Goal: Information Seeking & Learning: Check status

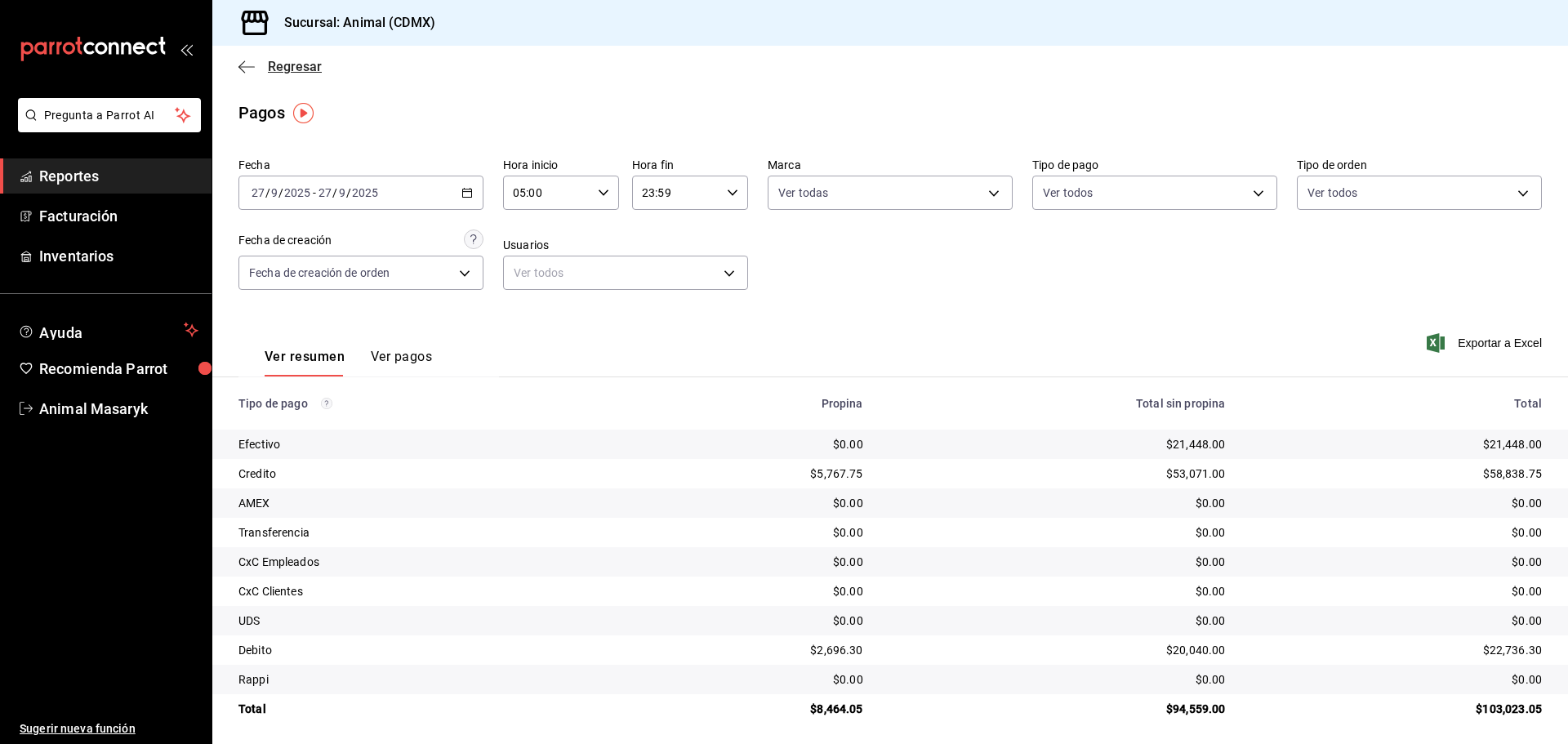
click at [243, 70] on icon "button" at bounding box center [246, 66] width 16 height 14
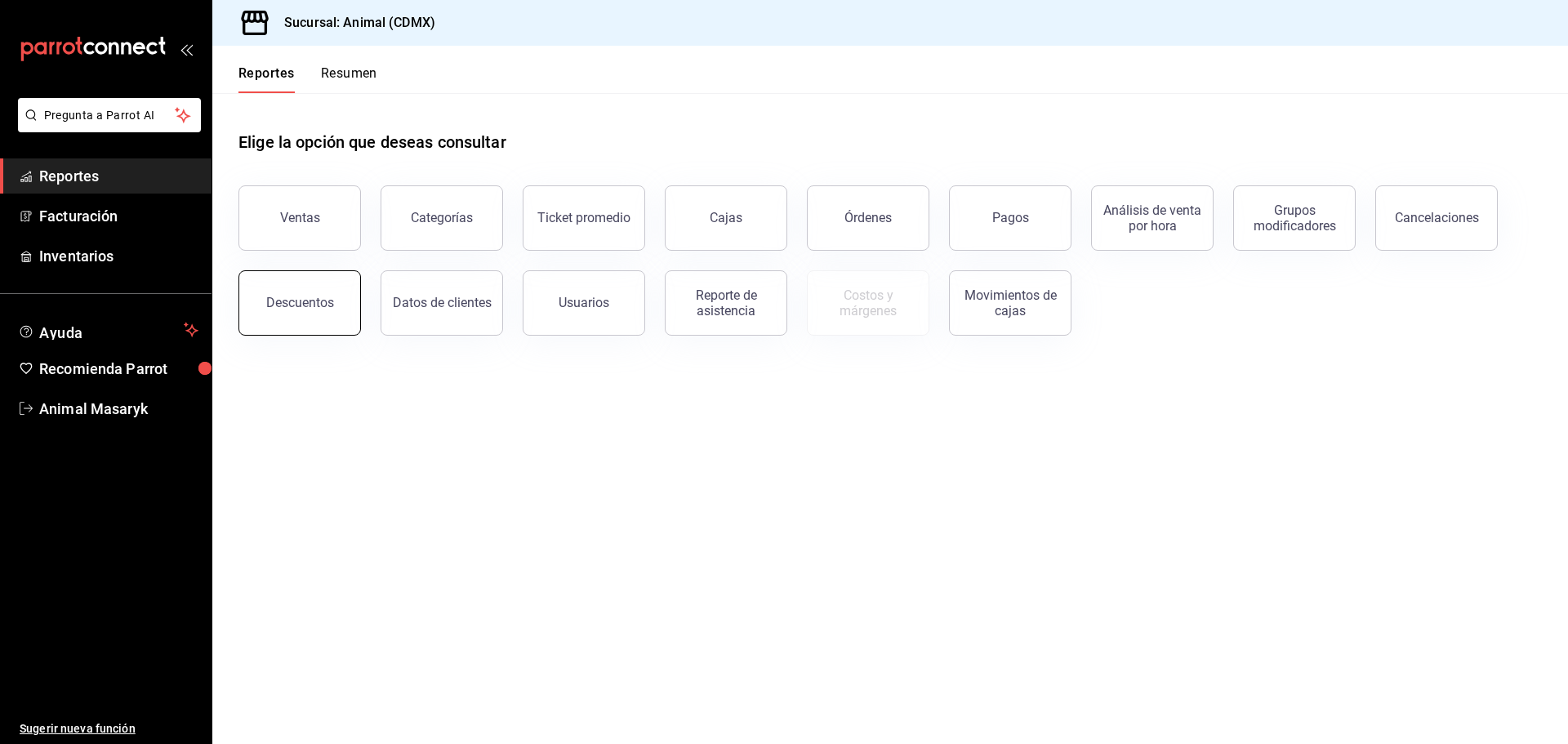
click at [323, 296] on div "Descuentos" at bounding box center [300, 302] width 68 height 15
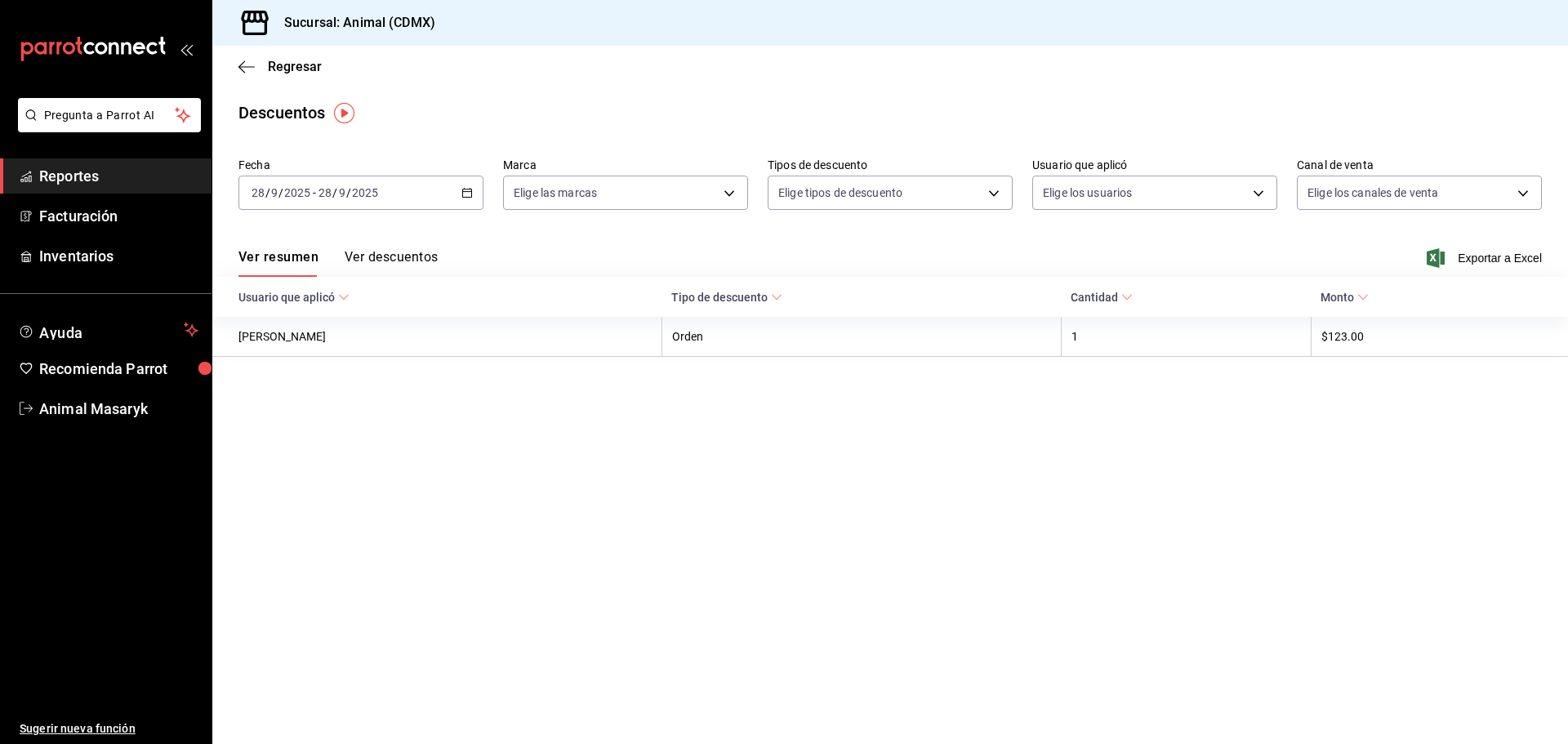
click at [465, 201] on div "[DATE] [DATE] - [DATE] [DATE]" at bounding box center [361, 193] width 245 height 35
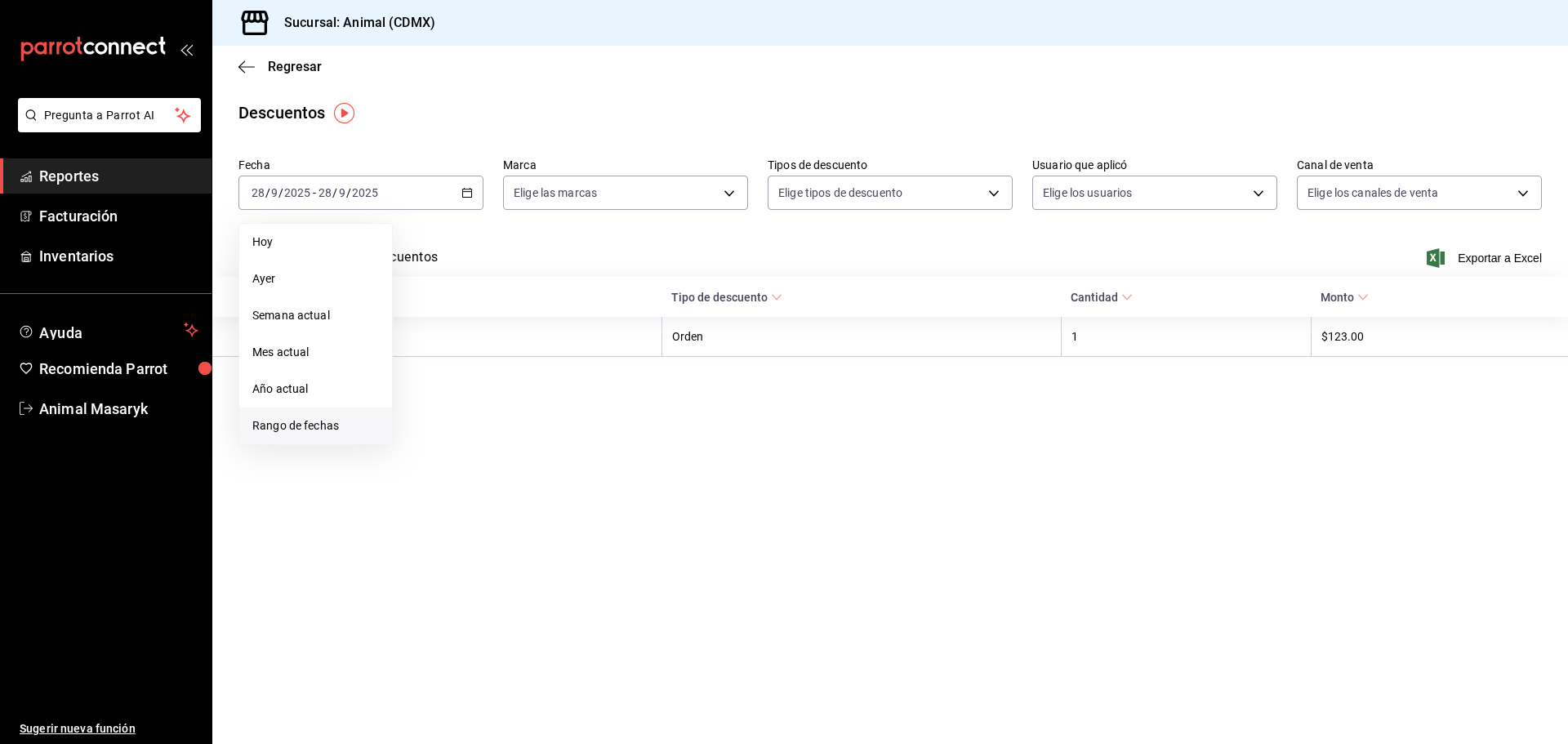
click at [309, 436] on li "Rango de fechas" at bounding box center [316, 426] width 152 height 36
click at [568, 411] on button "27" at bounding box center [571, 409] width 29 height 30
click at [599, 408] on abbr "28" at bounding box center [601, 410] width 11 height 12
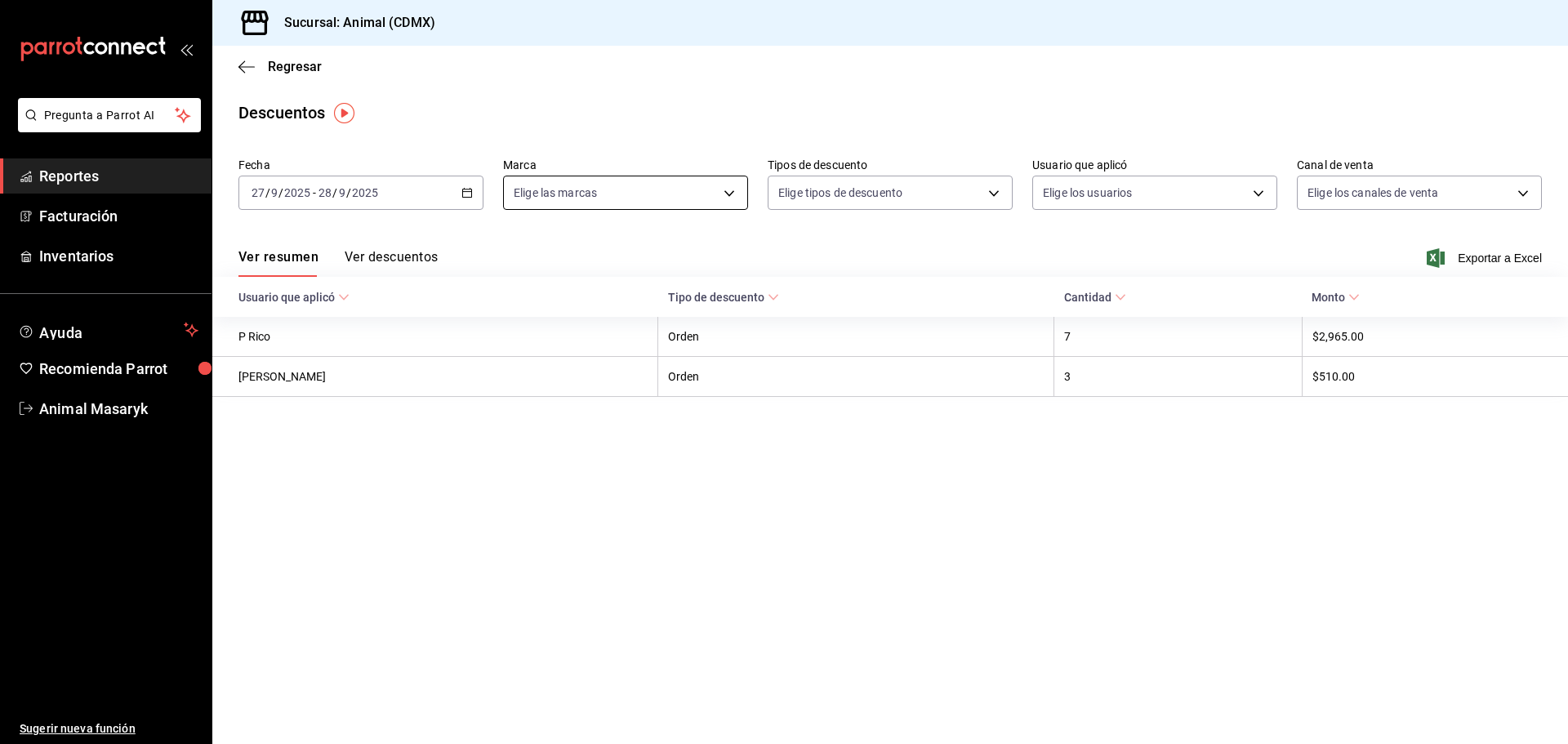
click at [693, 203] on body "Pregunta a Parrot AI Reportes Facturación Inventarios Ayuda Recomienda Parrot A…" at bounding box center [784, 372] width 1568 height 744
click at [659, 256] on li "Ver todas" at bounding box center [626, 254] width 244 height 48
type input "cb0f6aec-1481-4e37-861c-bab9b3a65b14"
checkbox input "true"
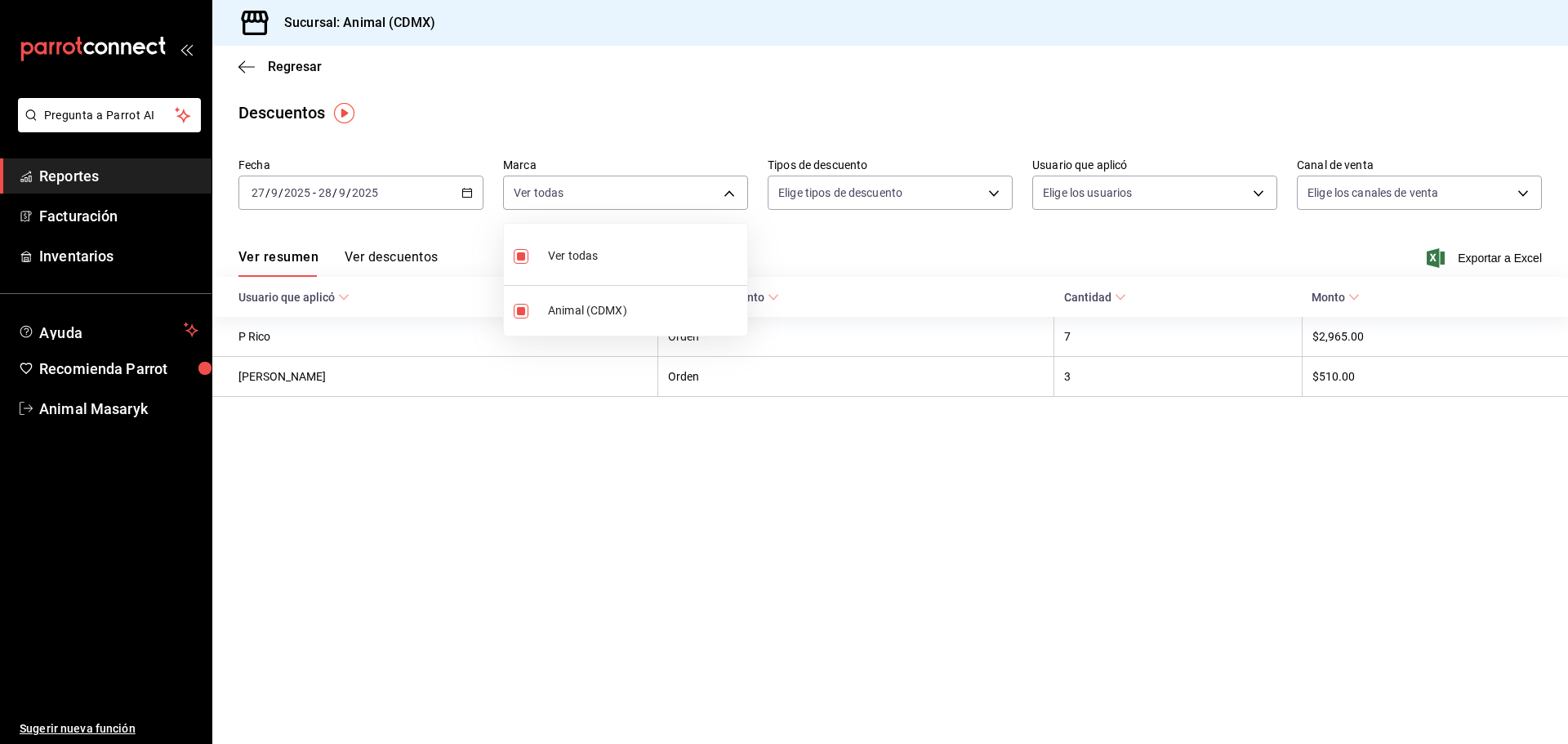
drag, startPoint x: 853, startPoint y: 263, endPoint x: 919, endPoint y: 222, distance: 77.7
click at [871, 251] on div at bounding box center [784, 372] width 1568 height 744
click at [939, 203] on body "Pregunta a Parrot AI Reportes Facturación Inventarios Ayuda Recomienda Parrot A…" at bounding box center [784, 372] width 1568 height 744
click at [907, 247] on span "Orden" at bounding box center [905, 247] width 190 height 17
type input "ORDER"
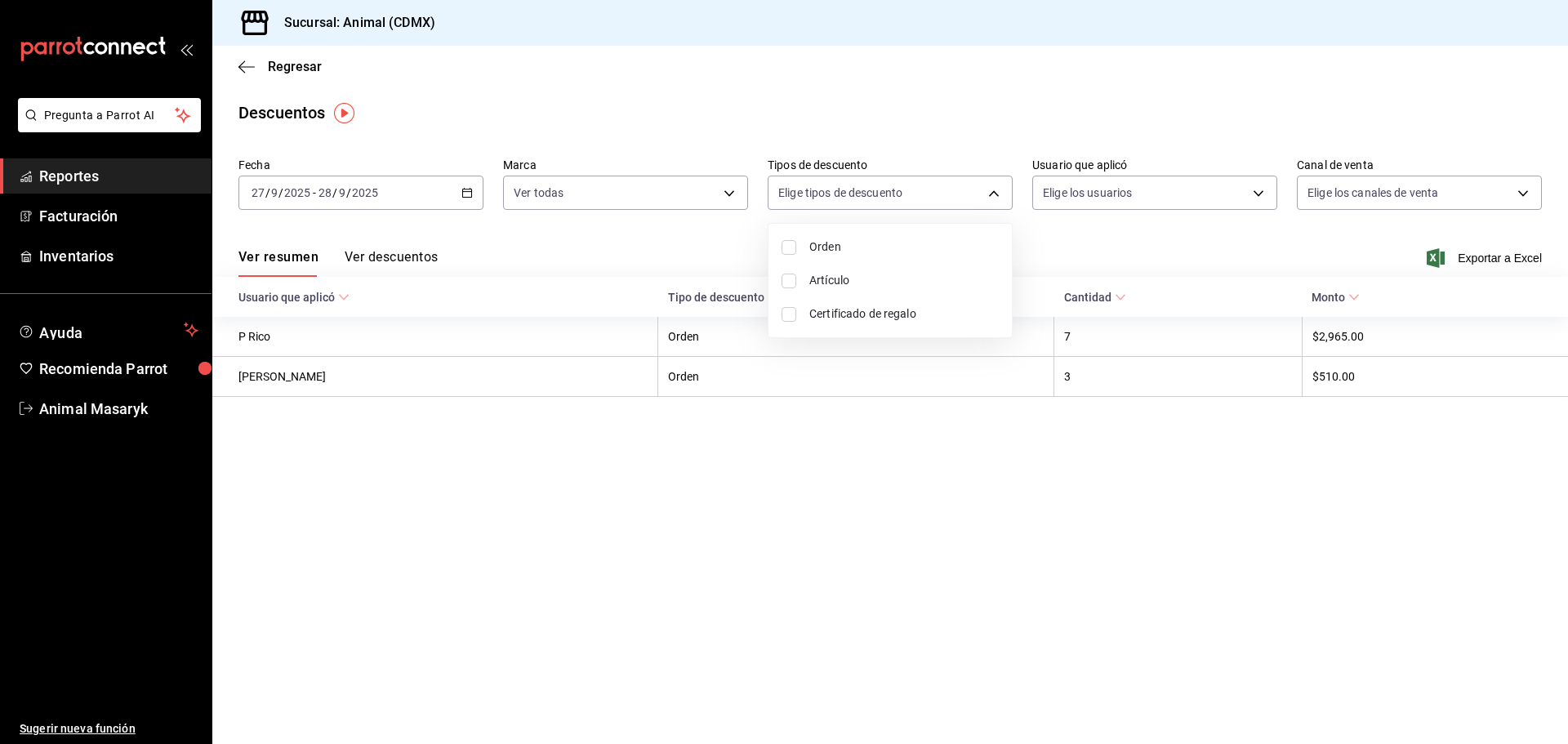
checkbox input "true"
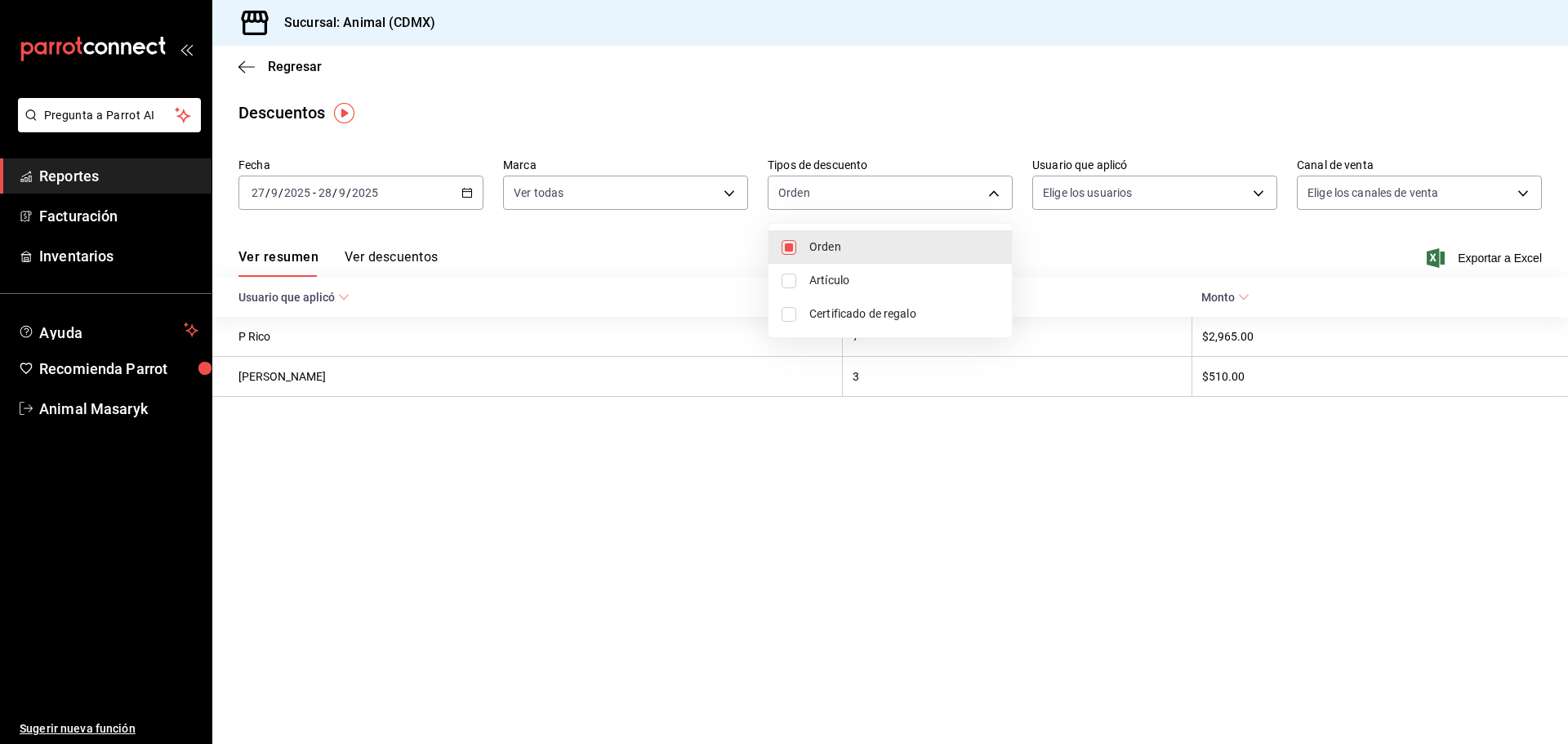
click at [900, 273] on span "Artículo" at bounding box center [905, 280] width 190 height 17
type input "ORDER,ORDER_ITEM"
checkbox input "true"
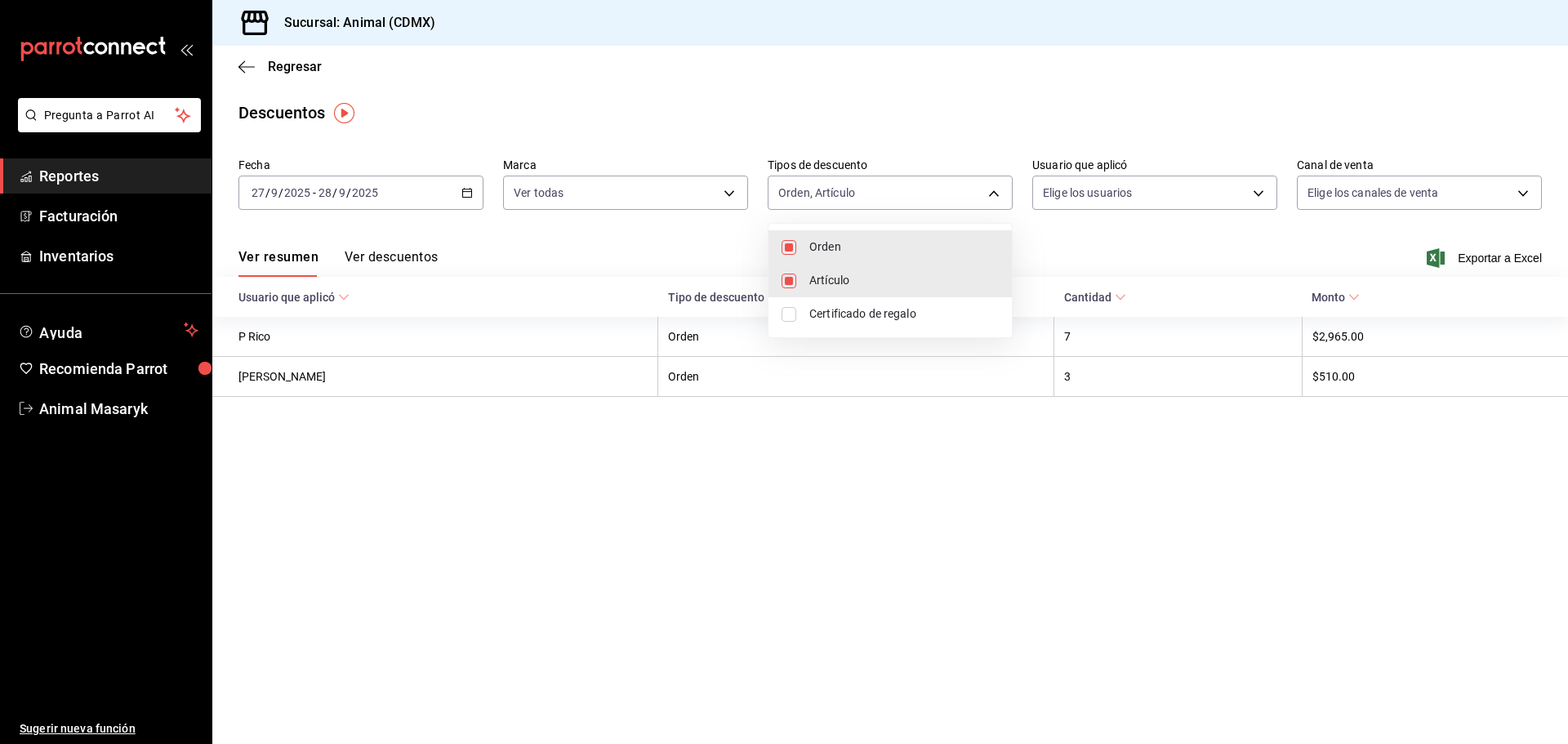
click at [899, 318] on span "Certificado de regalo" at bounding box center [905, 314] width 190 height 17
type input "ORDER,ORDER_ITEM,CARD_REWARD"
checkbox input "true"
click at [1332, 196] on div at bounding box center [784, 372] width 1568 height 744
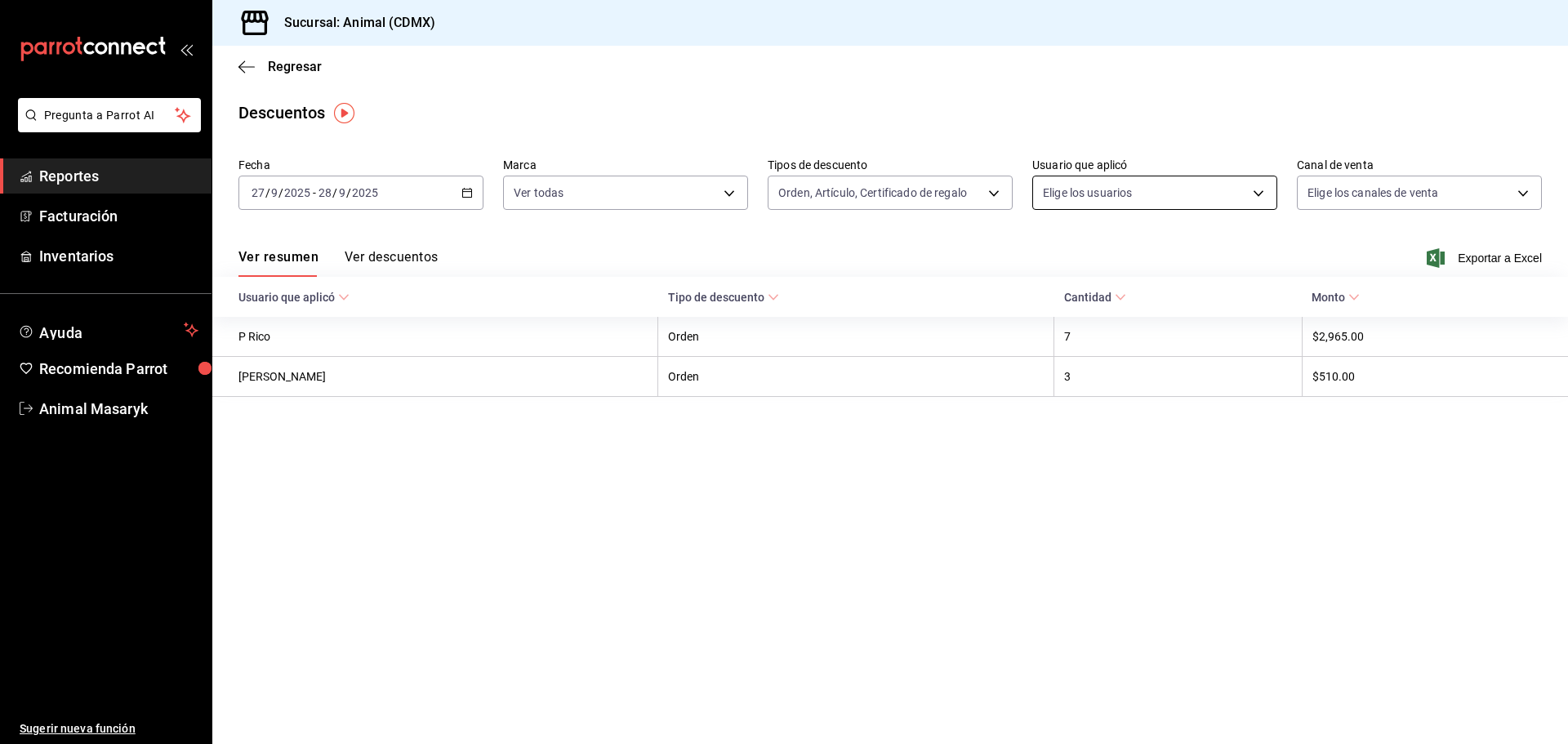
click at [1252, 187] on body "Pregunta a Parrot AI Reportes Facturación Inventarios Ayuda Recomienda Parrot A…" at bounding box center [784, 372] width 1568 height 744
click at [1446, 191] on body "Pregunta a Parrot AI Reportes Facturación Inventarios Ayuda Recomienda Parrot A…" at bounding box center [784, 372] width 1568 height 744
drag, startPoint x: 1387, startPoint y: 243, endPoint x: 1263, endPoint y: 256, distance: 124.7
click at [1387, 245] on div "Ver todos" at bounding box center [1349, 255] width 84 height 36
type input "PARROT,UBER_EATS,RAPPI,DIDI_FOOD,ONLINE"
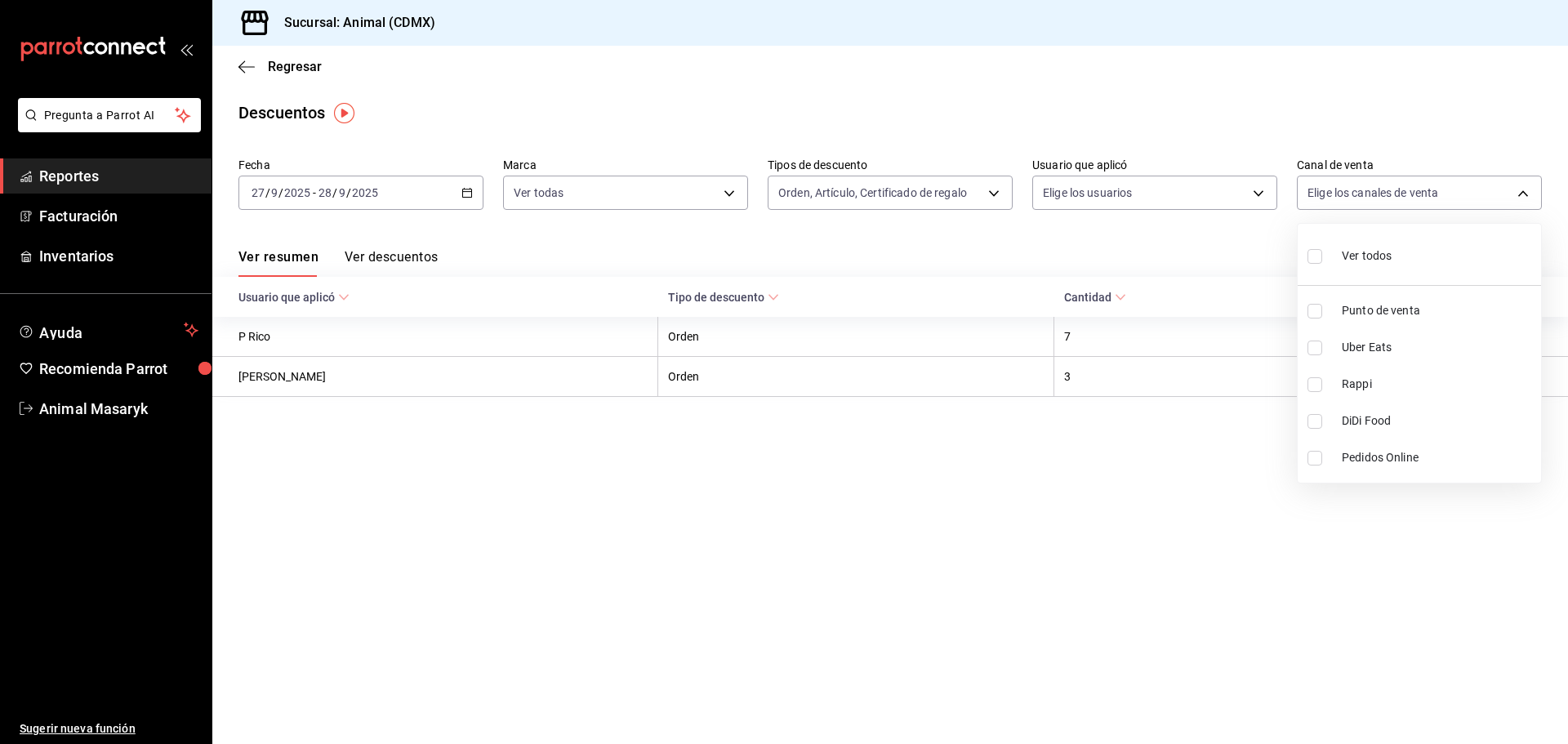
checkbox input "true"
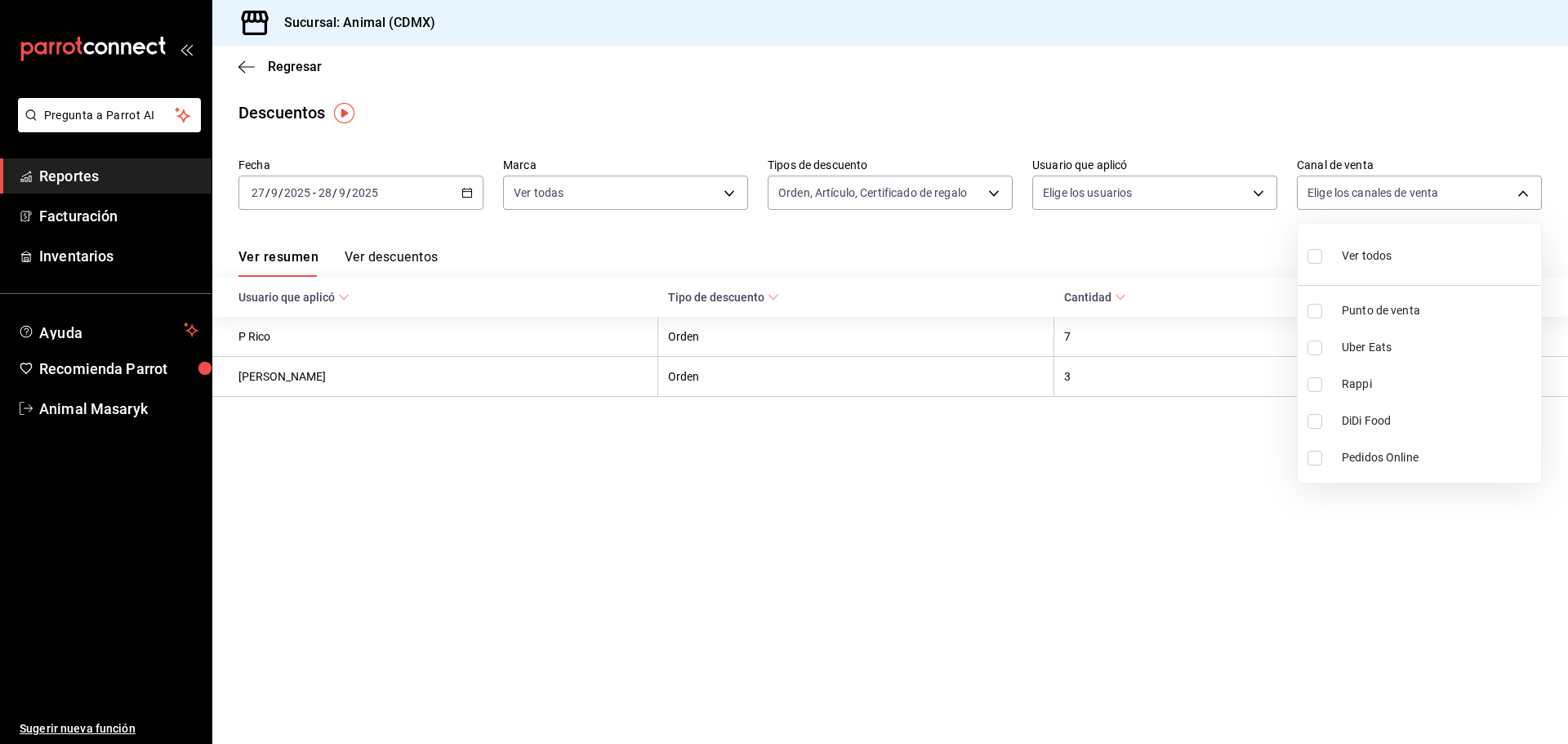
checkbox input "true"
click at [1162, 262] on div at bounding box center [784, 372] width 1568 height 744
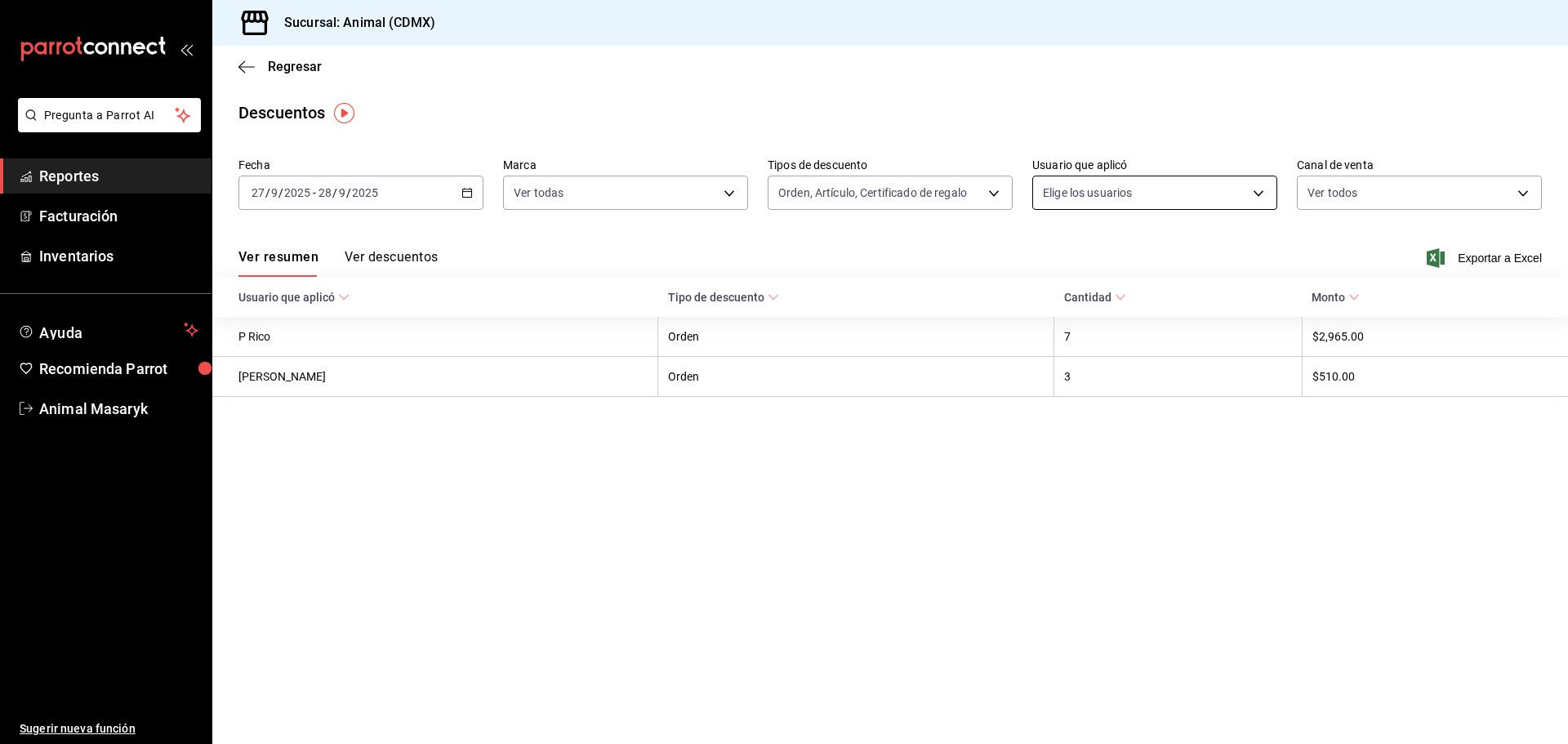
click at [1230, 185] on body "Pregunta a Parrot AI Reportes Facturación Inventarios Ayuda Recomienda Parrot A…" at bounding box center [784, 372] width 1568 height 744
click at [1259, 195] on body "Pregunta a Parrot AI Reportes Facturación Inventarios Ayuda Recomienda Parrot A…" at bounding box center [784, 372] width 1568 height 744
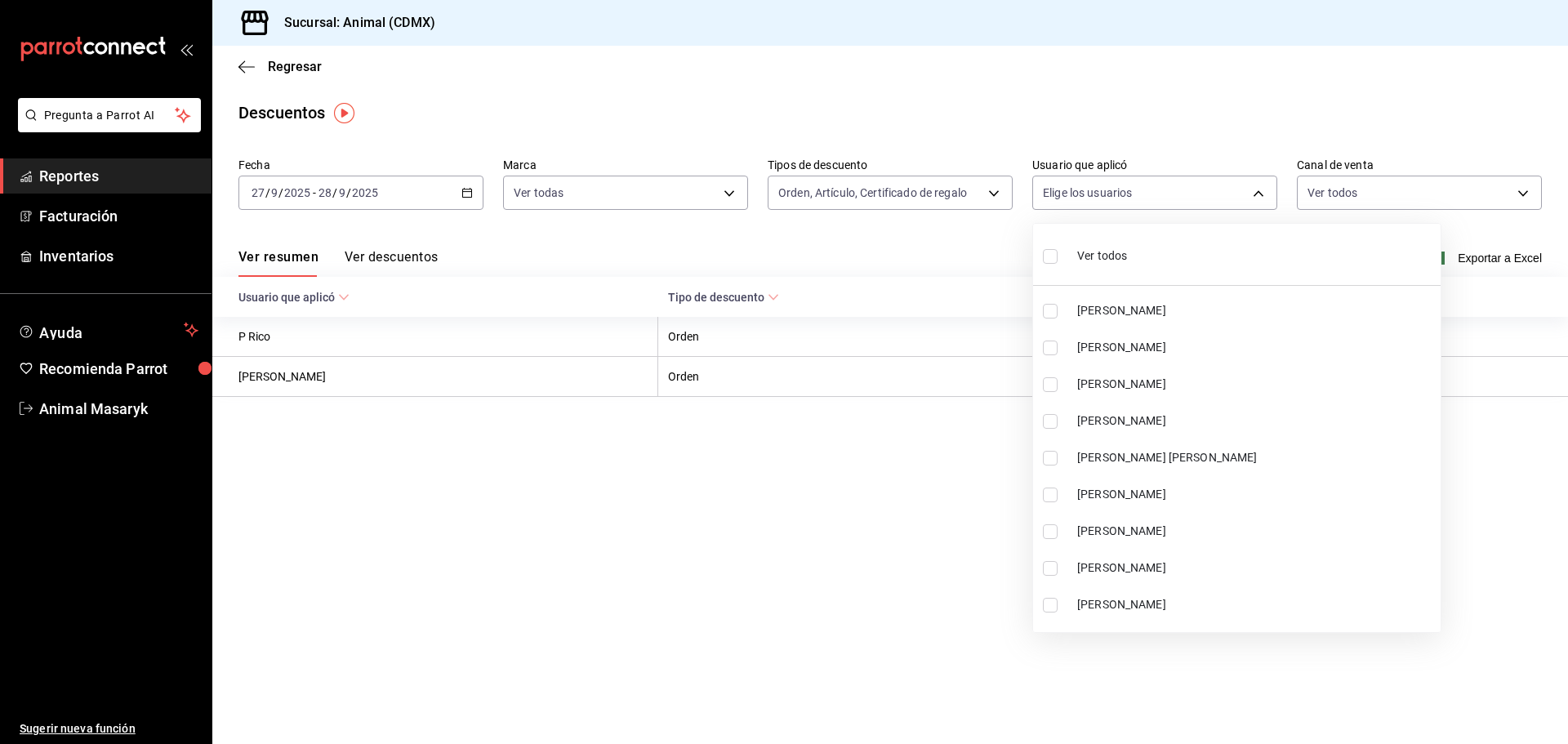
click at [1098, 251] on span "Ver todos" at bounding box center [1102, 256] width 50 height 17
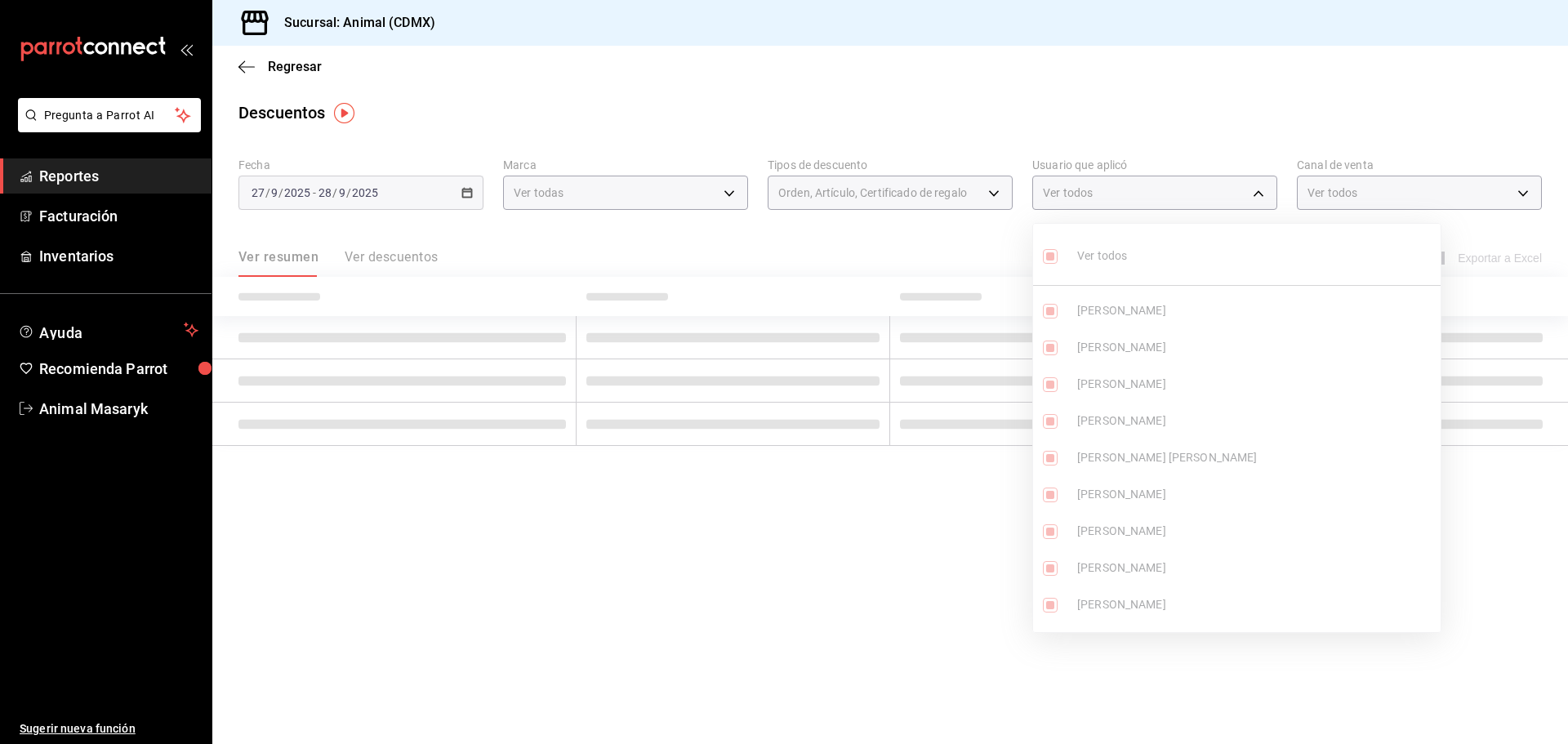
type input "df790d15-ec38-42c3-bceb-be8321e7cbee,5427a10e-4da5-4446-897f-9f4d07d23e04,dcf14…"
checkbox input "true"
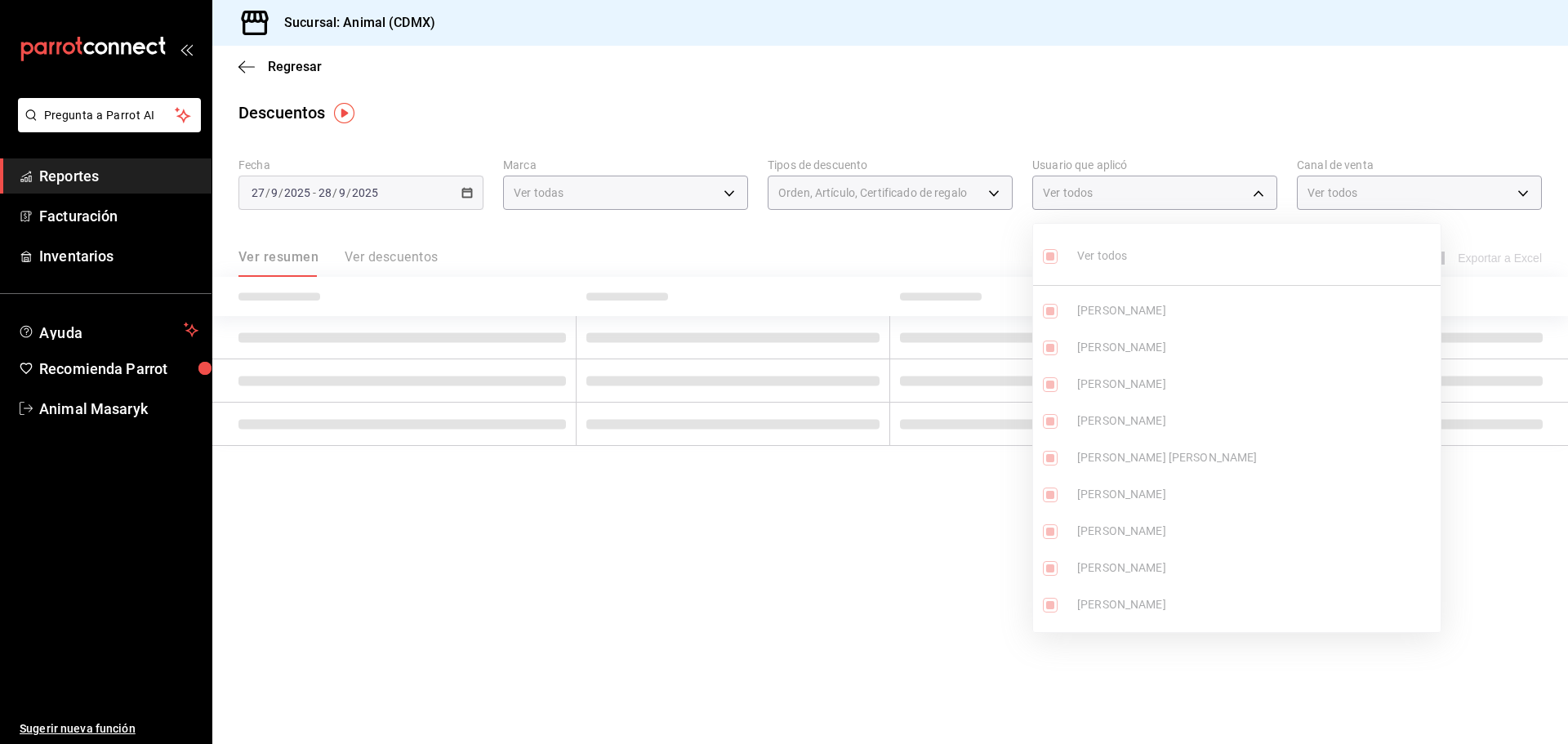
checkbox input "true"
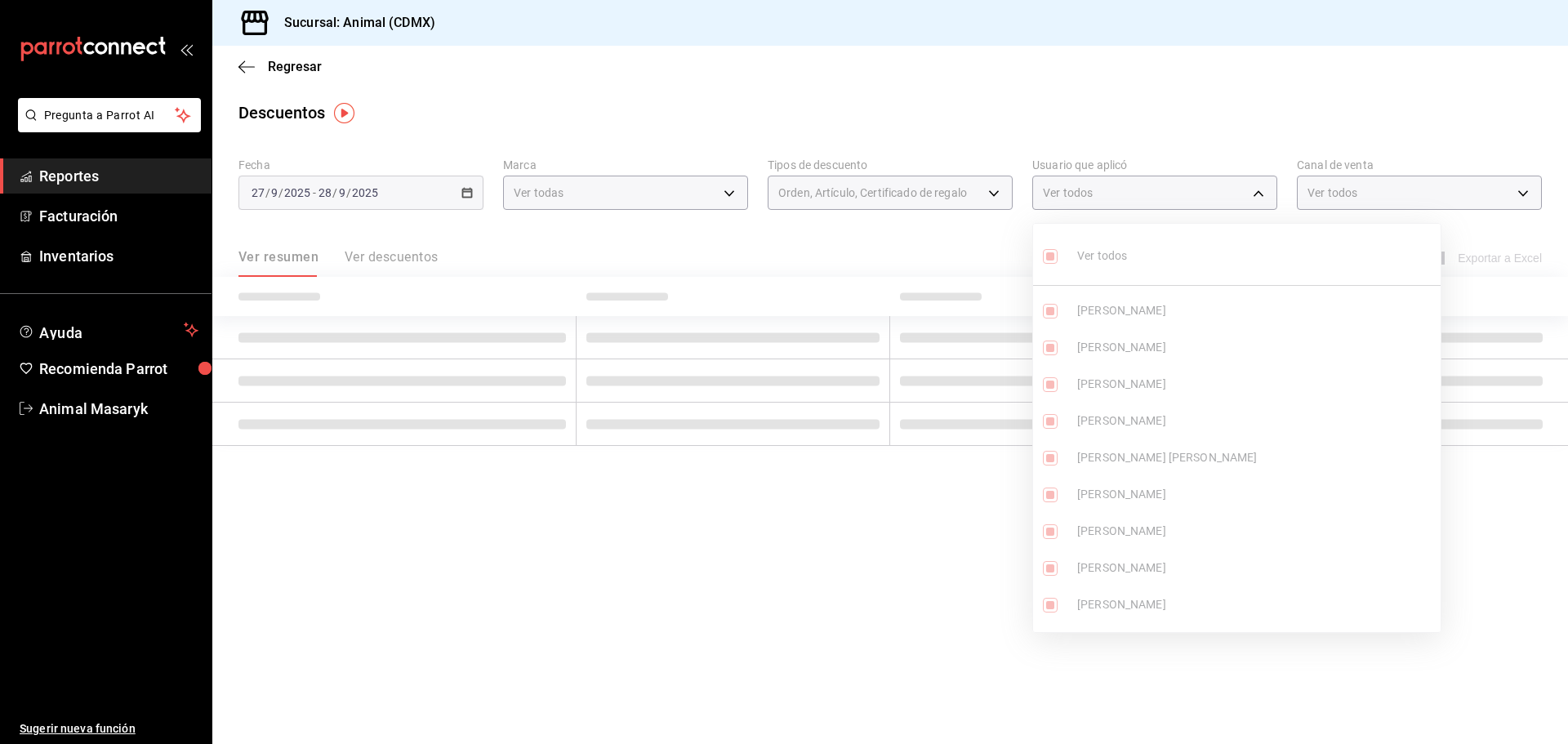
checkbox input "true"
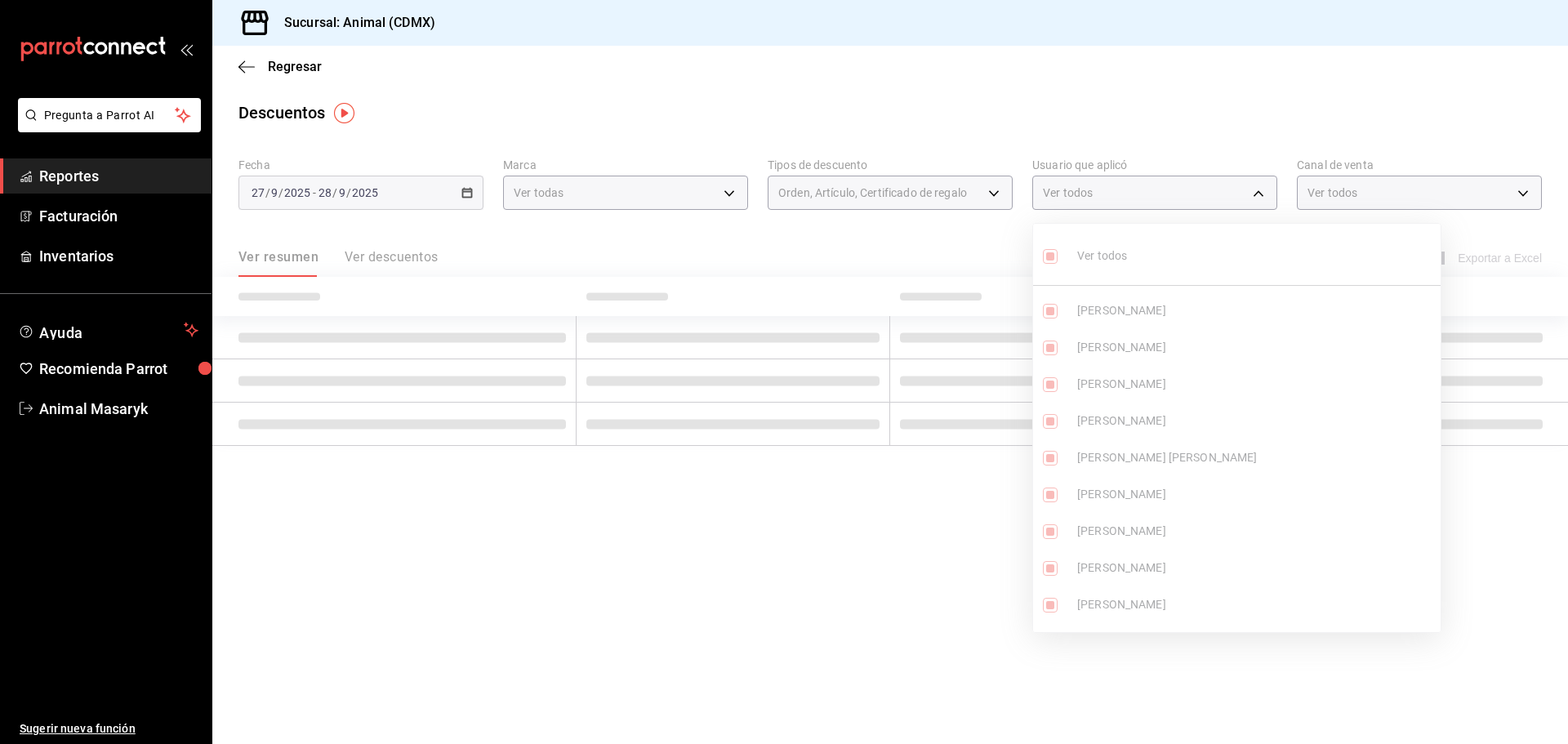
checkbox input "true"
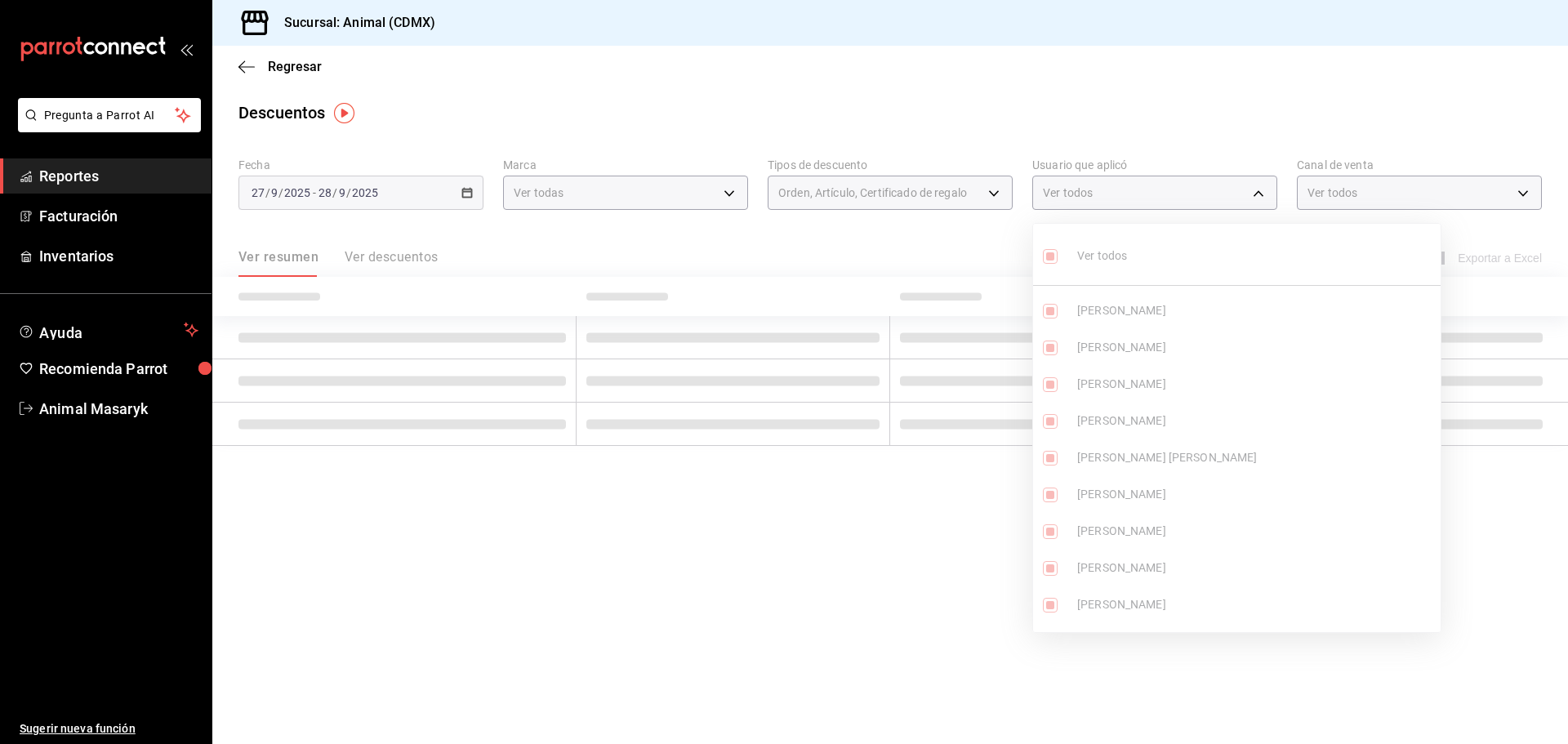
checkbox input "true"
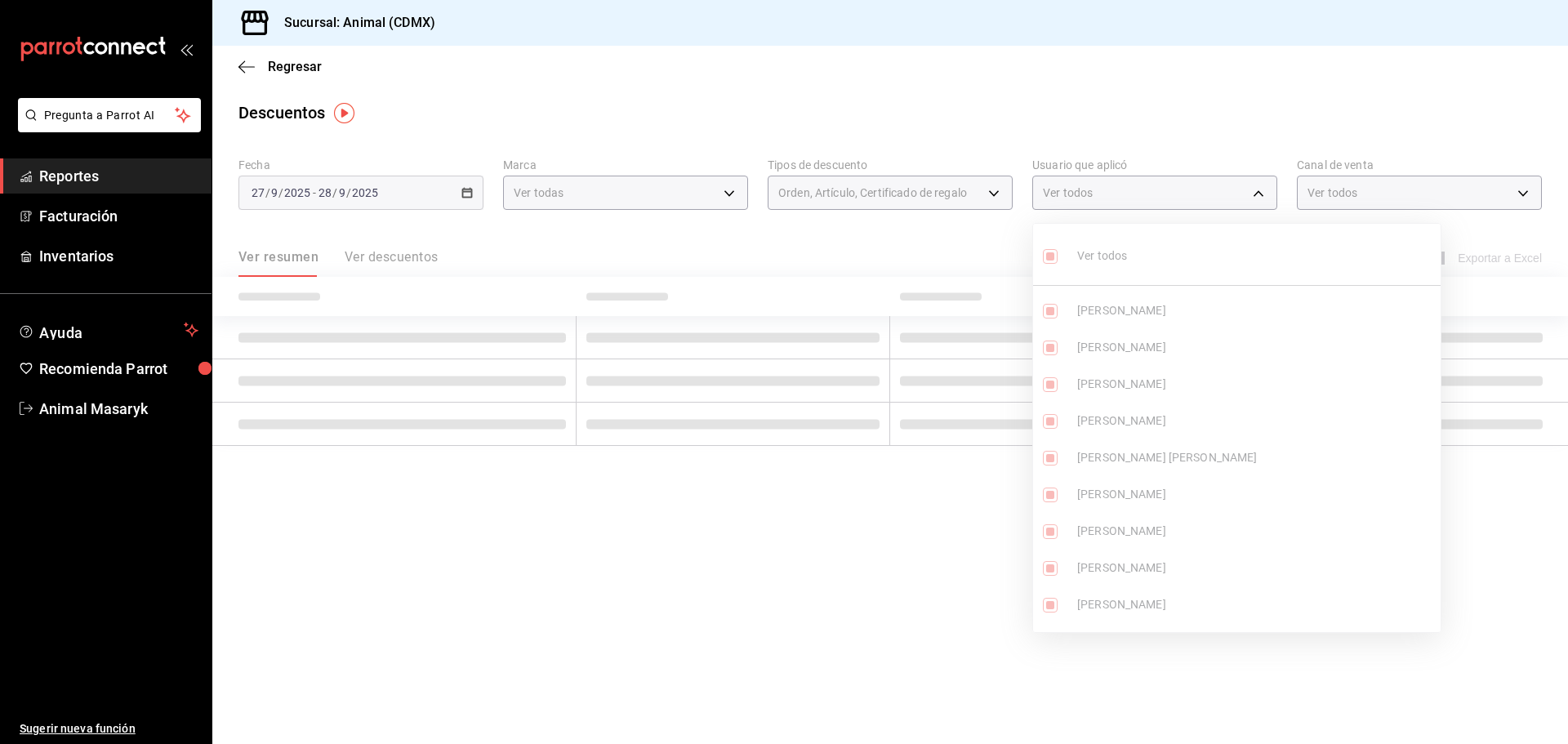
checkbox input "true"
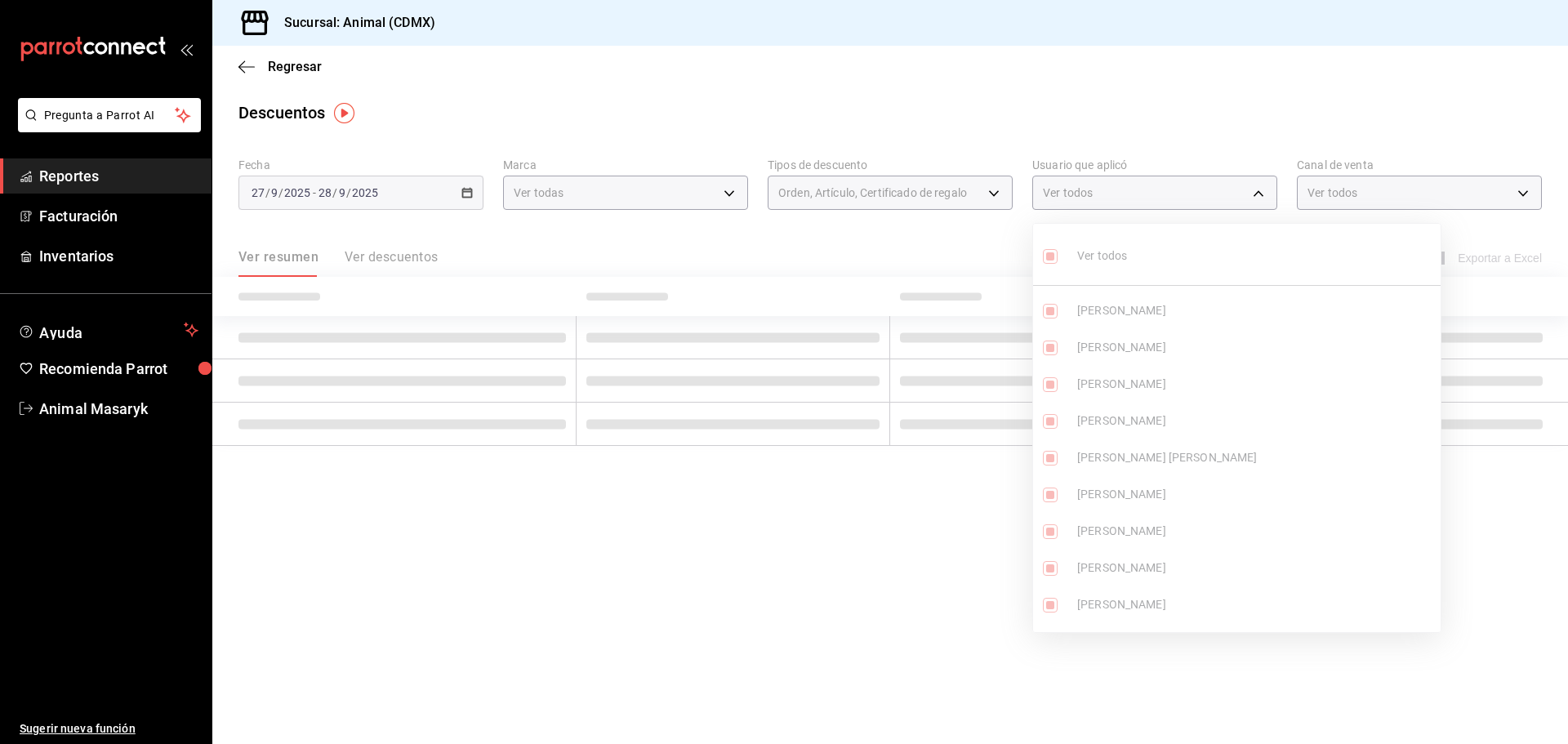
checkbox input "true"
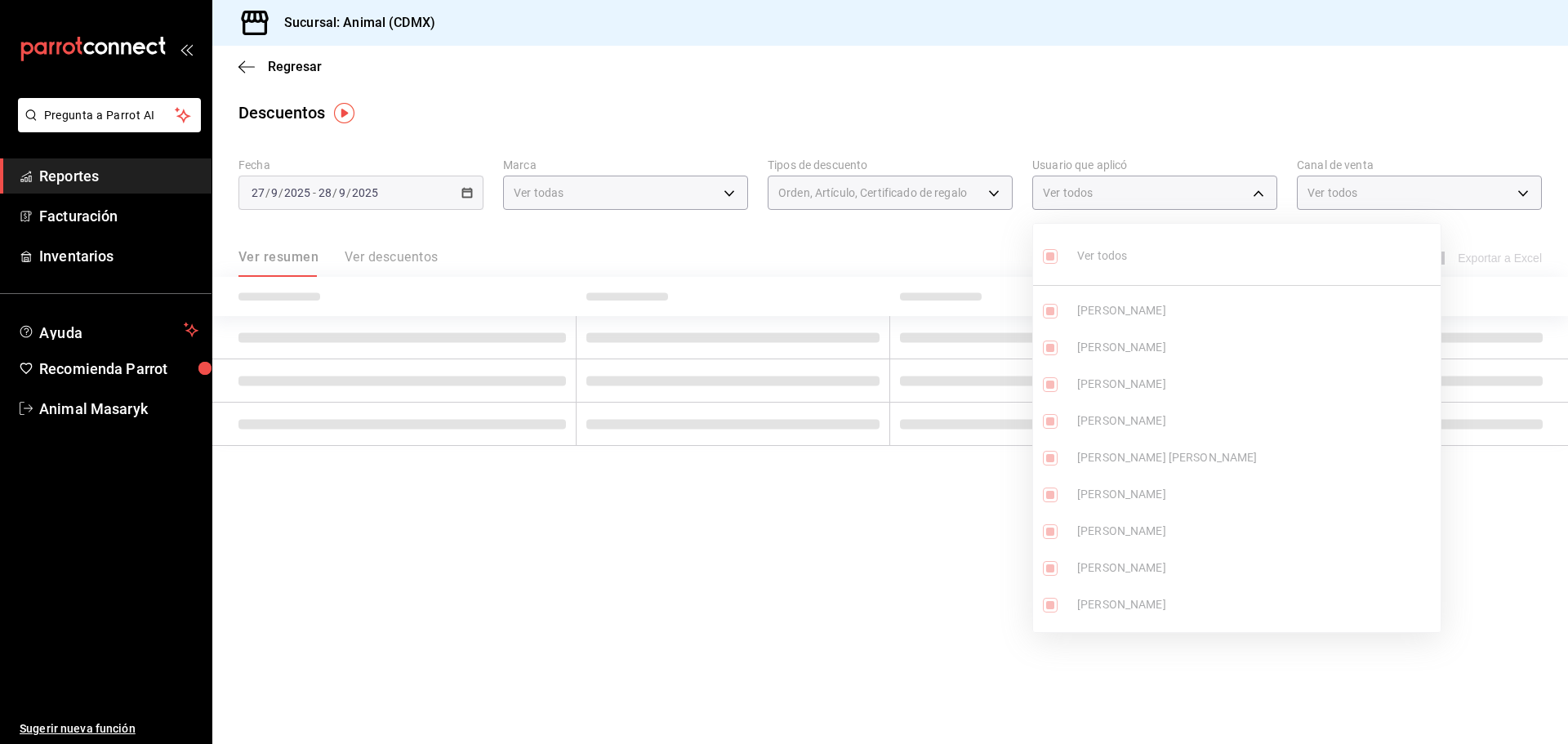
checkbox input "true"
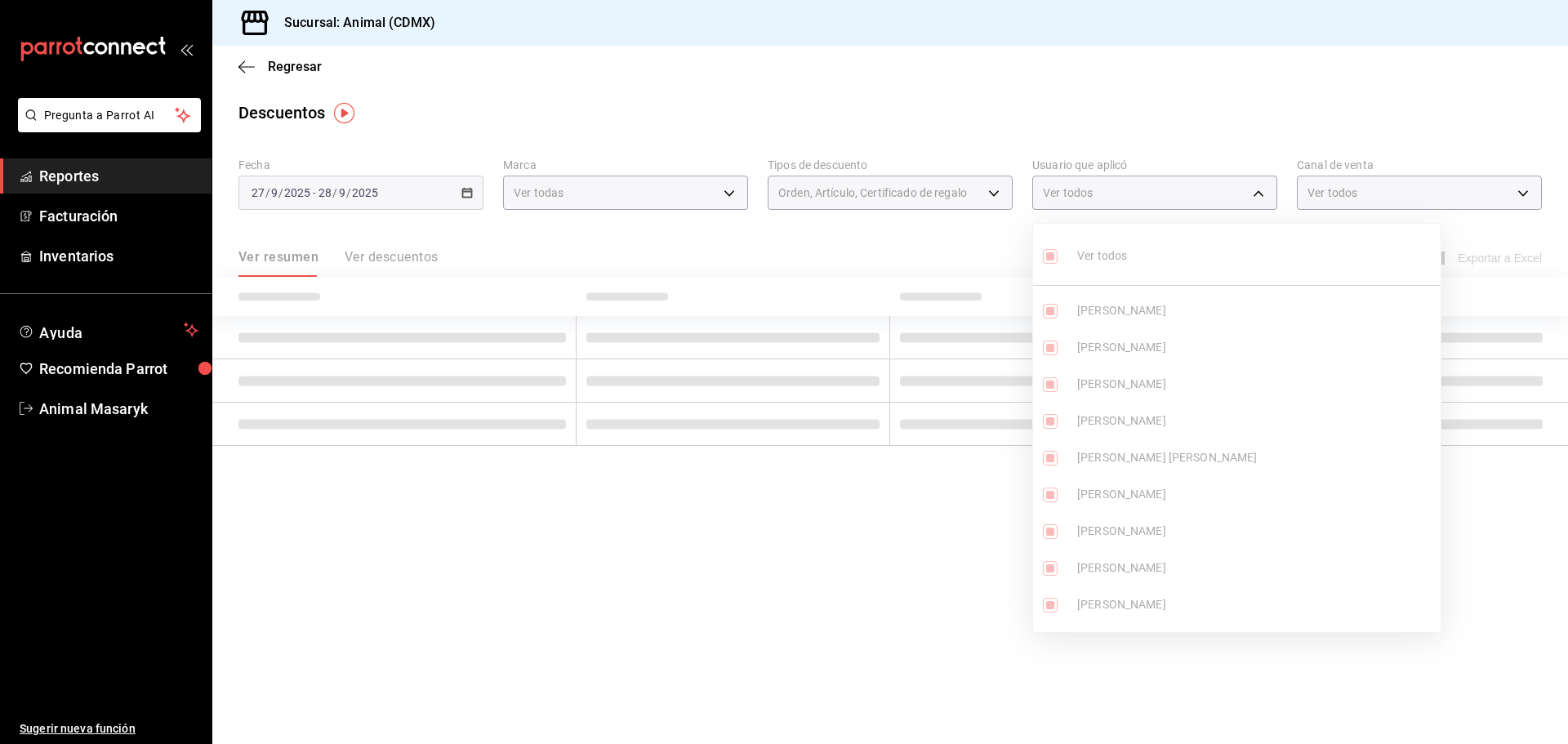
checkbox input "true"
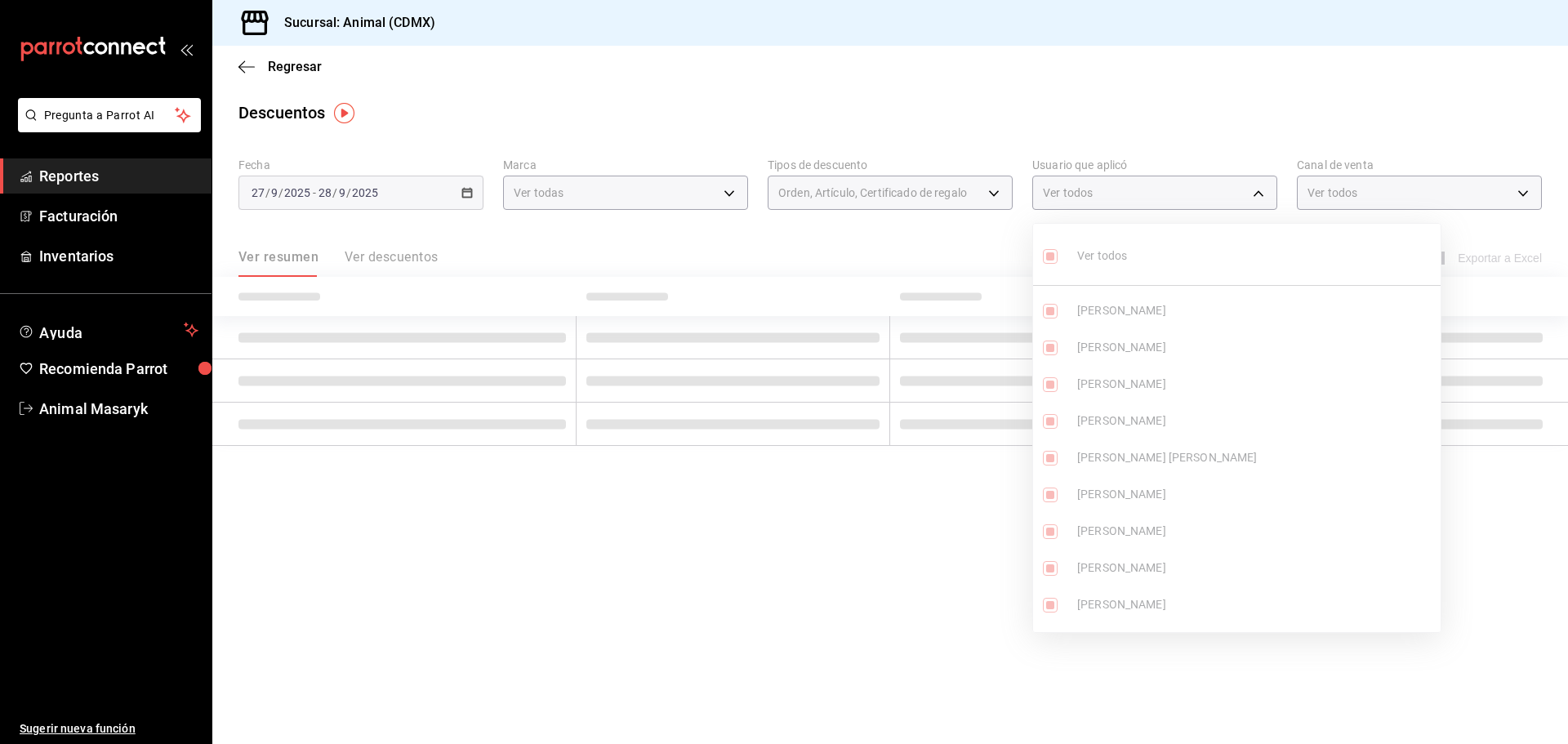
checkbox input "true"
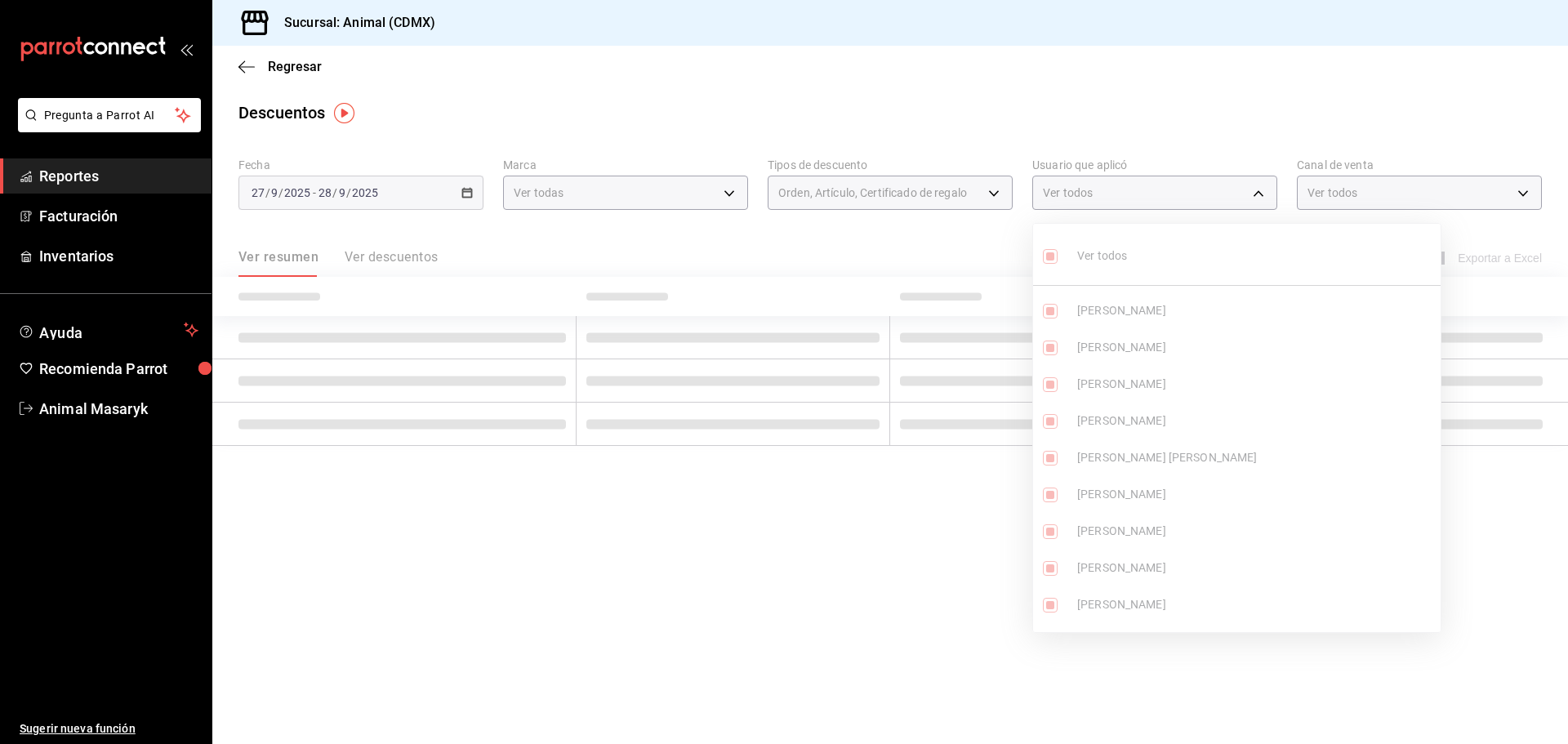
checkbox input "true"
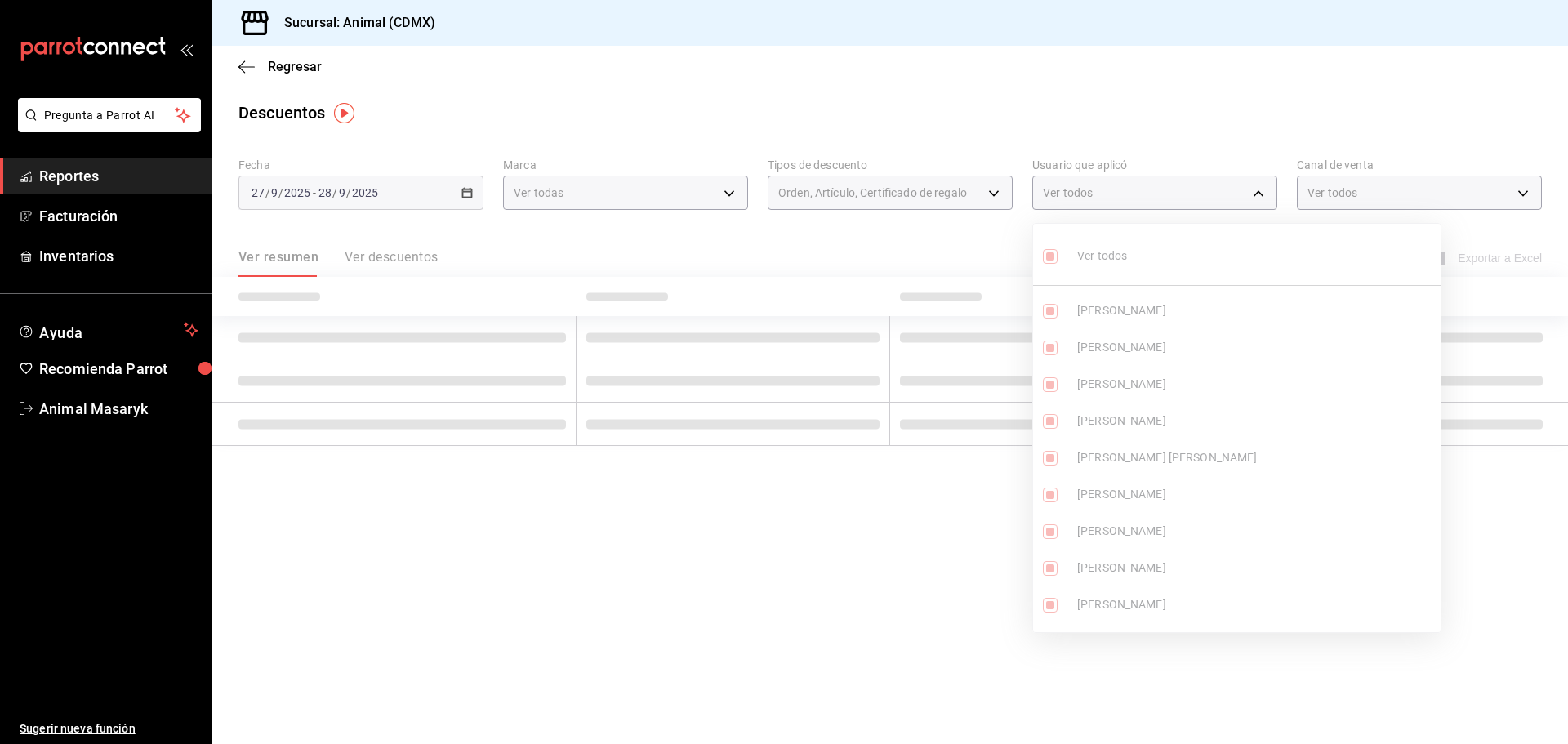
checkbox input "true"
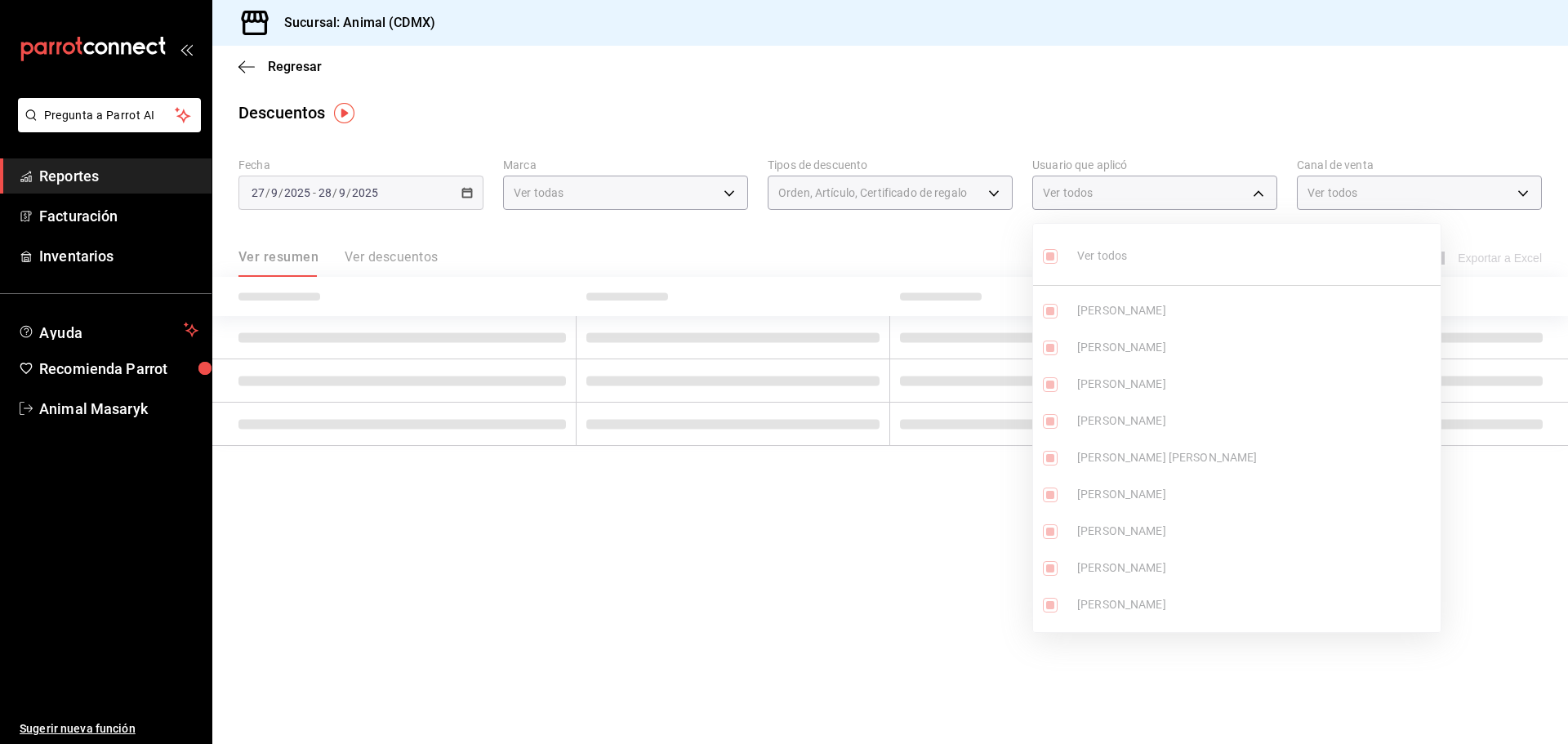
checkbox input "true"
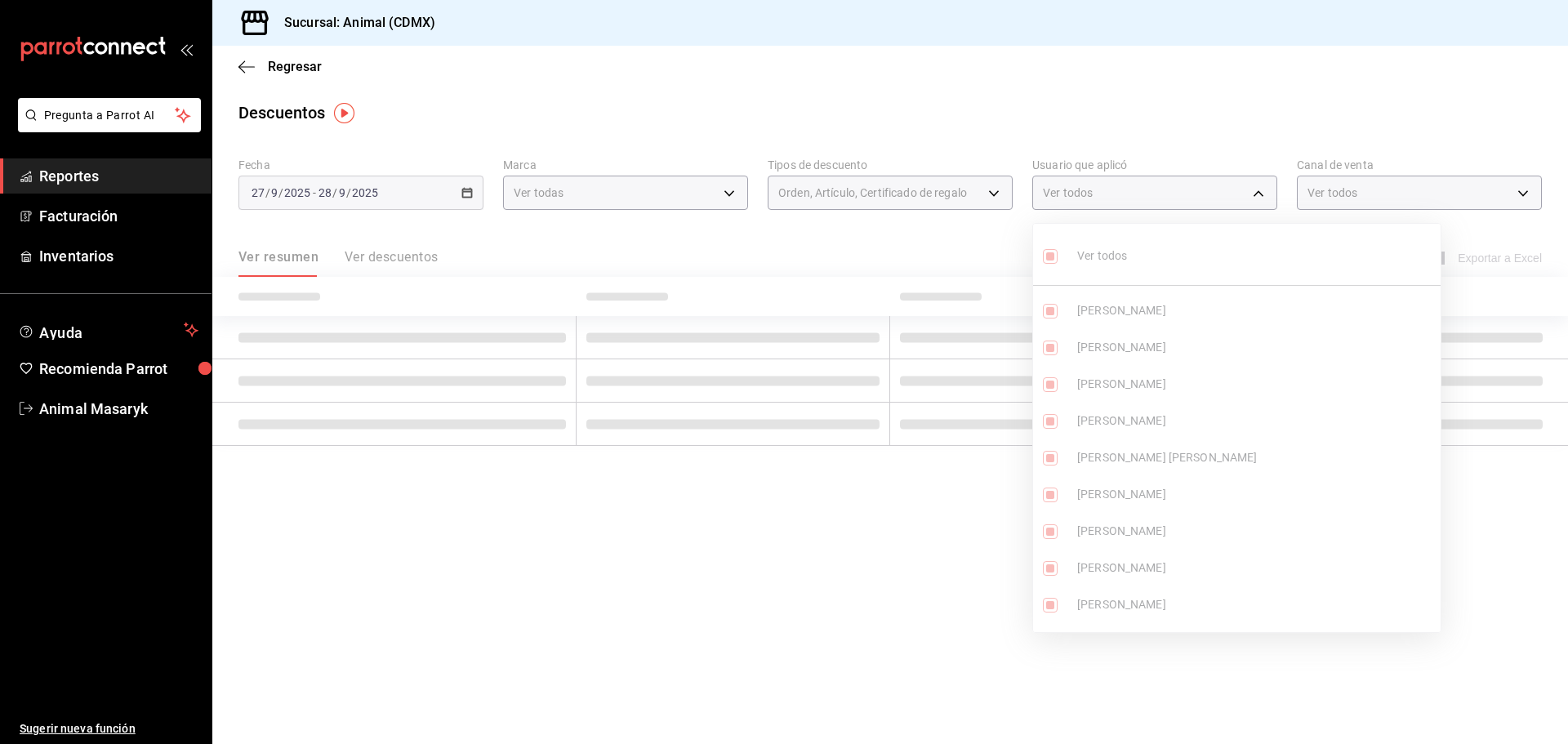
checkbox input "true"
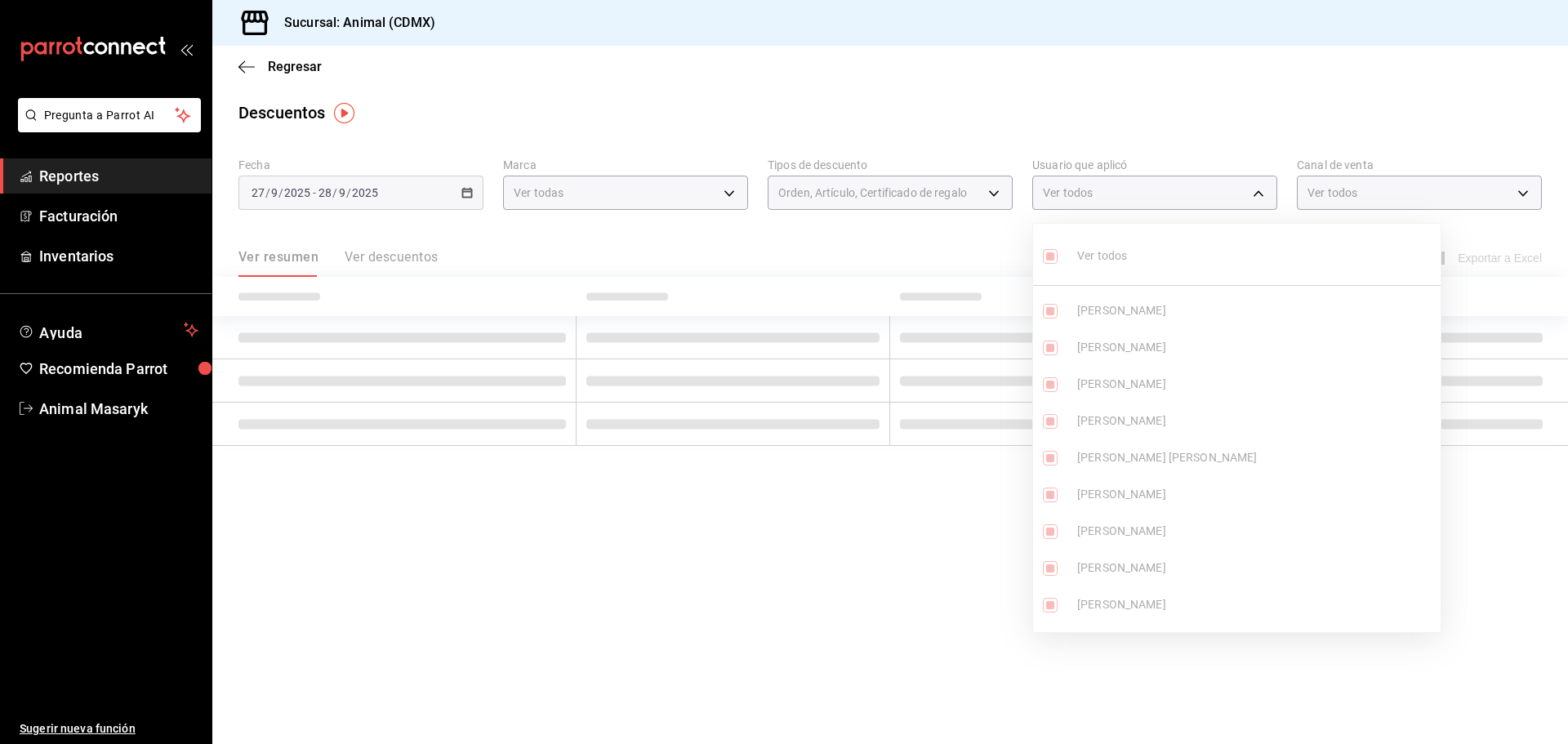
checkbox input "true"
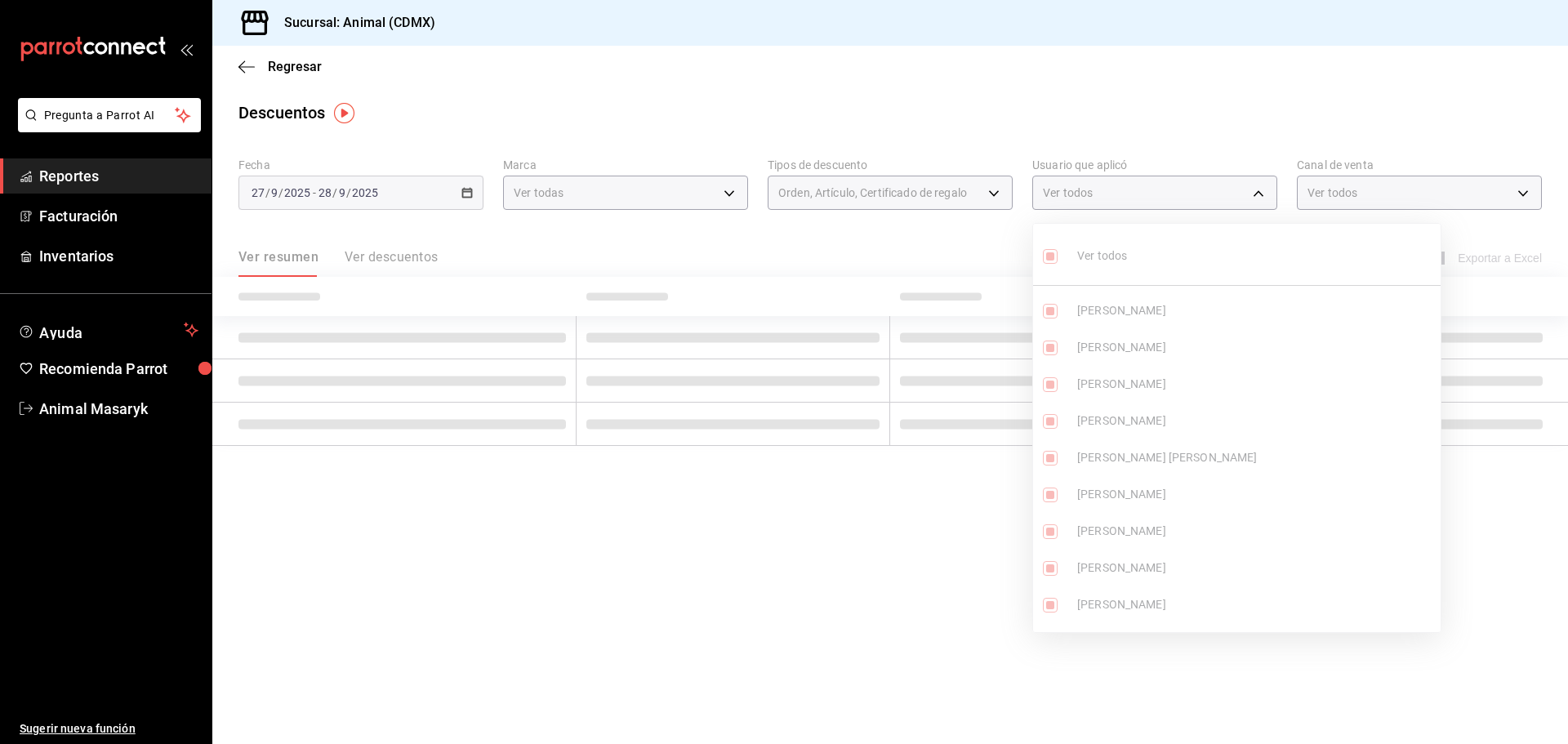
checkbox input "true"
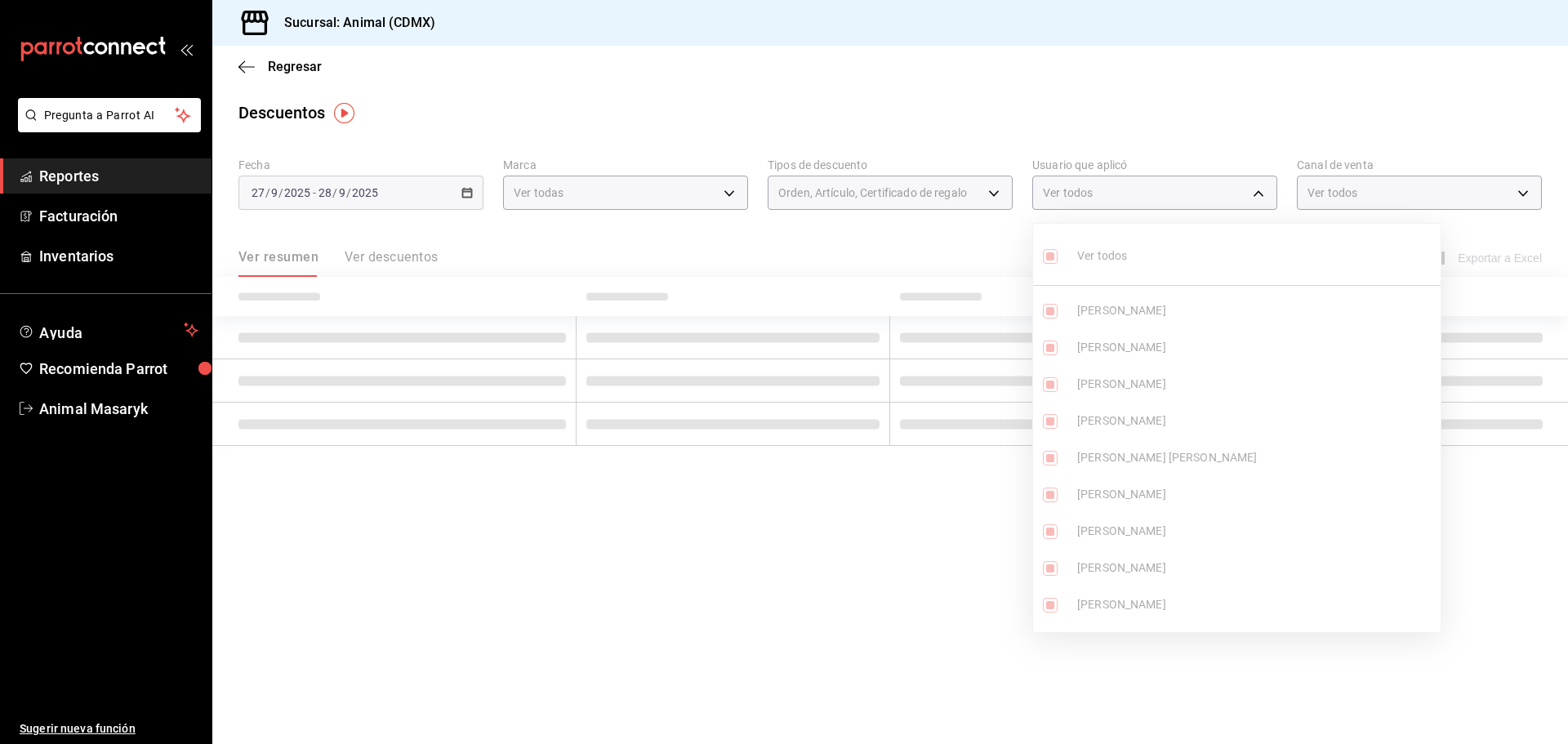
checkbox input "true"
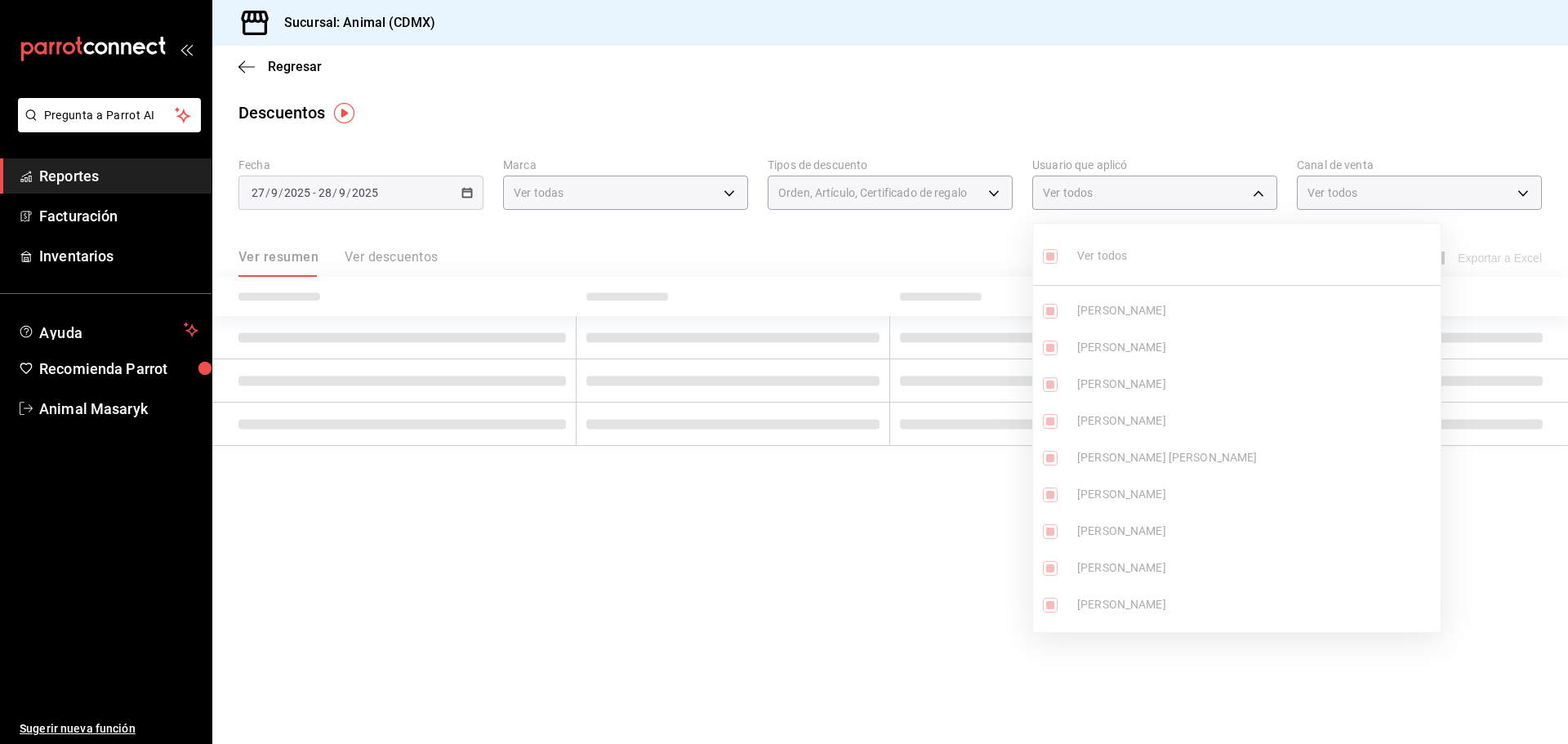
checkbox input "true"
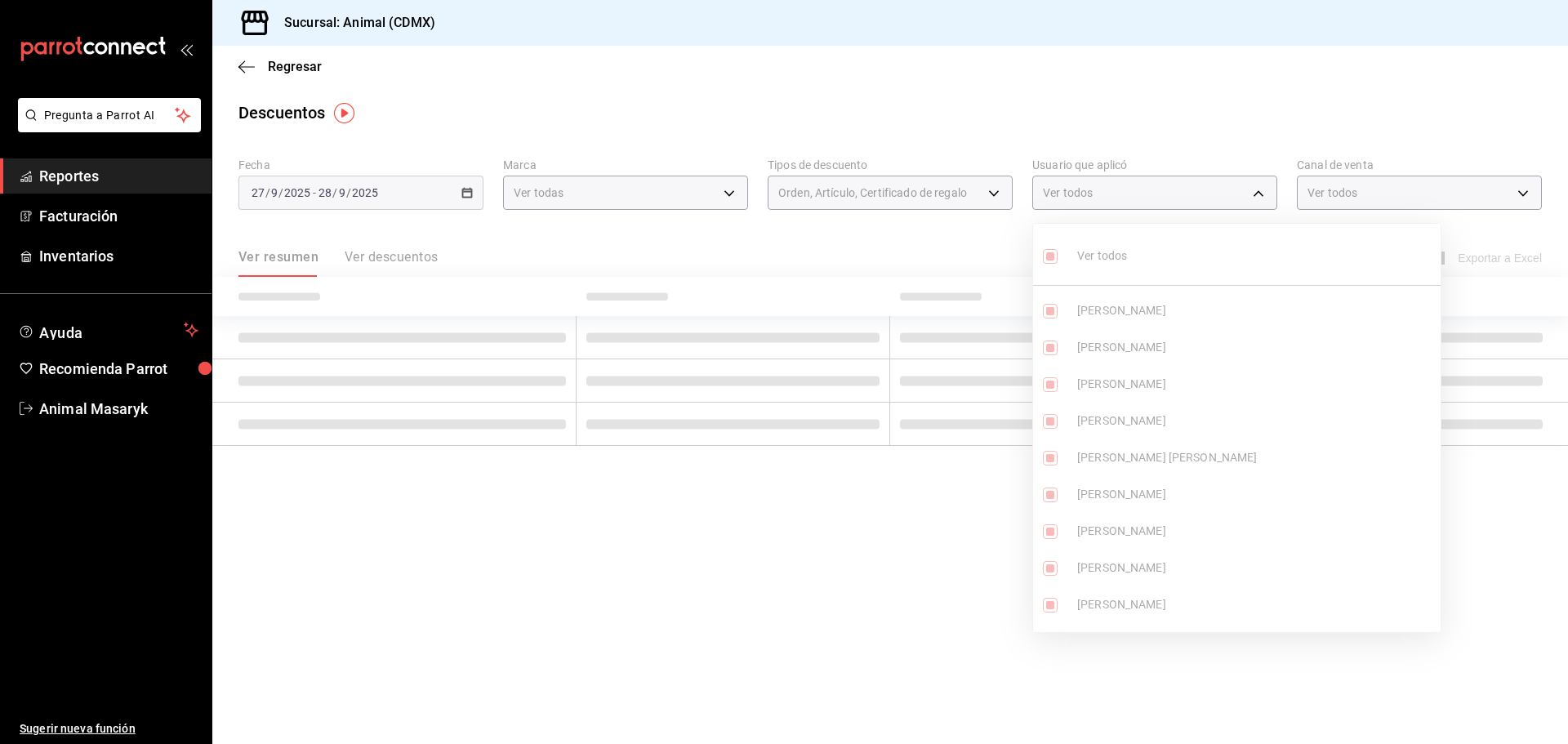
checkbox input "true"
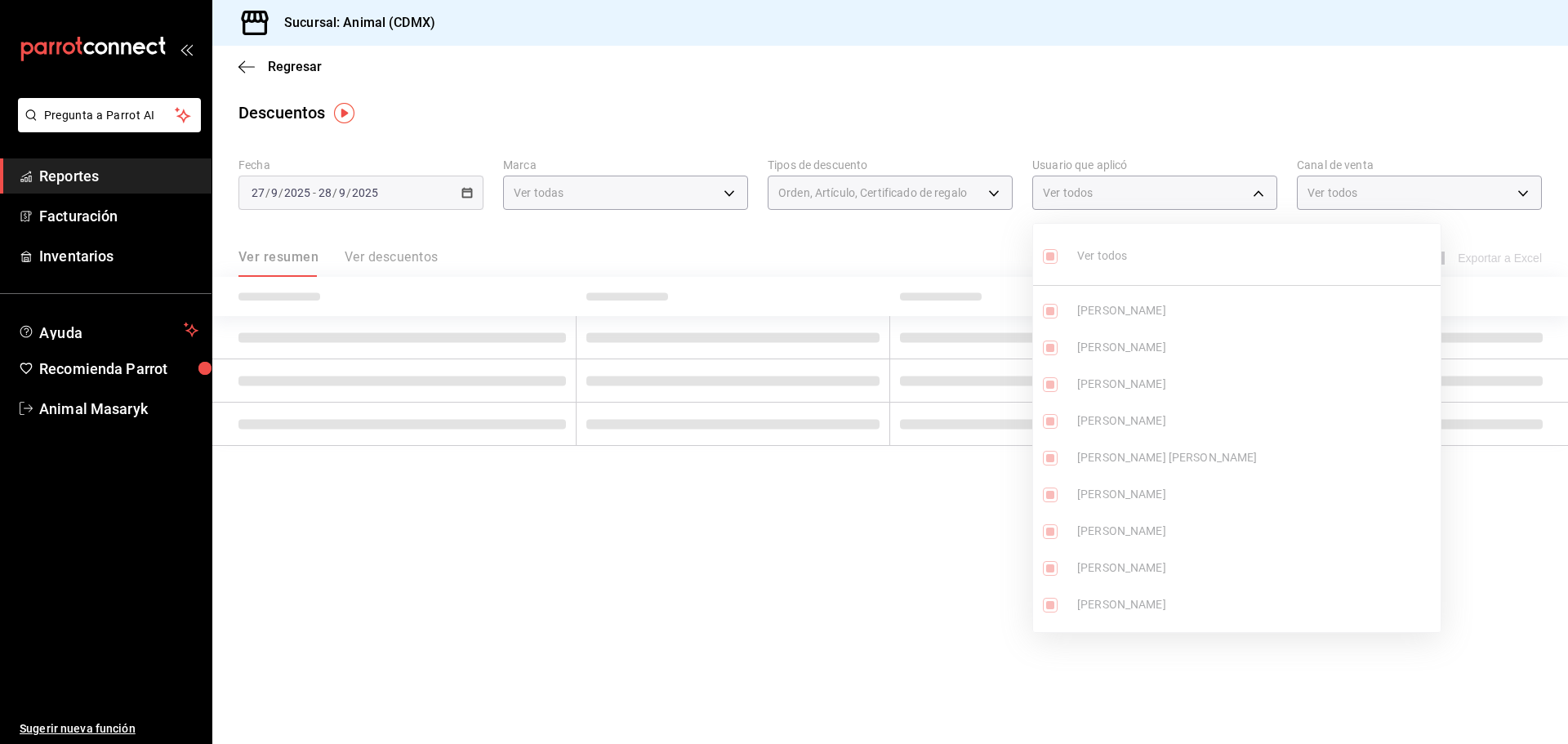
checkbox input "true"
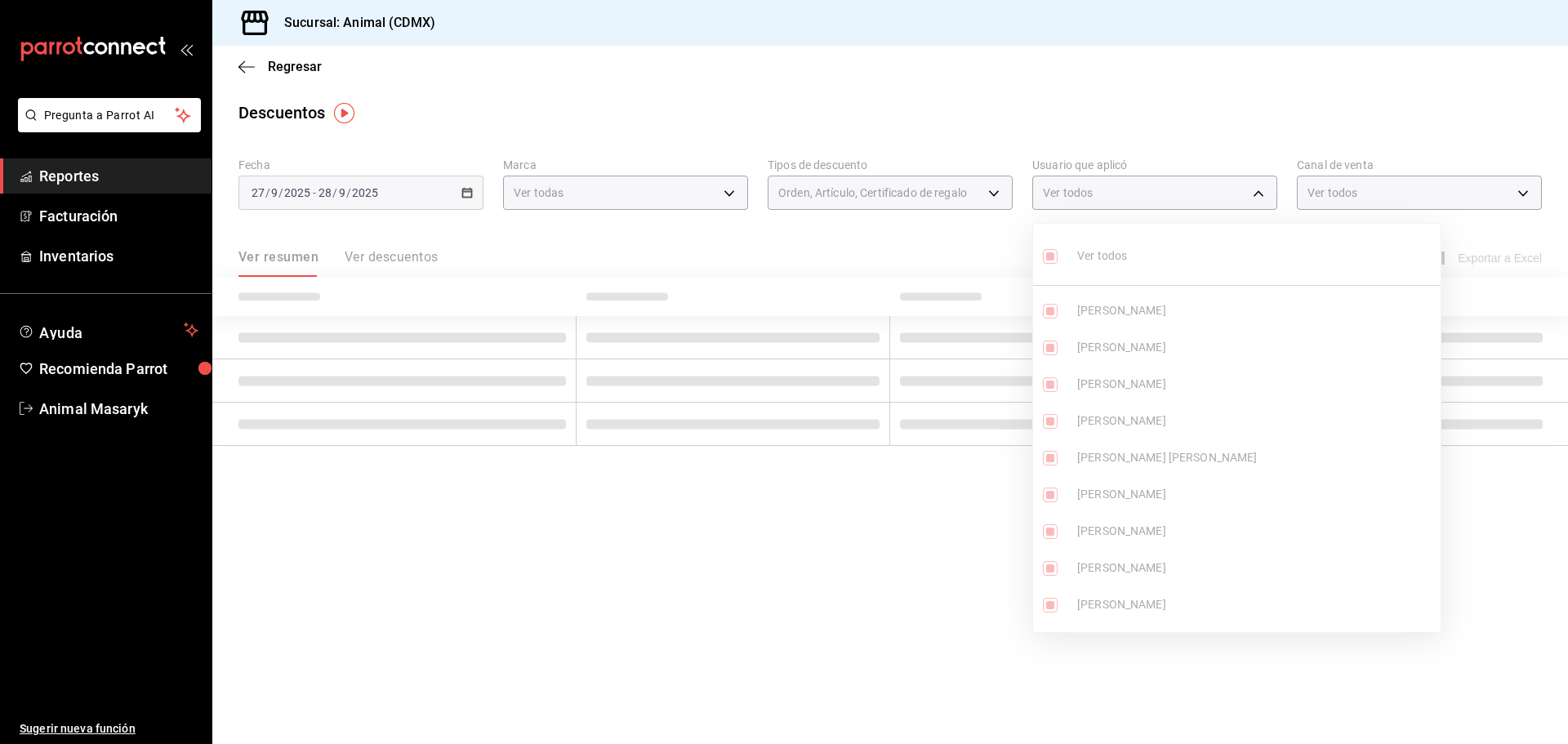
checkbox input "true"
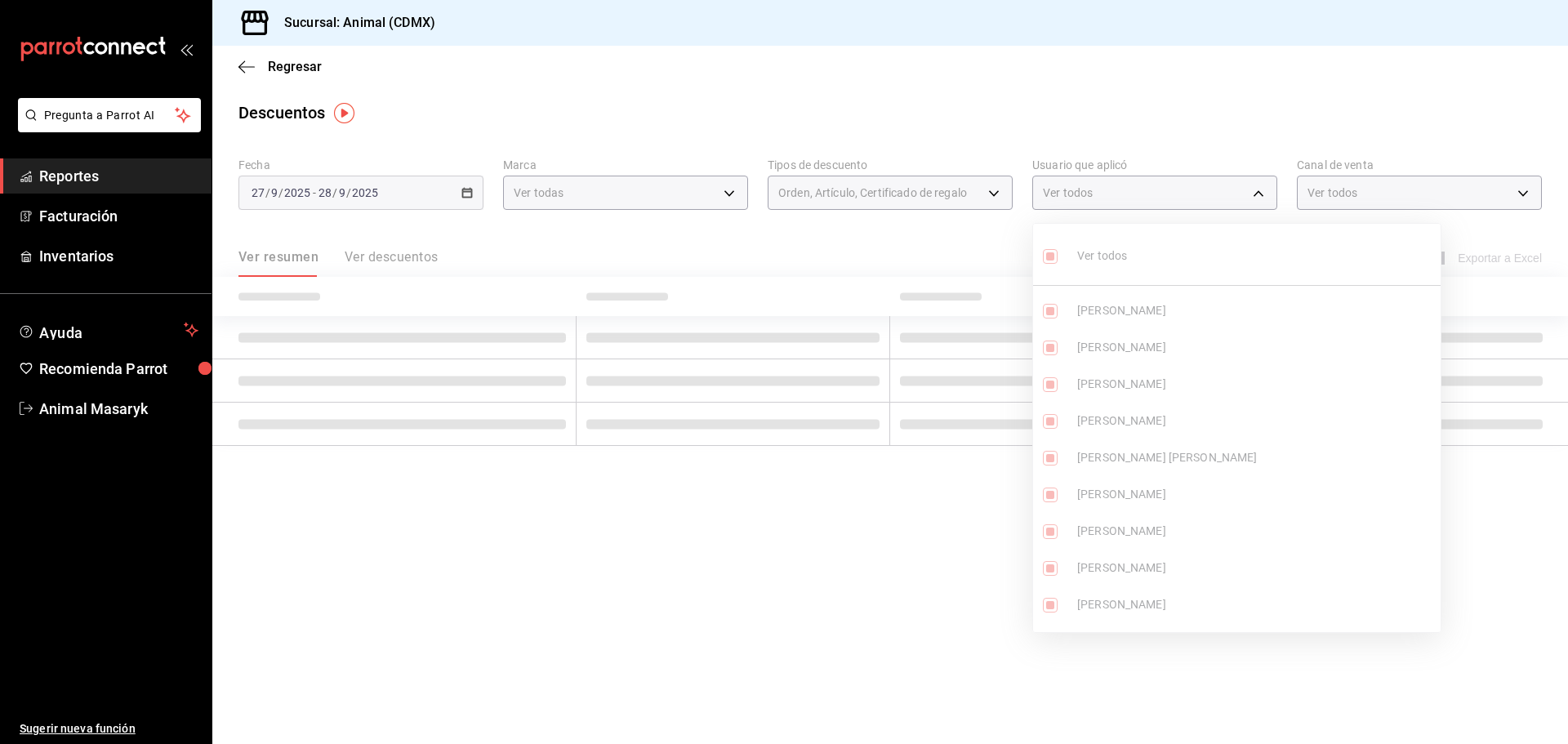
checkbox input "true"
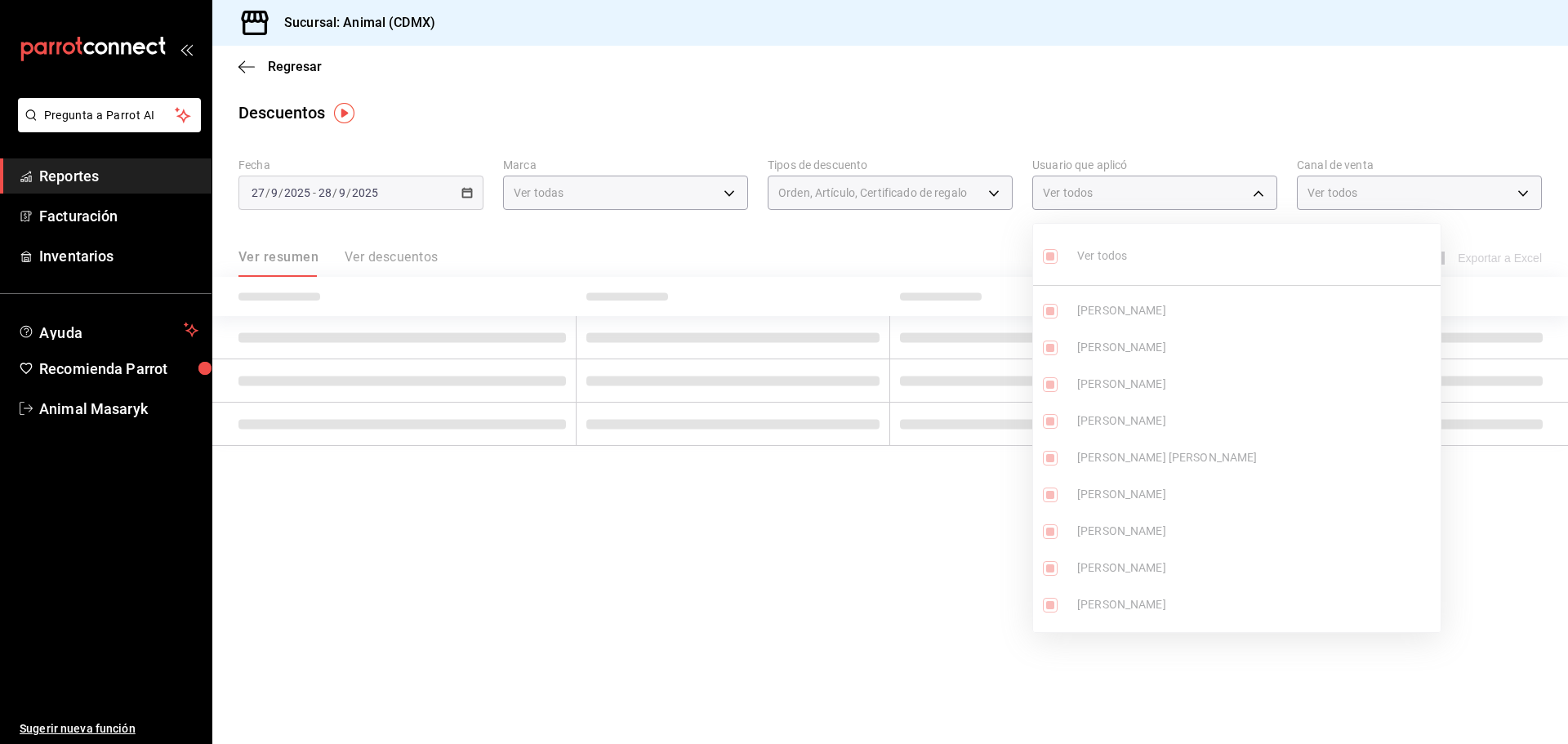
checkbox input "true"
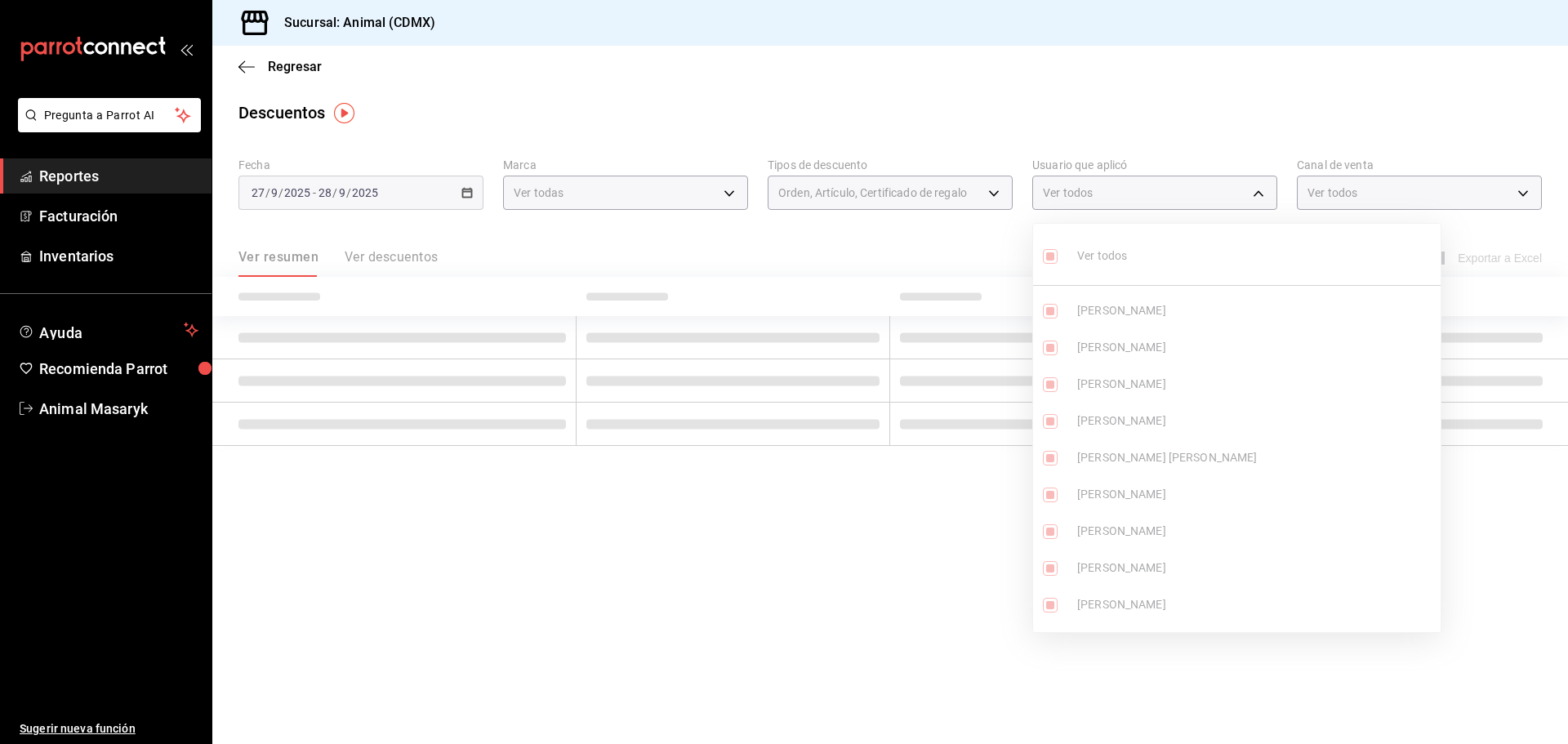
checkbox input "true"
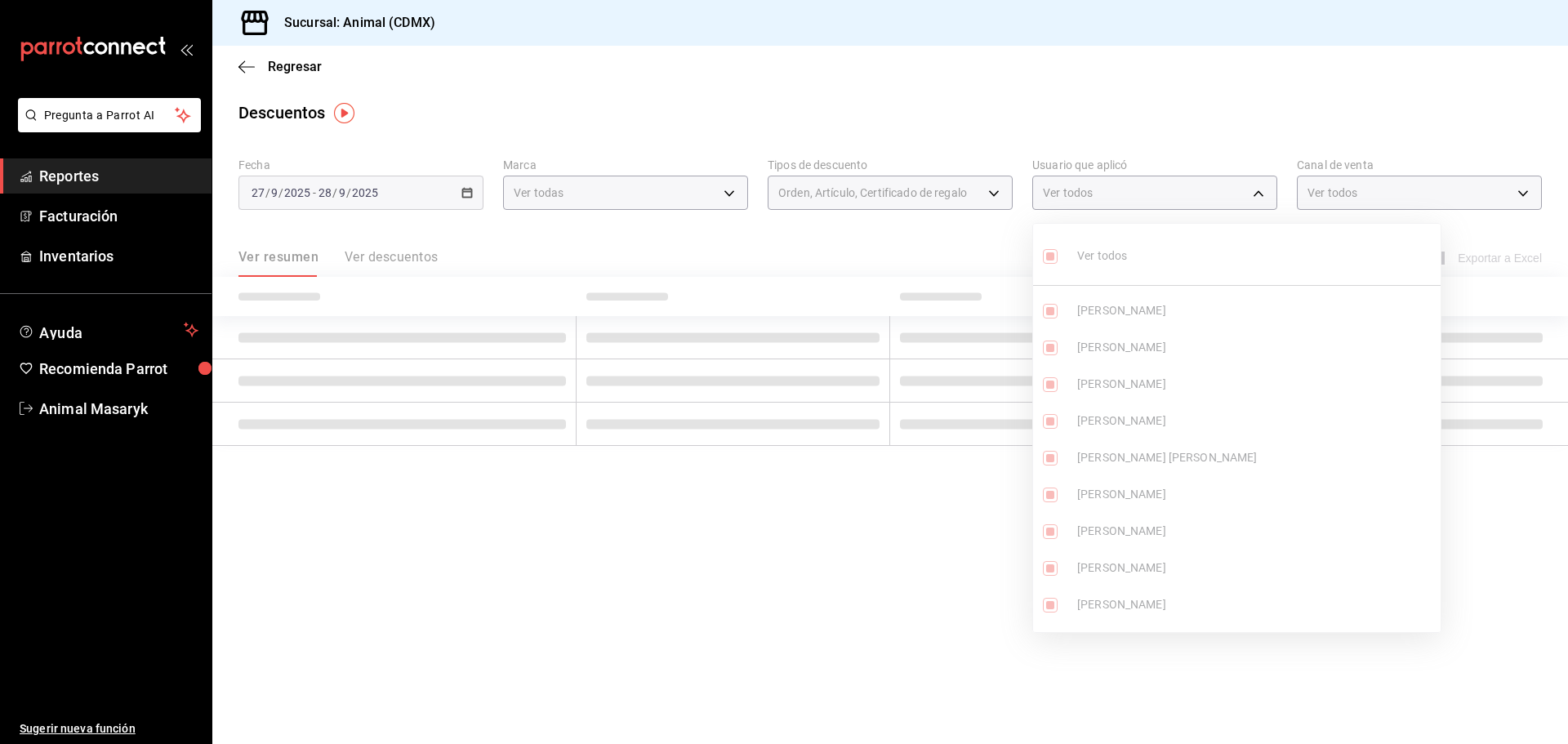
checkbox input "true"
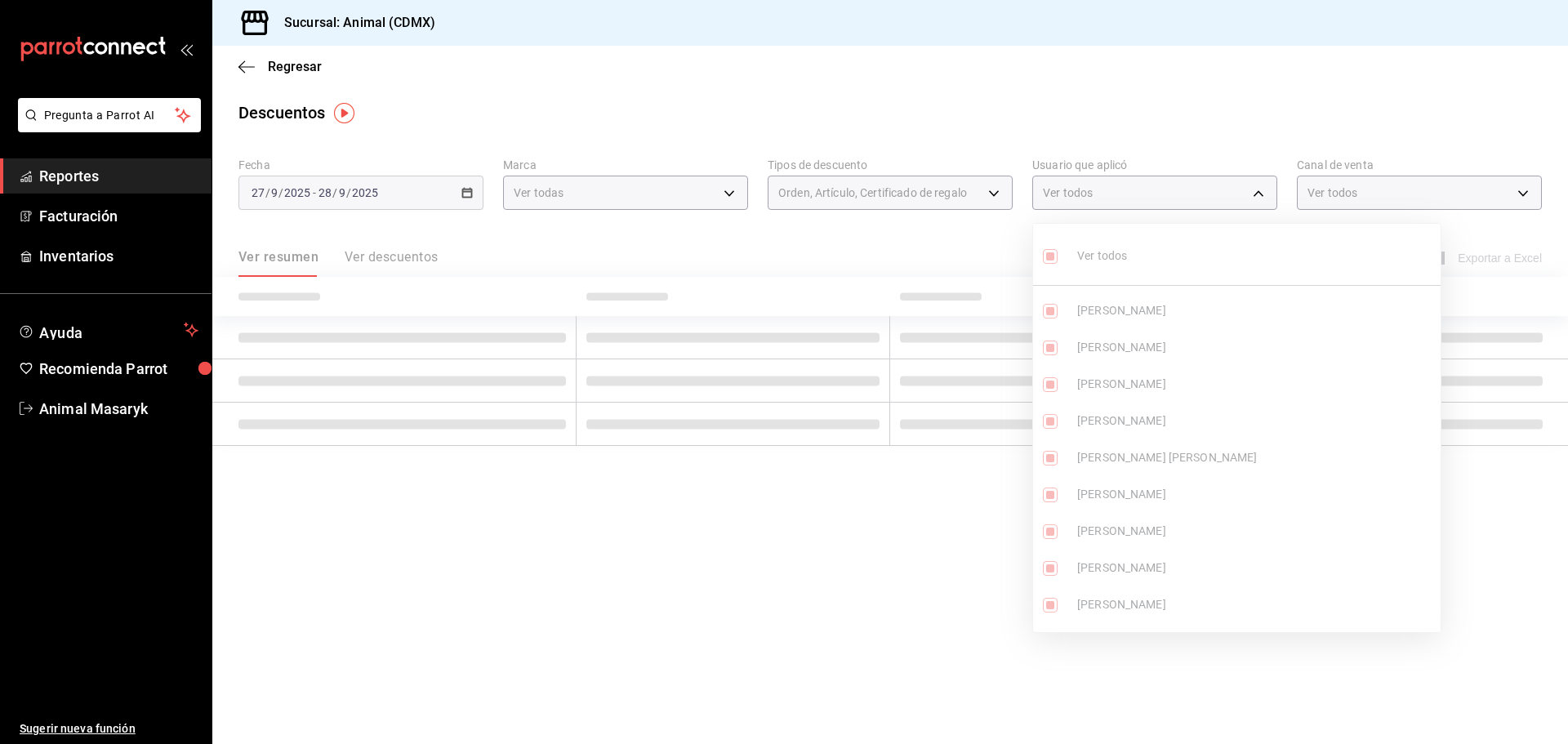
checkbox input "true"
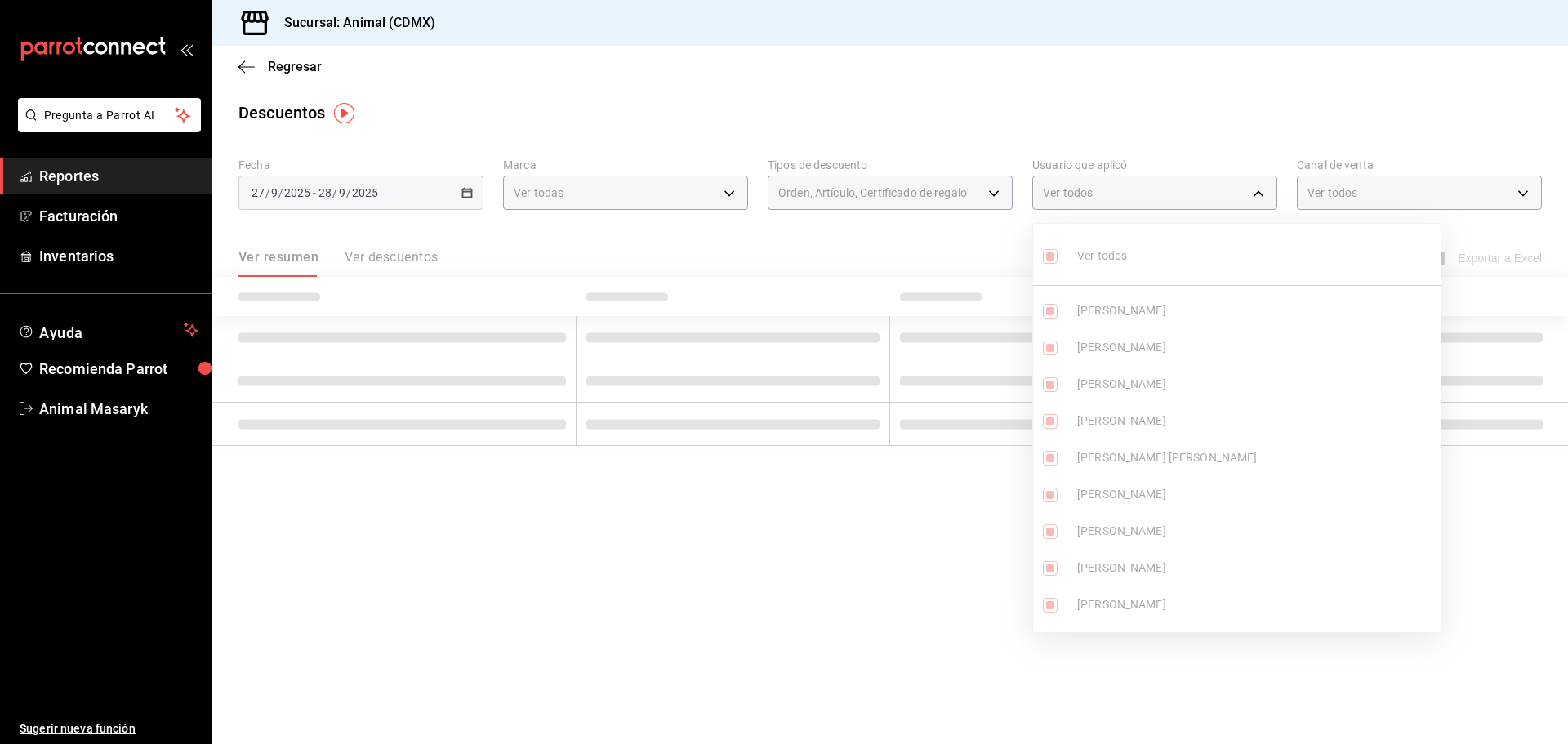
checkbox input "true"
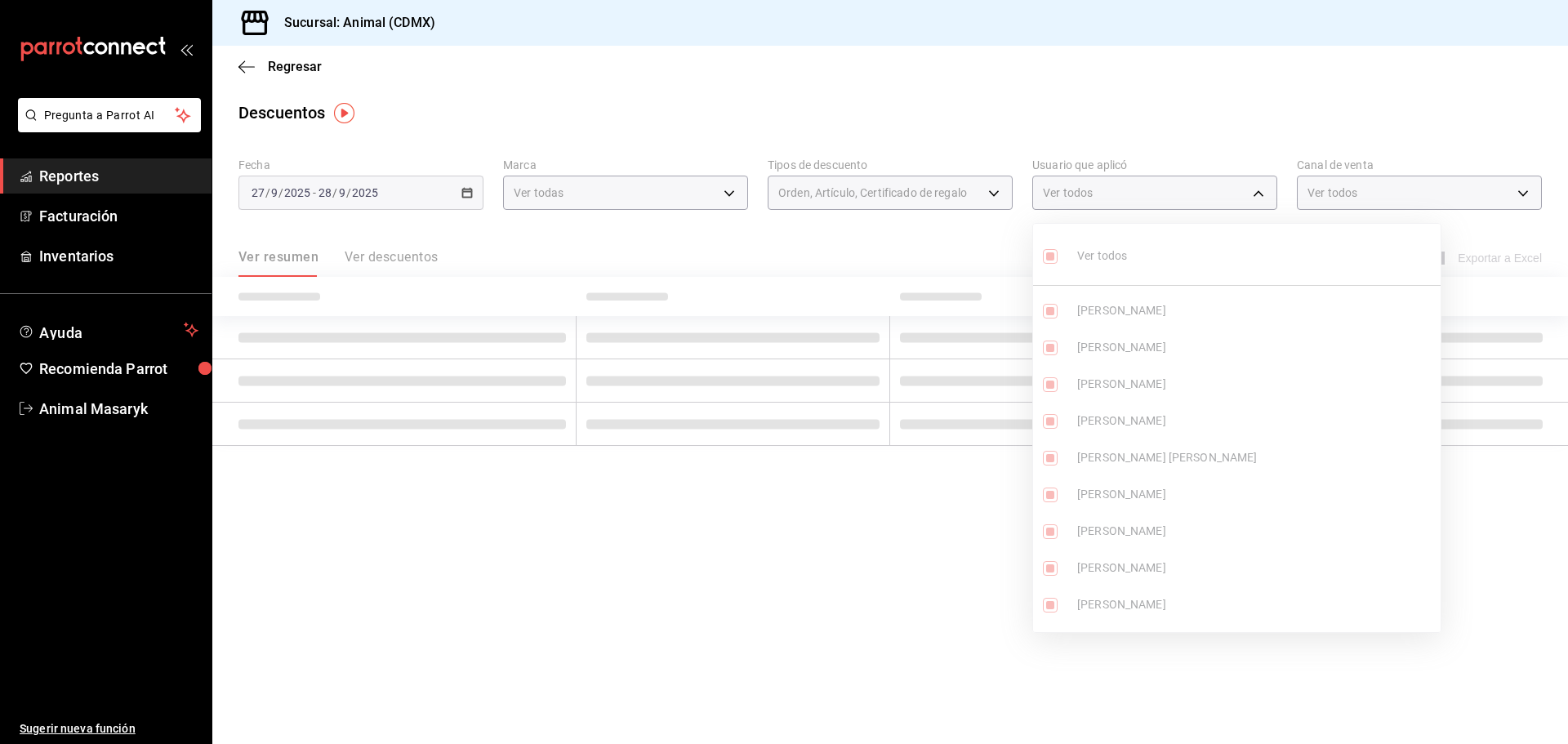
checkbox input "true"
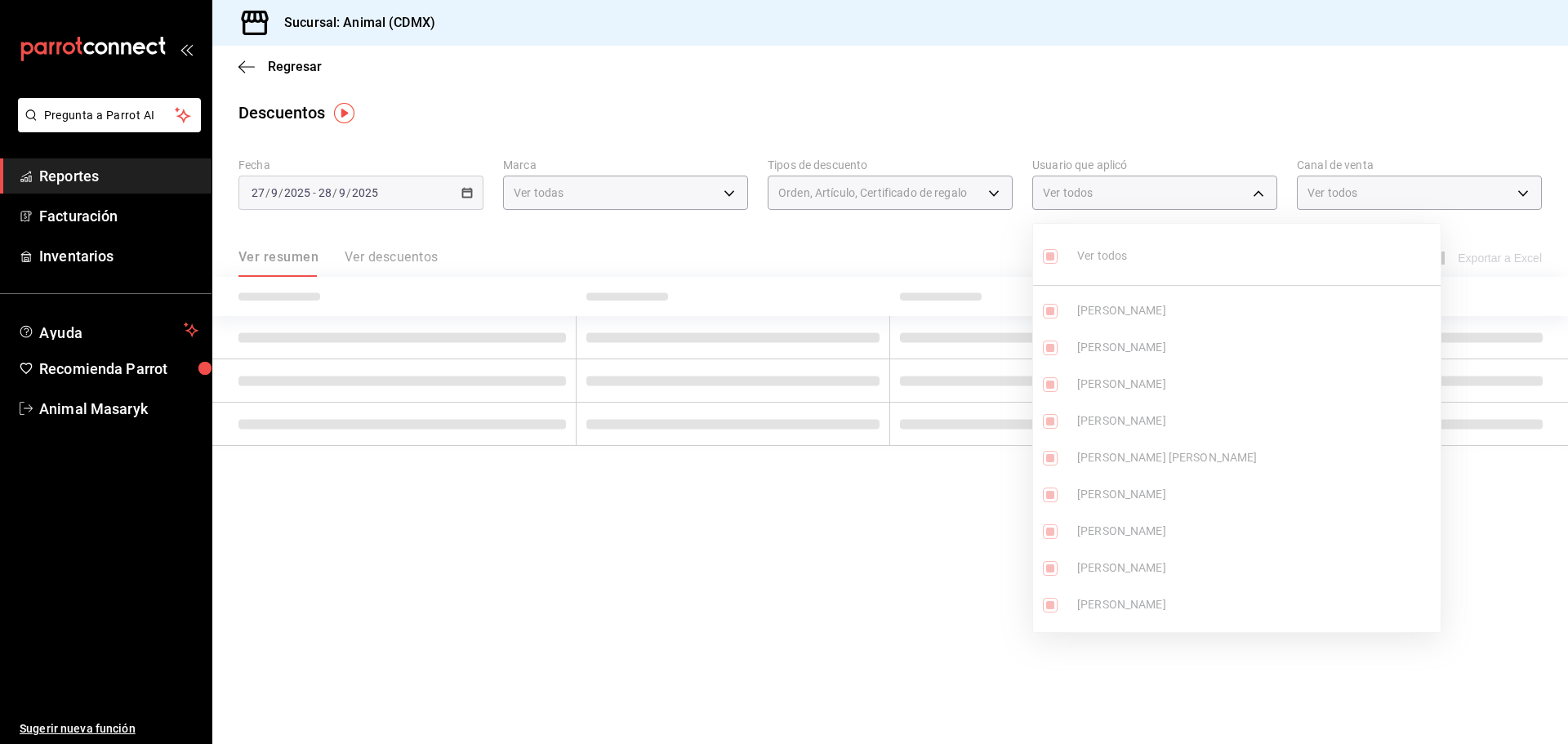
checkbox input "true"
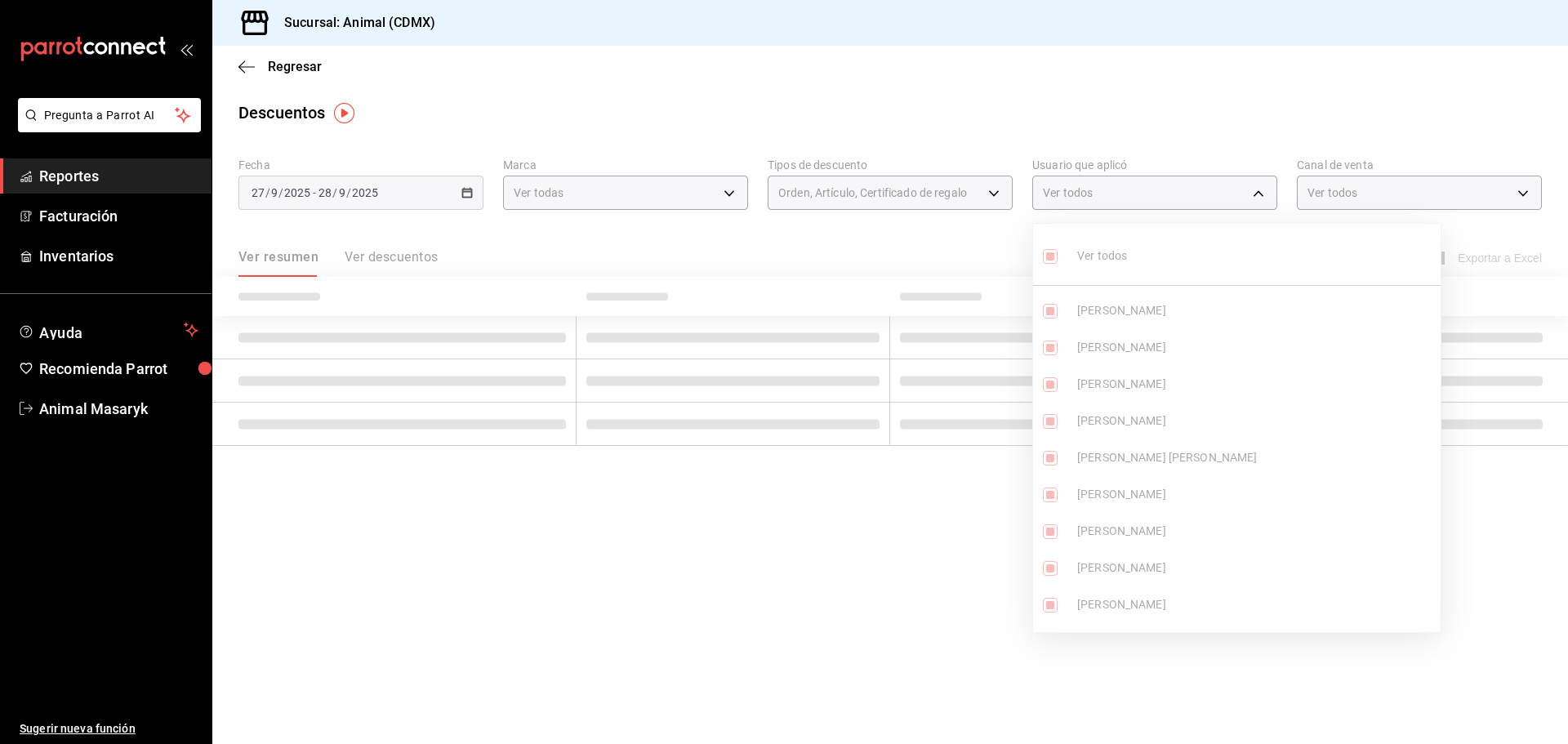
checkbox input "true"
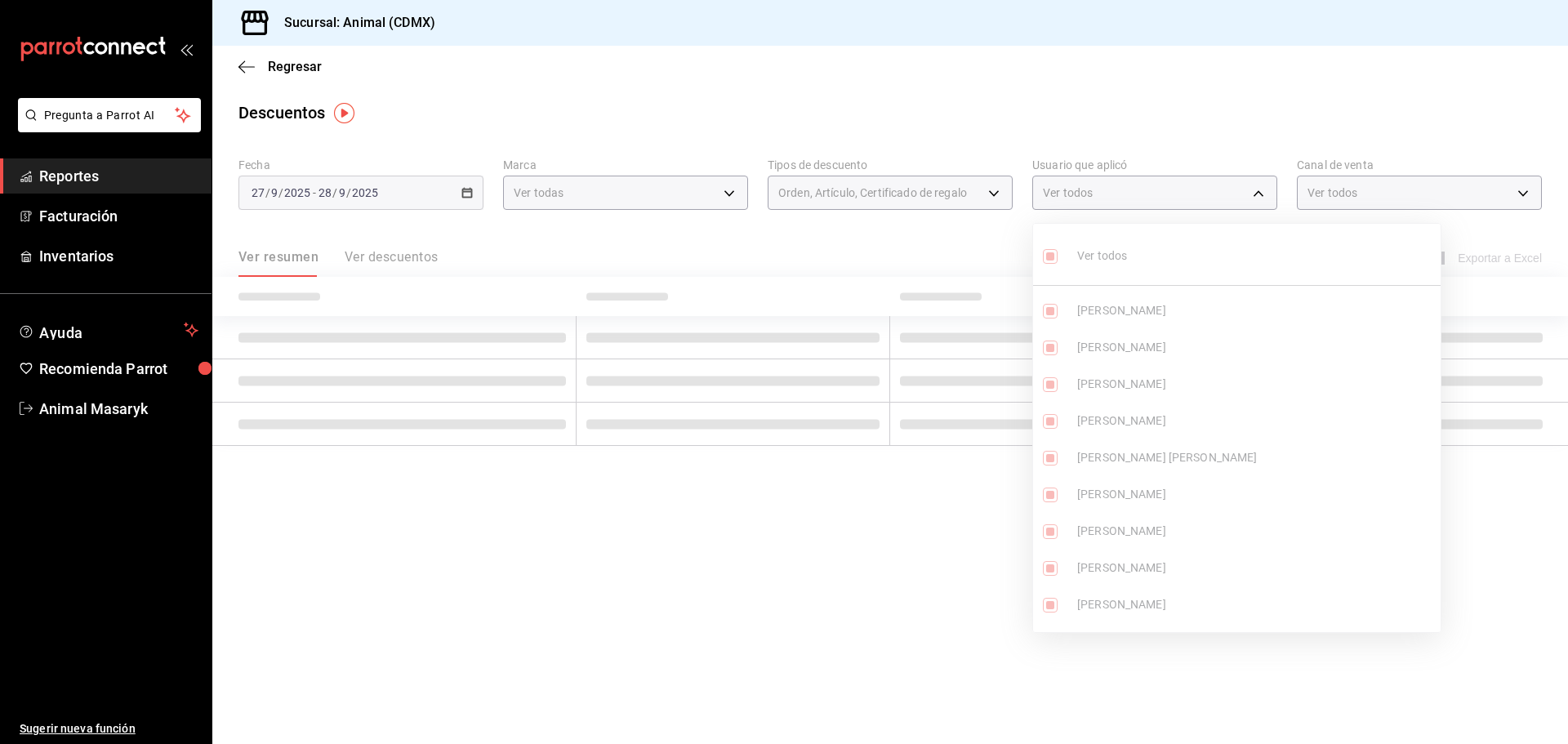
checkbox input "true"
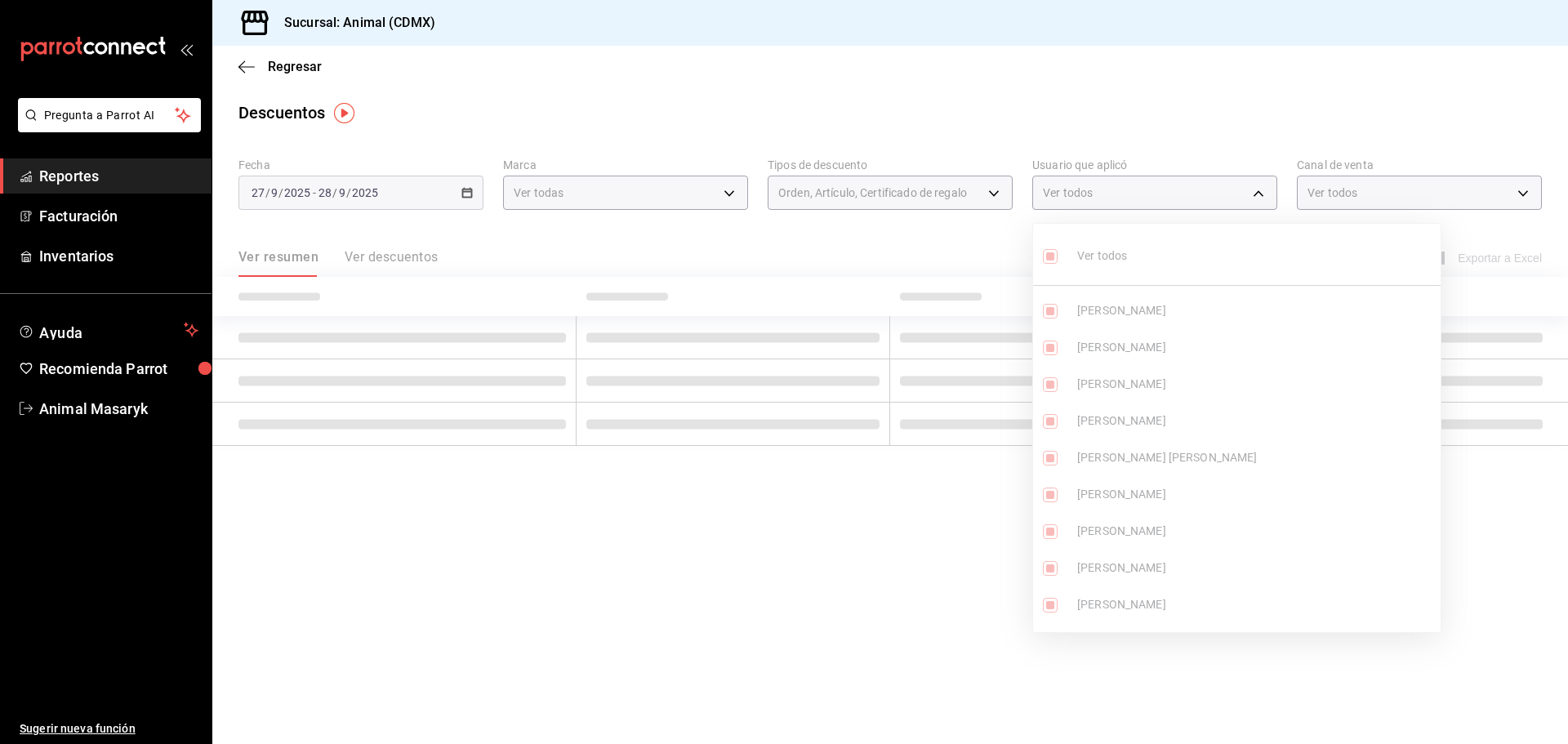
checkbox input "true"
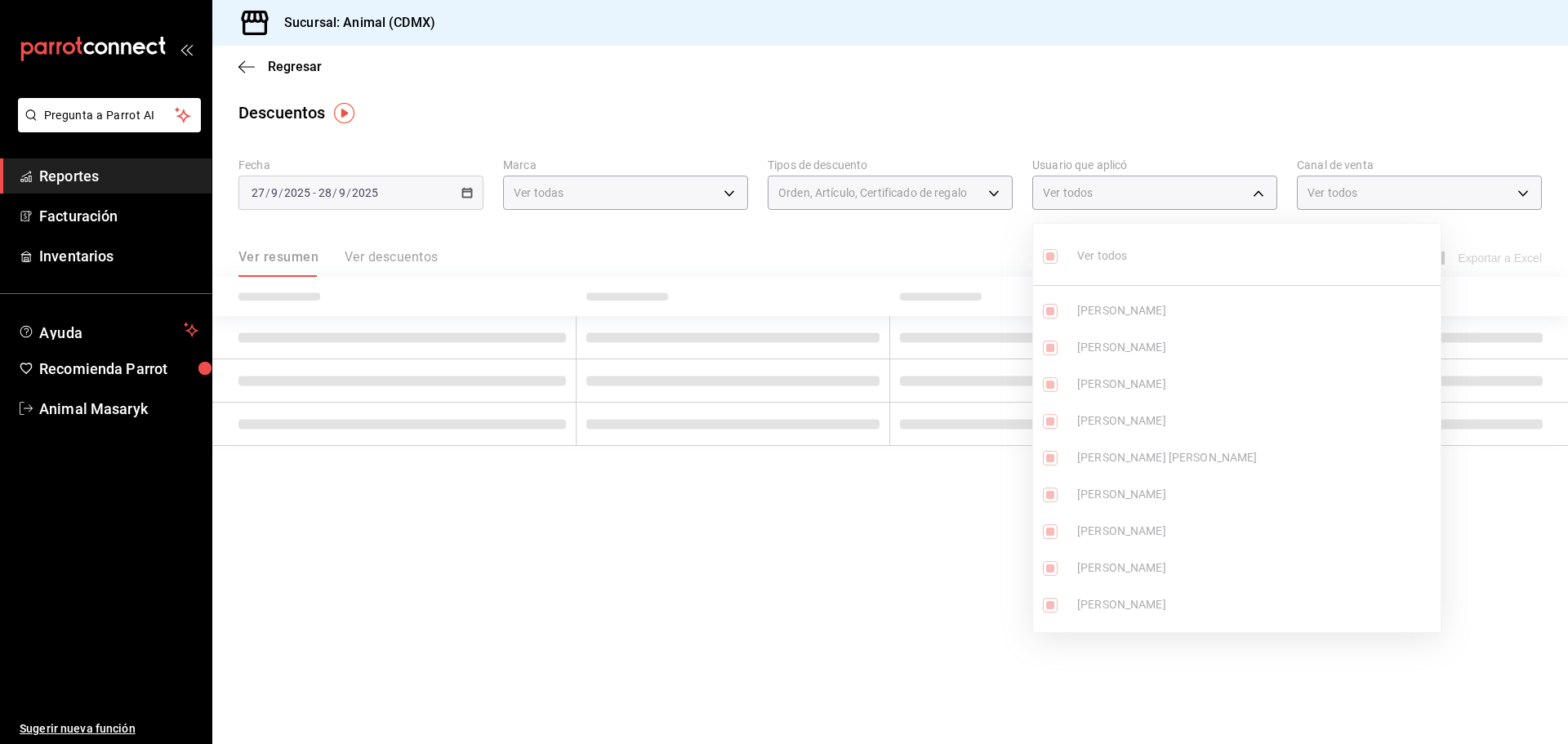
checkbox input "true"
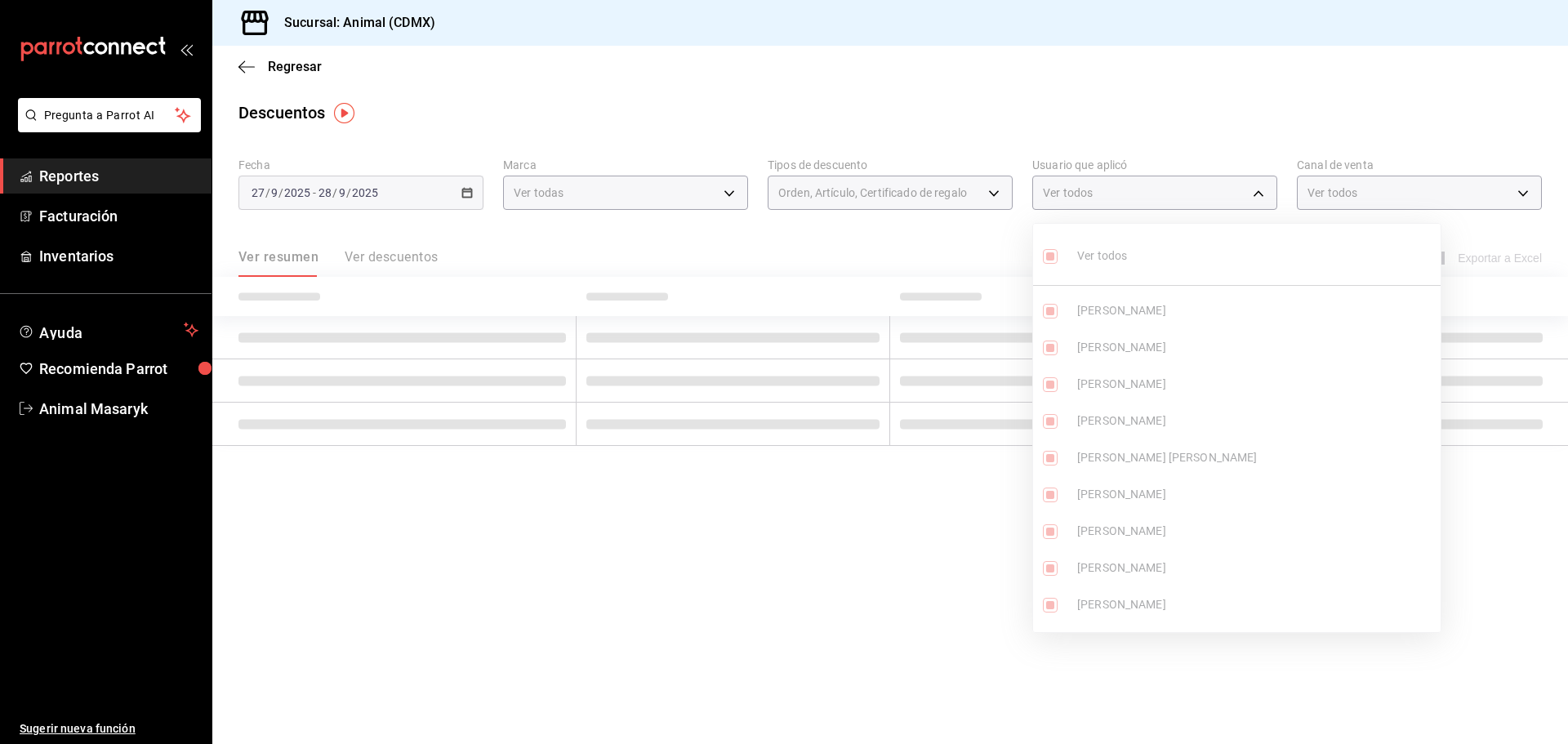
checkbox input "true"
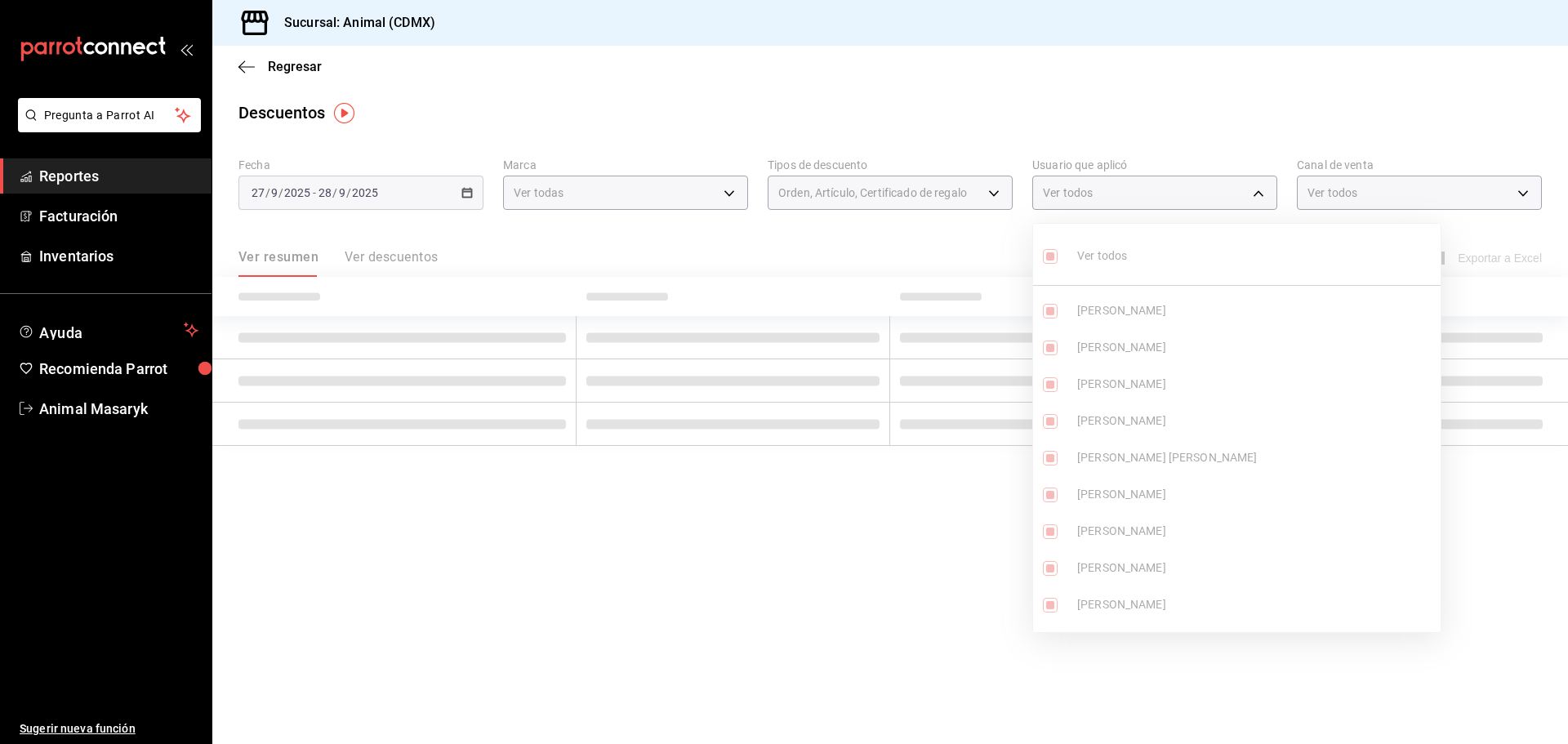
checkbox input "true"
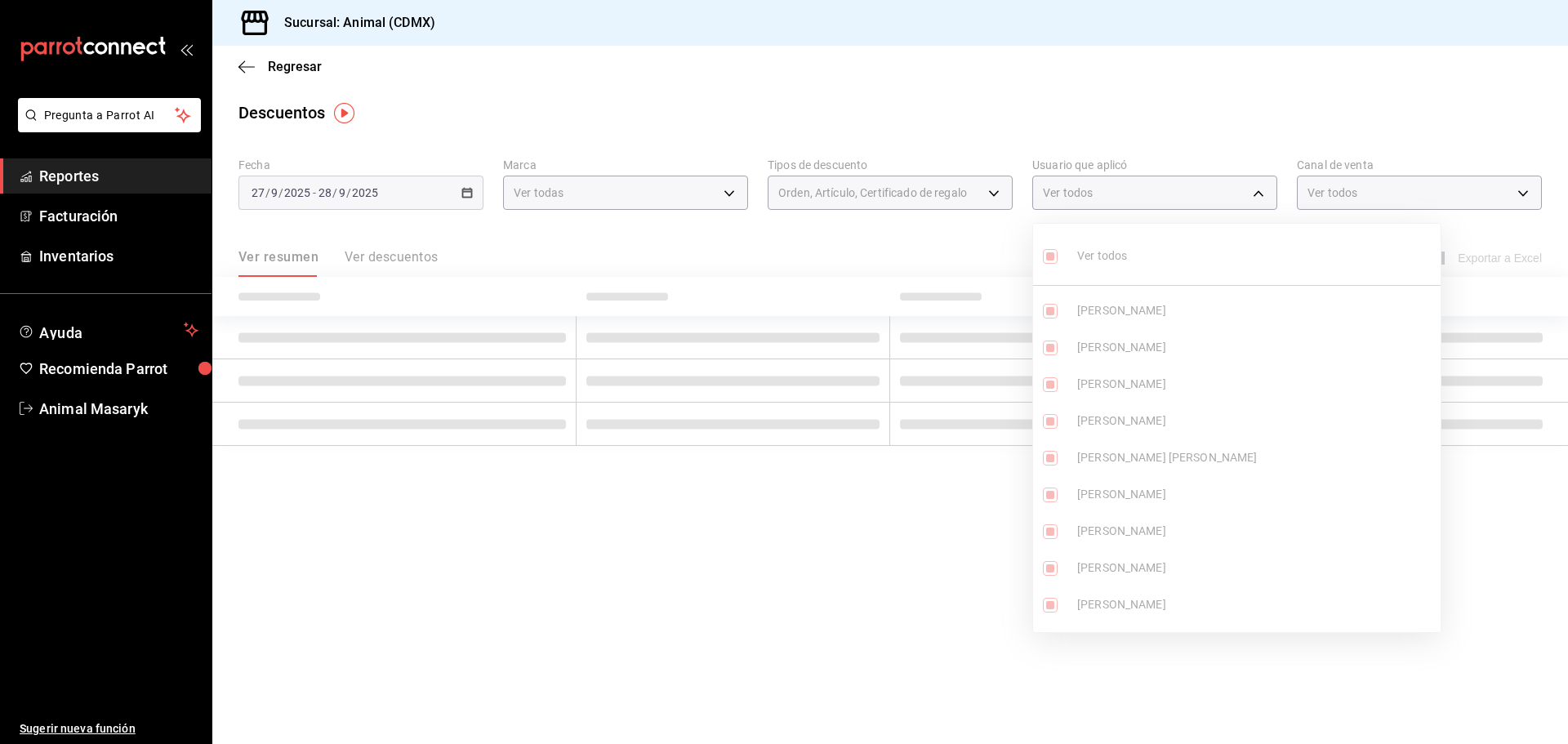
checkbox input "true"
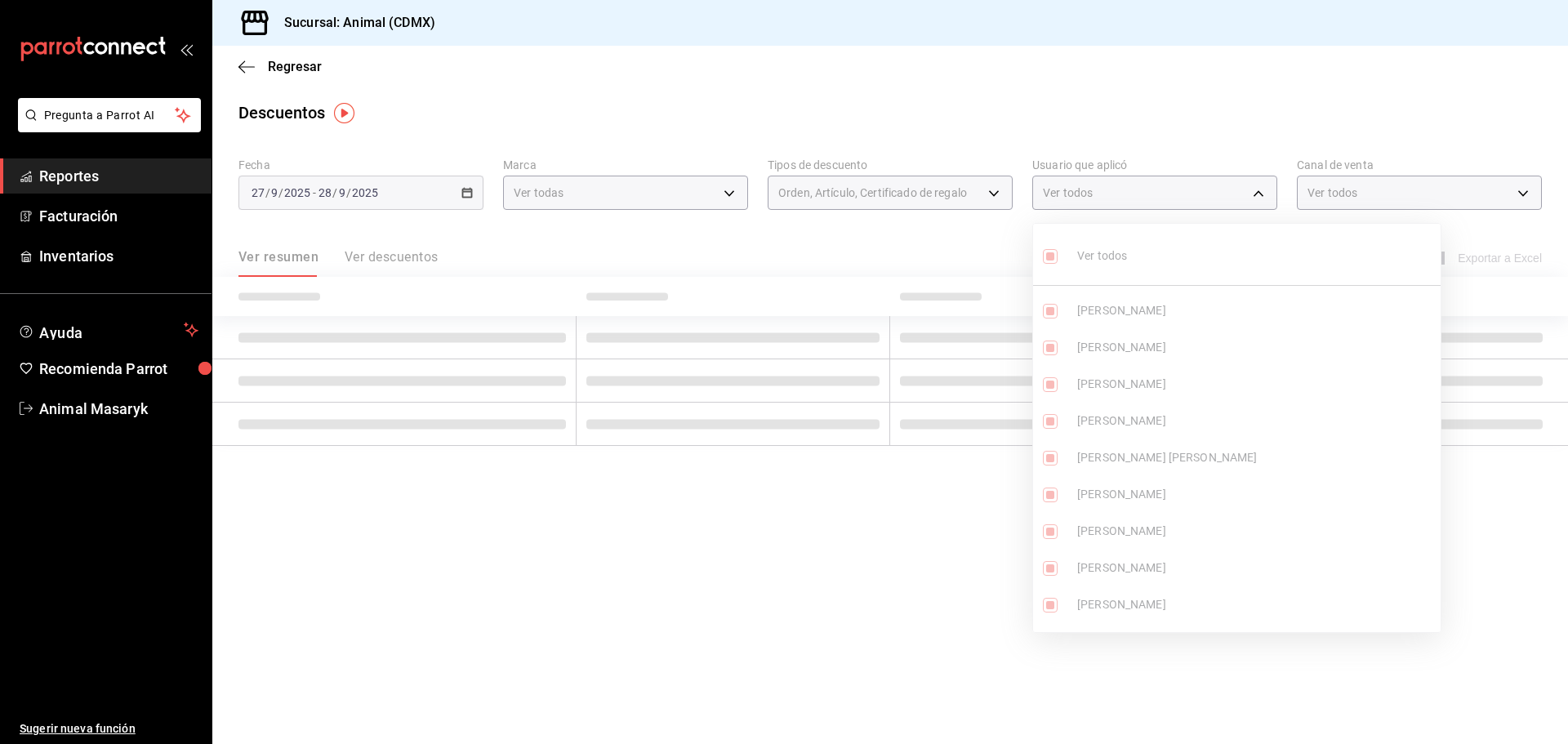
checkbox input "true"
click at [806, 251] on div at bounding box center [784, 372] width 1568 height 744
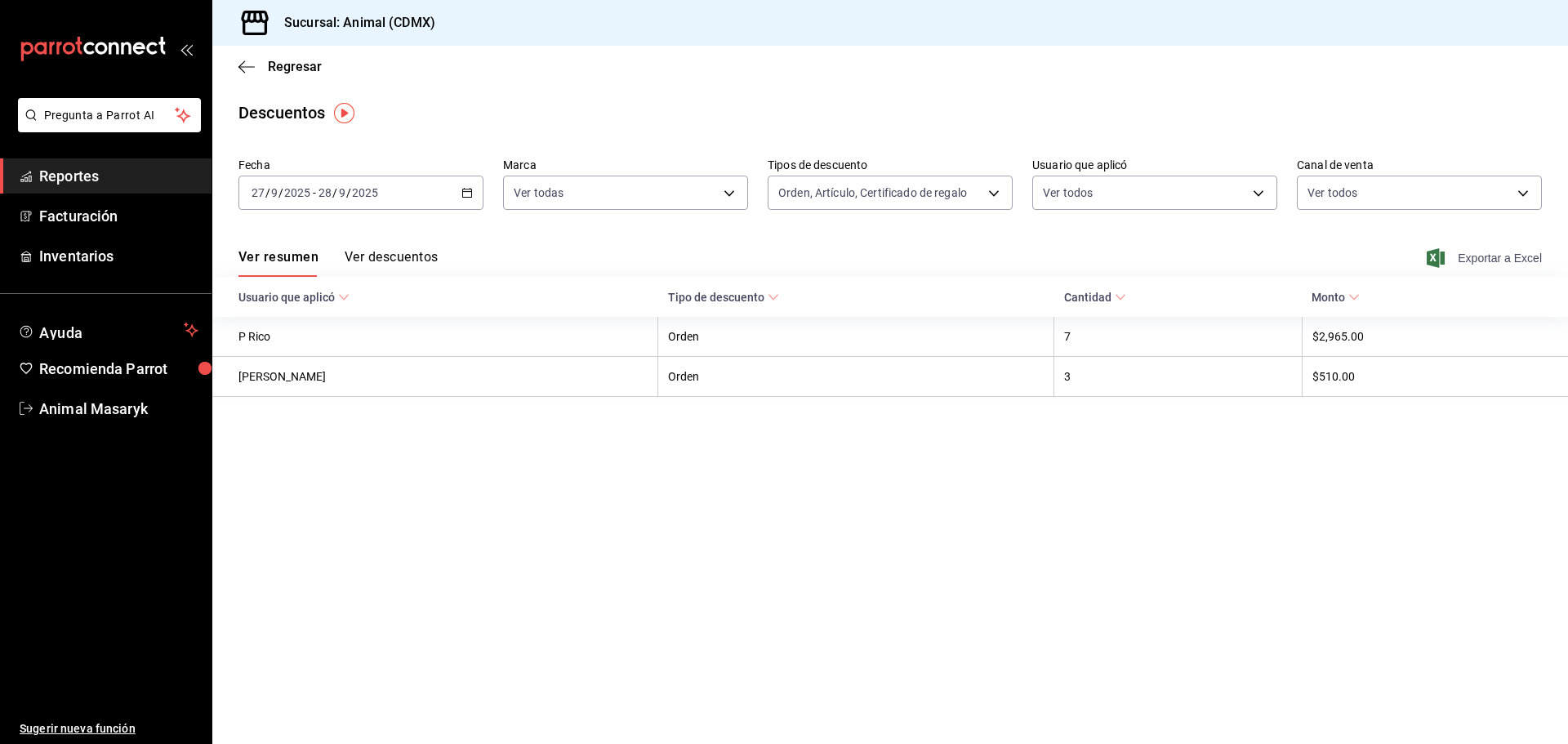
click at [1481, 255] on span "Exportar a Excel" at bounding box center [1486, 257] width 112 height 19
click at [247, 66] on icon "button" at bounding box center [246, 66] width 16 height 1
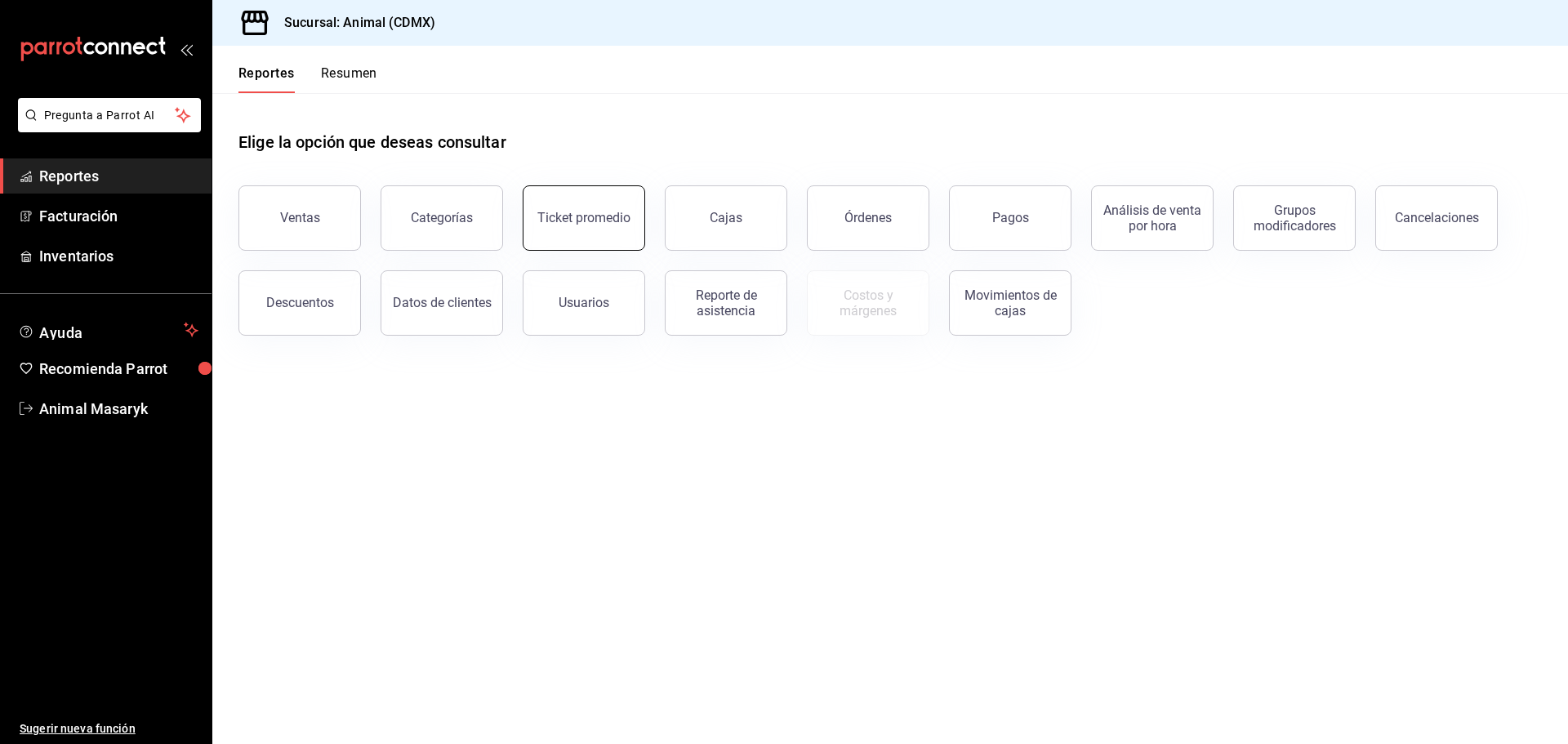
click at [601, 225] on button "Ticket promedio" at bounding box center [584, 218] width 123 height 65
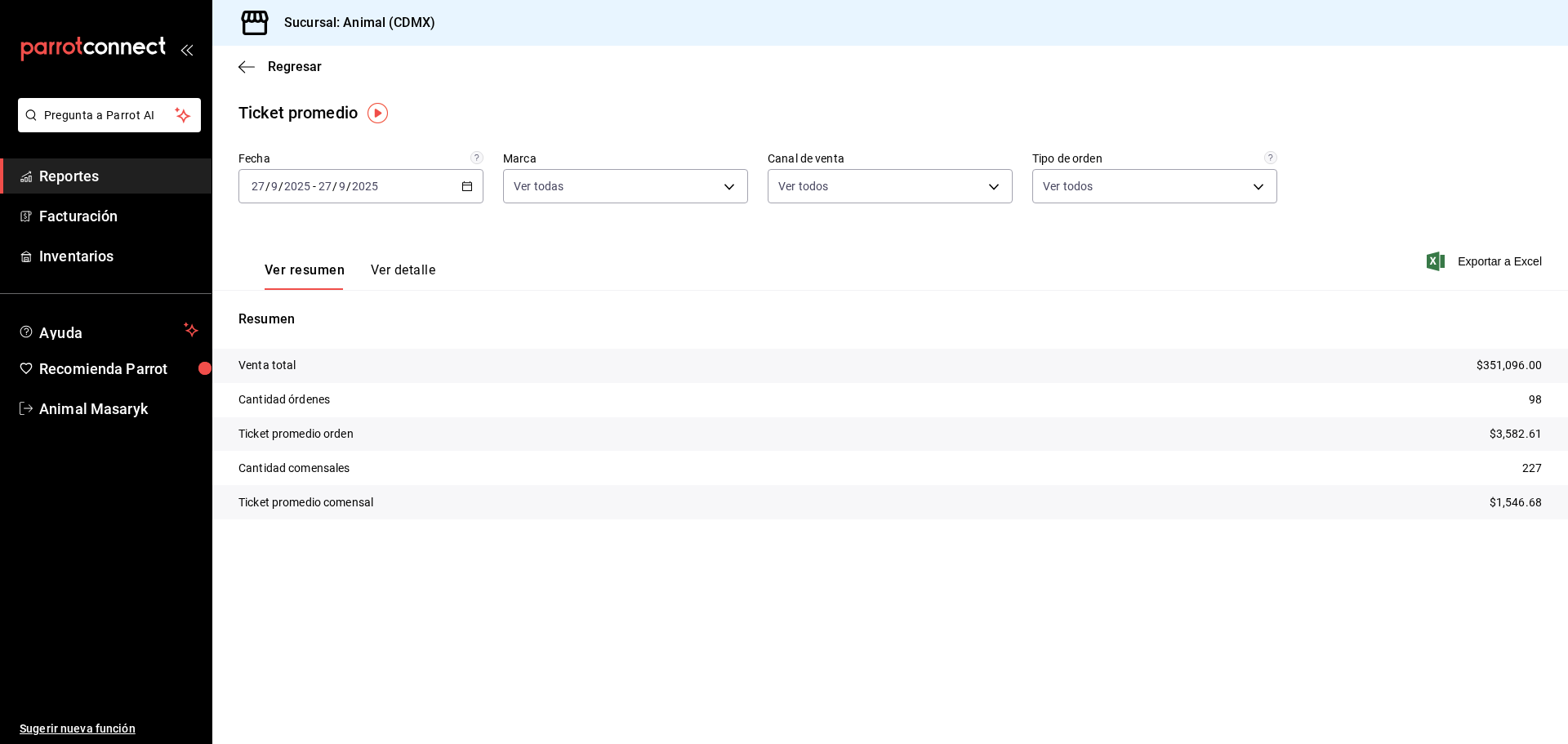
click at [465, 196] on div "[DATE] [DATE] - [DATE] [DATE]" at bounding box center [361, 186] width 245 height 35
click at [326, 383] on span "Rango de fechas" at bounding box center [316, 383] width 127 height 17
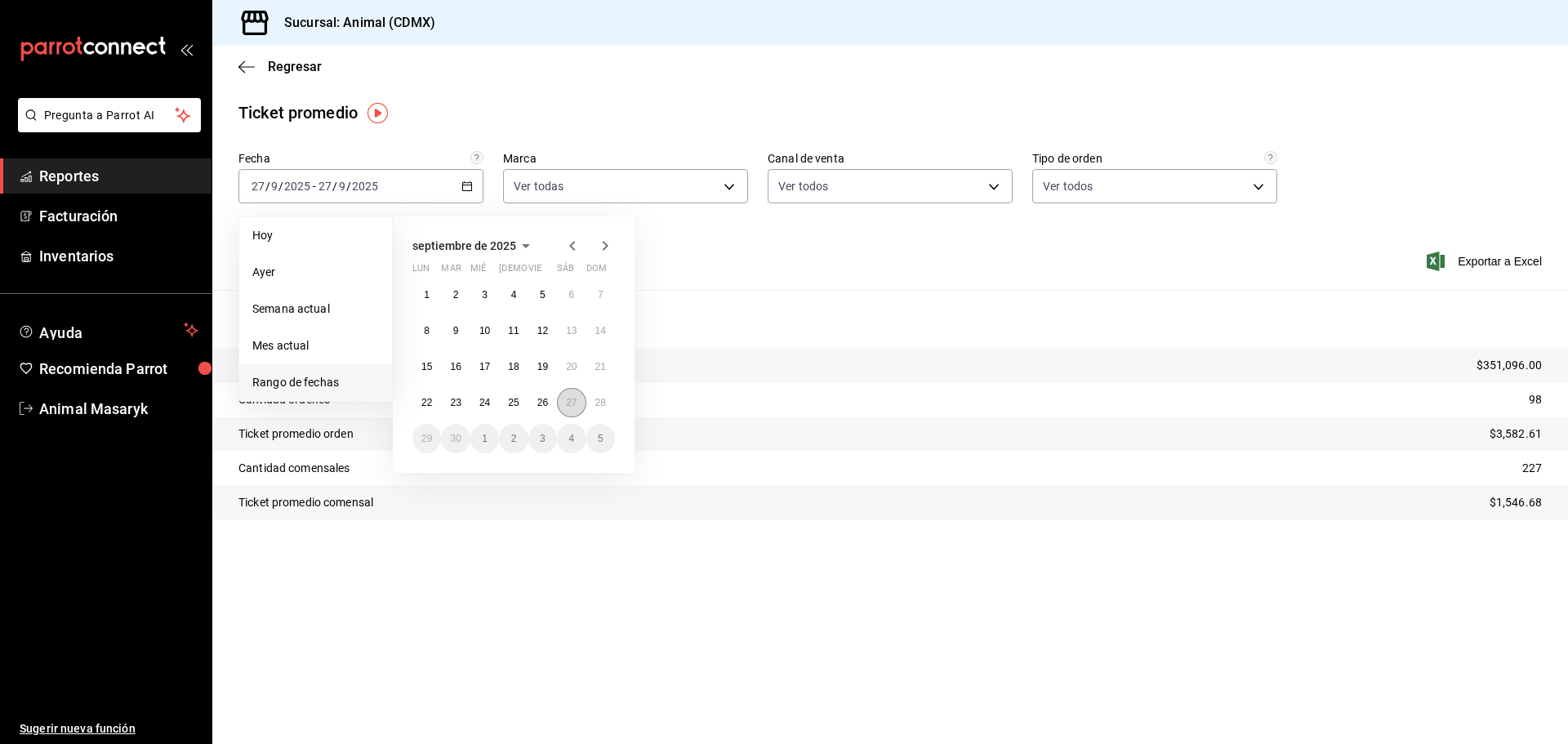
click at [571, 405] on abbr "27" at bounding box center [571, 403] width 11 height 12
click at [591, 409] on button "28" at bounding box center [601, 402] width 29 height 30
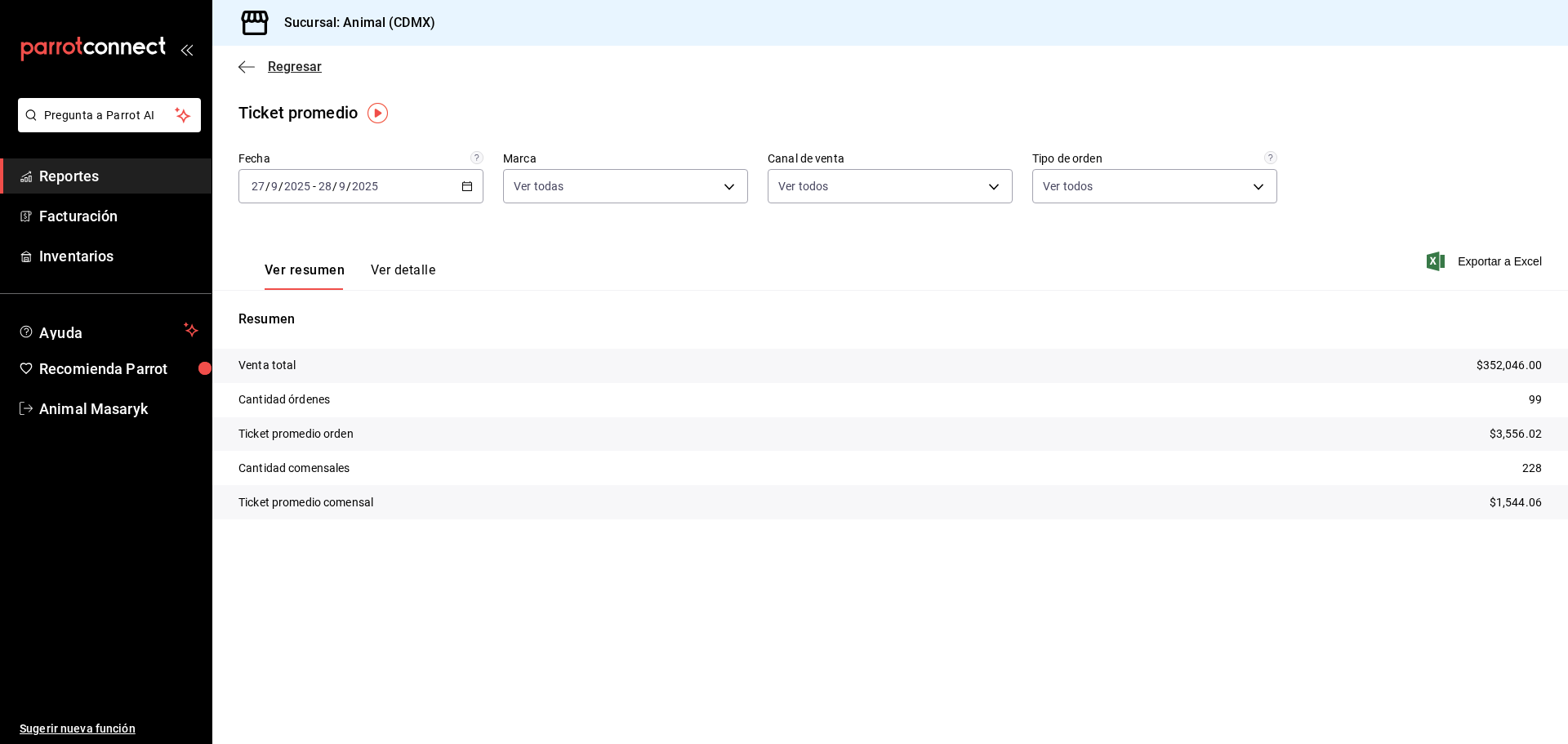
click at [250, 61] on icon "button" at bounding box center [246, 66] width 16 height 14
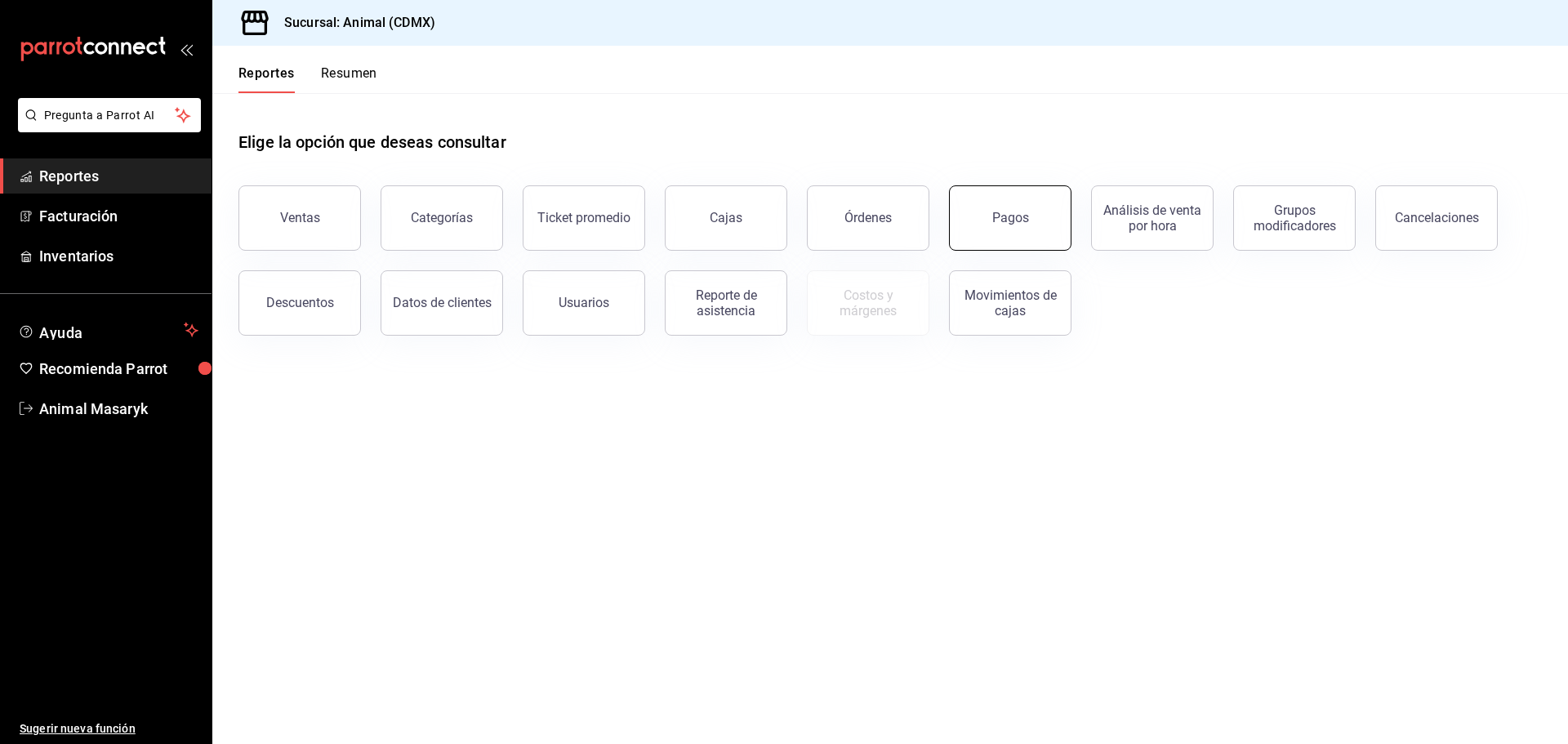
click at [1015, 223] on div "Pagos" at bounding box center [1010, 218] width 36 height 15
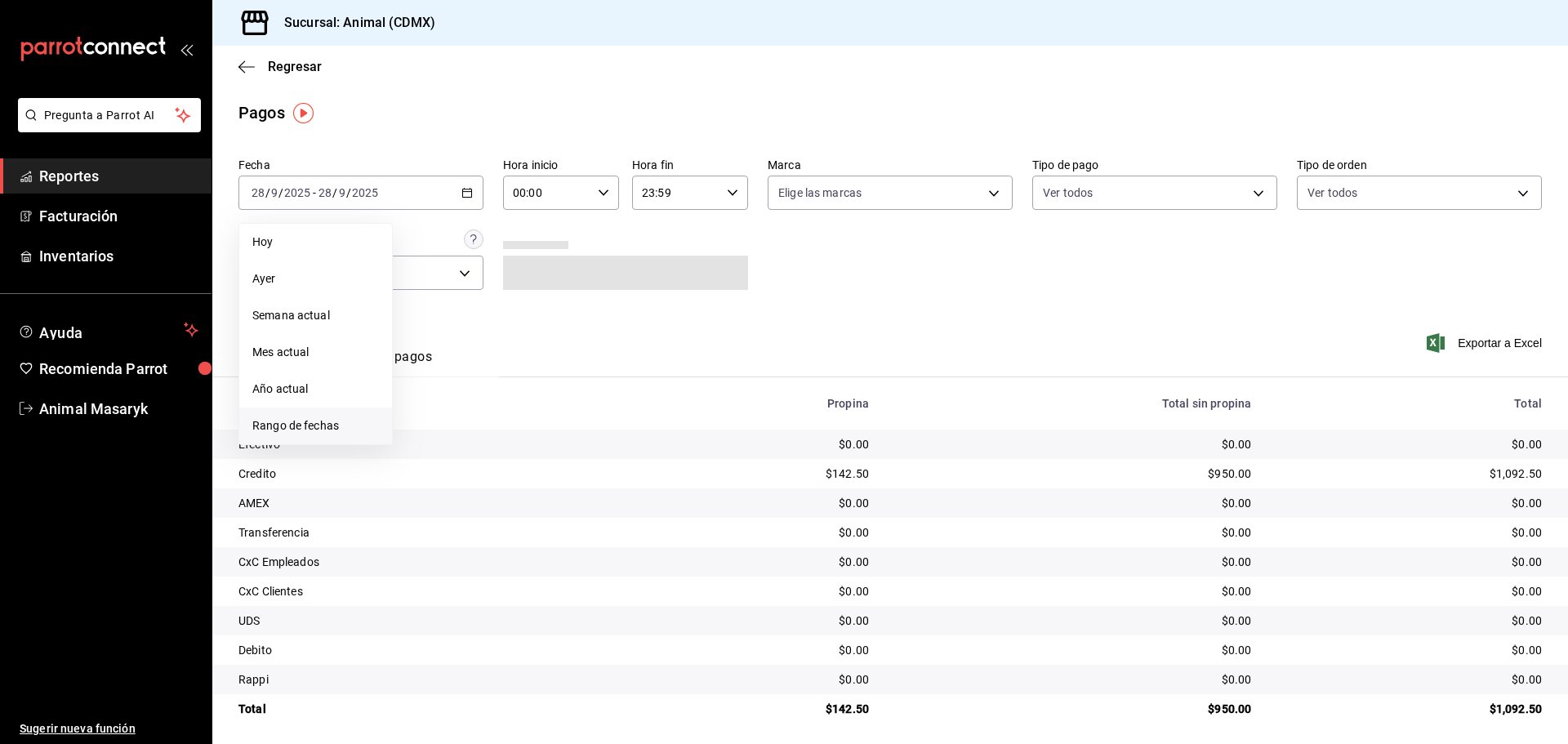
click at [316, 424] on span "Rango de fechas" at bounding box center [316, 426] width 127 height 17
click at [575, 399] on button "27" at bounding box center [571, 409] width 29 height 30
click at [597, 405] on abbr "28" at bounding box center [601, 410] width 11 height 12
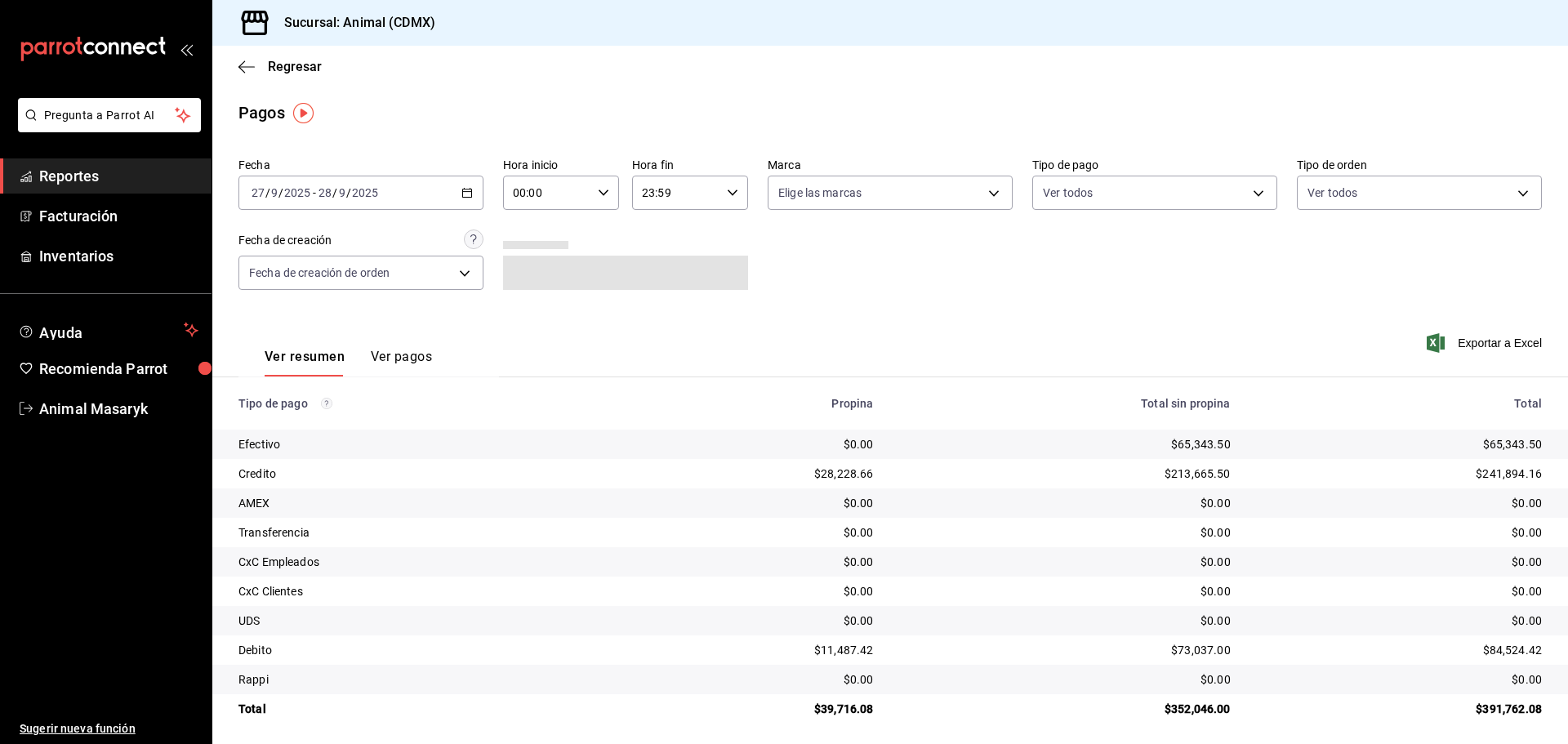
click at [592, 200] on div "00:00 Hora inicio" at bounding box center [561, 193] width 116 height 35
click at [539, 273] on span "05" at bounding box center [530, 267] width 32 height 13
click at [685, 240] on div at bounding box center [784, 372] width 1568 height 744
click at [727, 198] on icon "button" at bounding box center [733, 193] width 12 height 12
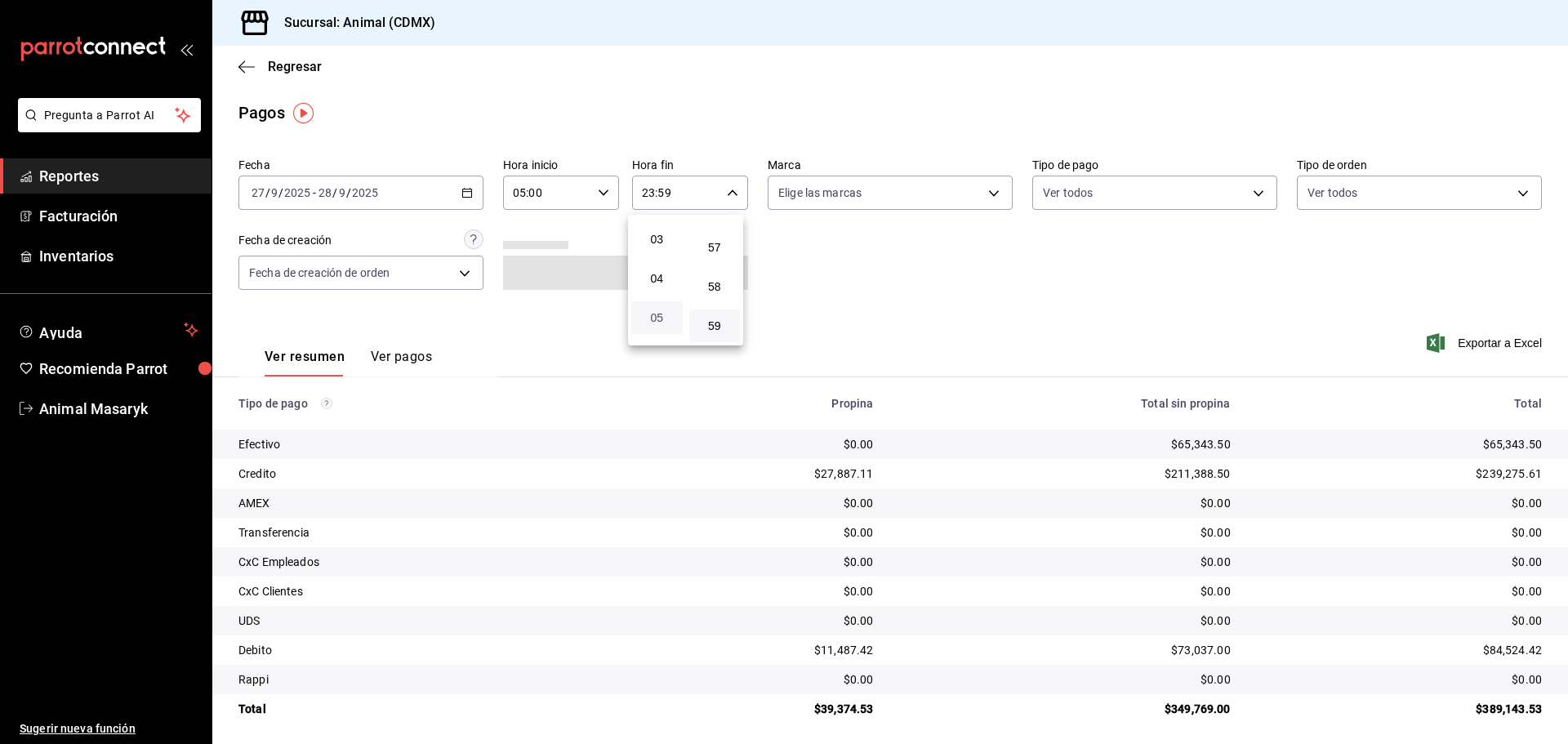
scroll to position [75, 0]
click at [657, 322] on span "04" at bounding box center [657, 316] width 32 height 13
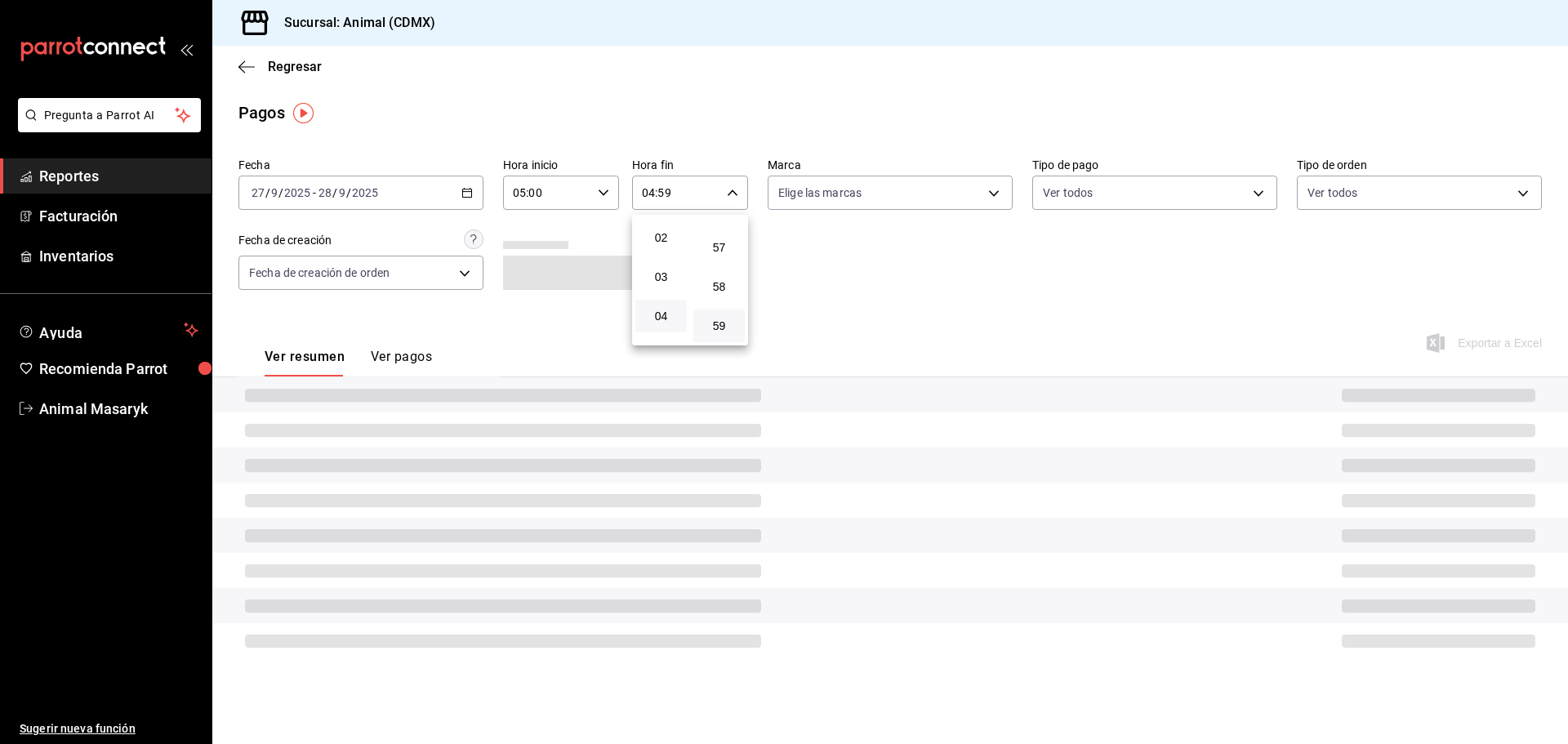
click at [911, 237] on div at bounding box center [784, 372] width 1568 height 744
click at [974, 210] on div "Fecha [DATE] [DATE] - [DATE] [DATE] Hora inicio 05:00 Hora inicio Hora fin 04:5…" at bounding box center [890, 230] width 1304 height 158
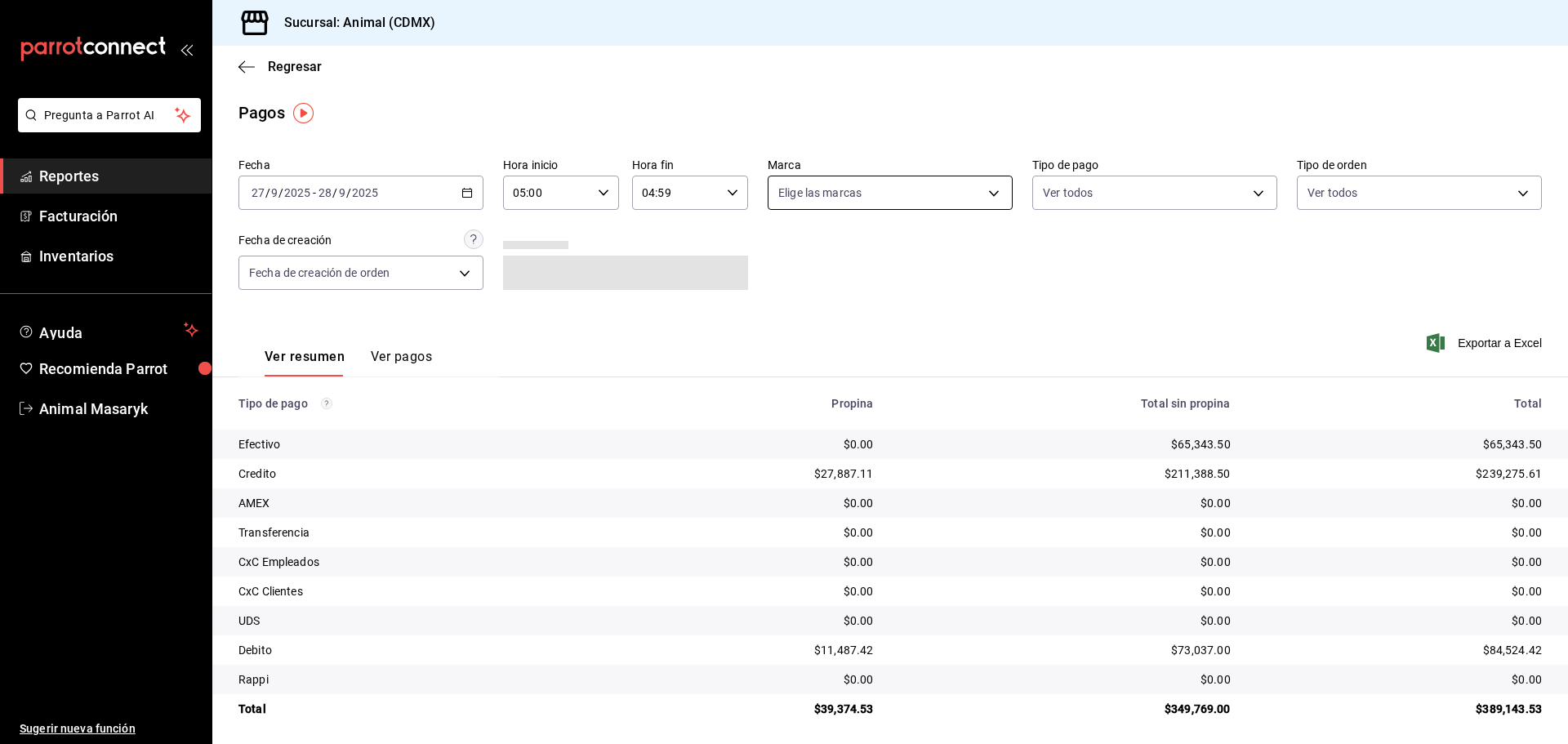
click at [960, 190] on body "Pregunta a Parrot AI Reportes Facturación Inventarios Ayuda Recomienda Parrot A…" at bounding box center [784, 372] width 1568 height 744
click at [904, 240] on li "Ver todas" at bounding box center [883, 254] width 241 height 48
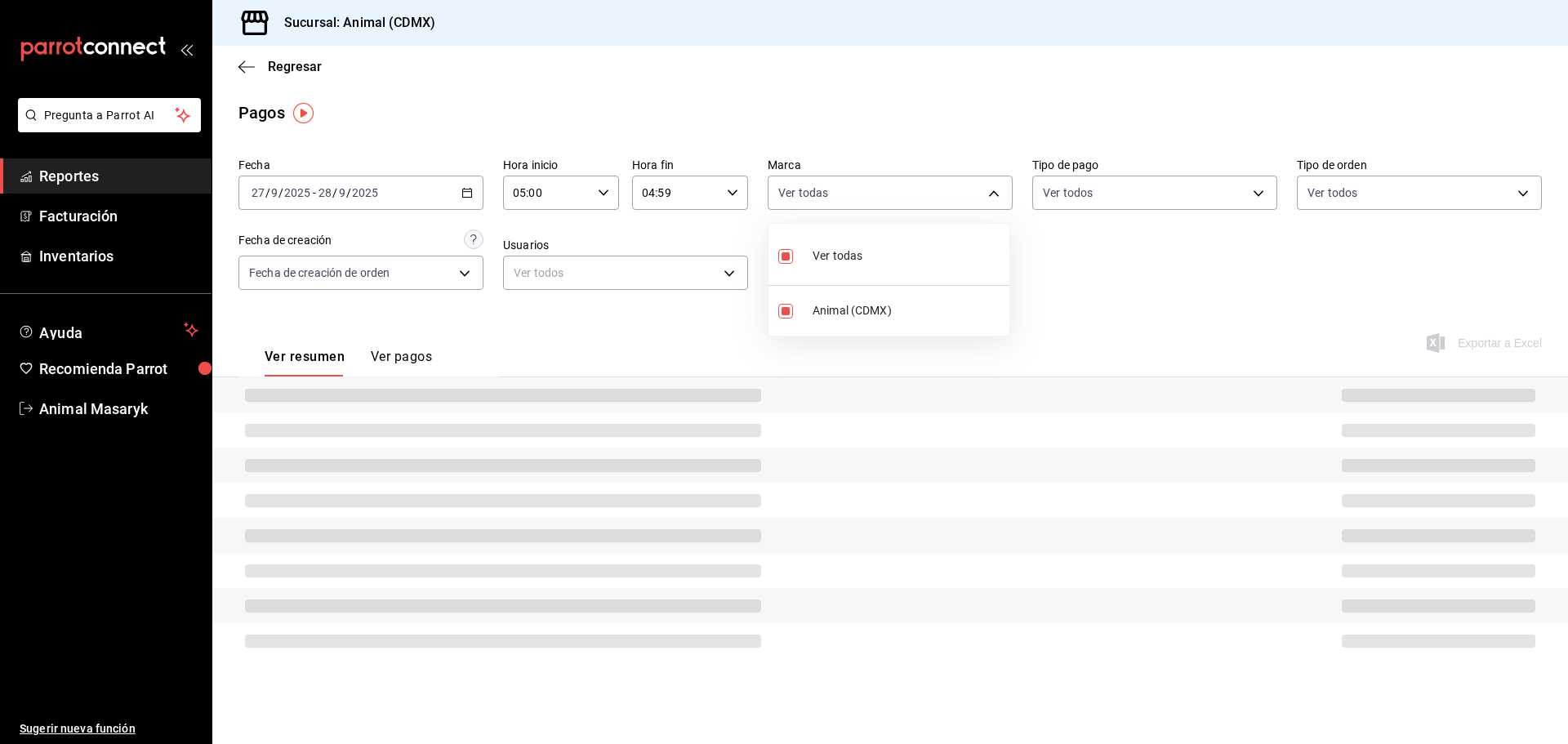
click at [1069, 248] on div at bounding box center [784, 372] width 1568 height 744
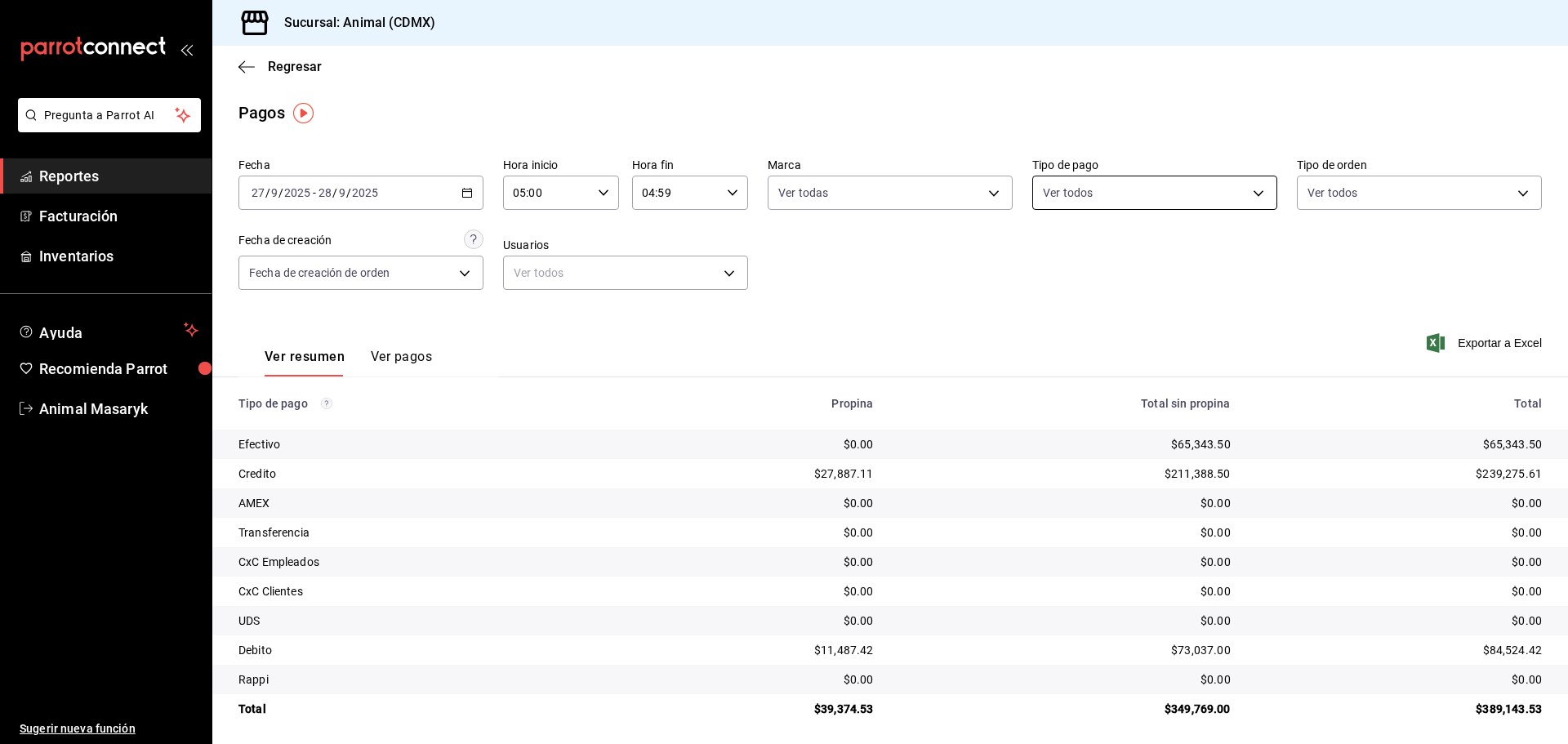
click at [1172, 196] on body "Pregunta a Parrot AI Reportes Facturación Inventarios Ayuda Recomienda Parrot A…" at bounding box center [784, 372] width 1568 height 744
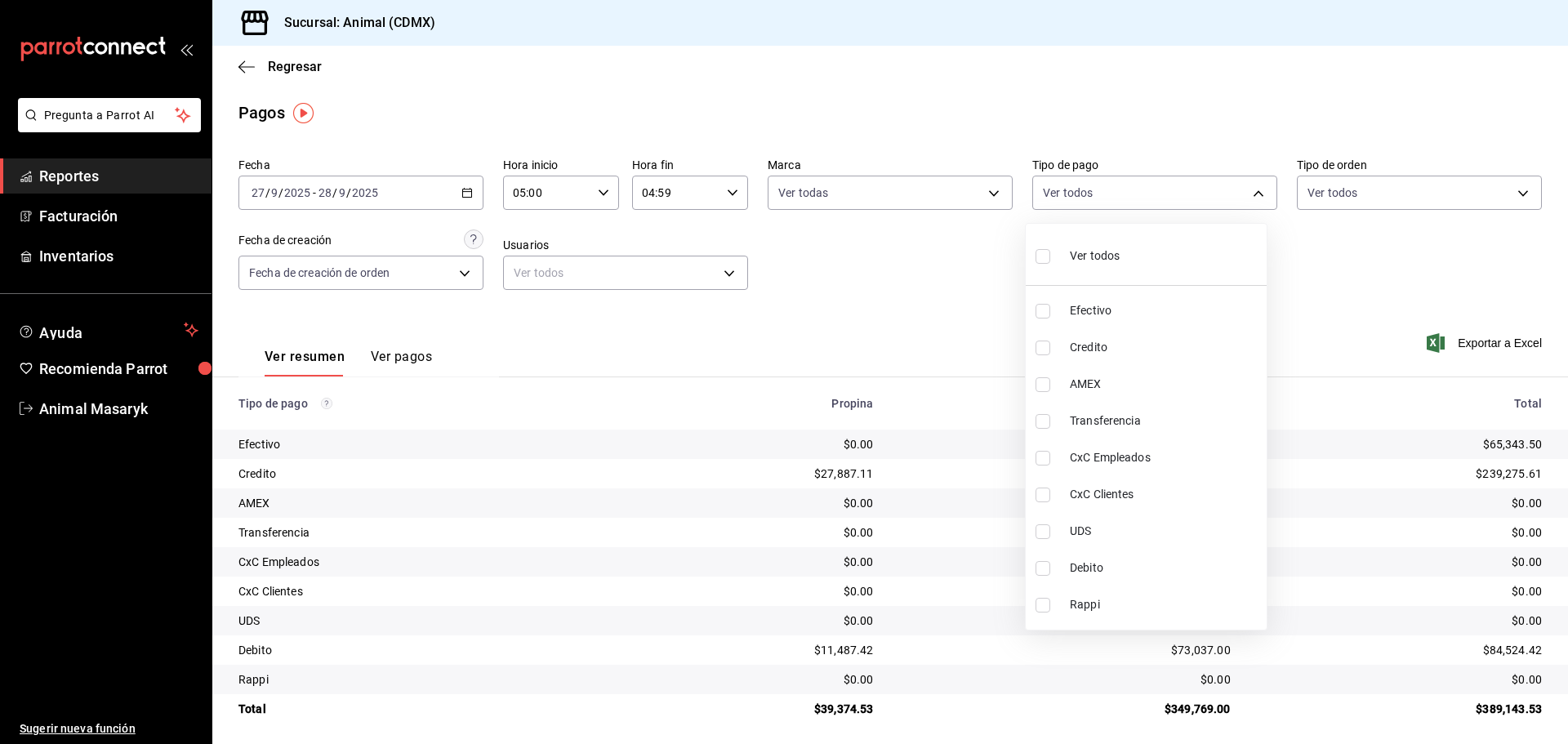
click at [1131, 248] on li "Ver todos" at bounding box center [1146, 254] width 241 height 48
drag, startPoint x: 1310, startPoint y: 249, endPoint x: 1328, endPoint y: 244, distance: 18.7
click at [1314, 249] on div at bounding box center [784, 372] width 1568 height 744
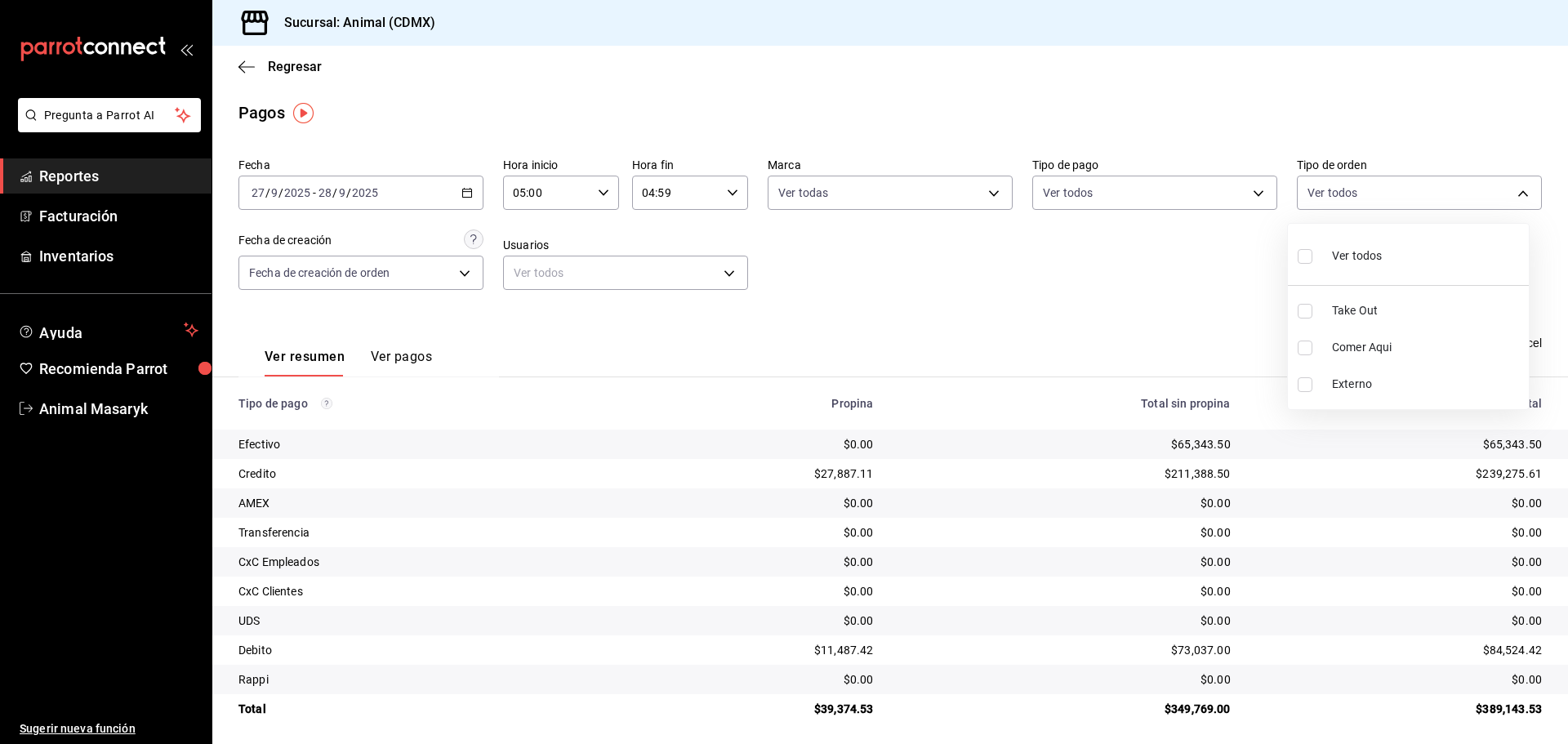
click at [1504, 191] on body "Pregunta a Parrot AI Reportes Facturación Inventarios Ayuda Recomienda Parrot A…" at bounding box center [784, 372] width 1568 height 744
drag, startPoint x: 1378, startPoint y: 266, endPoint x: 1219, endPoint y: 251, distance: 159.7
click at [1379, 266] on div "Ver todos" at bounding box center [1340, 255] width 84 height 36
click at [1109, 263] on div at bounding box center [784, 372] width 1568 height 744
click at [245, 64] on icon "button" at bounding box center [246, 66] width 16 height 14
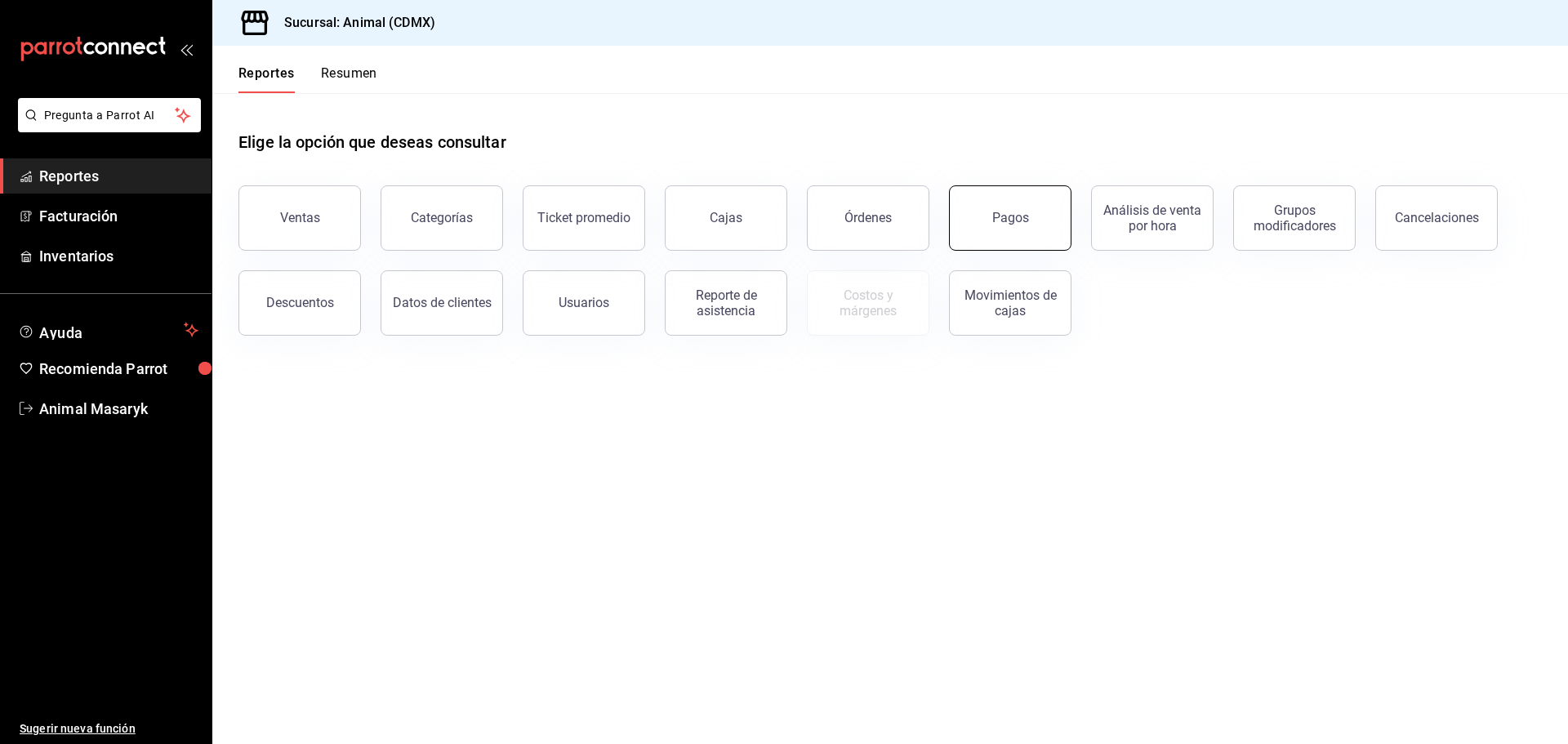
click at [1042, 241] on button "Pagos" at bounding box center [1010, 218] width 123 height 65
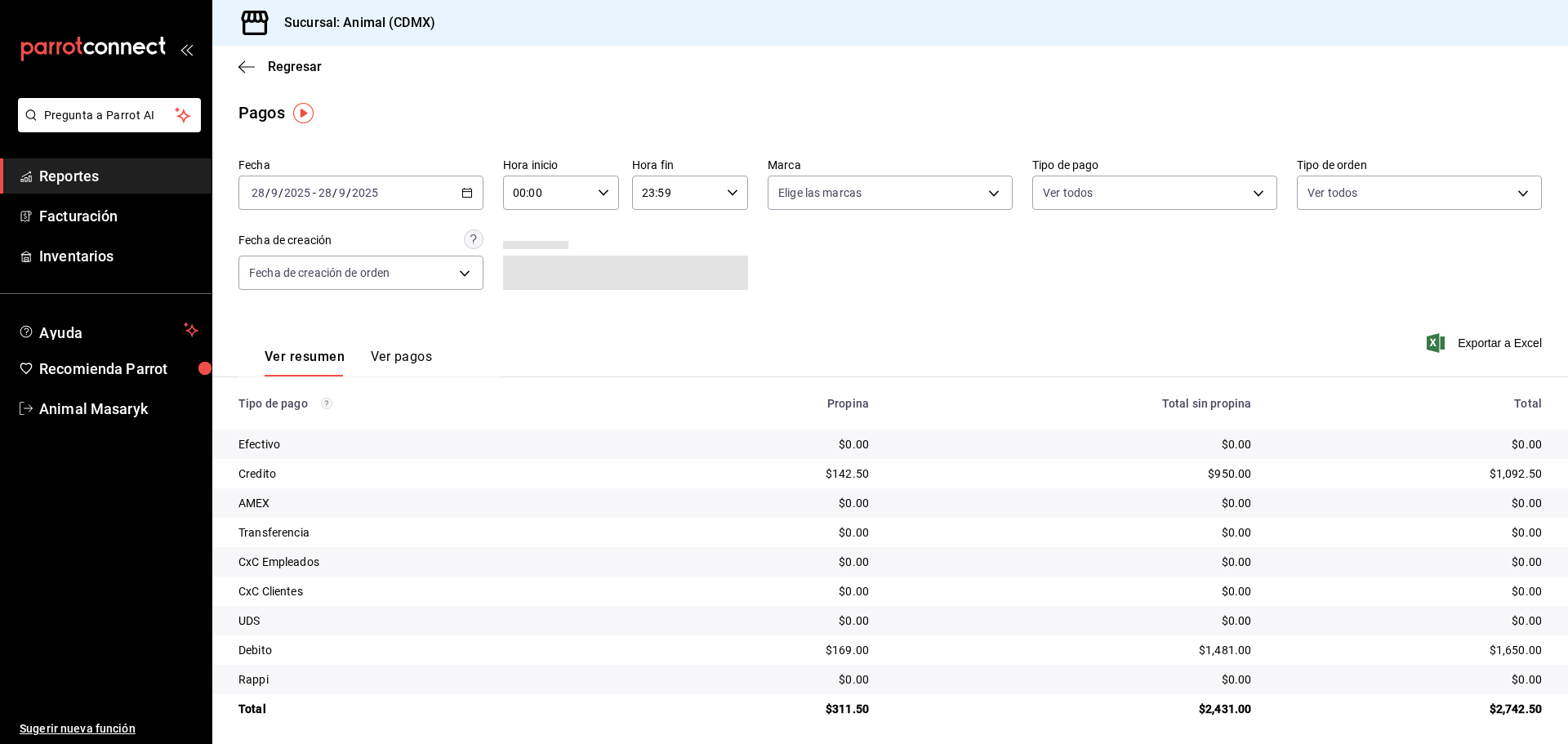
click at [448, 185] on div "[DATE] [DATE] - [DATE] [DATE]" at bounding box center [361, 193] width 245 height 35
click at [363, 422] on span "Rango de fechas" at bounding box center [316, 426] width 127 height 17
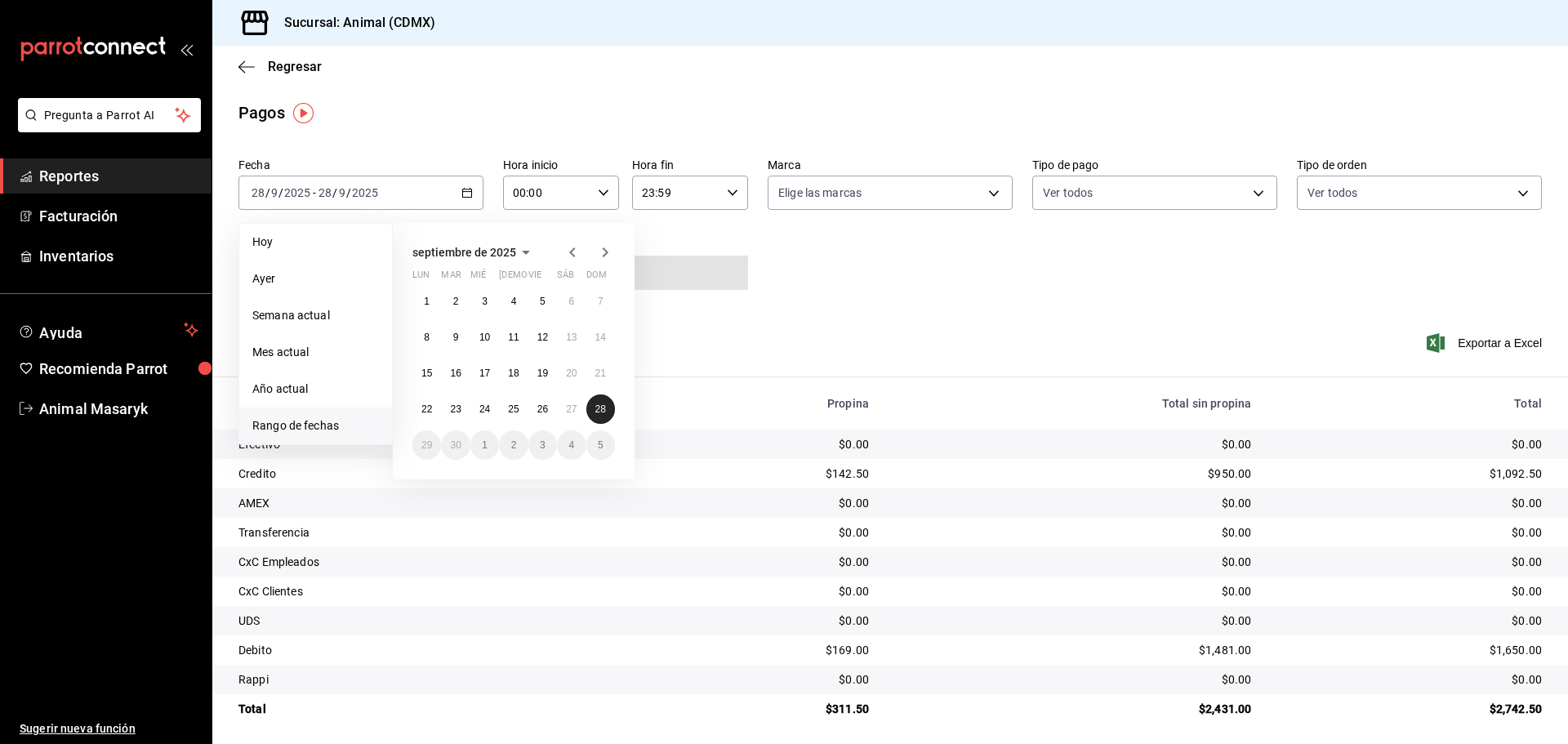
click at [608, 412] on button "28" at bounding box center [601, 409] width 29 height 30
click at [580, 417] on button "27" at bounding box center [571, 409] width 29 height 30
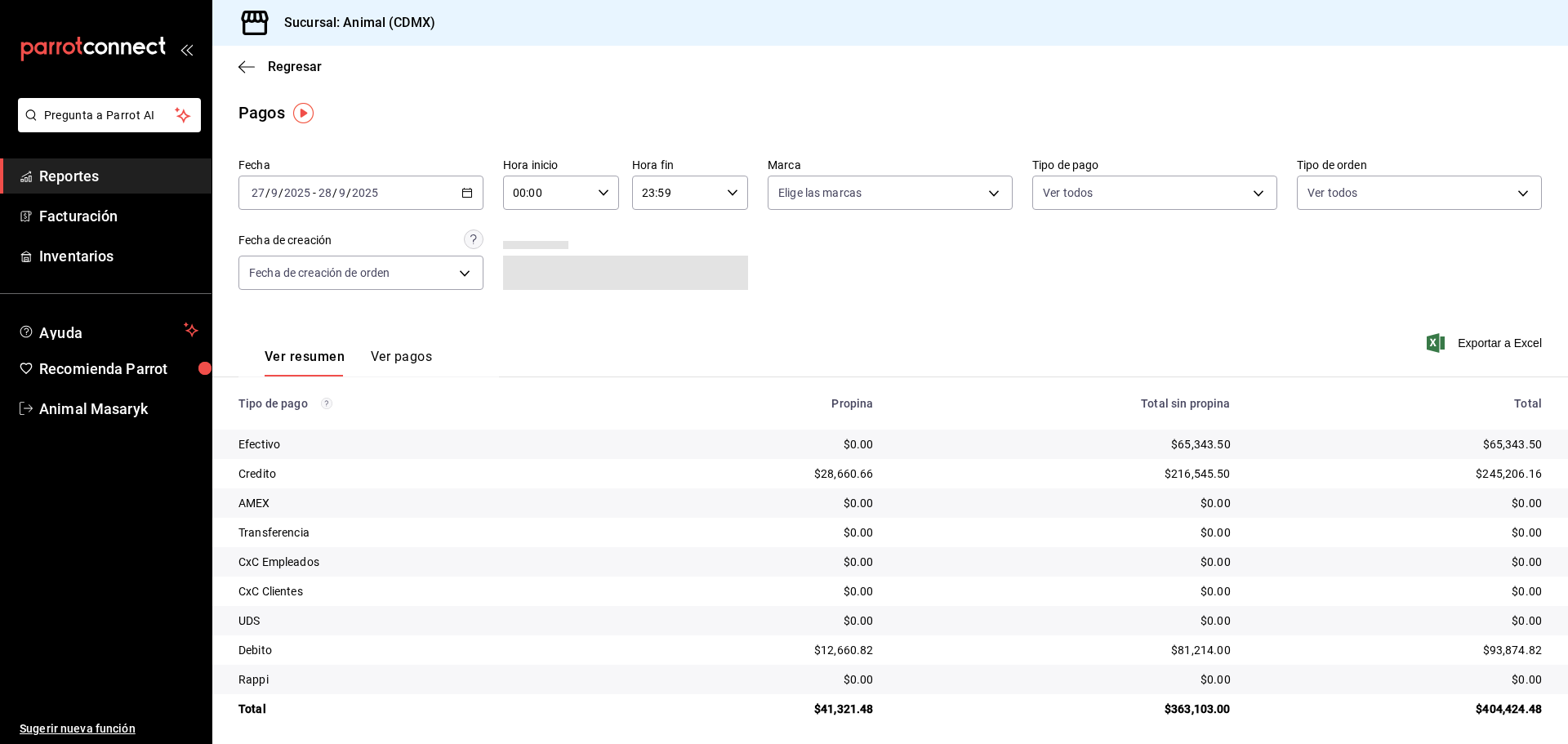
click at [577, 196] on input "00:00" at bounding box center [547, 192] width 88 height 33
click at [529, 272] on span "05" at bounding box center [530, 267] width 32 height 13
click at [721, 233] on div at bounding box center [784, 372] width 1568 height 744
click at [713, 201] on input "23:59" at bounding box center [676, 192] width 88 height 33
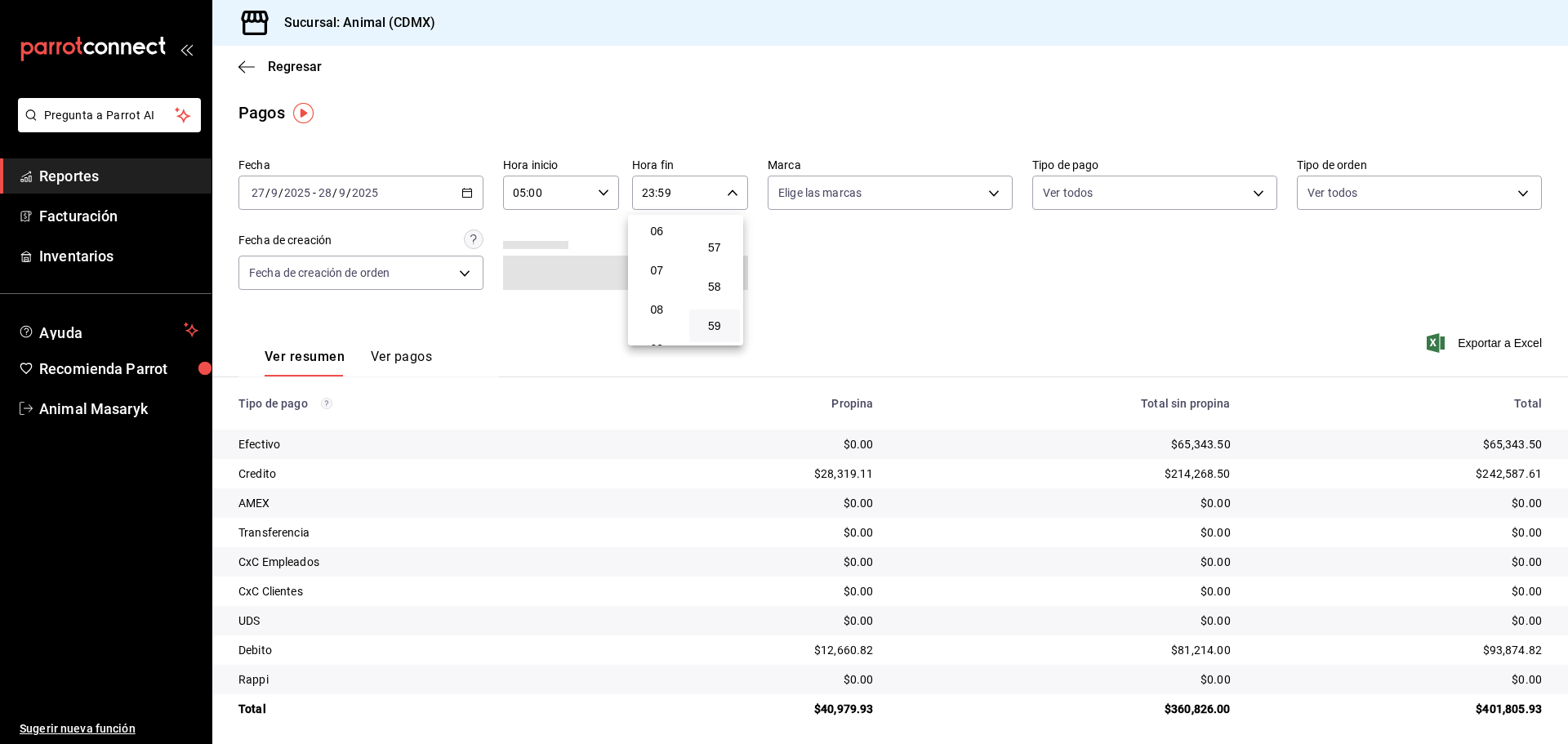
scroll to position [157, 0]
click at [655, 236] on span "04" at bounding box center [657, 234] width 32 height 13
drag, startPoint x: 778, startPoint y: 268, endPoint x: 732, endPoint y: 259, distance: 46.9
click at [780, 267] on div at bounding box center [784, 372] width 1568 height 744
click at [242, 58] on div "Regresar" at bounding box center [890, 66] width 1356 height 41
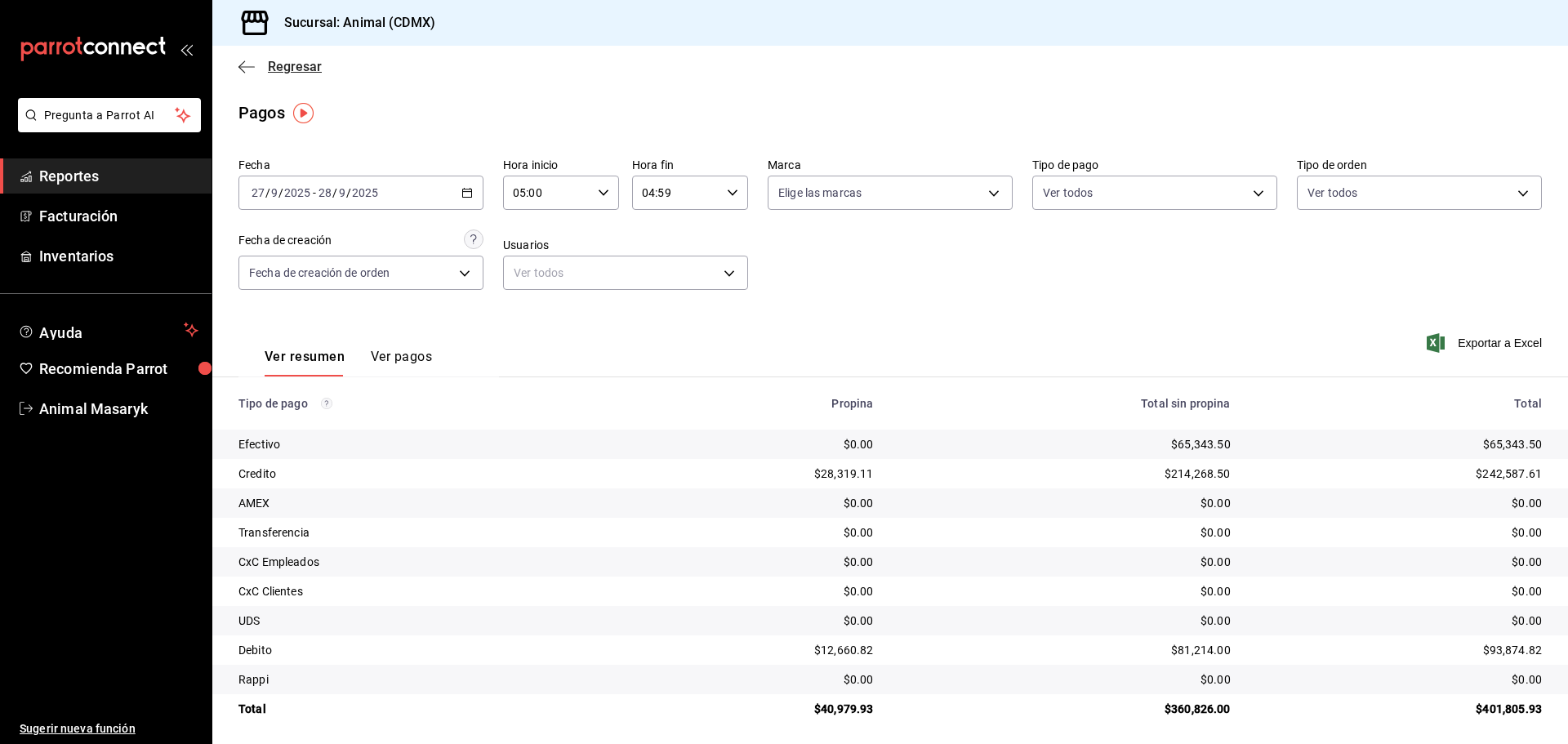
click at [248, 63] on icon "button" at bounding box center [246, 66] width 16 height 14
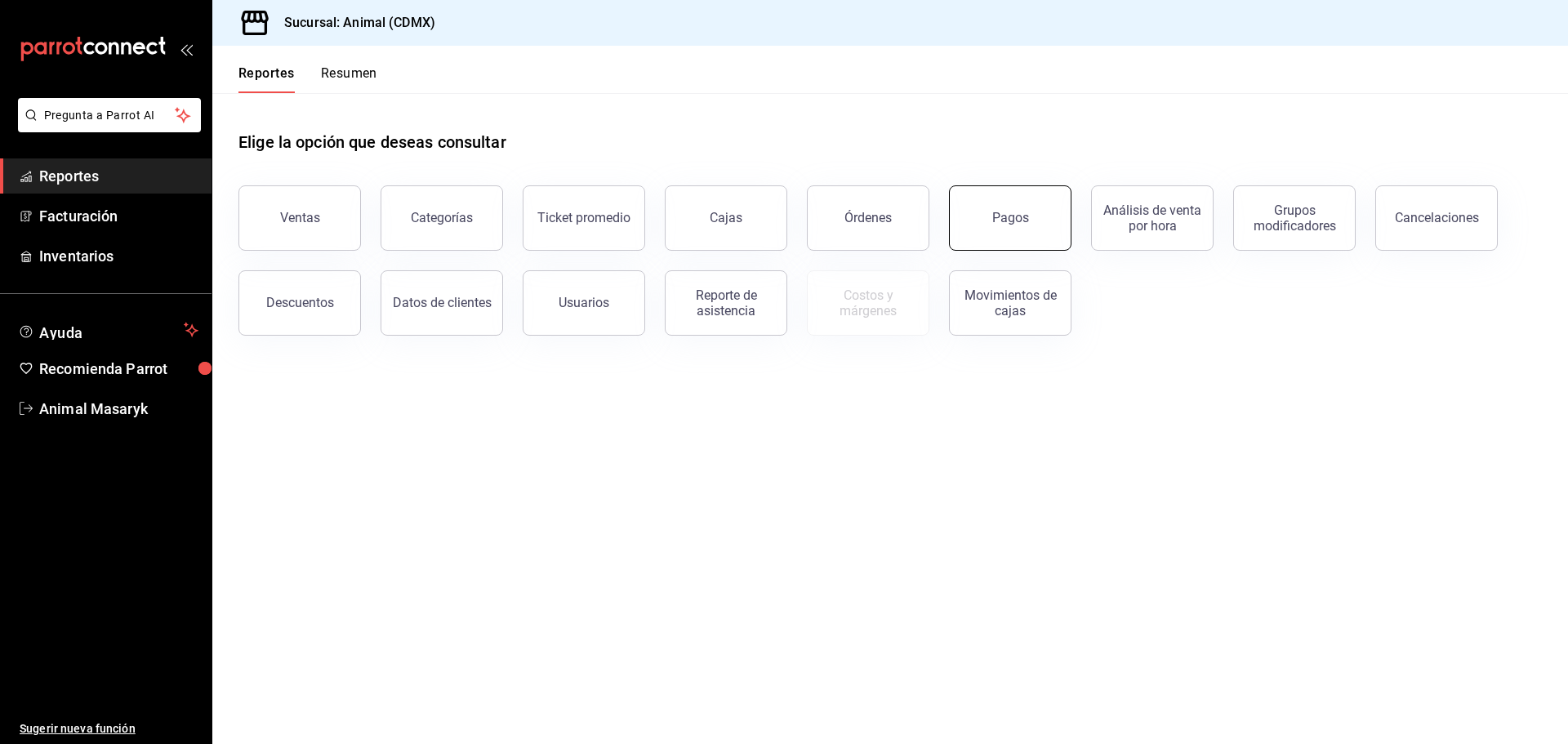
click at [989, 240] on button "Pagos" at bounding box center [1010, 218] width 123 height 65
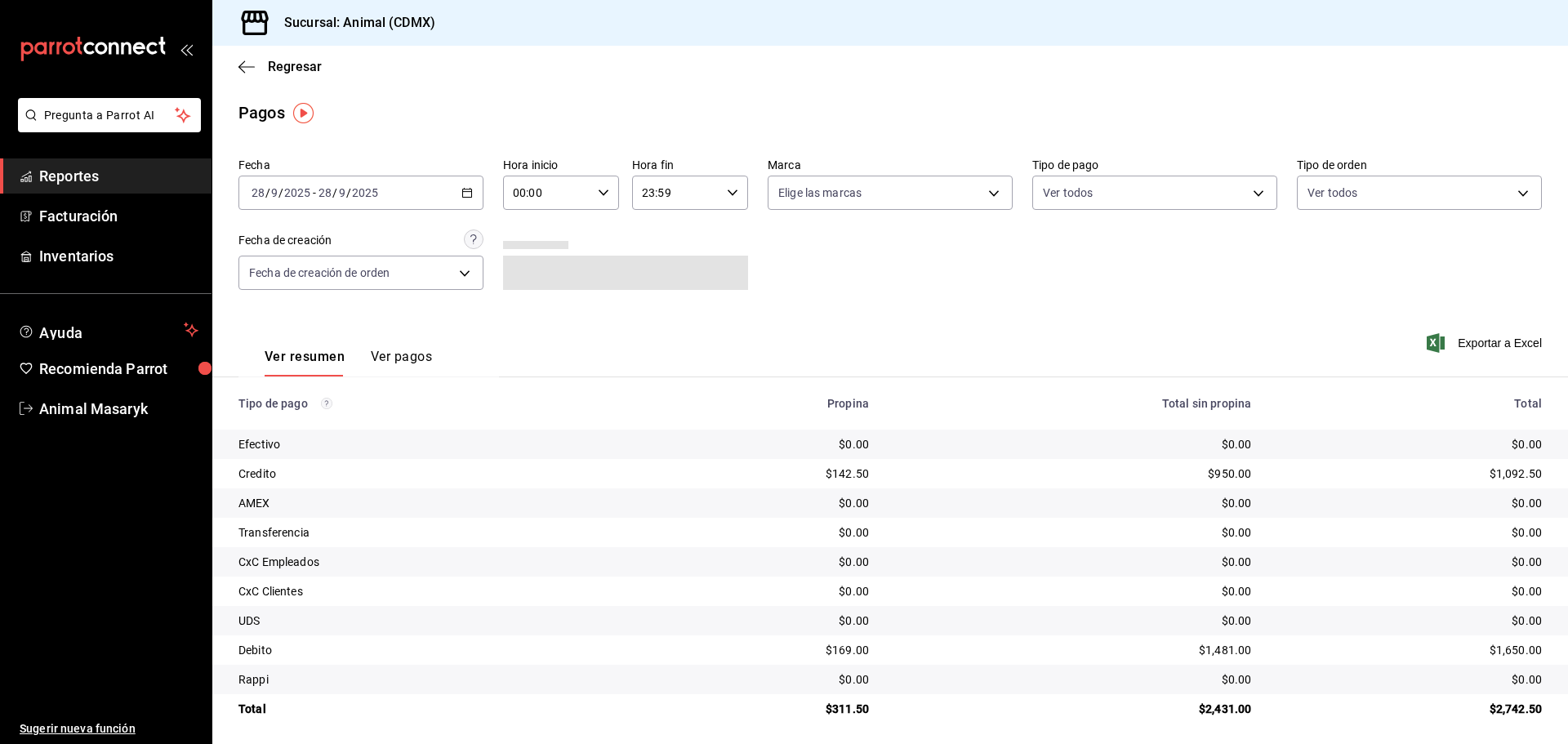
click at [462, 183] on div "[DATE] [DATE] - [DATE] [DATE]" at bounding box center [361, 193] width 245 height 35
click at [345, 417] on li "Rango de fechas" at bounding box center [316, 426] width 152 height 36
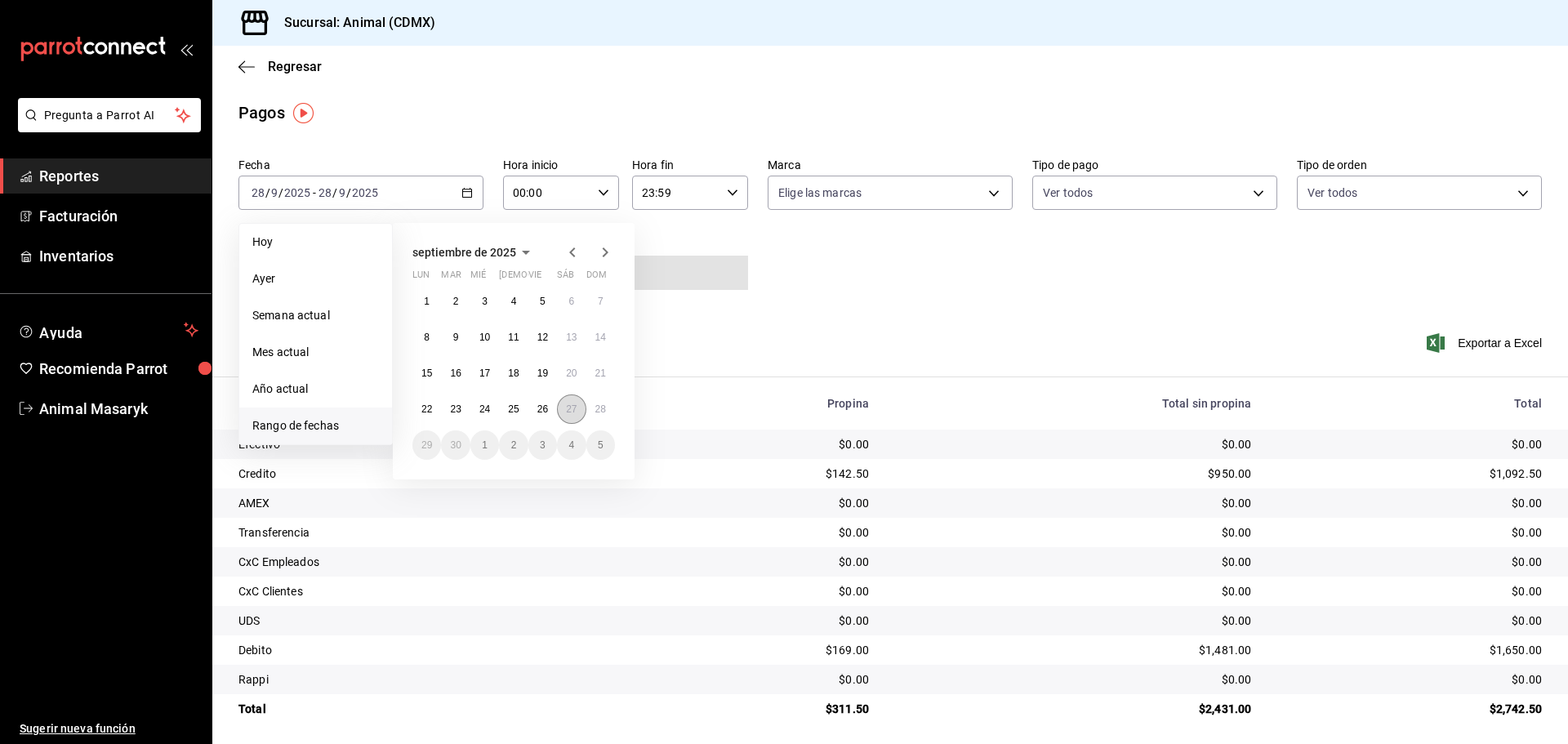
click at [566, 422] on button "27" at bounding box center [571, 409] width 29 height 30
click at [605, 417] on button "28" at bounding box center [601, 409] width 29 height 30
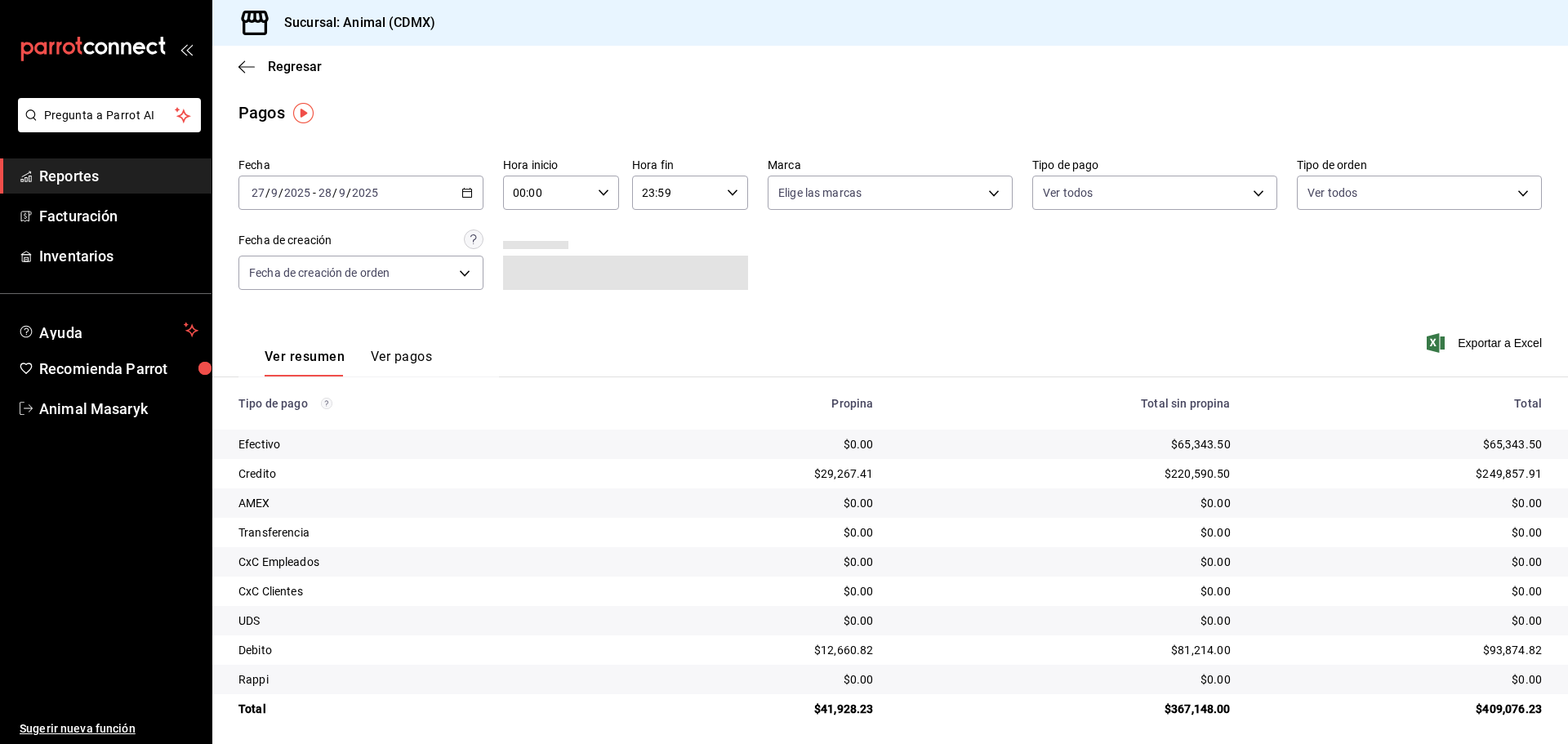
click at [595, 199] on div "00:00 Hora inicio" at bounding box center [561, 193] width 116 height 35
click at [532, 273] on button "05" at bounding box center [530, 267] width 52 height 33
click at [696, 229] on div at bounding box center [784, 372] width 1568 height 744
click at [718, 198] on div "23:59 Hora fin" at bounding box center [690, 193] width 116 height 35
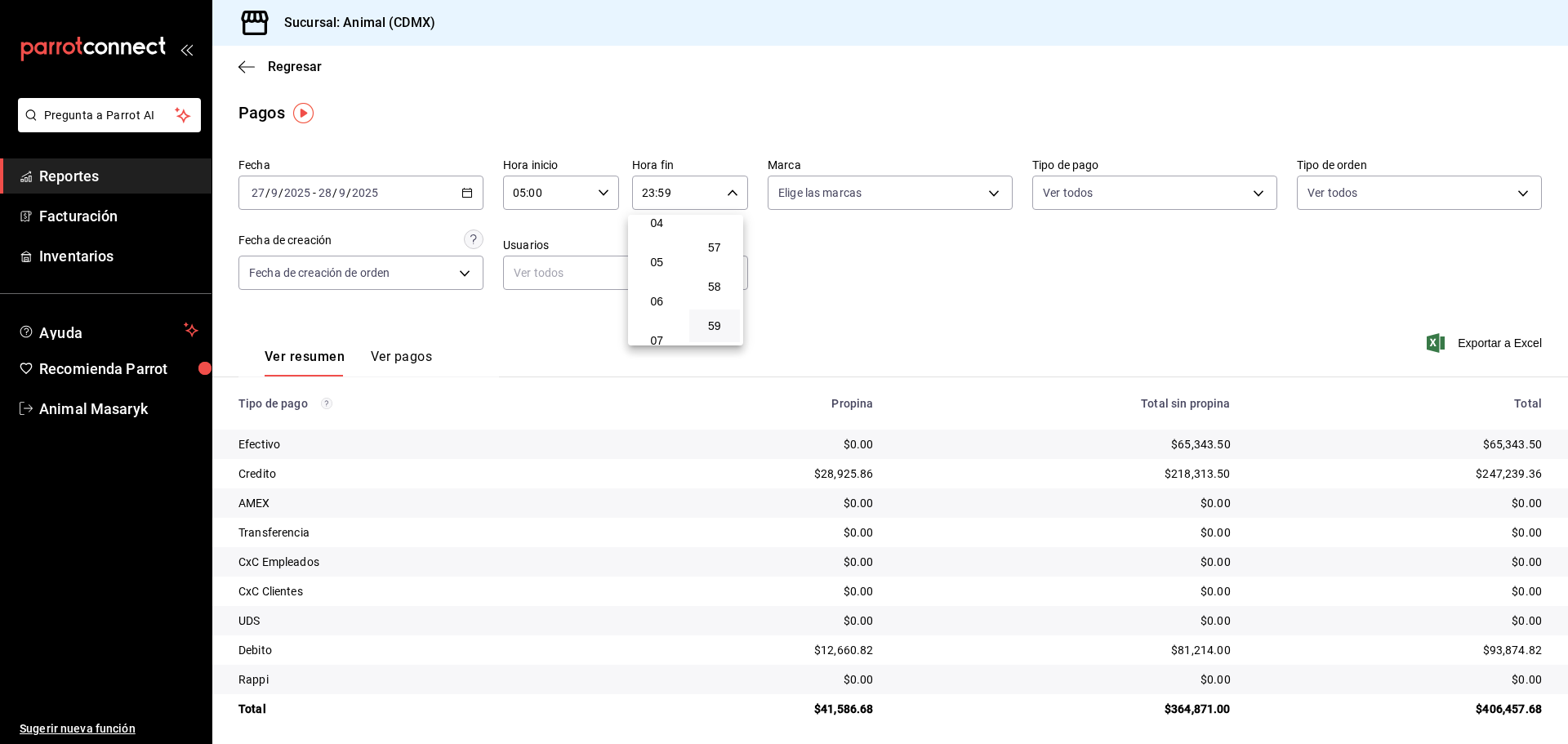
scroll to position [157, 0]
click at [668, 237] on span "04" at bounding box center [657, 234] width 32 height 13
click at [1036, 257] on div at bounding box center [784, 372] width 1568 height 744
click at [986, 200] on body "Pregunta a Parrot AI Reportes Facturación Inventarios Ayuda Recomienda Parrot A…" at bounding box center [784, 372] width 1568 height 744
click at [960, 258] on li "Ver todas" at bounding box center [883, 254] width 241 height 48
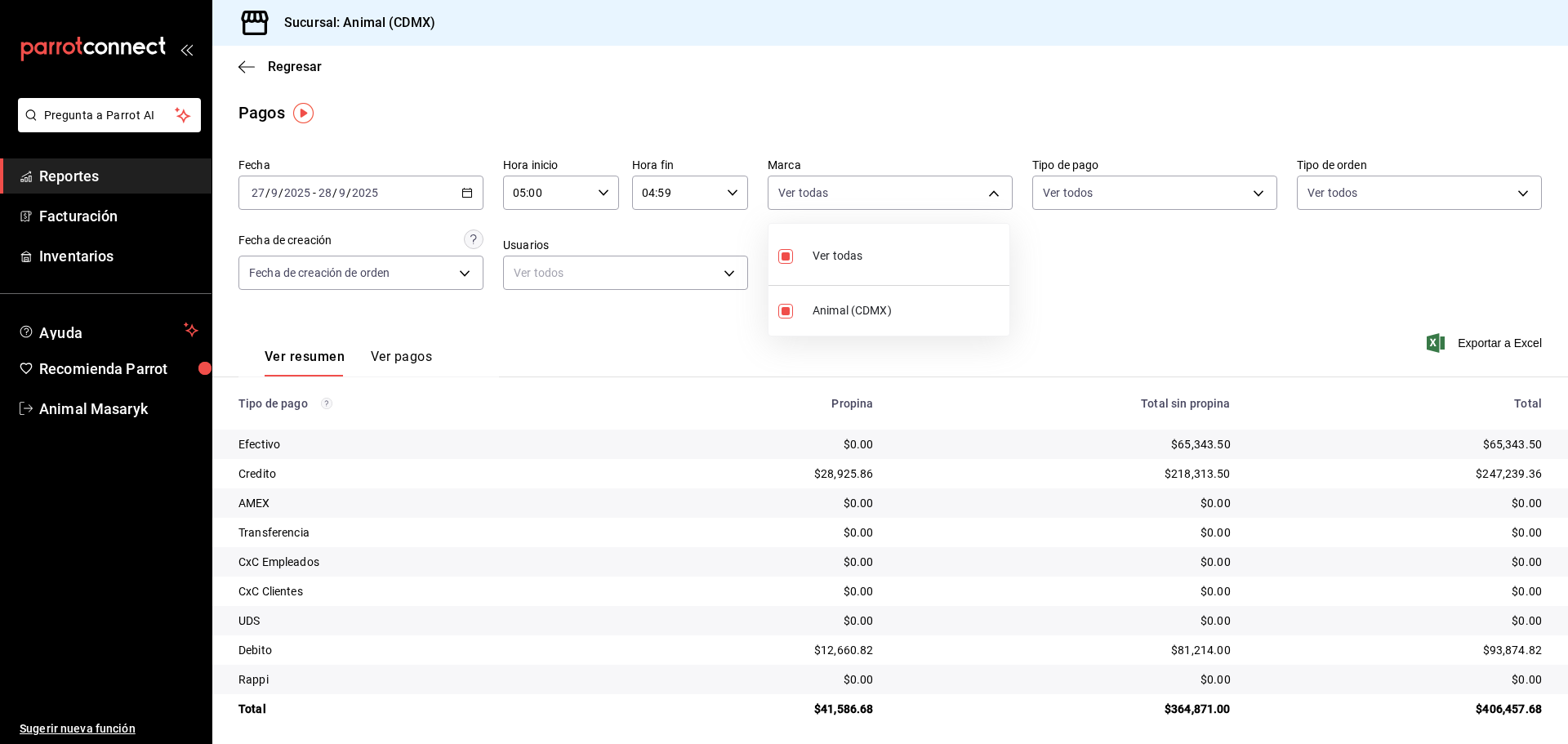
drag, startPoint x: 1164, startPoint y: 254, endPoint x: 1165, endPoint y: 245, distance: 9.1
click at [1164, 253] on div at bounding box center [784, 372] width 1568 height 744
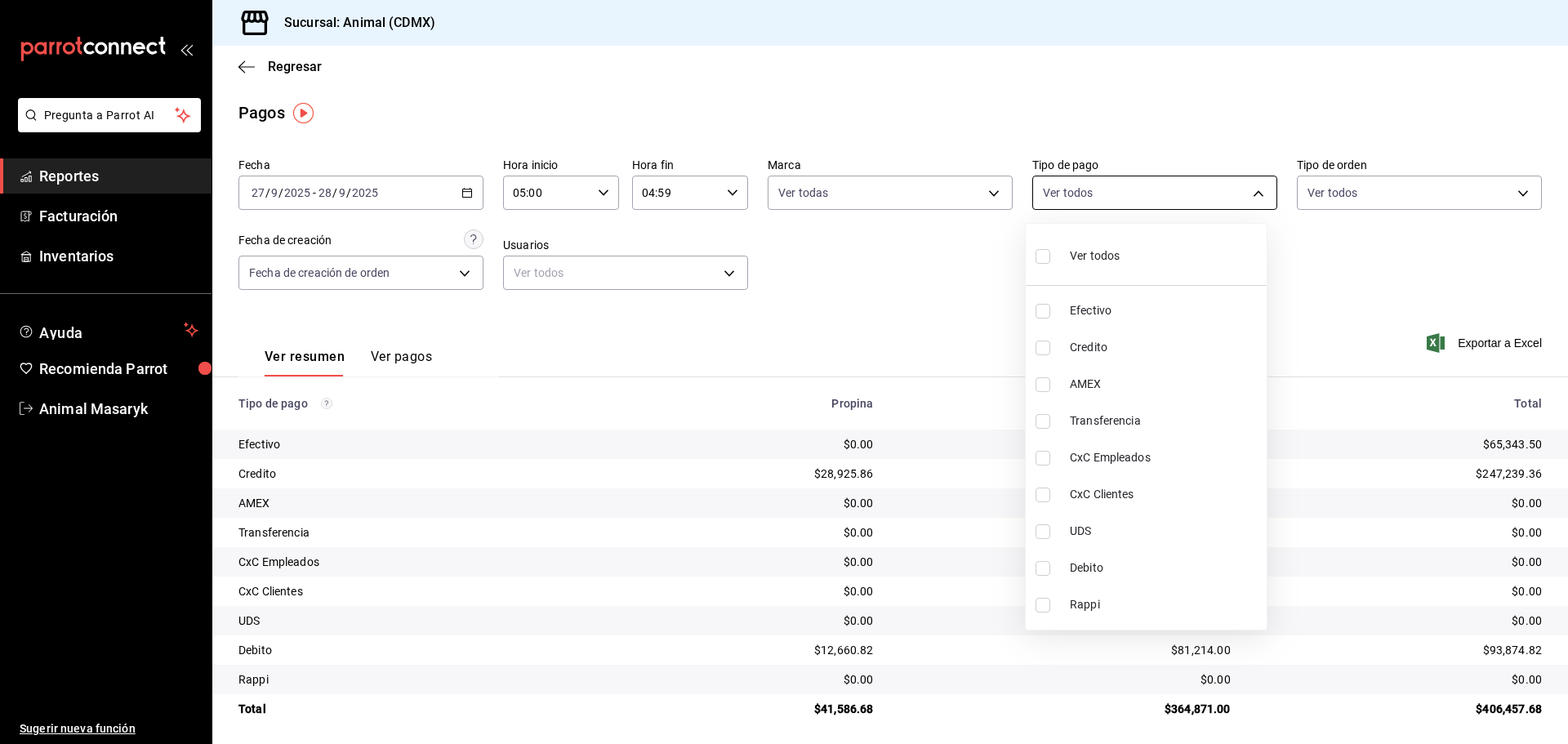
click at [1219, 184] on body "Pregunta a Parrot AI Reportes Facturación Inventarios Ayuda Recomienda Parrot A…" at bounding box center [784, 372] width 1568 height 744
click at [1149, 254] on li "Ver todos" at bounding box center [1146, 254] width 241 height 48
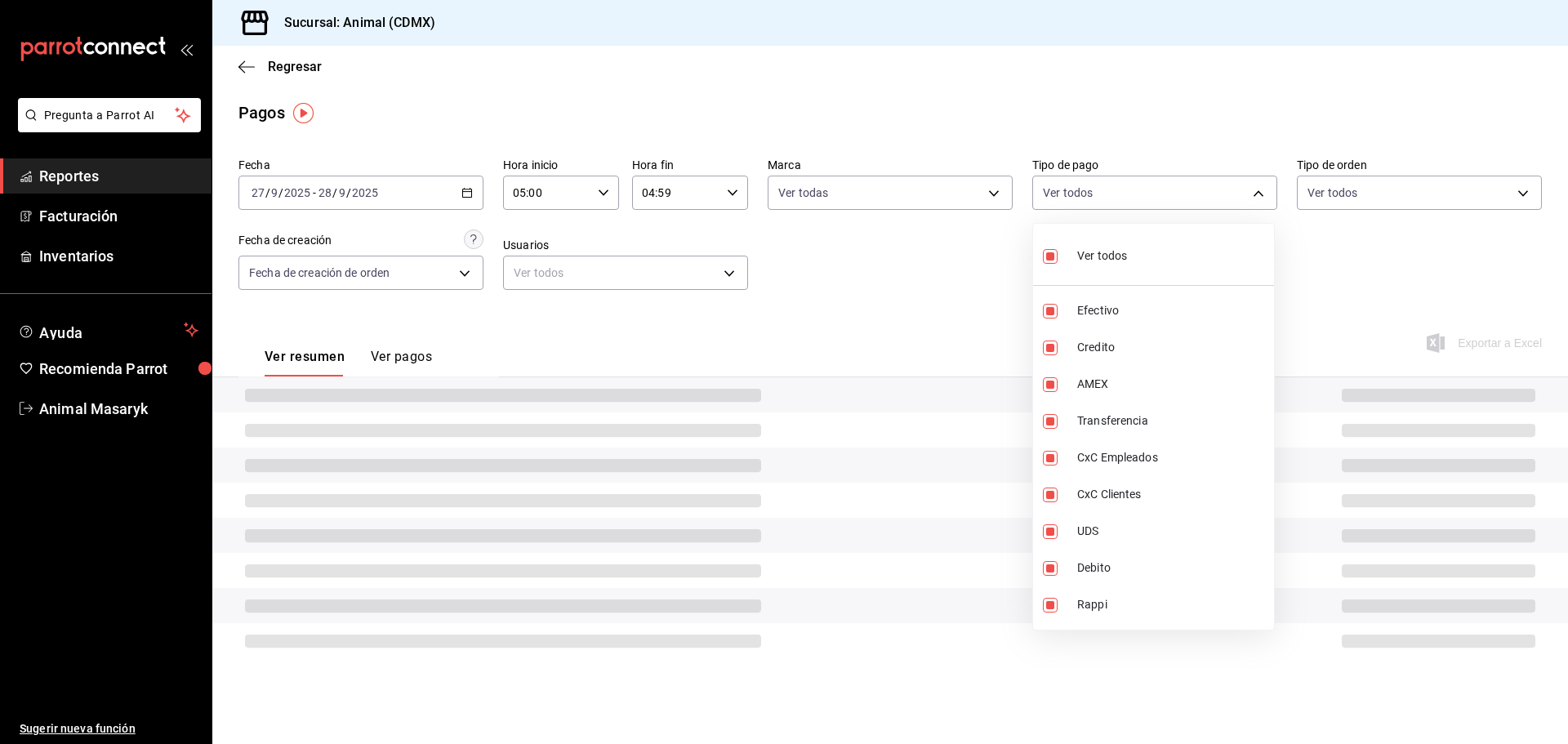
click at [1379, 284] on div at bounding box center [784, 372] width 1568 height 744
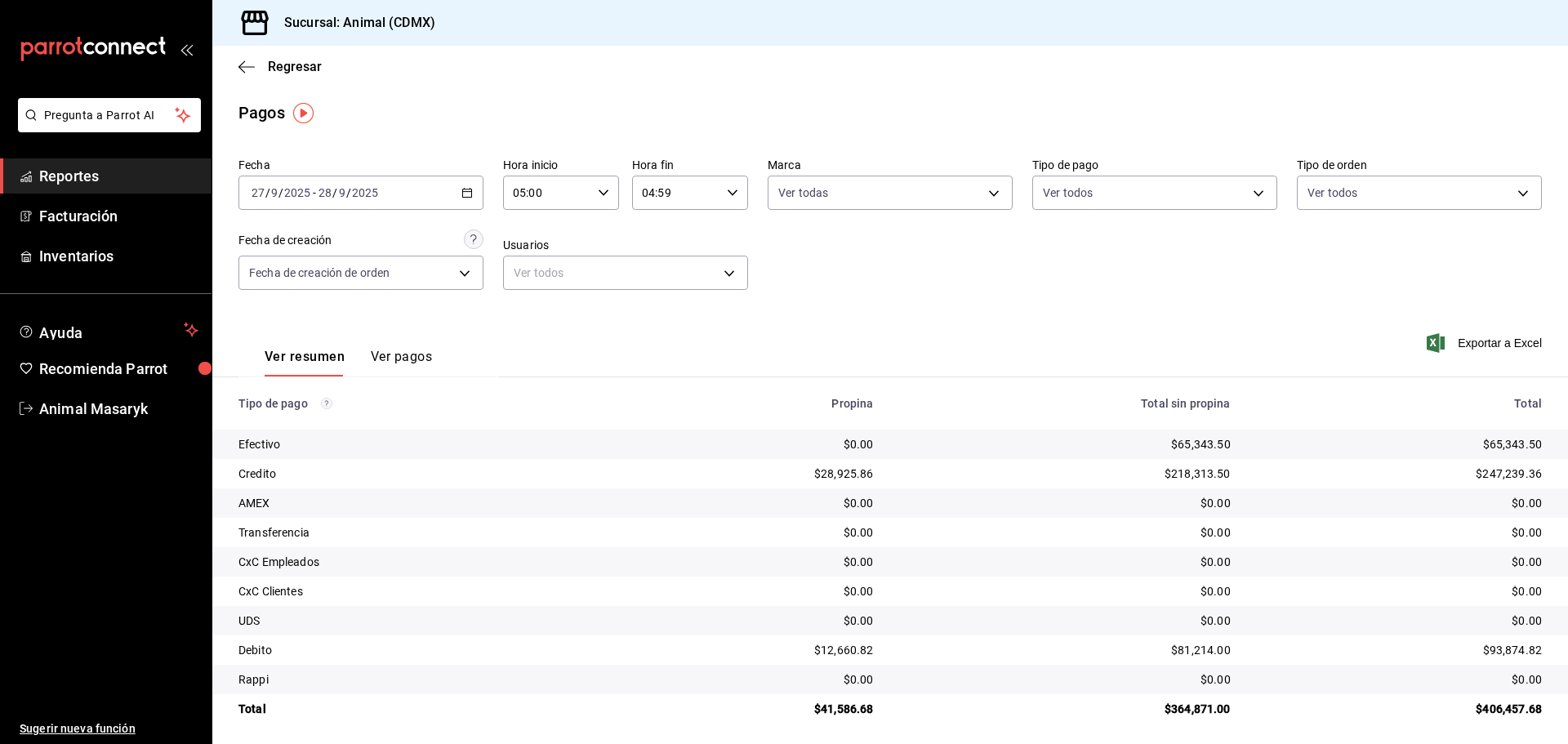
click at [1438, 210] on div "Fecha [DATE] [DATE] - [DATE] [DATE] Hora inicio 05:00 Hora inicio Hora fin 04:5…" at bounding box center [890, 230] width 1304 height 158
click at [1432, 196] on body "Pregunta a Parrot AI Reportes Facturación Inventarios Ayuda Recomienda Parrot A…" at bounding box center [784, 372] width 1568 height 744
click at [1404, 256] on li "Ver todos" at bounding box center [1408, 254] width 241 height 48
click at [1112, 278] on div at bounding box center [784, 372] width 1568 height 744
click at [241, 66] on icon "button" at bounding box center [246, 66] width 16 height 1
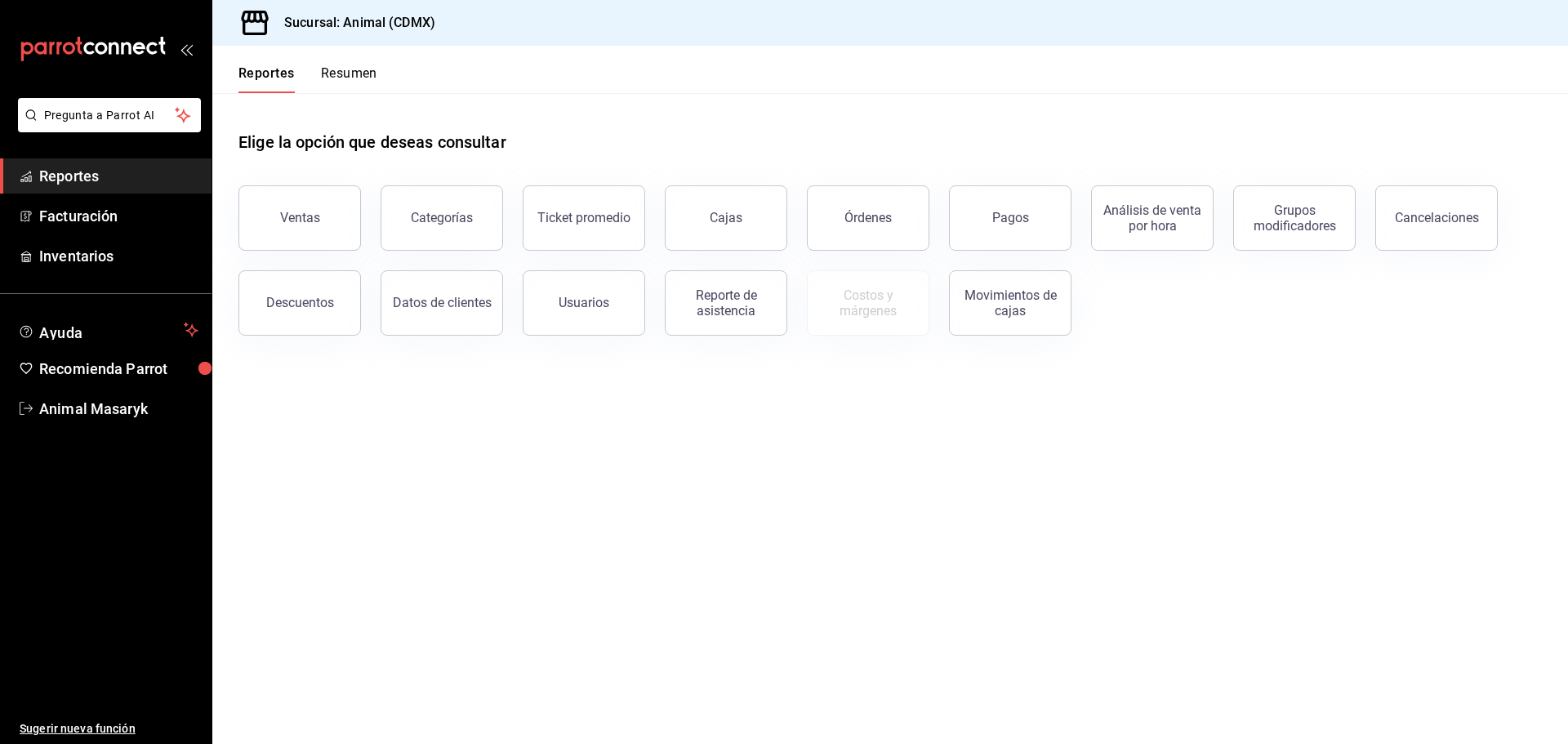
drag, startPoint x: 1068, startPoint y: 219, endPoint x: 1074, endPoint y: 228, distance: 10.8
click at [1069, 219] on div "Pagos" at bounding box center [1000, 208] width 142 height 85
click at [1015, 221] on div "Pagos" at bounding box center [1010, 218] width 36 height 15
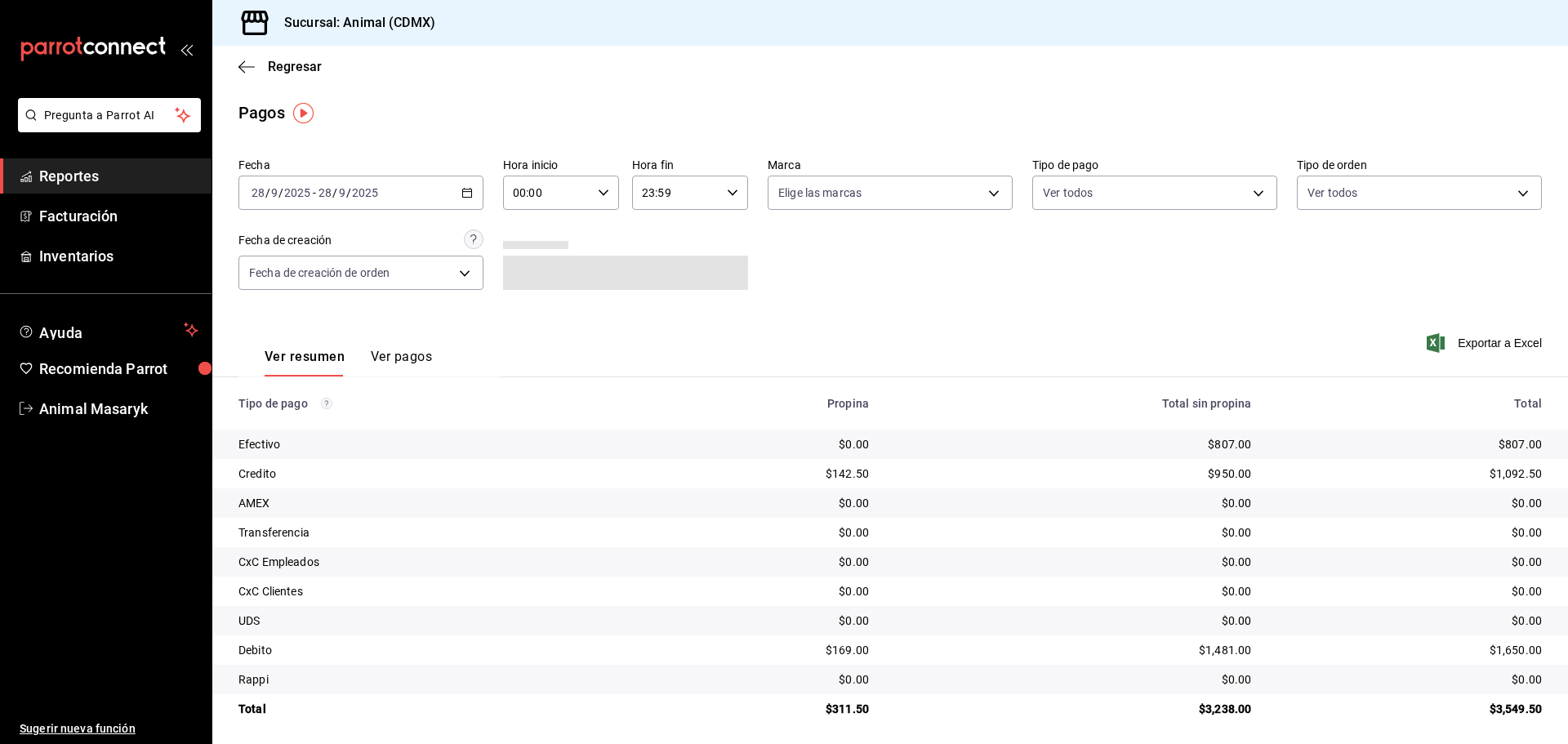
drag, startPoint x: 438, startPoint y: 191, endPoint x: 432, endPoint y: 213, distance: 22.8
click at [440, 193] on div "[DATE] [DATE] - [DATE] [DATE]" at bounding box center [361, 193] width 245 height 35
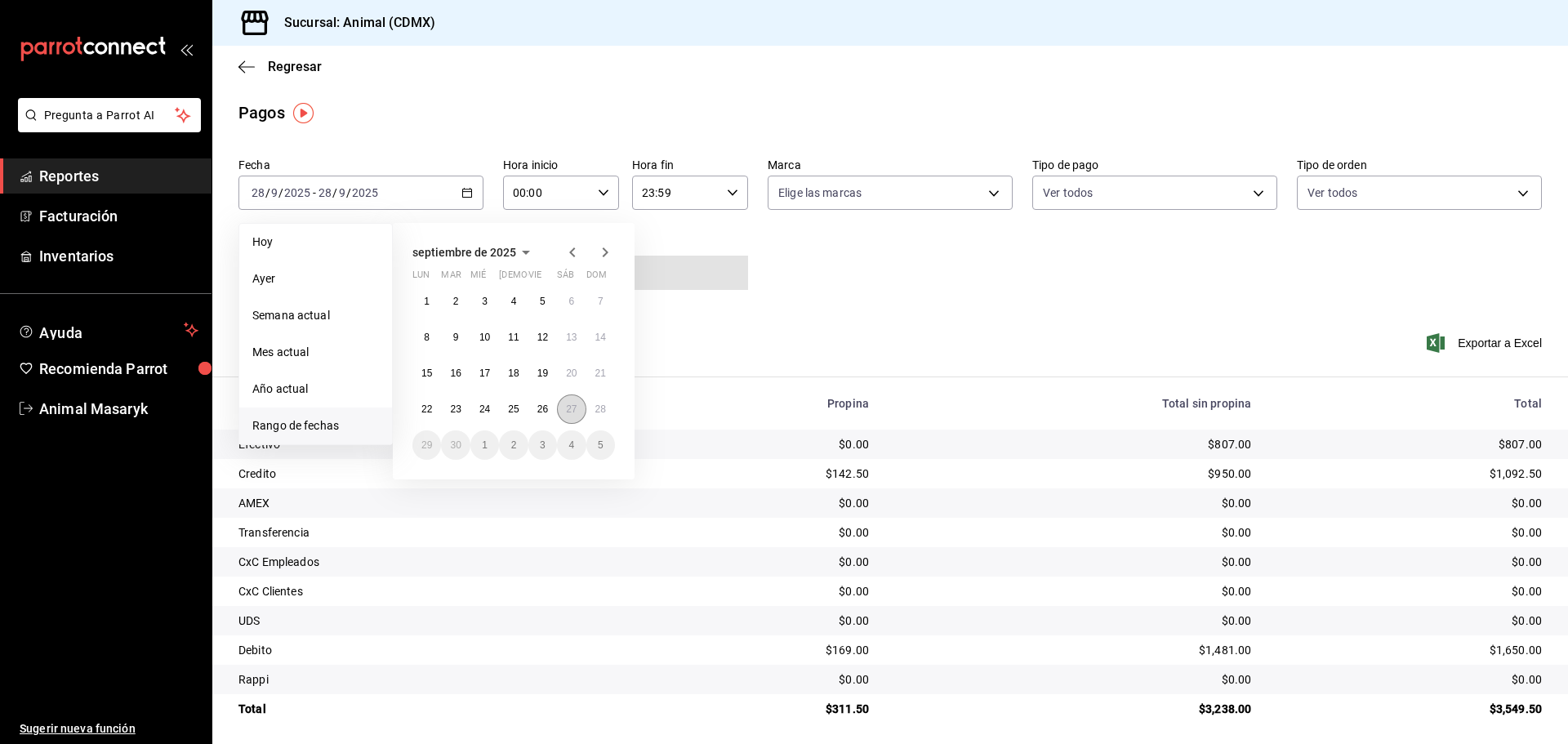
click at [582, 415] on button "27" at bounding box center [571, 409] width 29 height 30
click at [604, 410] on abbr "28" at bounding box center [601, 410] width 11 height 12
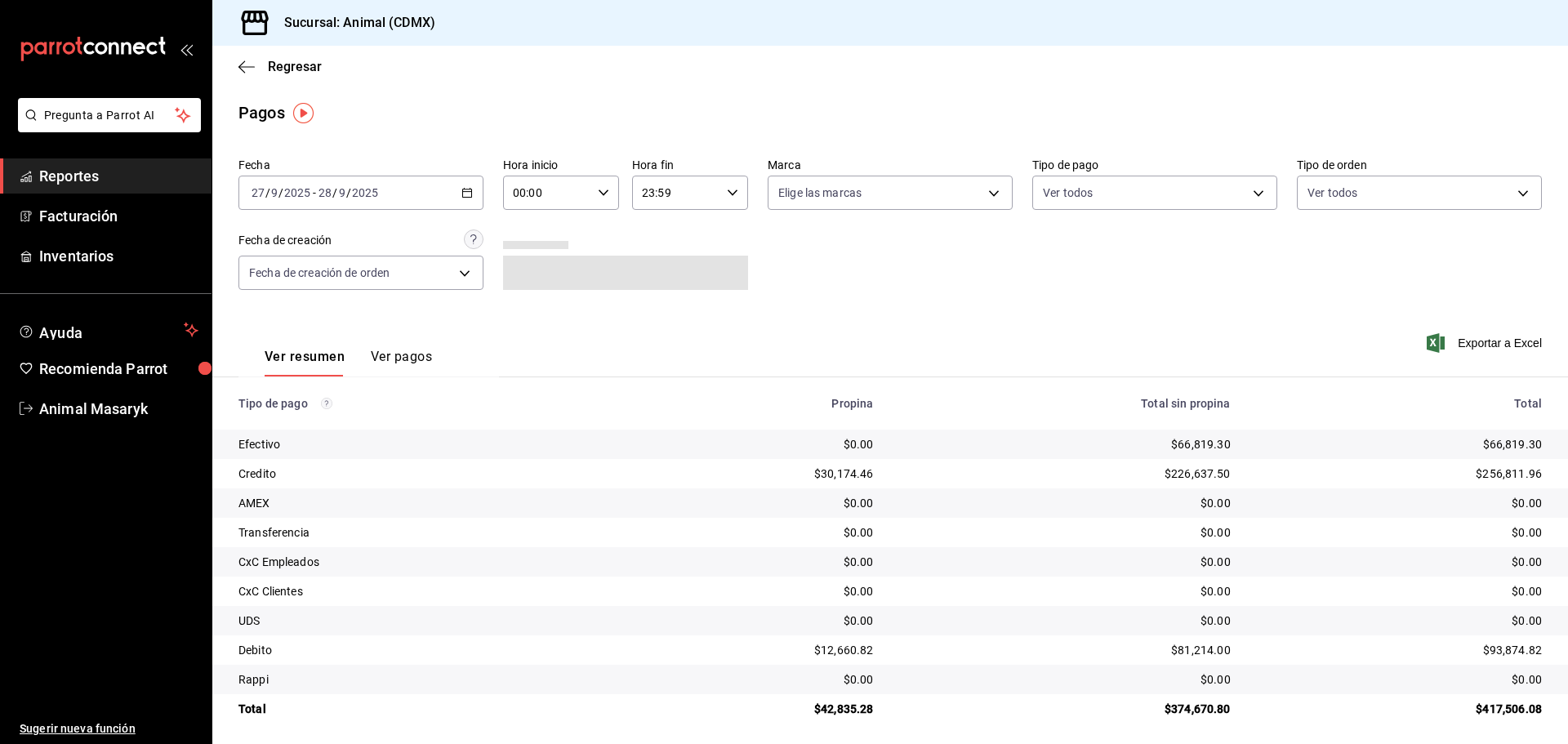
click at [584, 197] on input "00:00" at bounding box center [547, 192] width 88 height 33
drag, startPoint x: 536, startPoint y: 272, endPoint x: 780, endPoint y: 196, distance: 255.6
click at [539, 273] on span "05" at bounding box center [530, 267] width 32 height 13
click at [735, 218] on div at bounding box center [784, 372] width 1568 height 744
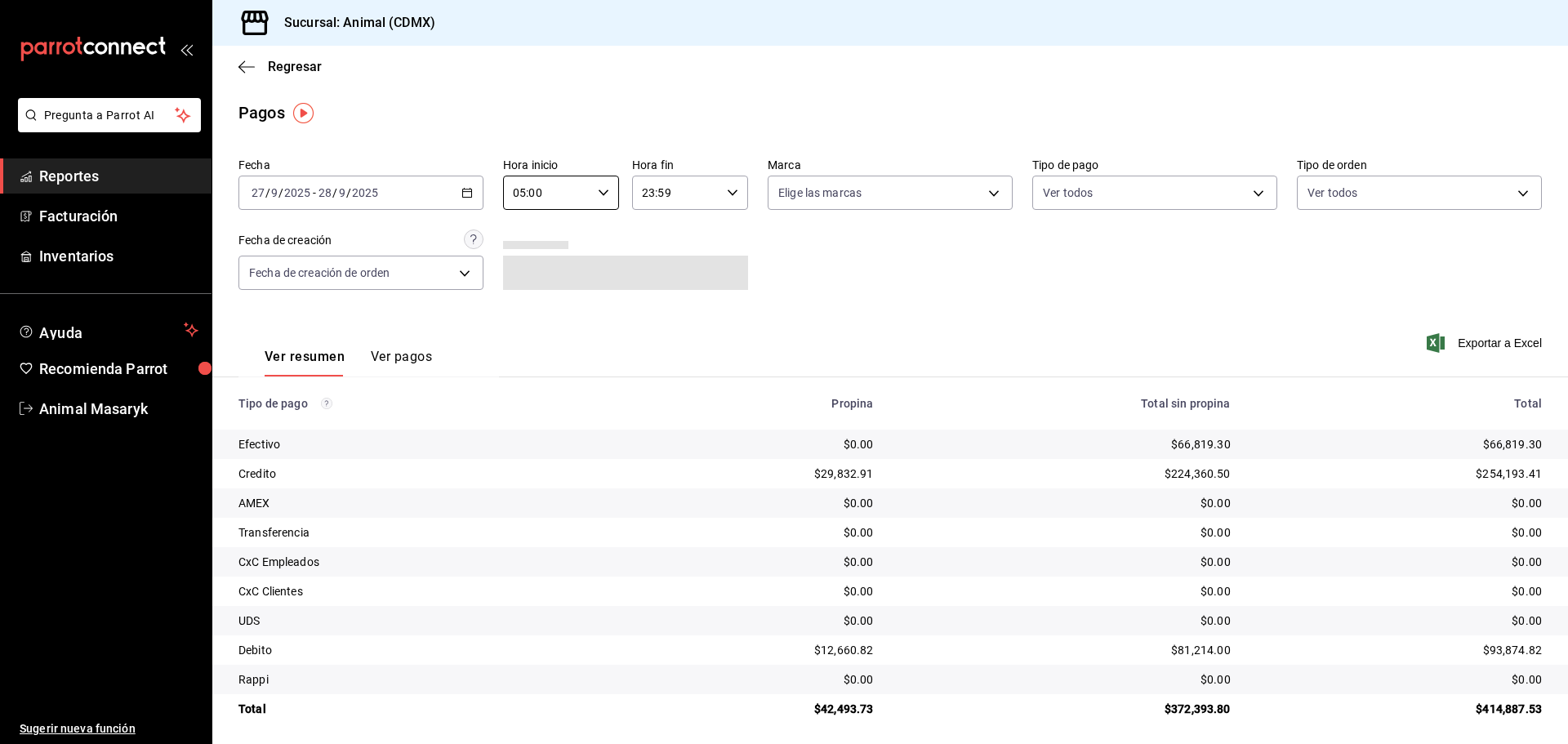
click at [730, 196] on icon "button" at bounding box center [733, 193] width 12 height 12
click at [660, 319] on span "04" at bounding box center [657, 316] width 32 height 13
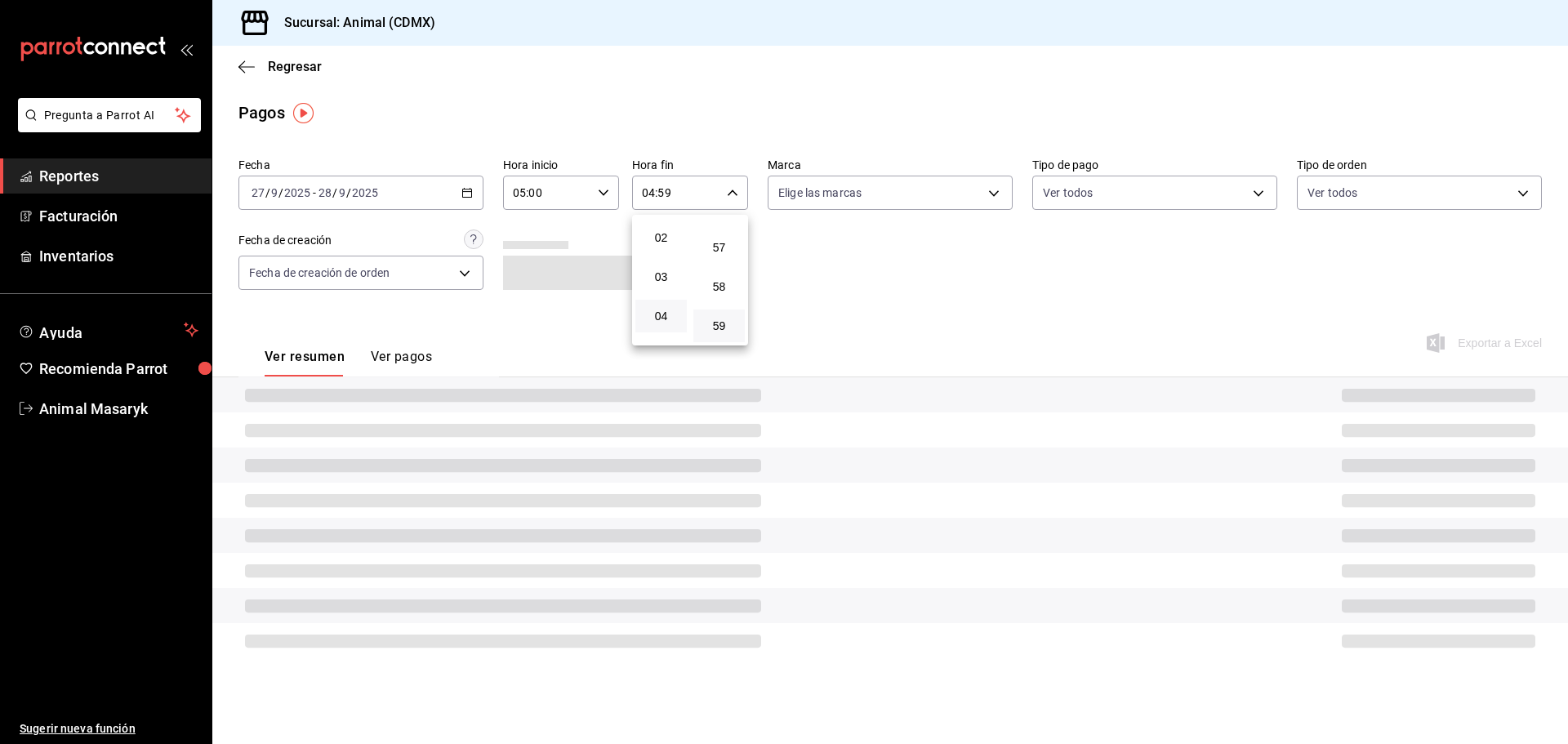
click at [866, 218] on div at bounding box center [784, 372] width 1568 height 744
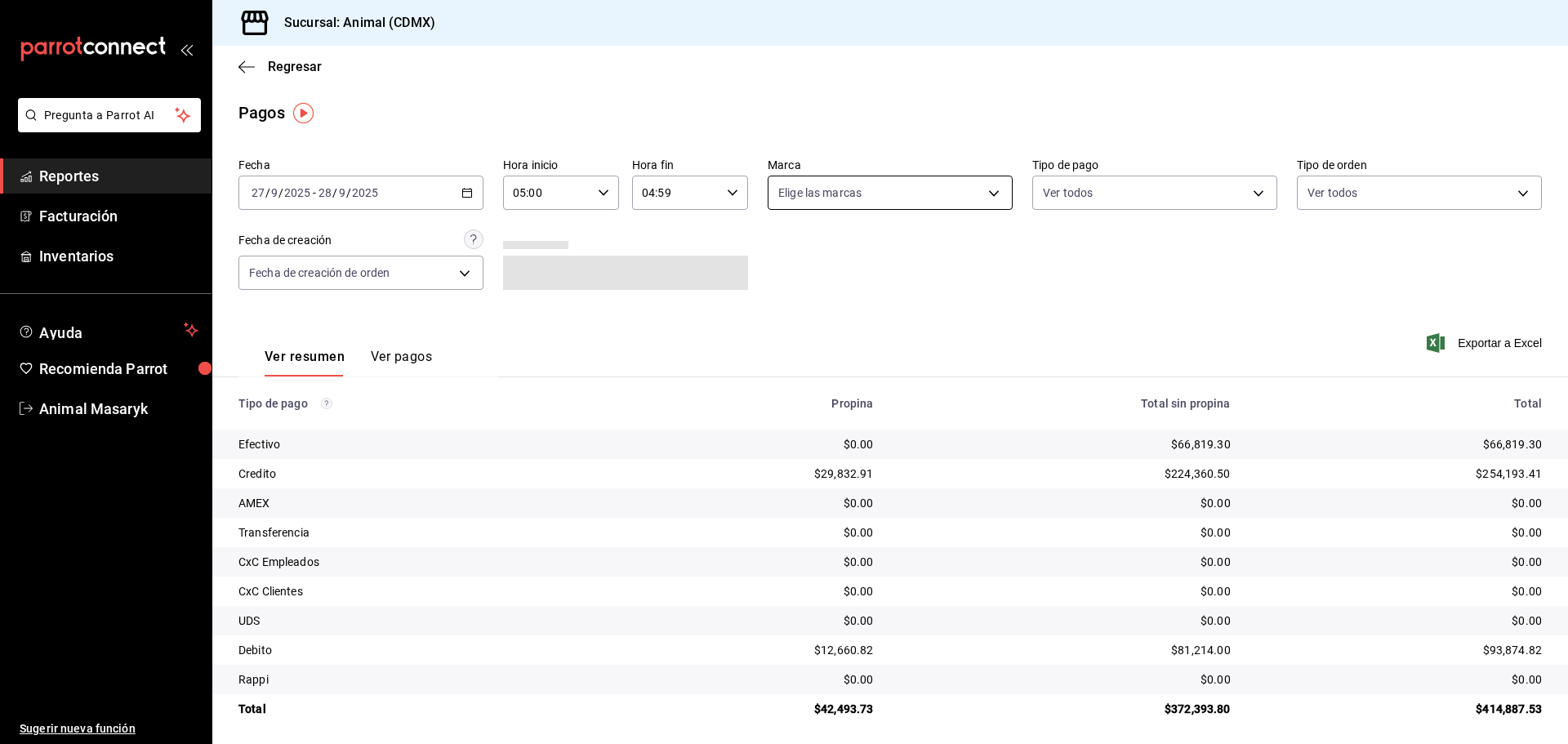
click at [971, 195] on body "Pregunta a Parrot AI Reportes Facturación Inventarios Ayuda Recomienda Parrot A…" at bounding box center [784, 372] width 1568 height 744
drag, startPoint x: 929, startPoint y: 242, endPoint x: 1021, endPoint y: 261, distance: 93.9
click at [931, 247] on li "Ver todas" at bounding box center [883, 254] width 241 height 48
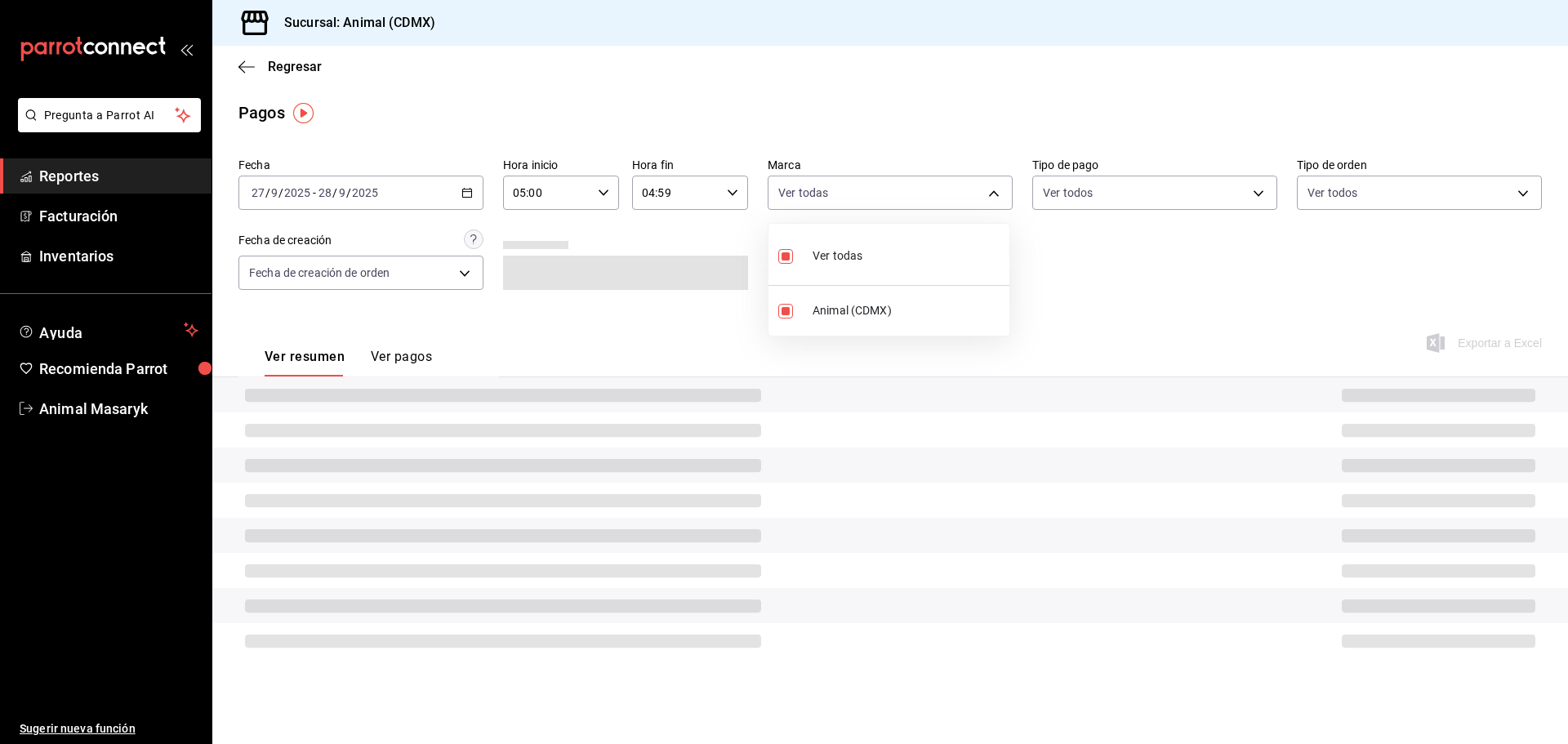
drag, startPoint x: 1062, startPoint y: 256, endPoint x: 1140, endPoint y: 218, distance: 86.8
click at [1066, 256] on div at bounding box center [784, 372] width 1568 height 744
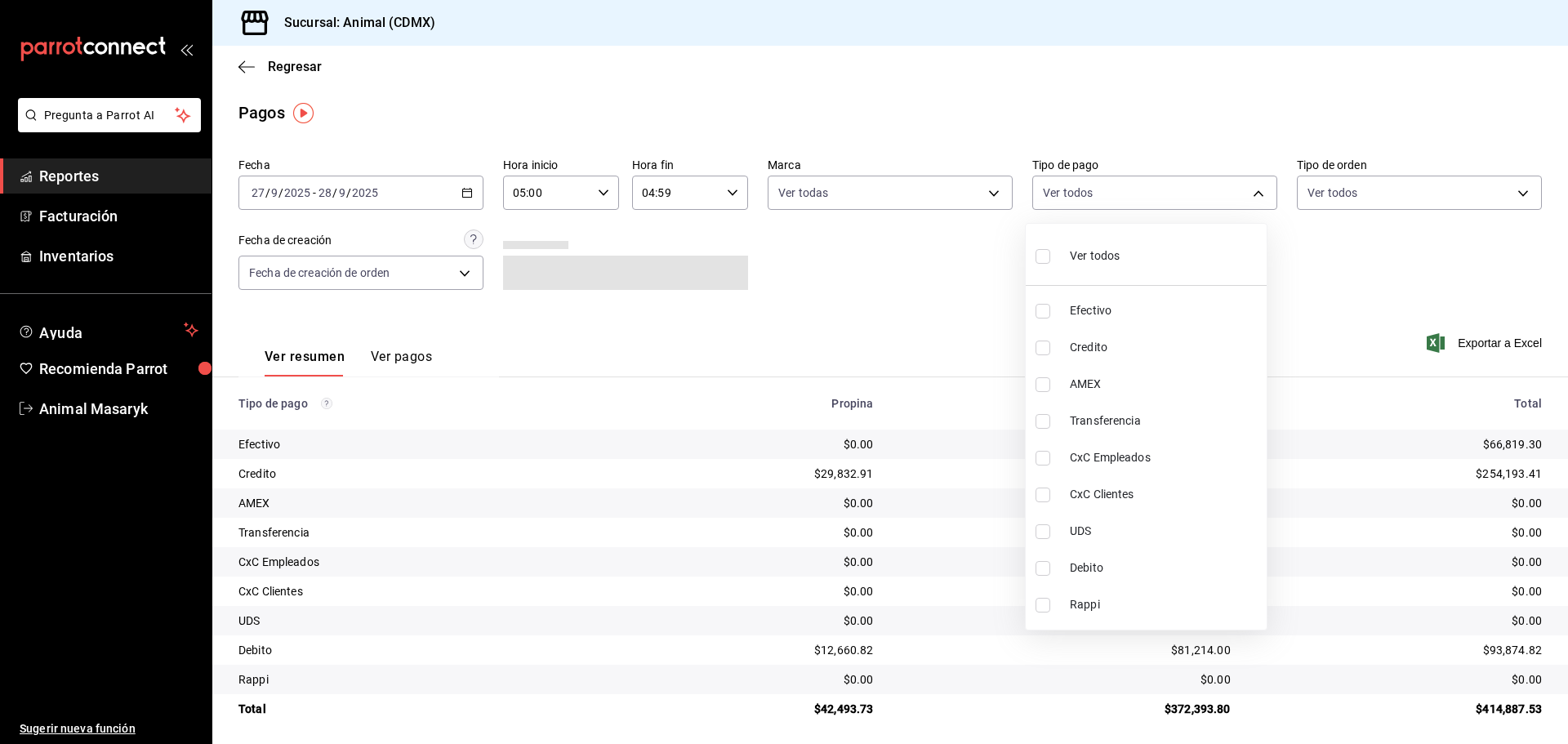
drag, startPoint x: 1190, startPoint y: 195, endPoint x: 1173, endPoint y: 201, distance: 18.0
click at [1194, 195] on body "Pregunta a Parrot AI Reportes Facturación Inventarios Ayuda Recomienda Parrot A…" at bounding box center [784, 372] width 1568 height 744
click at [1108, 250] on span "Ver todos" at bounding box center [1094, 256] width 50 height 17
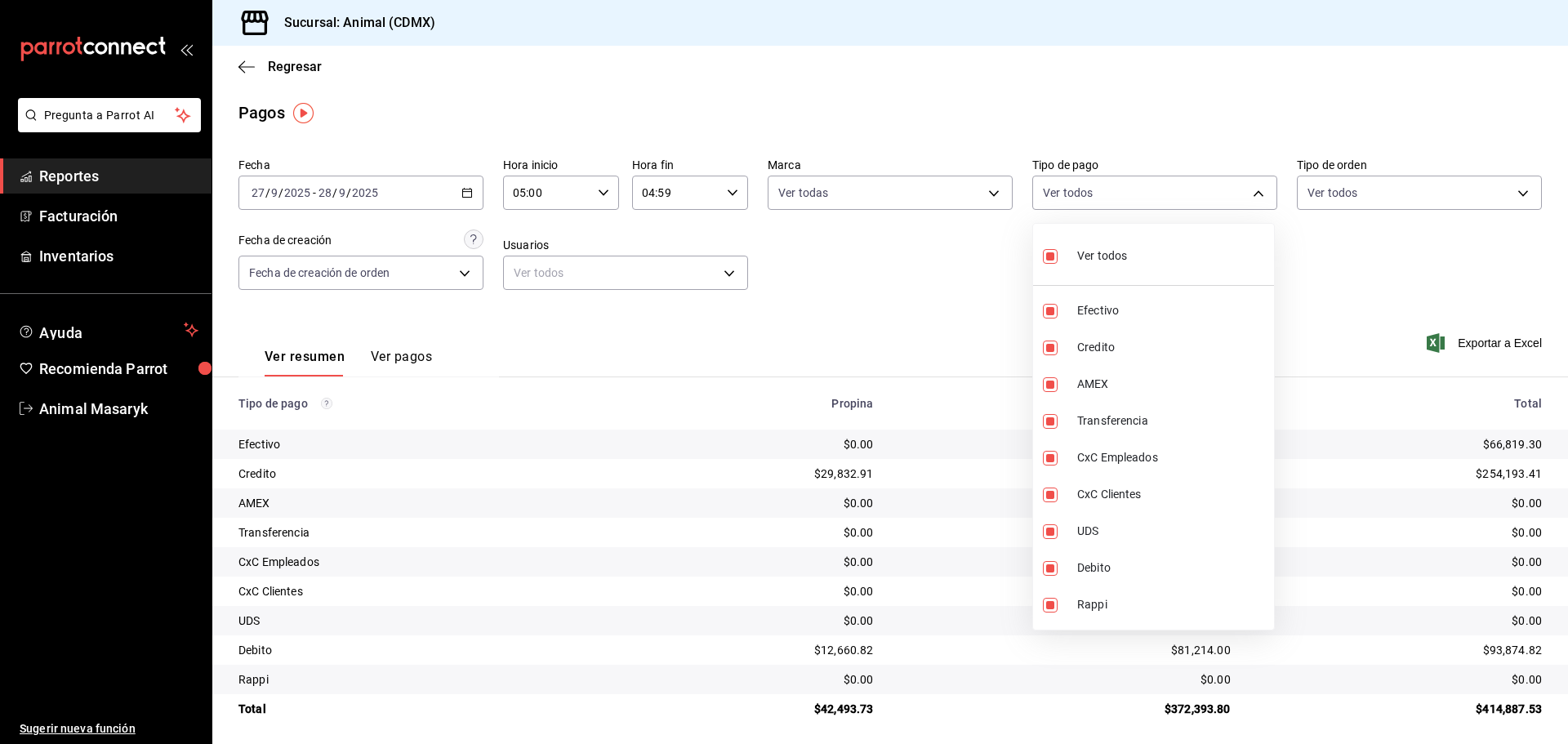
click at [1327, 243] on div at bounding box center [784, 372] width 1568 height 744
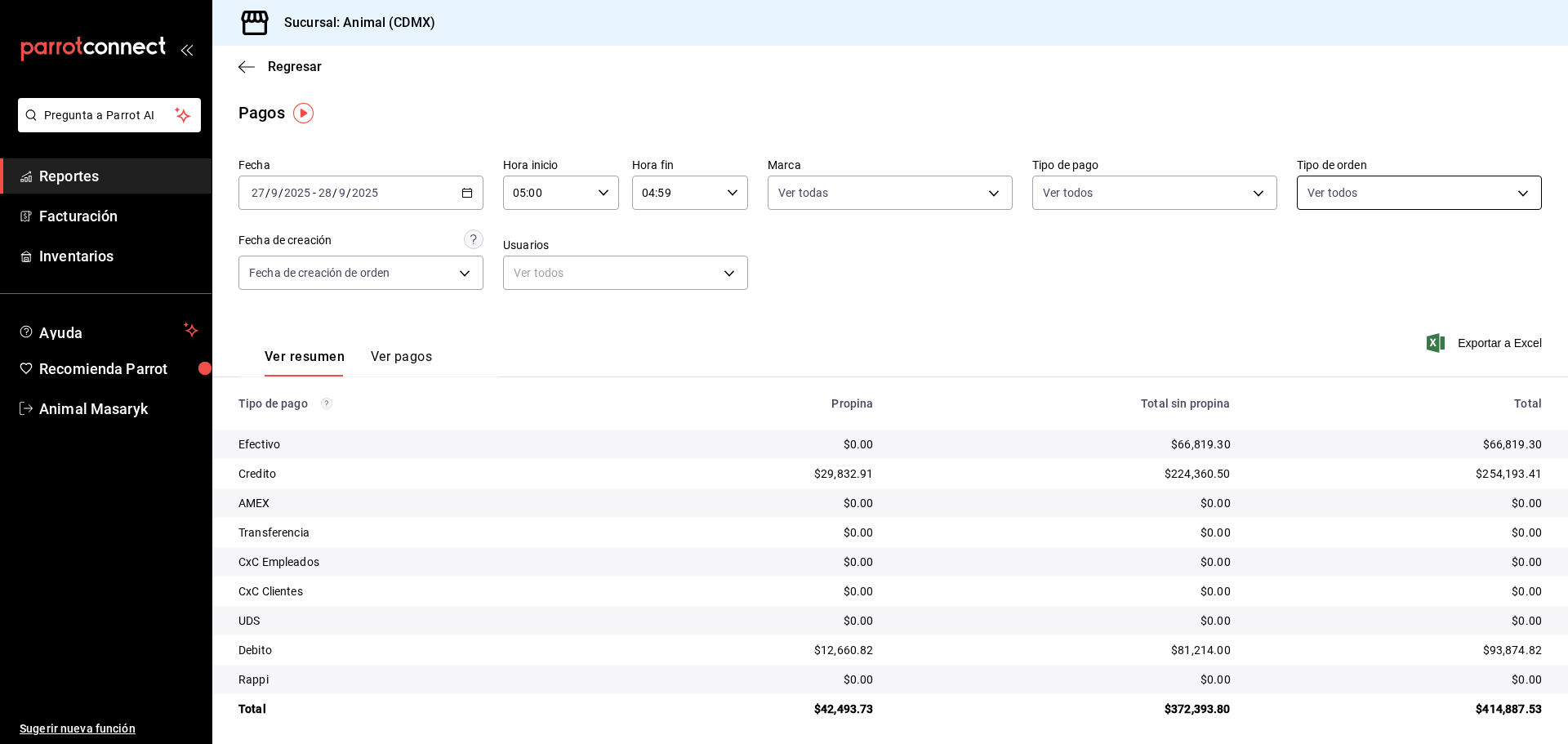
click at [1455, 194] on body "Pregunta a Parrot AI Reportes Facturación Inventarios Ayuda Recomienda Parrot A…" at bounding box center [784, 372] width 1568 height 744
drag, startPoint x: 1397, startPoint y: 247, endPoint x: 1148, endPoint y: 317, distance: 258.7
click at [1397, 248] on li "Ver todos" at bounding box center [1408, 254] width 241 height 48
drag, startPoint x: 1143, startPoint y: 316, endPoint x: 1151, endPoint y: 381, distance: 65.5
click at [1144, 315] on div at bounding box center [784, 372] width 1568 height 744
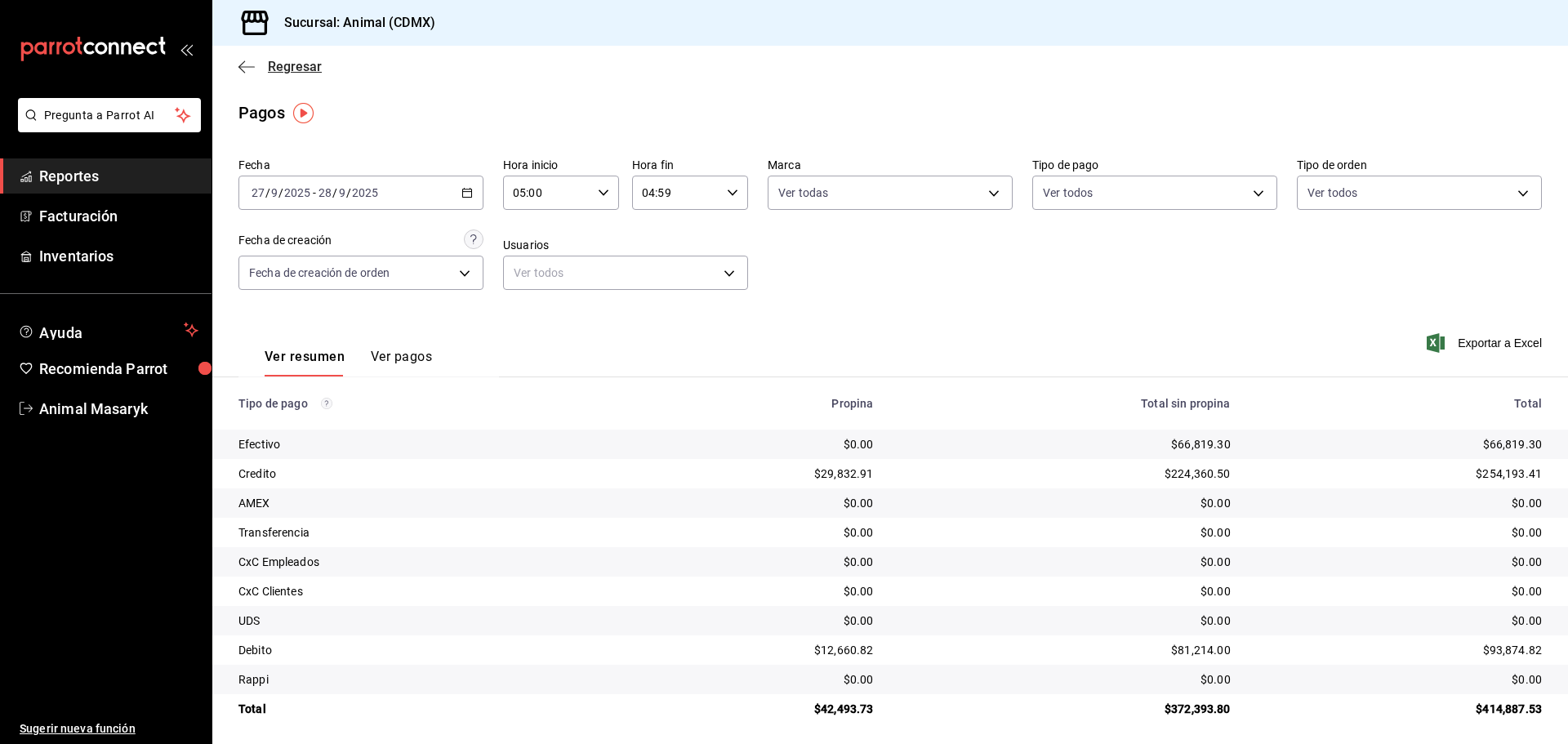
click at [239, 67] on icon "button" at bounding box center [242, 66] width 7 height 12
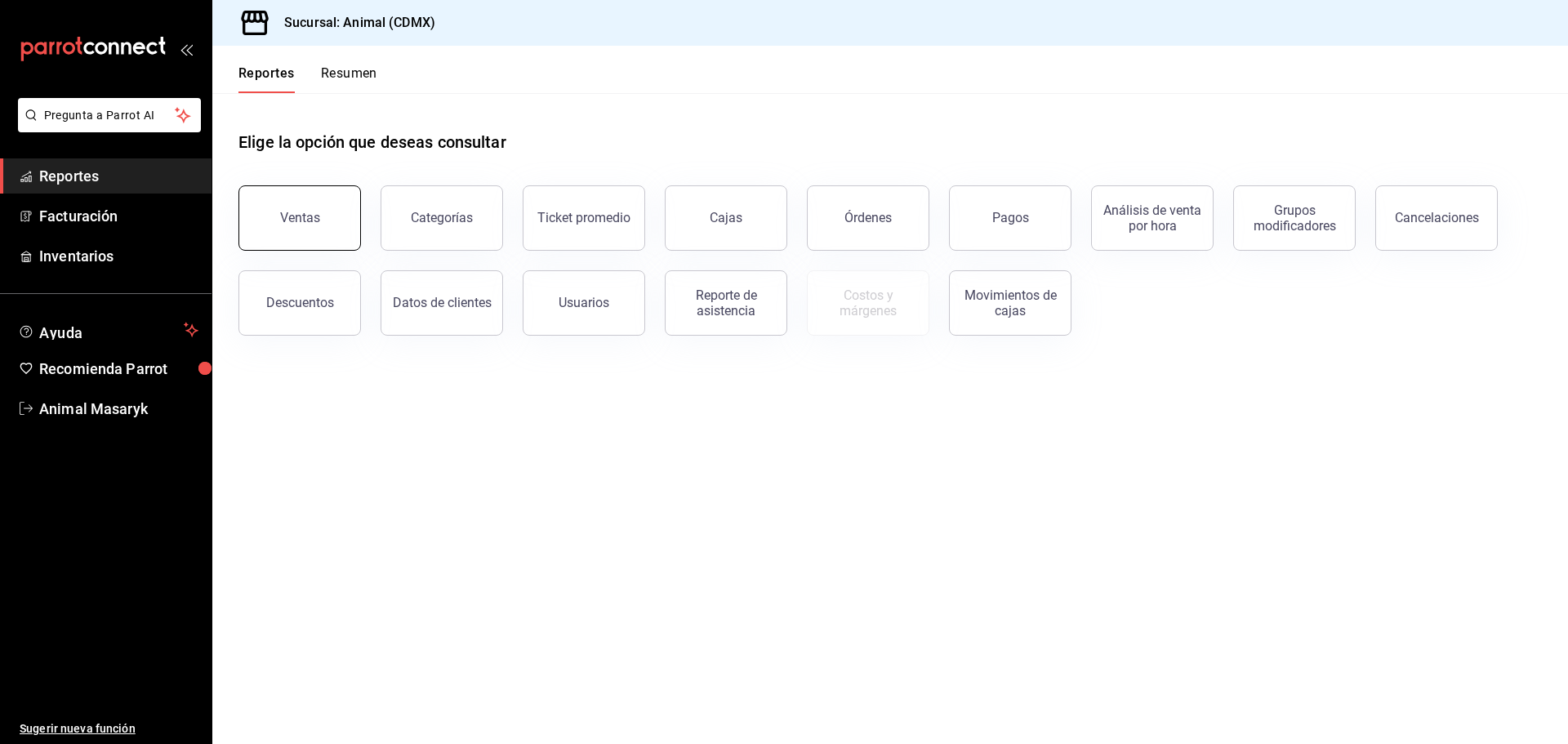
click at [341, 223] on button "Ventas" at bounding box center [300, 218] width 123 height 65
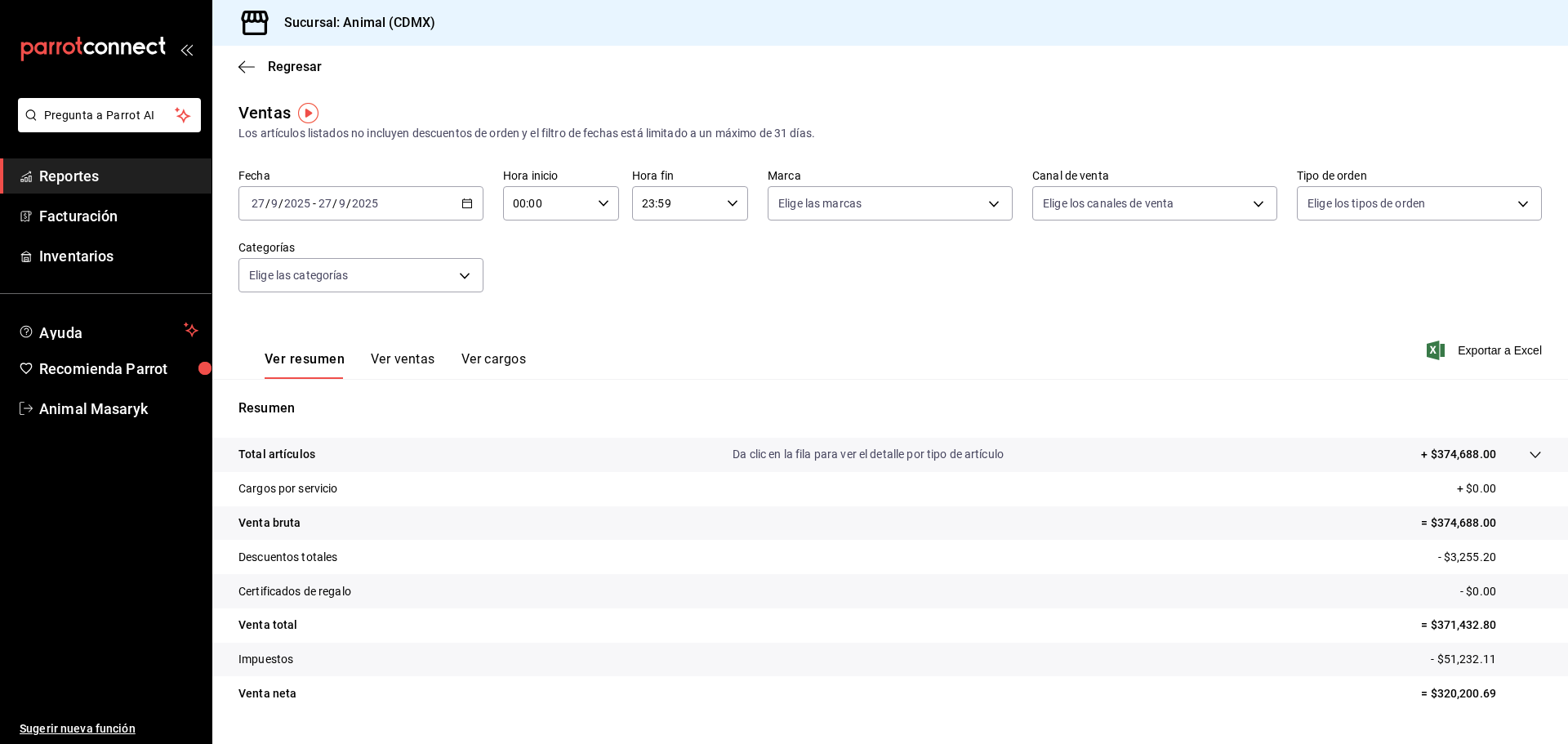
click at [455, 207] on div "[DATE] [DATE] - [DATE] [DATE]" at bounding box center [361, 203] width 245 height 35
click at [305, 402] on span "Rango de fechas" at bounding box center [316, 400] width 127 height 17
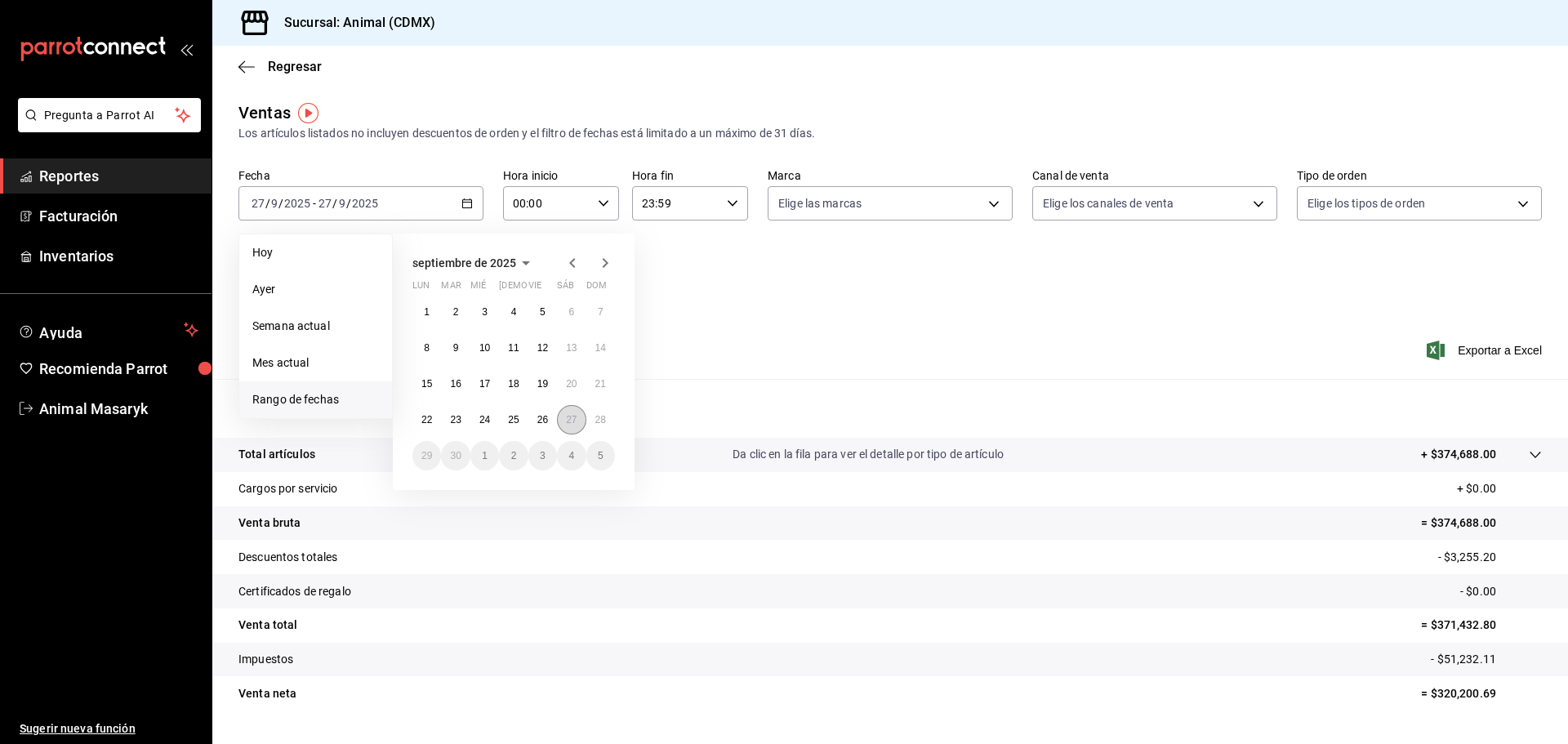
click at [576, 418] on abbr "27" at bounding box center [571, 420] width 11 height 12
drag, startPoint x: 603, startPoint y: 417, endPoint x: 632, endPoint y: 311, distance: 109.9
click at [606, 417] on button "28" at bounding box center [601, 420] width 29 height 30
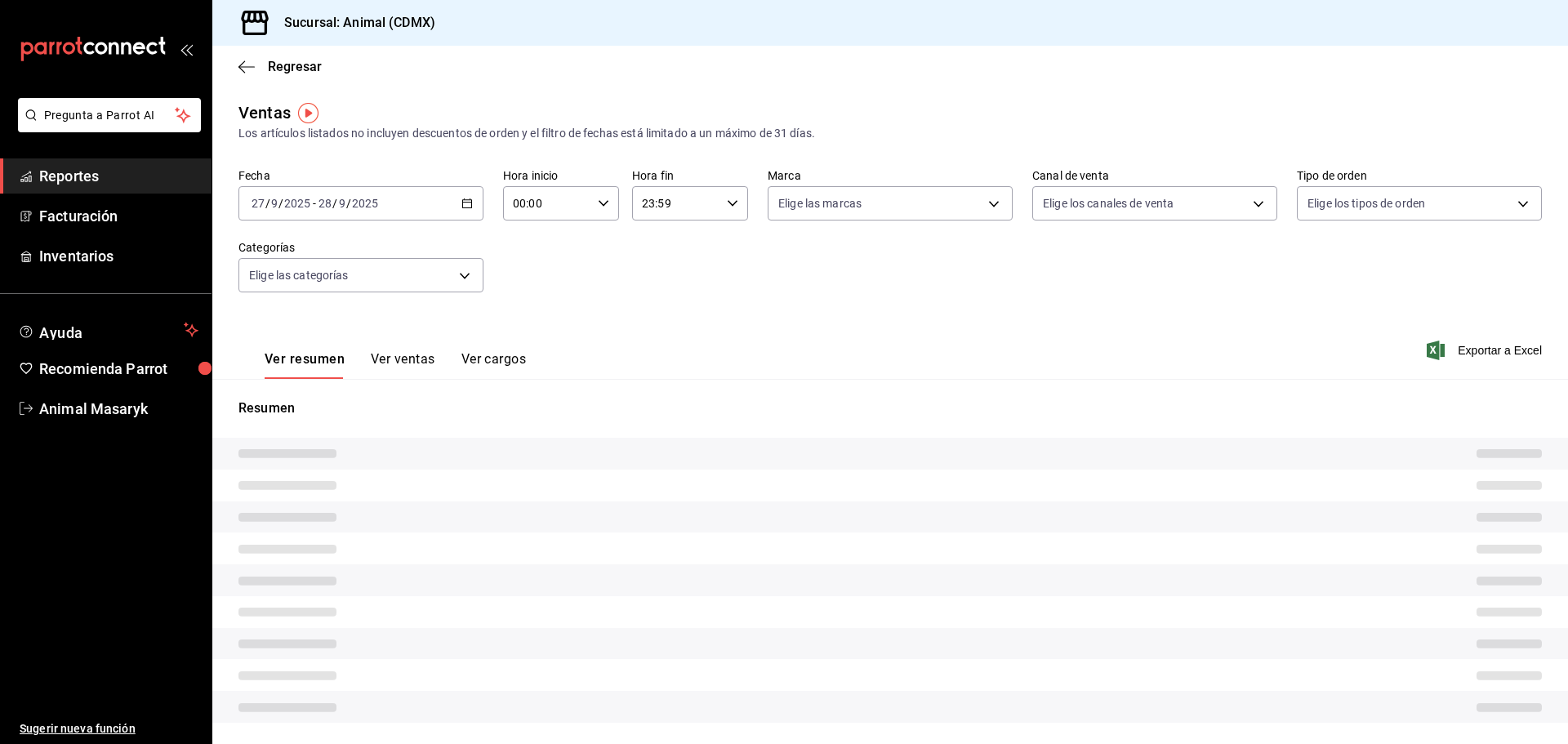
click at [591, 249] on div "Fecha [DATE] [DATE] - [DATE] [DATE] Hora inicio 00:00 Hora inicio Hora fin 23:5…" at bounding box center [890, 240] width 1304 height 144
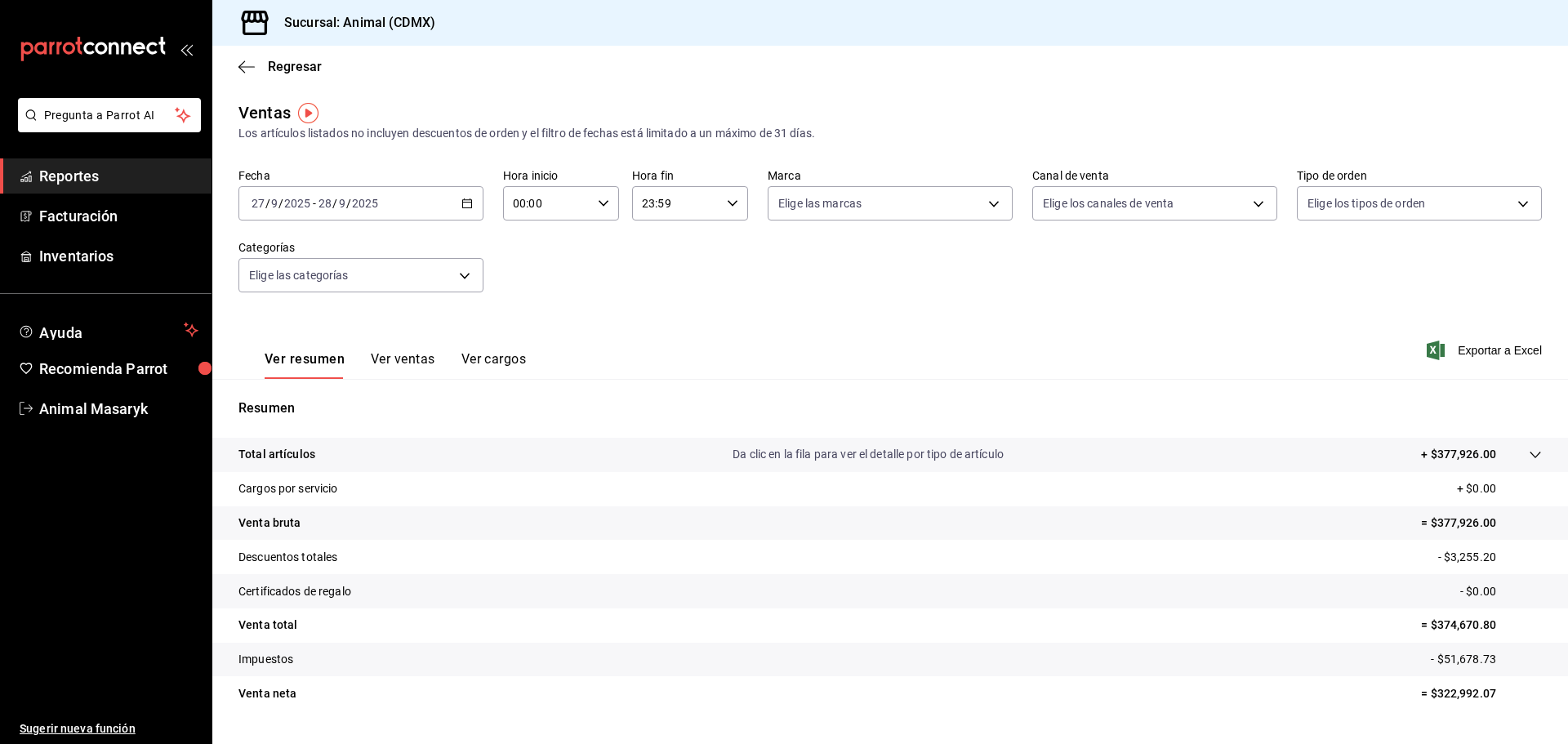
click at [591, 201] on div "00:00 Hora inicio" at bounding box center [561, 203] width 116 height 35
click at [533, 289] on button "05" at bounding box center [530, 278] width 52 height 33
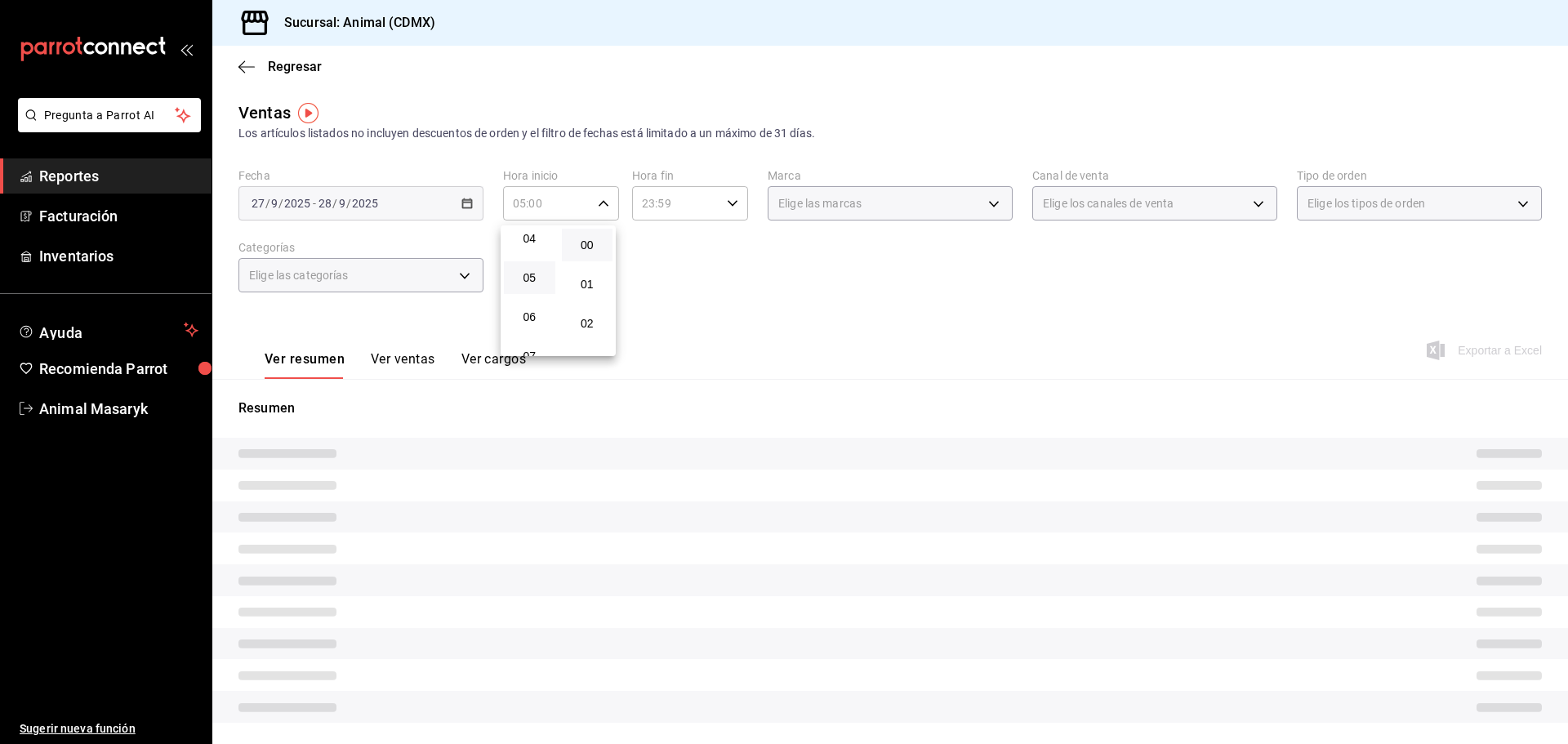
click at [694, 261] on div at bounding box center [784, 372] width 1568 height 744
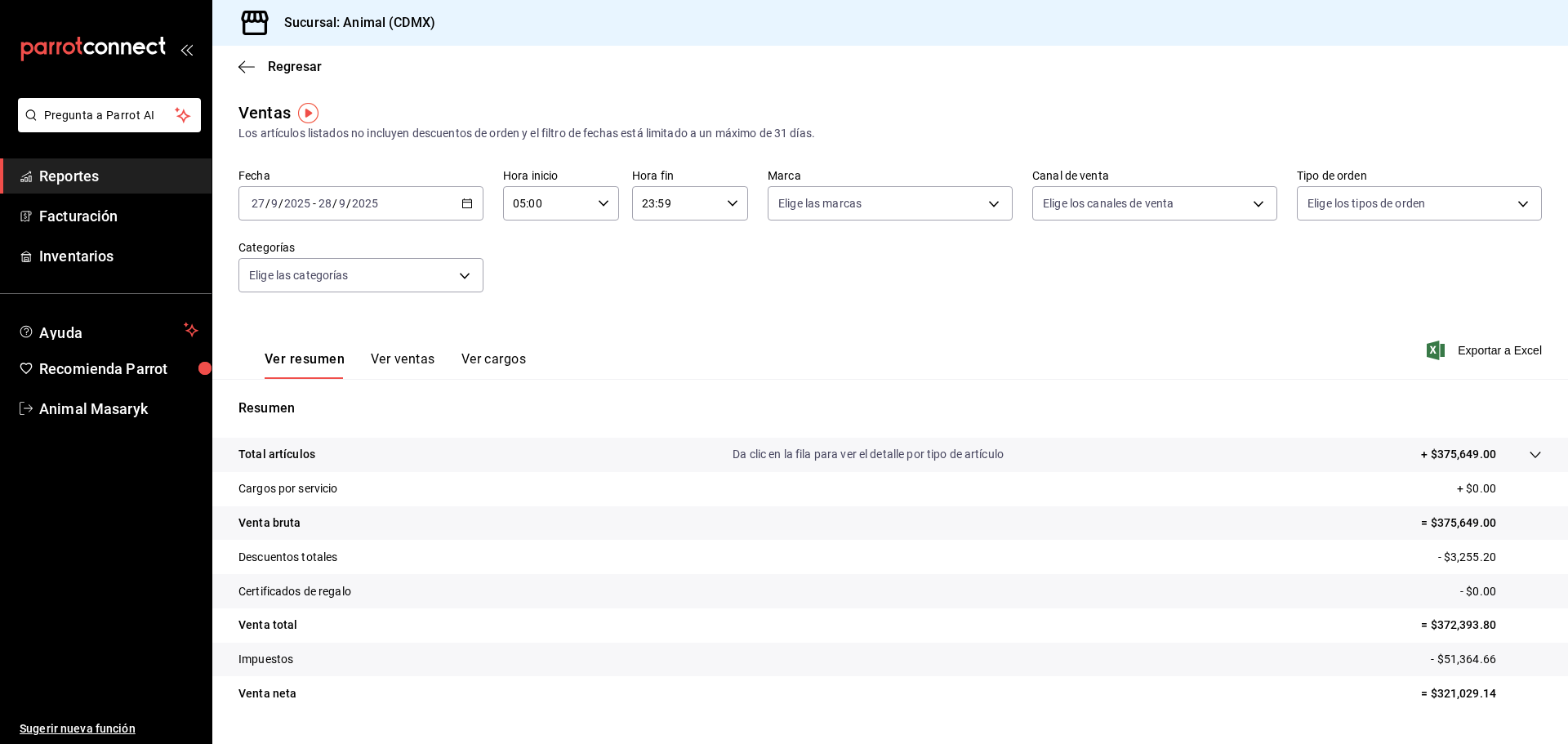
click at [694, 212] on input "23:59" at bounding box center [676, 203] width 88 height 33
drag, startPoint x: 656, startPoint y: 322, endPoint x: 869, endPoint y: 254, distance: 223.6
click at [656, 323] on span "04" at bounding box center [657, 326] width 32 height 13
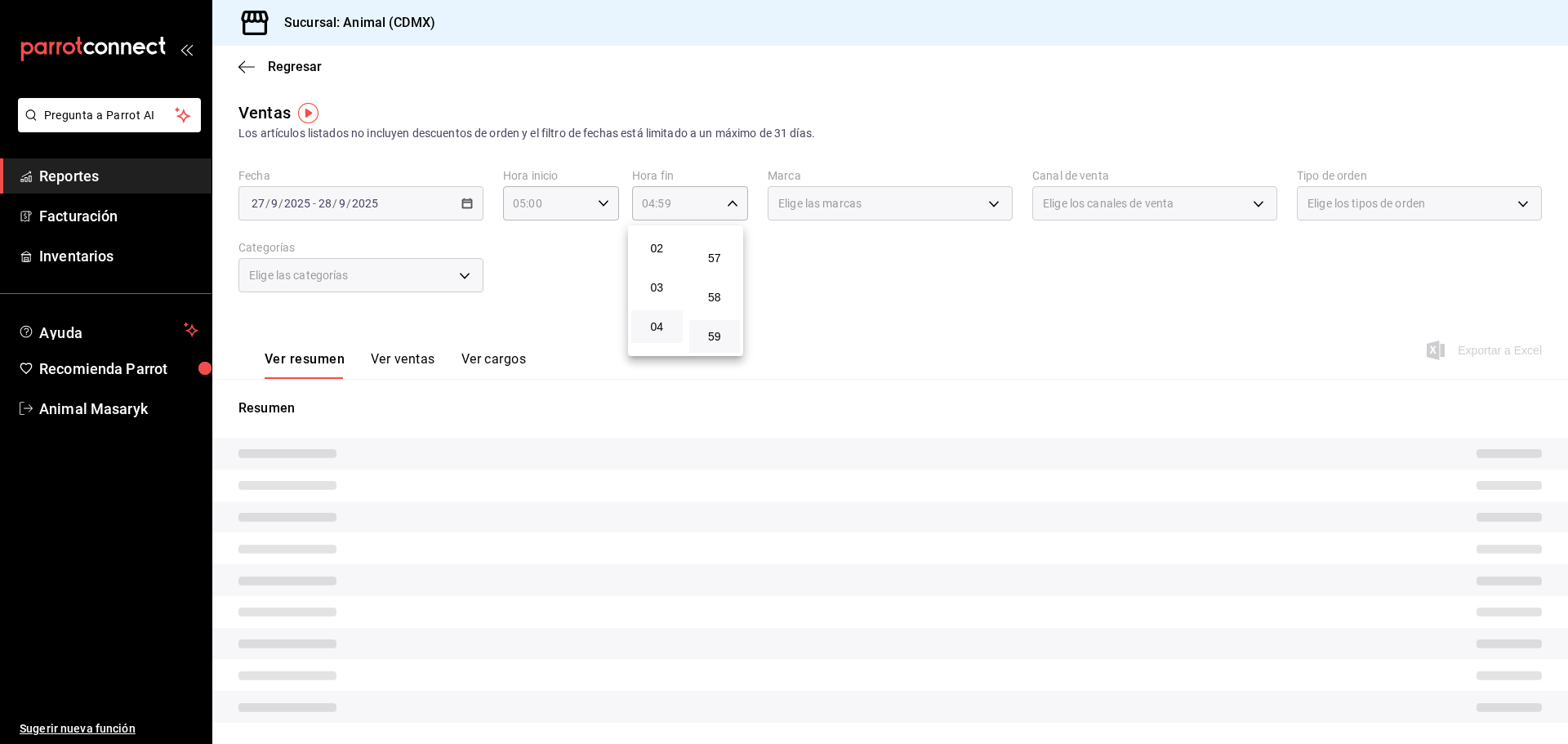
click at [927, 247] on div at bounding box center [784, 372] width 1568 height 744
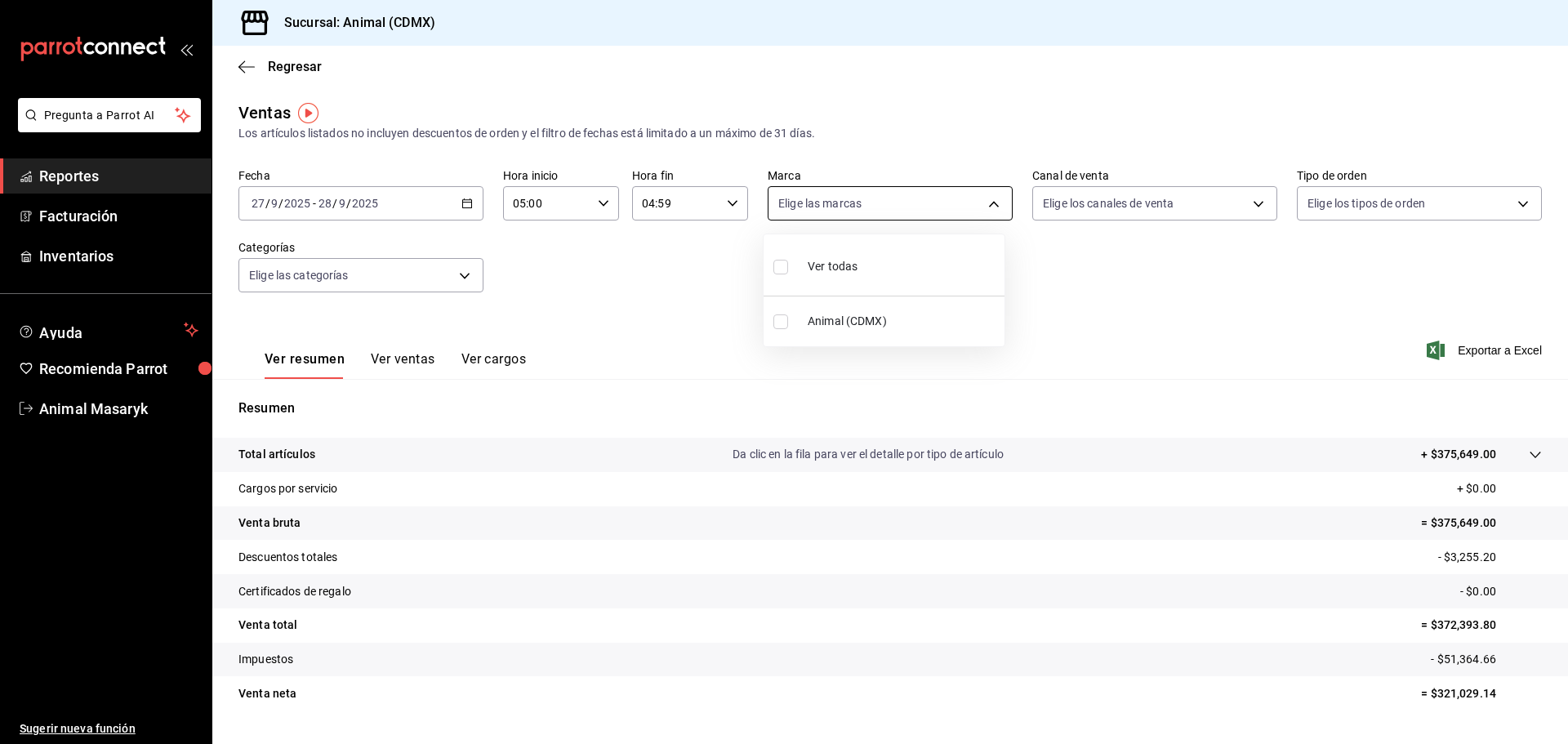
click at [938, 201] on body "Pregunta a Parrot AI Reportes Facturación Inventarios Ayuda Recomienda Parrot A…" at bounding box center [784, 372] width 1568 height 744
drag, startPoint x: 868, startPoint y: 262, endPoint x: 933, endPoint y: 267, distance: 65.2
click at [870, 263] on li "Ver todas" at bounding box center [883, 265] width 241 height 48
click at [1103, 271] on div at bounding box center [784, 372] width 1568 height 744
click at [1172, 209] on body "Pregunta a Parrot AI Reportes Facturación Inventarios Ayuda Recomienda Parrot A…" at bounding box center [784, 372] width 1568 height 744
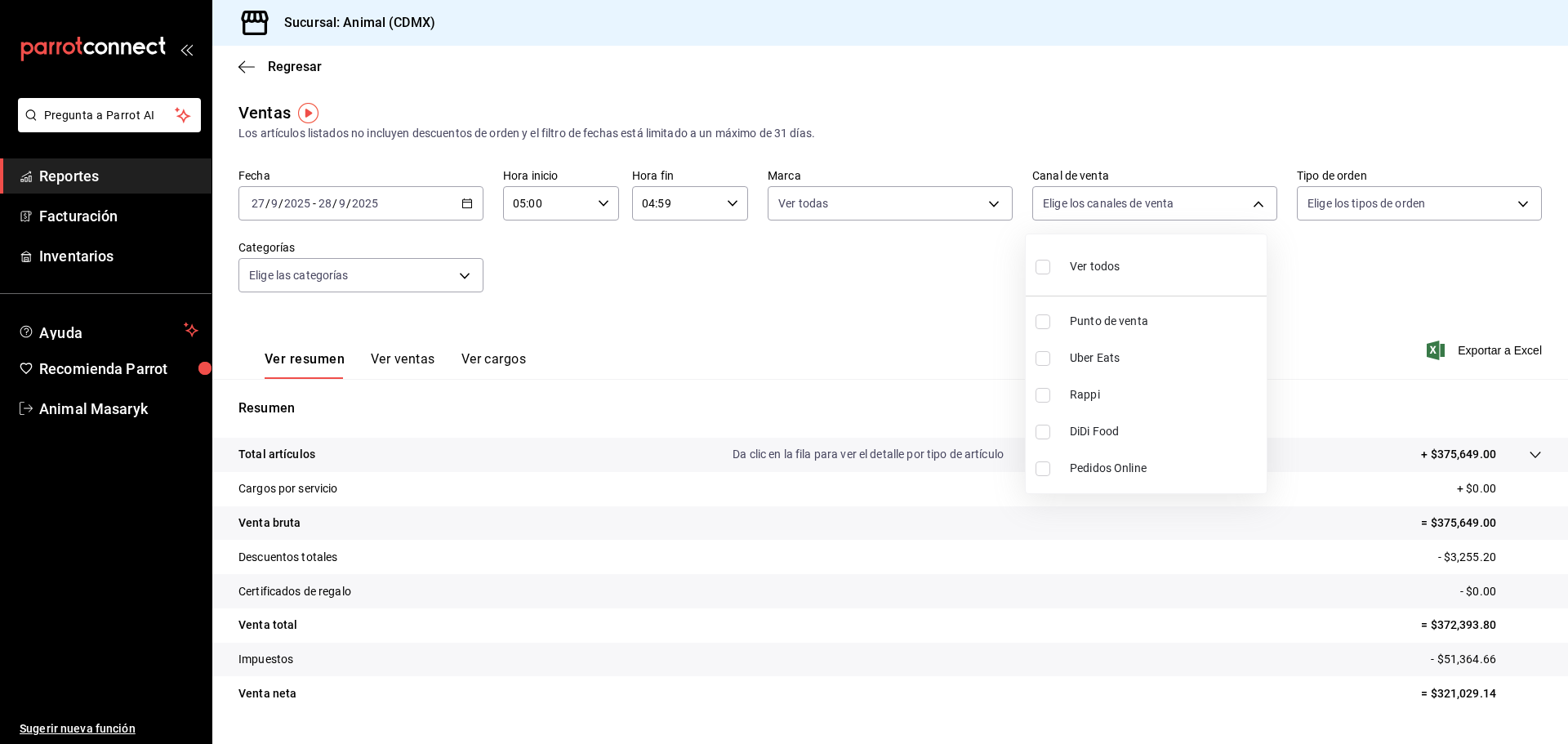
click at [1102, 273] on span "Ver todos" at bounding box center [1094, 267] width 50 height 17
drag, startPoint x: 1378, startPoint y: 280, endPoint x: 1400, endPoint y: 273, distance: 23.1
click at [1386, 281] on div at bounding box center [784, 372] width 1568 height 744
click at [1406, 207] on body "Pregunta a Parrot AI Reportes Facturación Inventarios Ayuda Recomienda Parrot A…" at bounding box center [784, 372] width 1568 height 744
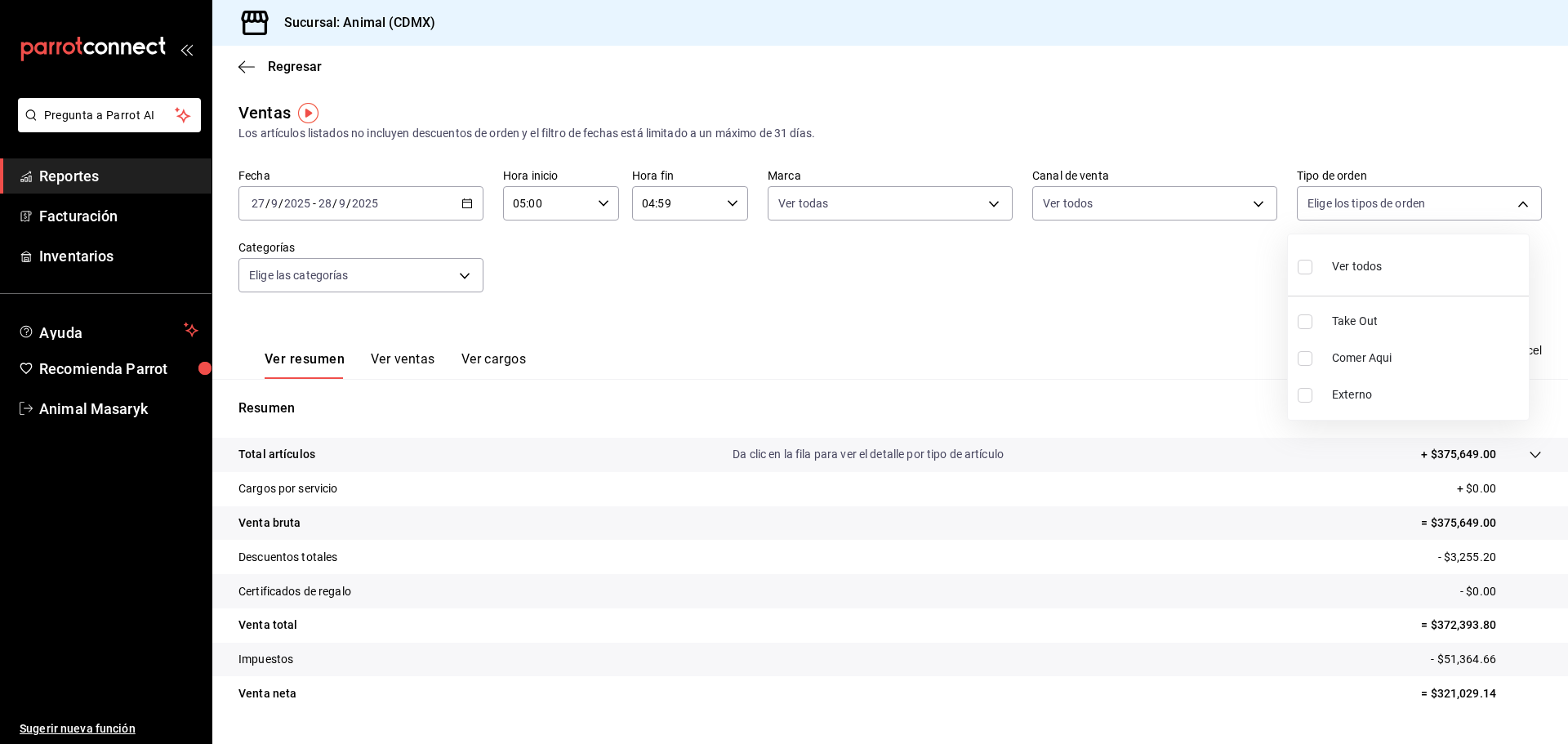
click at [1361, 257] on div "Ver todos" at bounding box center [1340, 265] width 84 height 36
click at [1068, 271] on div at bounding box center [784, 372] width 1568 height 744
click at [468, 270] on body "Pregunta a Parrot AI Reportes Facturación Inventarios Ayuda Recomienda Parrot A…" at bounding box center [784, 372] width 1568 height 744
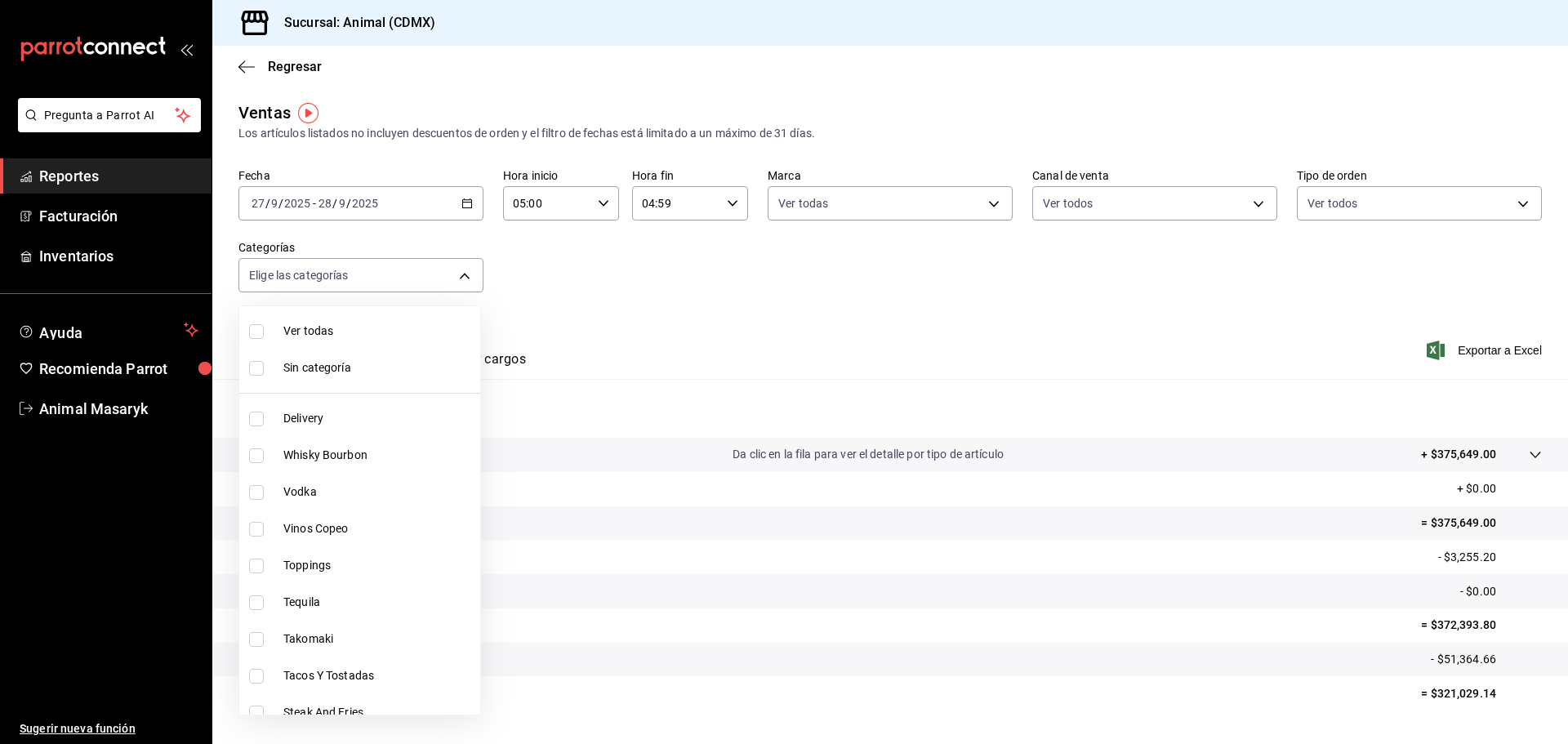
click at [292, 337] on span "Ver todas" at bounding box center [378, 331] width 190 height 17
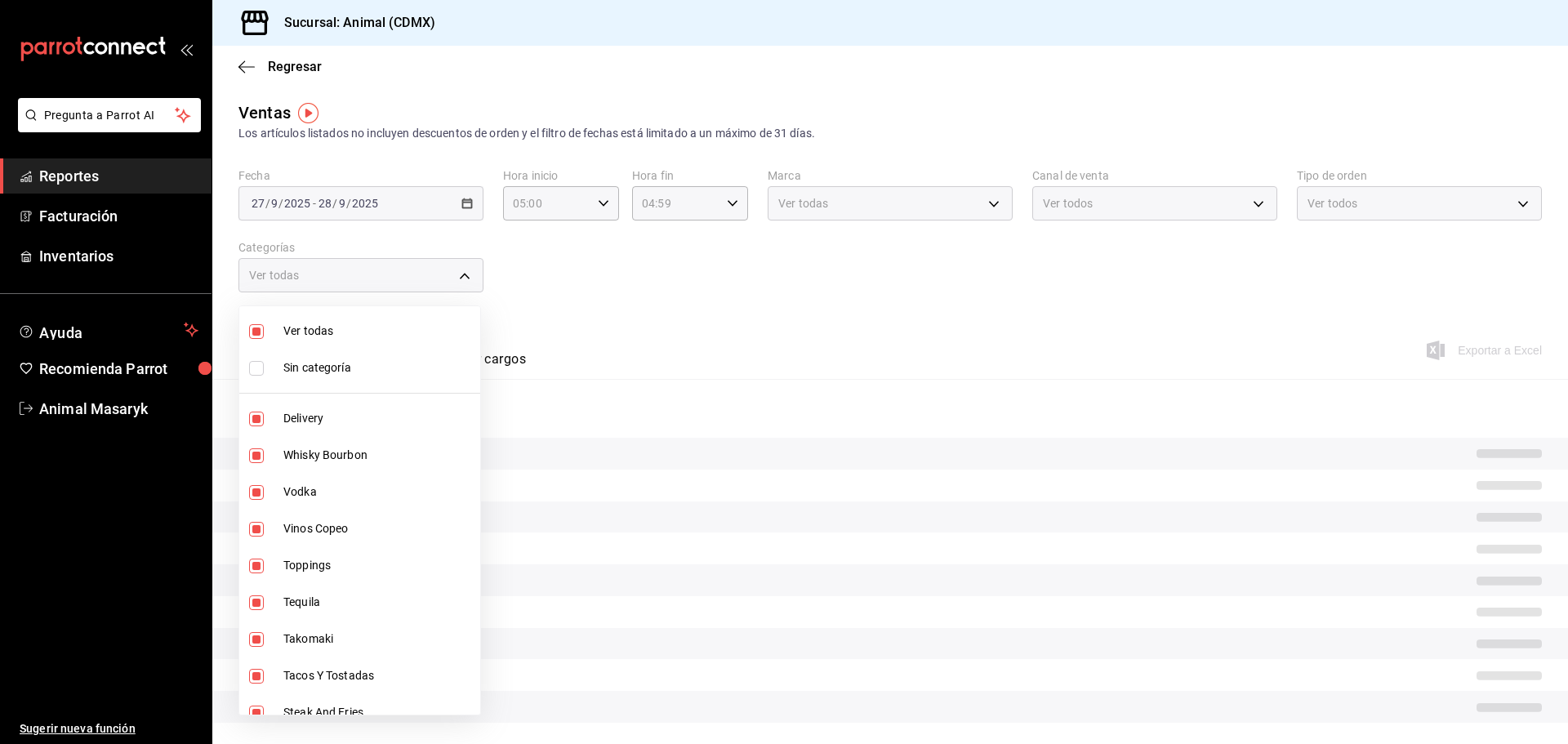
click at [287, 370] on span "Sin categoría" at bounding box center [378, 368] width 190 height 17
click at [744, 358] on div at bounding box center [784, 372] width 1568 height 744
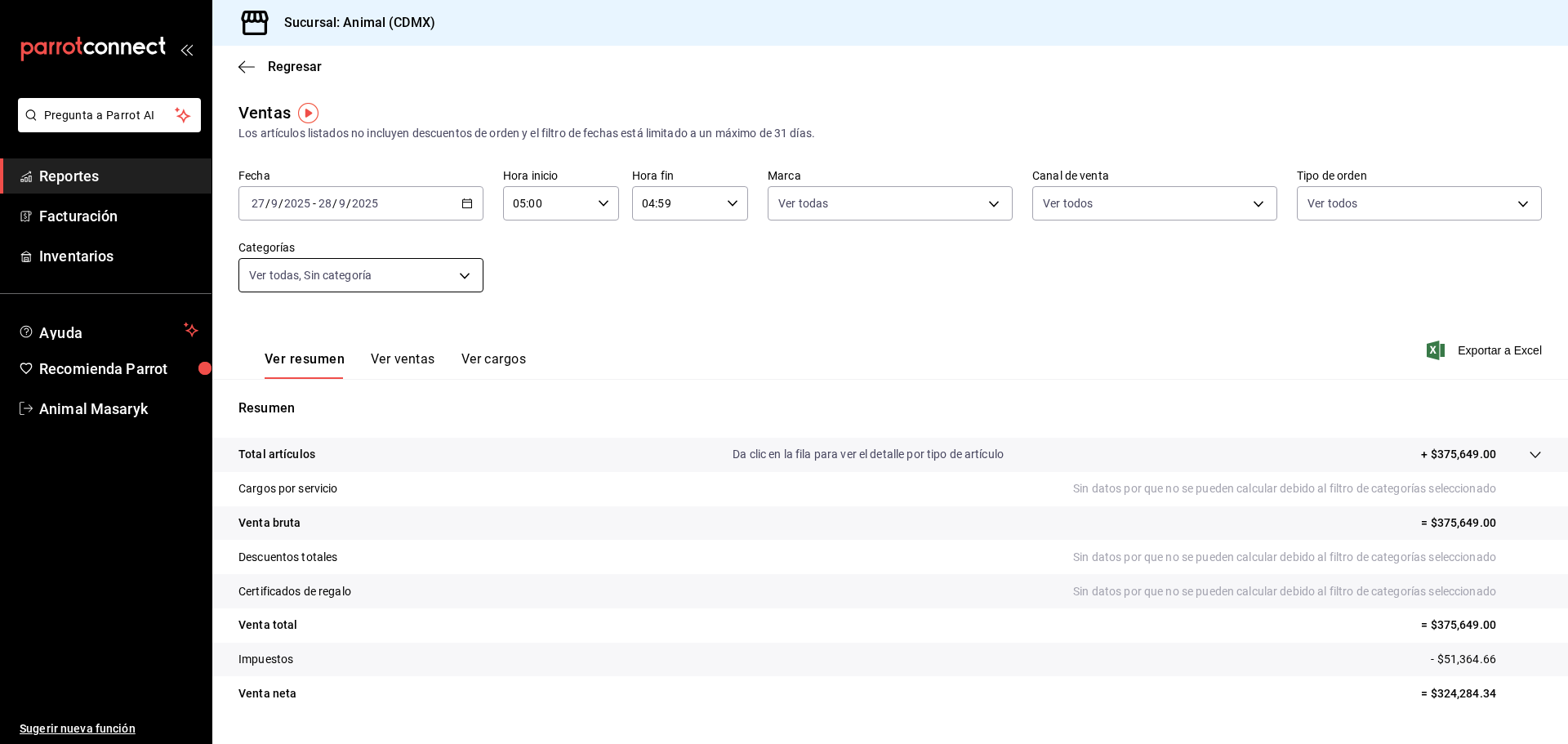
click at [418, 270] on body "Pregunta a Parrot AI Reportes Facturación Inventarios Ayuda Recomienda Parrot A…" at bounding box center [784, 372] width 1568 height 744
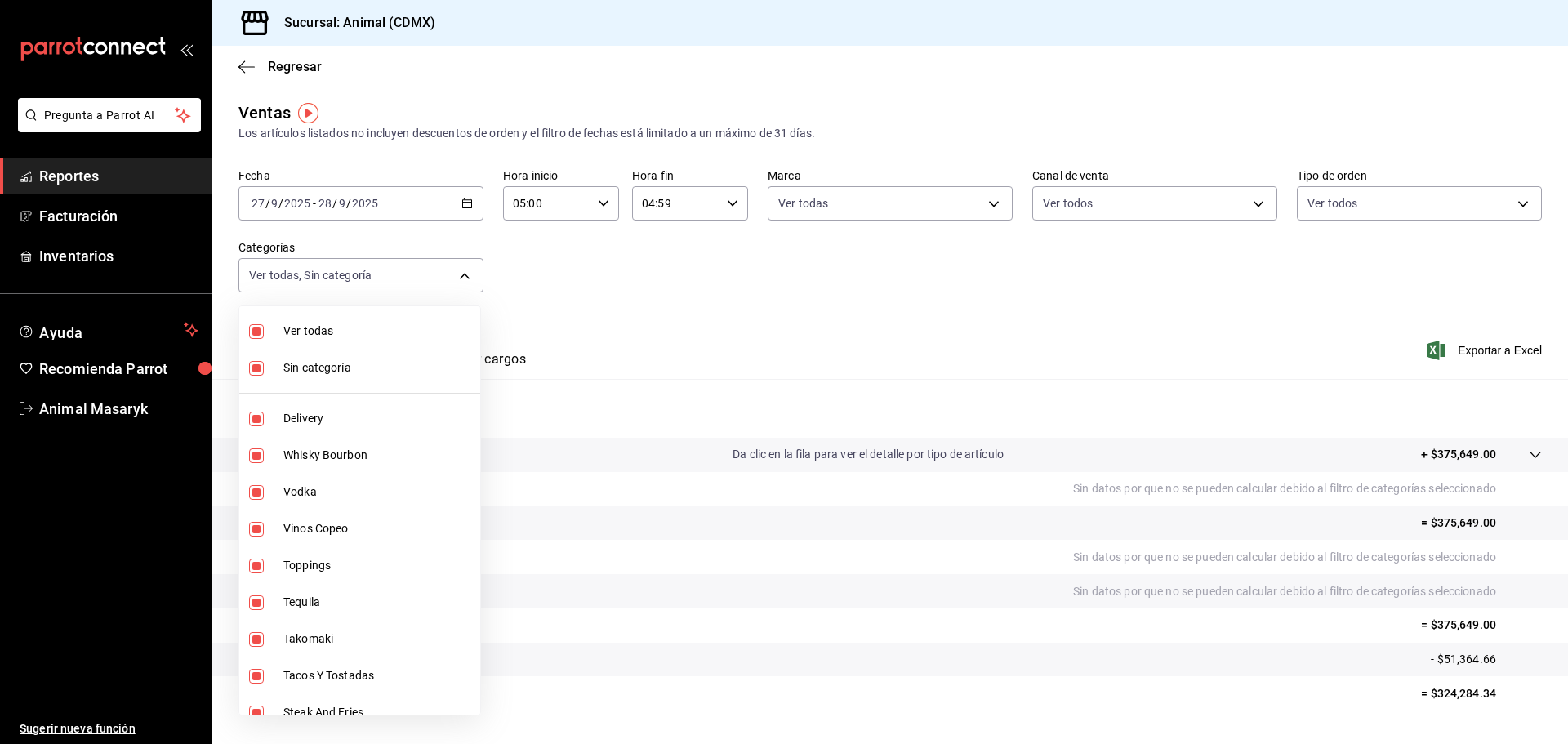
click at [292, 372] on span "Sin categoría" at bounding box center [378, 368] width 190 height 17
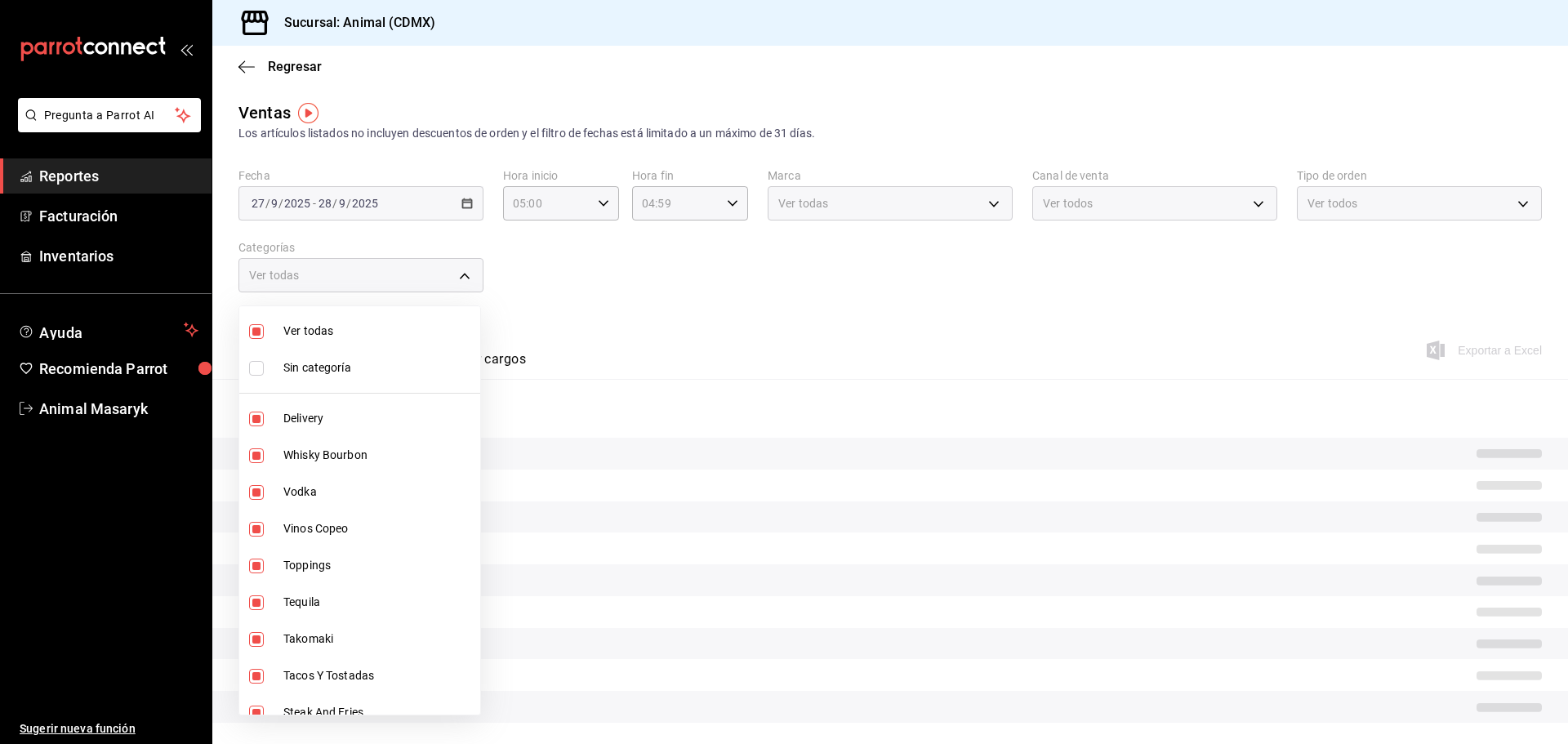
click at [738, 318] on div at bounding box center [784, 372] width 1568 height 744
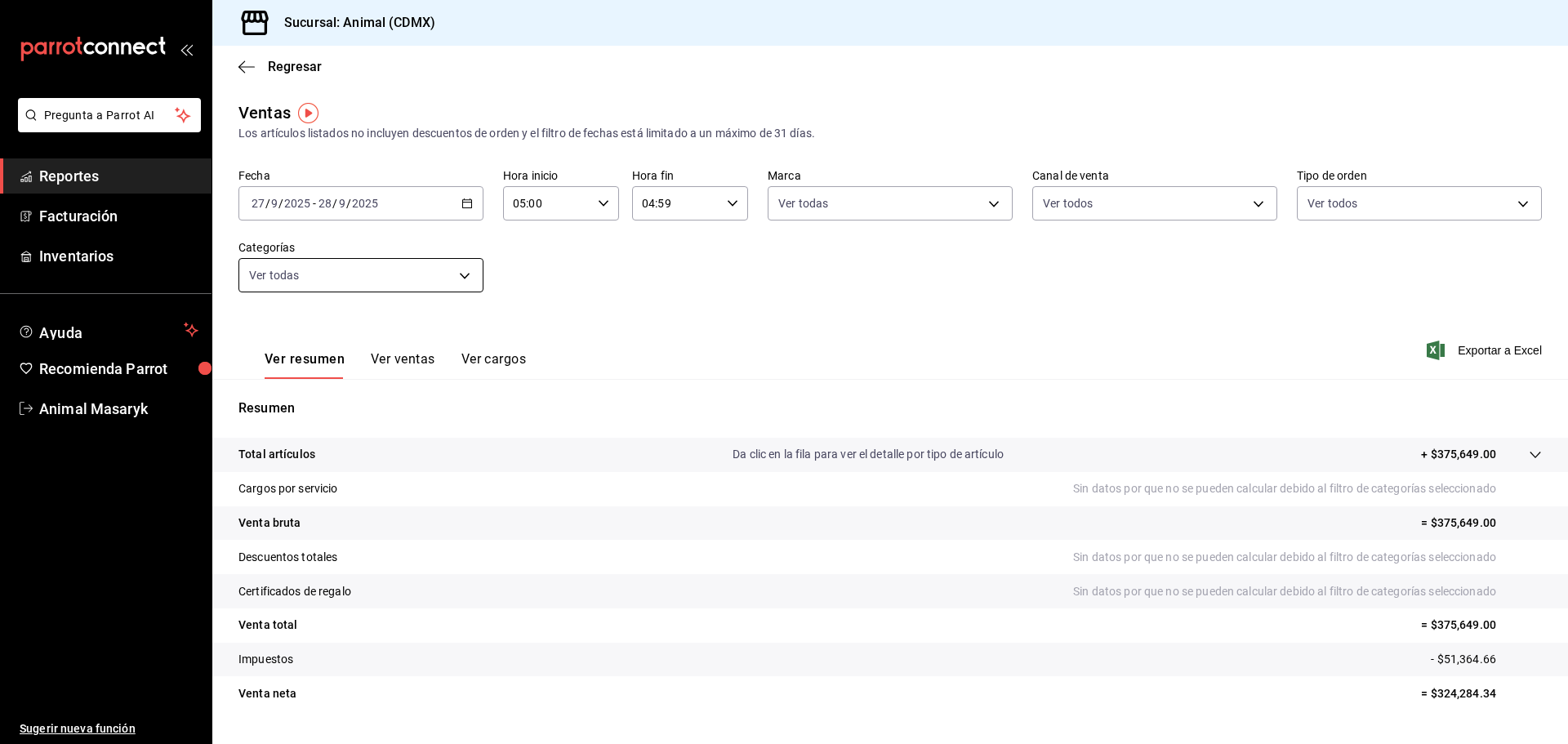
click at [432, 273] on body "Pregunta a Parrot AI Reportes Facturación Inventarios Ayuda Recomienda Parrot A…" at bounding box center [784, 372] width 1568 height 744
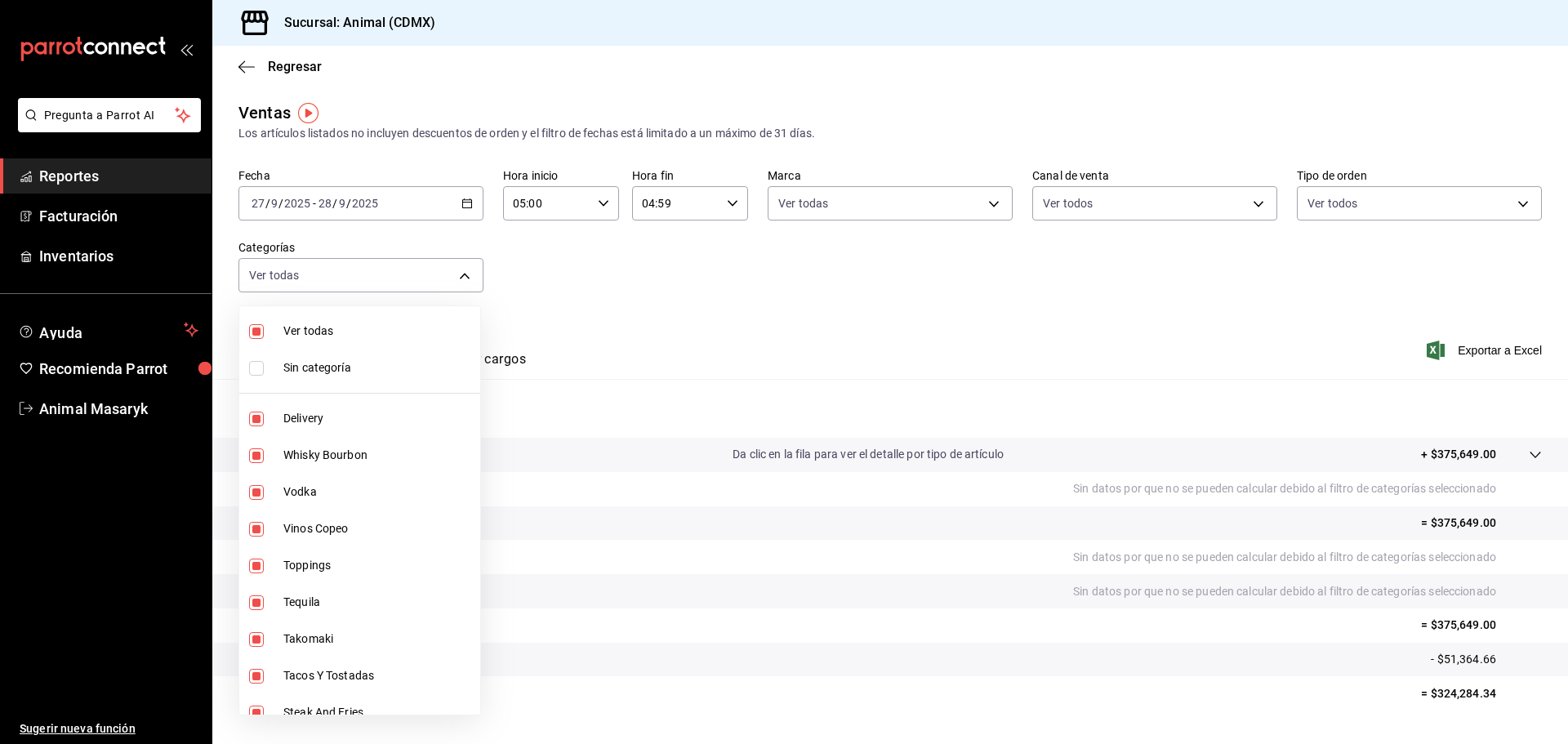
drag, startPoint x: 318, startPoint y: 373, endPoint x: 532, endPoint y: 381, distance: 214.1
click at [318, 372] on span "Sin categoría" at bounding box center [378, 368] width 190 height 17
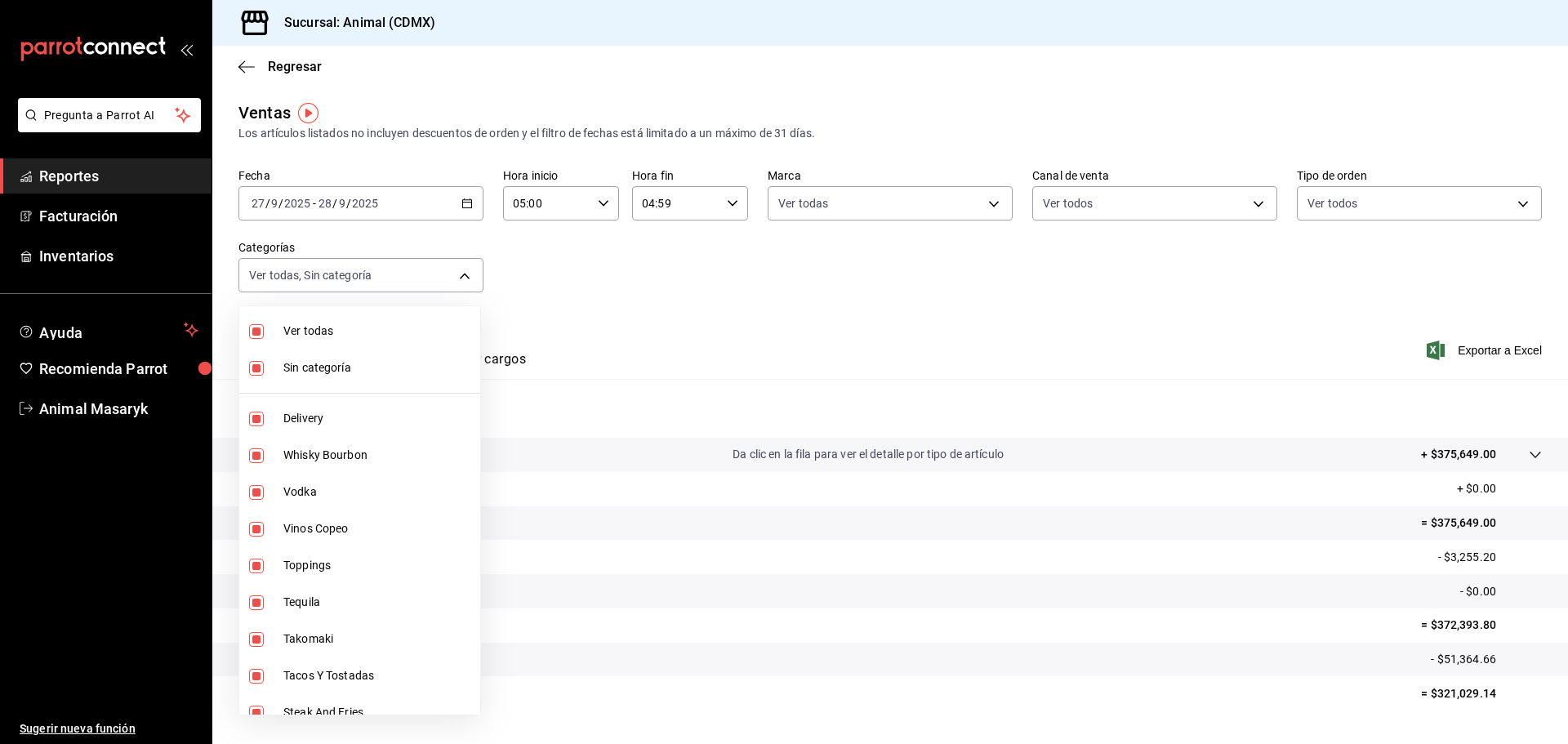
click at [1409, 455] on div at bounding box center [784, 372] width 1568 height 744
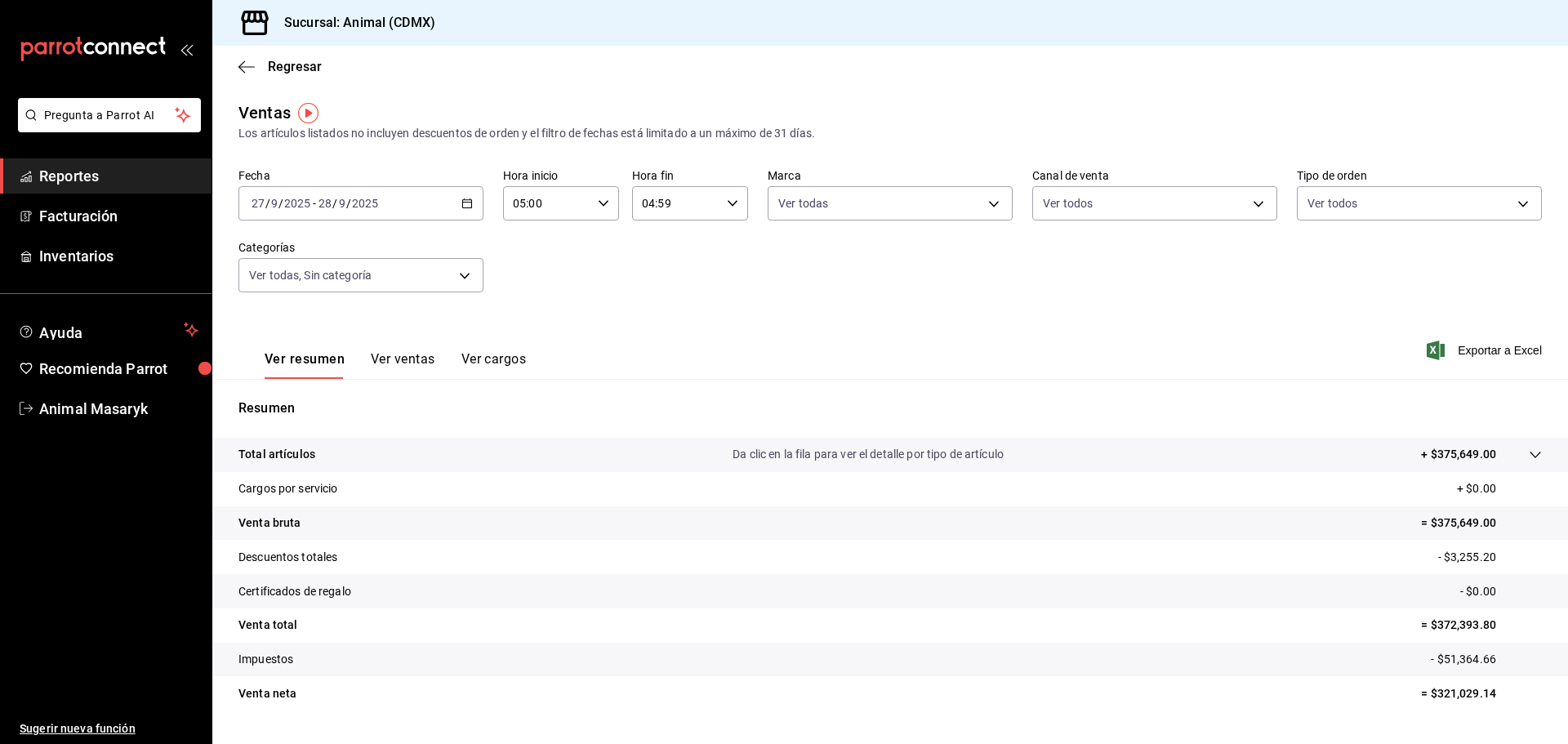
click at [1422, 458] on p "+ $375,649.00" at bounding box center [1459, 455] width 75 height 17
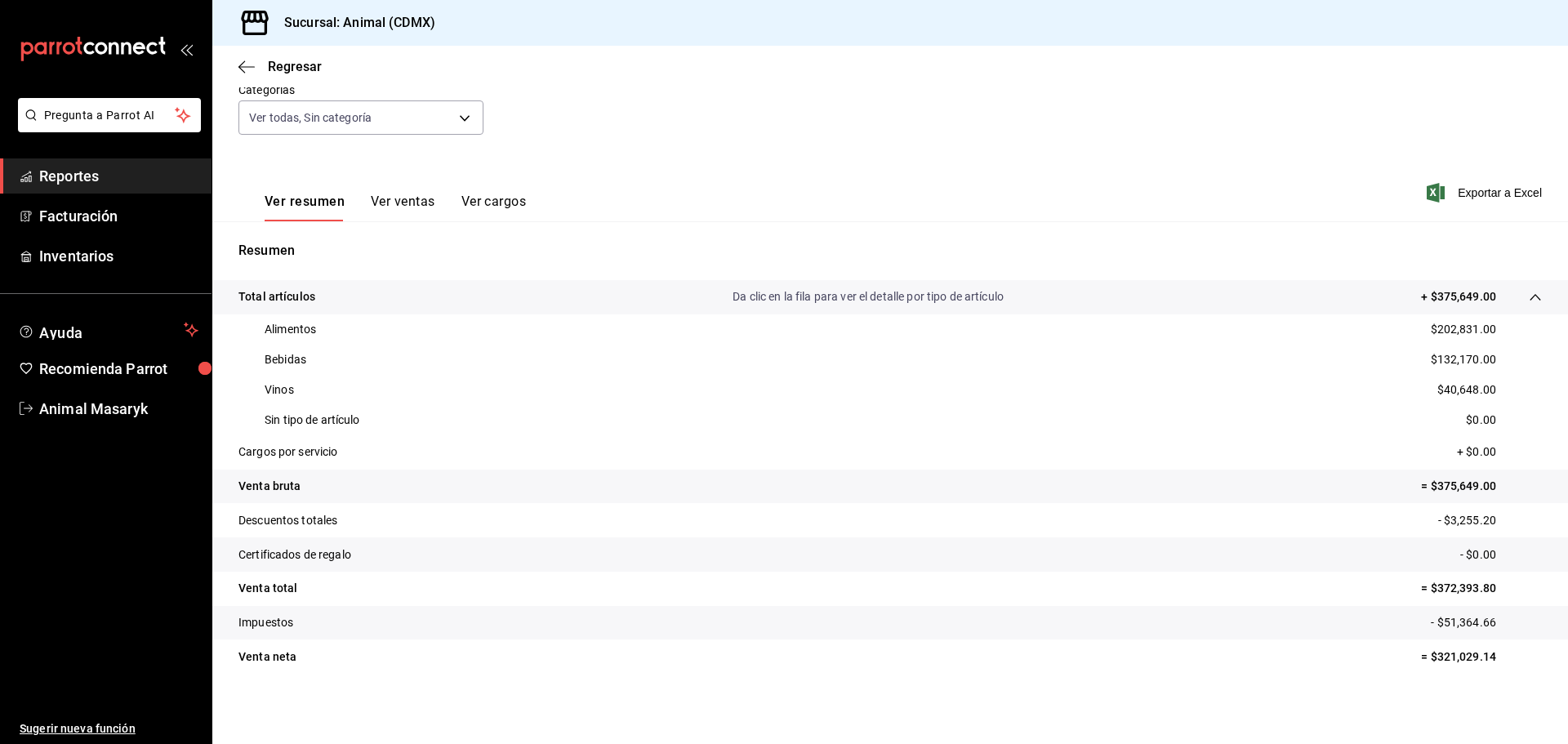
scroll to position [159, 0]
click at [1479, 187] on span "Exportar a Excel" at bounding box center [1486, 190] width 112 height 19
click at [228, 60] on div "Regresar" at bounding box center [890, 66] width 1356 height 41
click at [247, 63] on icon "button" at bounding box center [246, 66] width 16 height 14
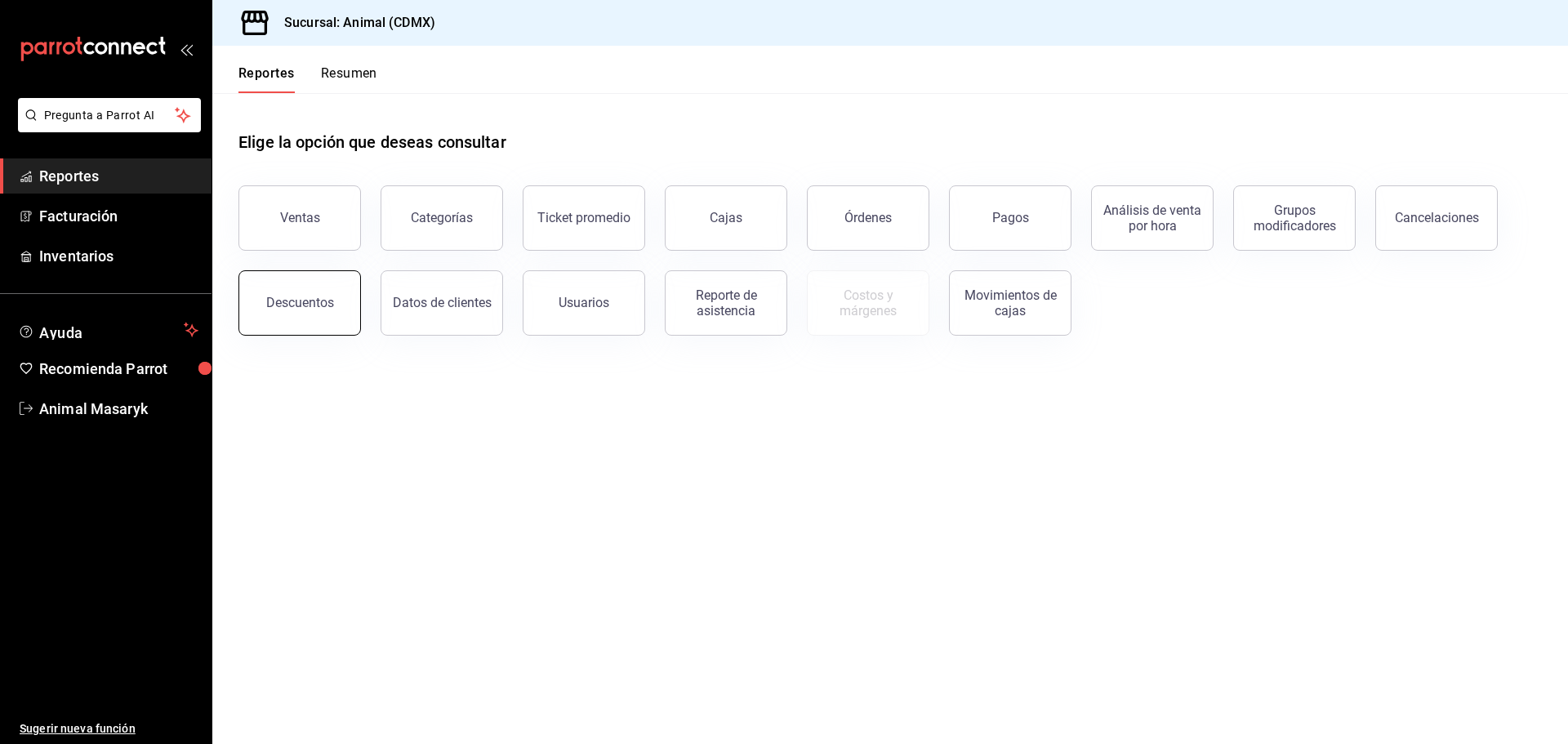
click at [316, 297] on div "Descuentos" at bounding box center [300, 302] width 68 height 15
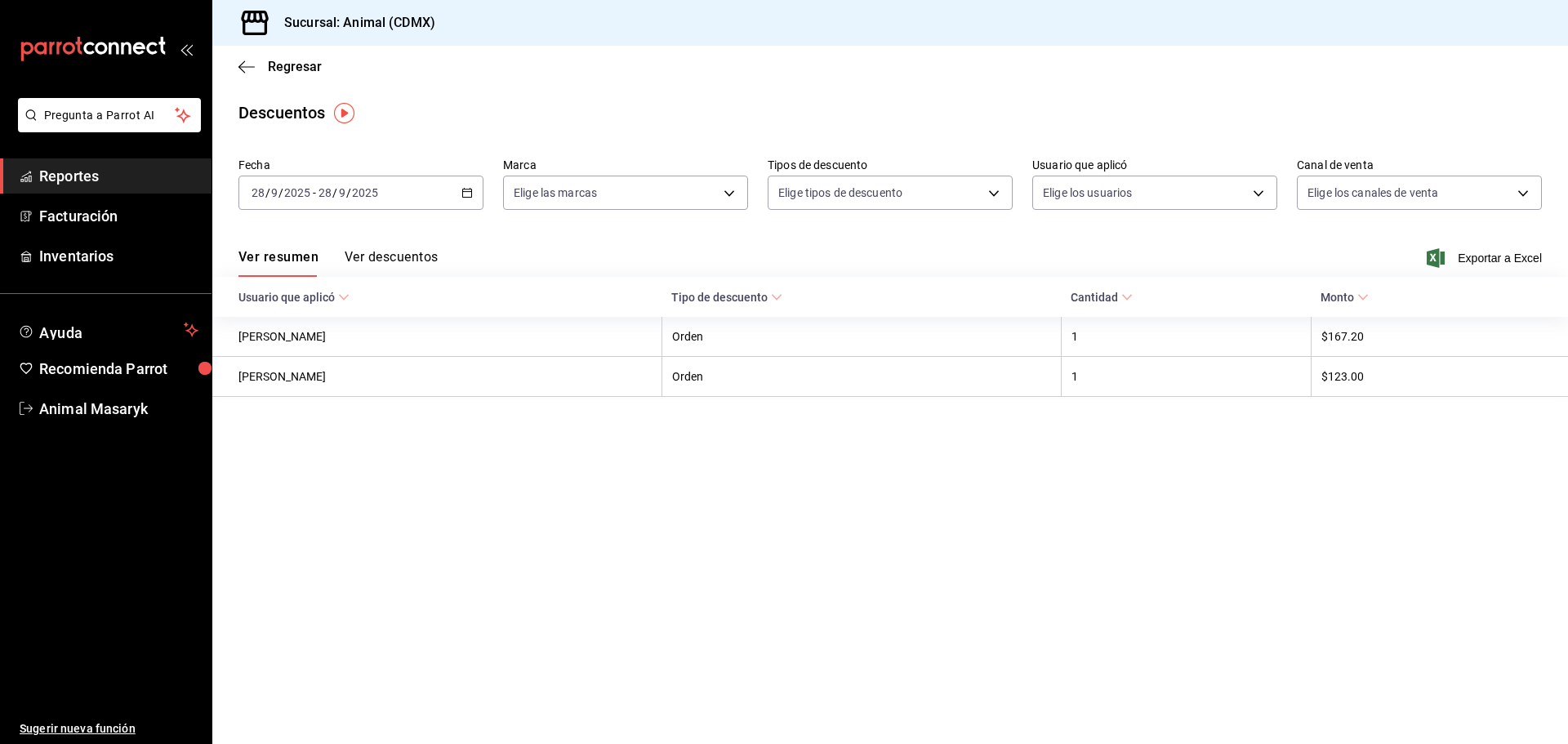
click at [463, 192] on div "[DATE] [DATE] - [DATE] [DATE]" at bounding box center [361, 193] width 245 height 35
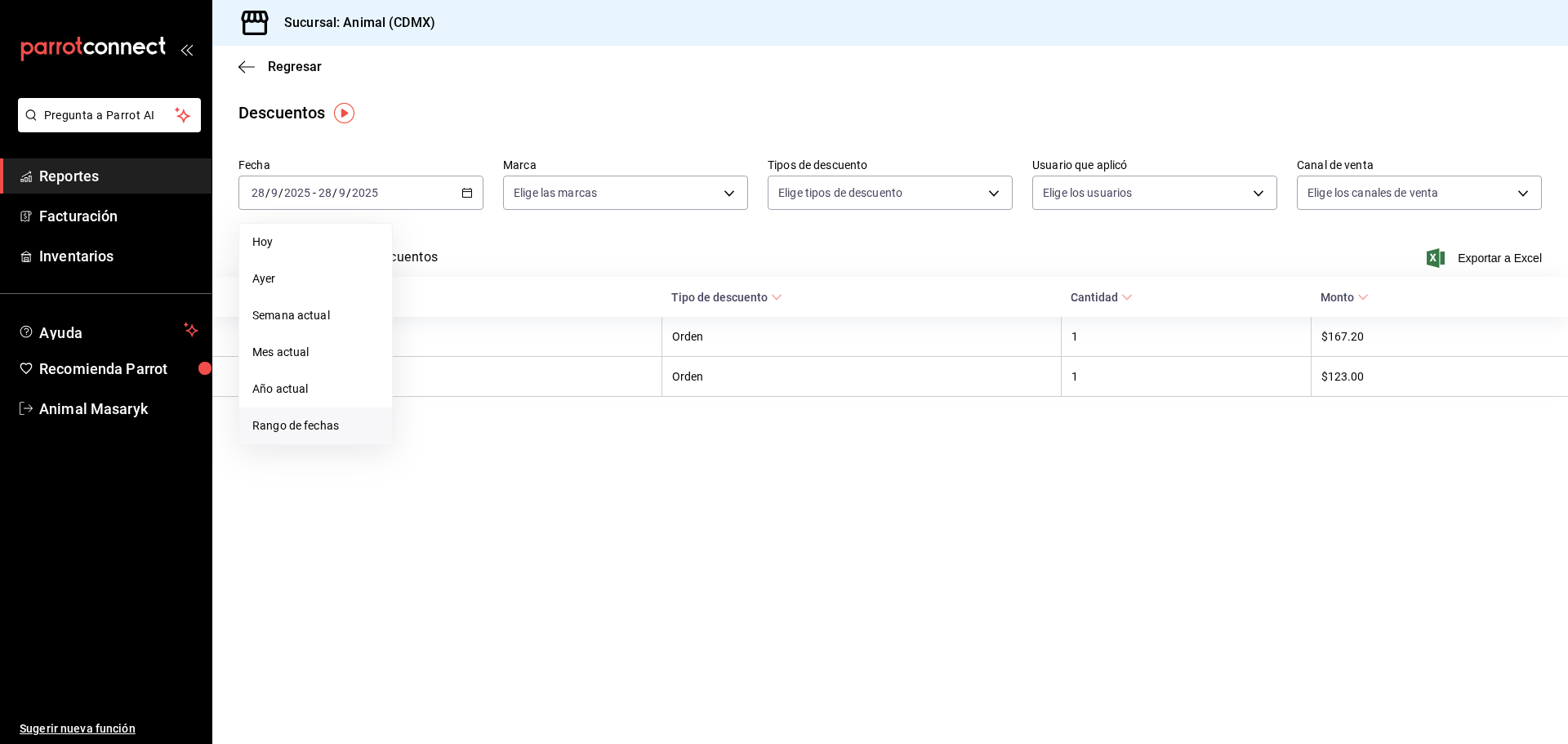
click at [319, 428] on span "Rango de fechas" at bounding box center [316, 426] width 127 height 17
click at [564, 411] on button "27" at bounding box center [571, 409] width 29 height 30
click at [599, 410] on abbr "28" at bounding box center [601, 410] width 11 height 12
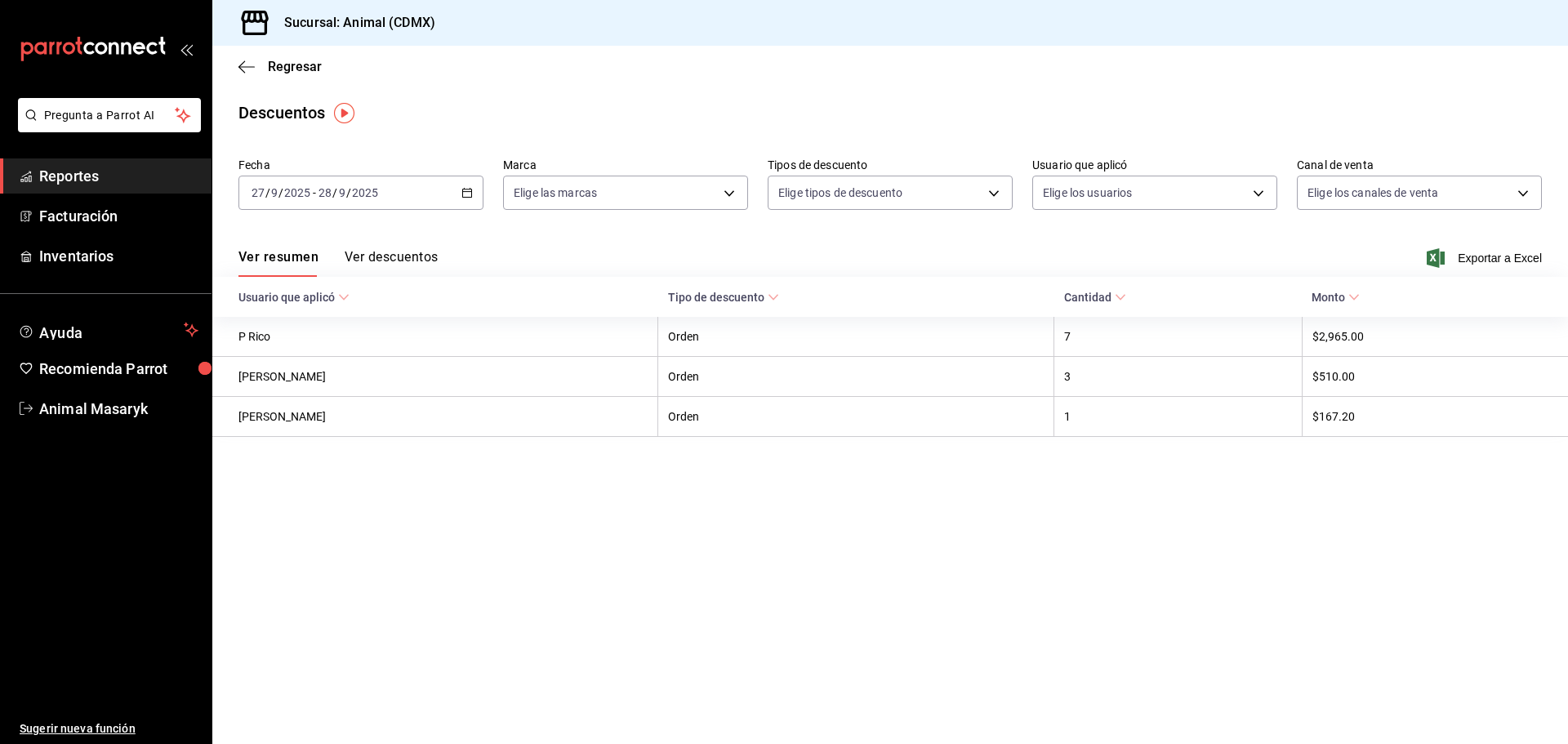
drag, startPoint x: 646, startPoint y: 244, endPoint x: 667, endPoint y: 212, distance: 38.3
click at [648, 240] on div "Ver resumen Ver descuentos Exportar a Excel" at bounding box center [890, 253] width 1356 height 47
click at [717, 196] on body "Pregunta a Parrot AI Reportes Facturación Inventarios Ayuda Recomienda Parrot A…" at bounding box center [784, 372] width 1568 height 744
click at [651, 247] on li "Ver todas" at bounding box center [626, 254] width 244 height 48
click at [878, 235] on div at bounding box center [784, 372] width 1568 height 744
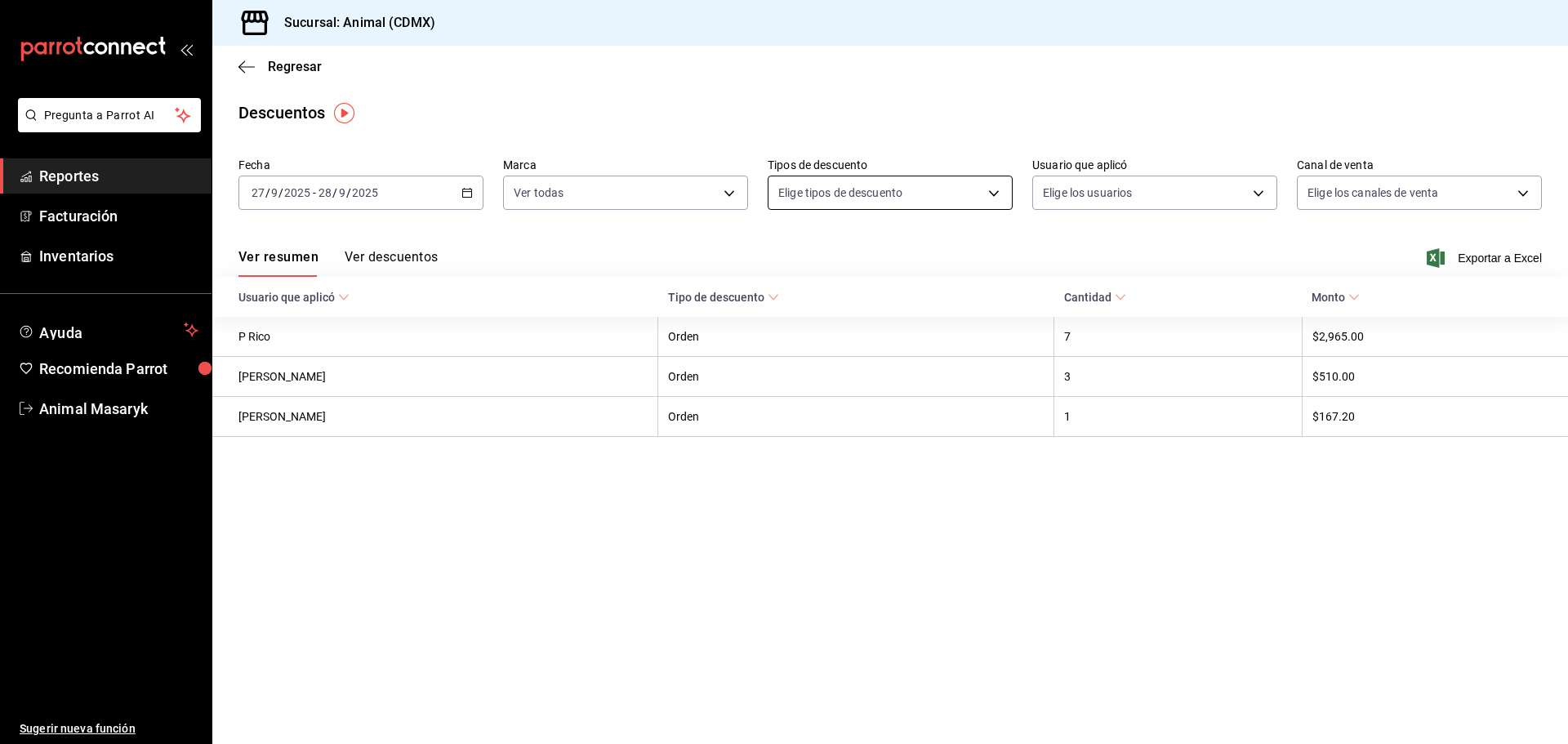
click at [983, 190] on body "Pregunta a Parrot AI Reportes Facturación Inventarios Ayuda Recomienda Parrot A…" at bounding box center [784, 372] width 1568 height 744
click at [914, 254] on span "Orden" at bounding box center [905, 247] width 190 height 17
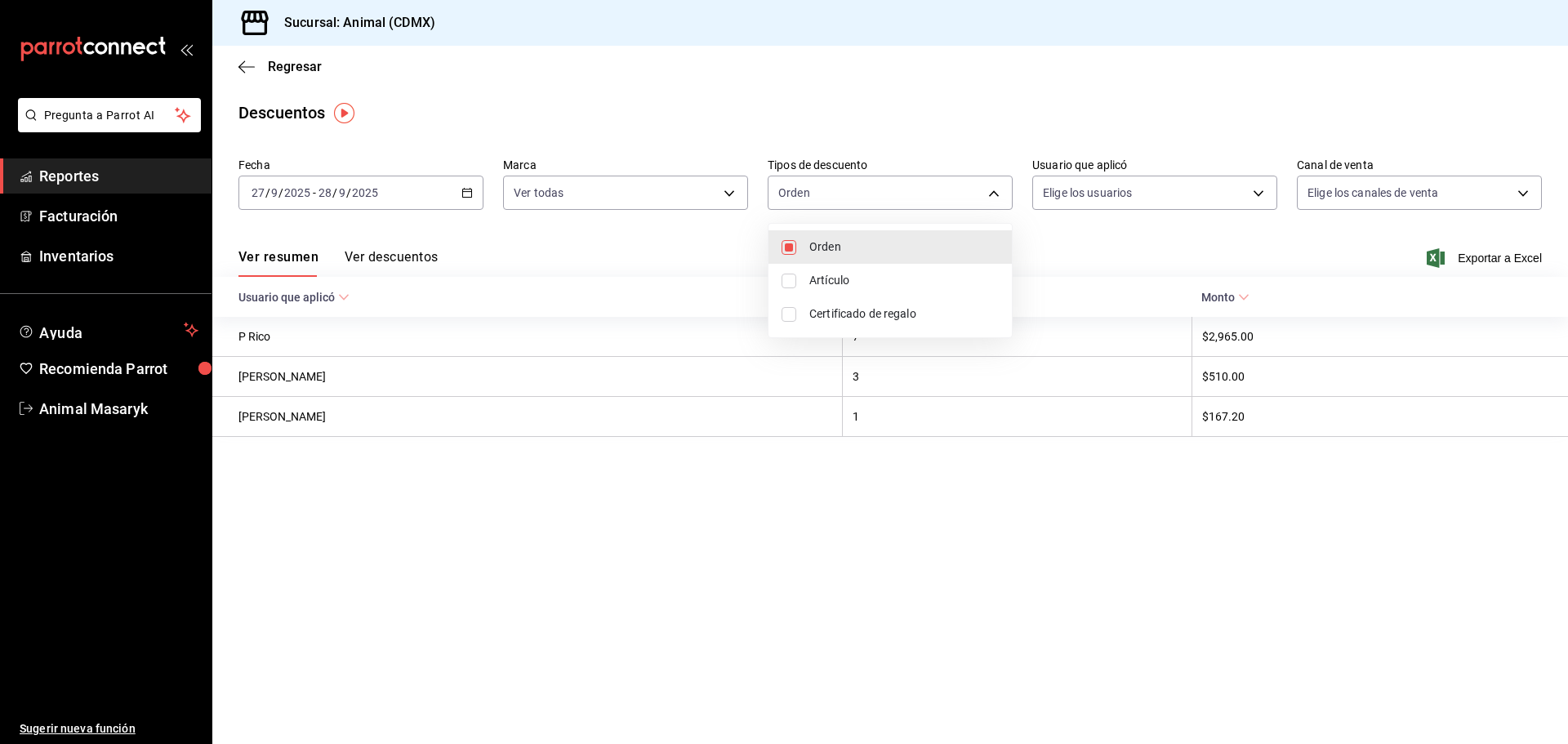
click at [869, 293] on li "Artículo" at bounding box center [890, 281] width 244 height 34
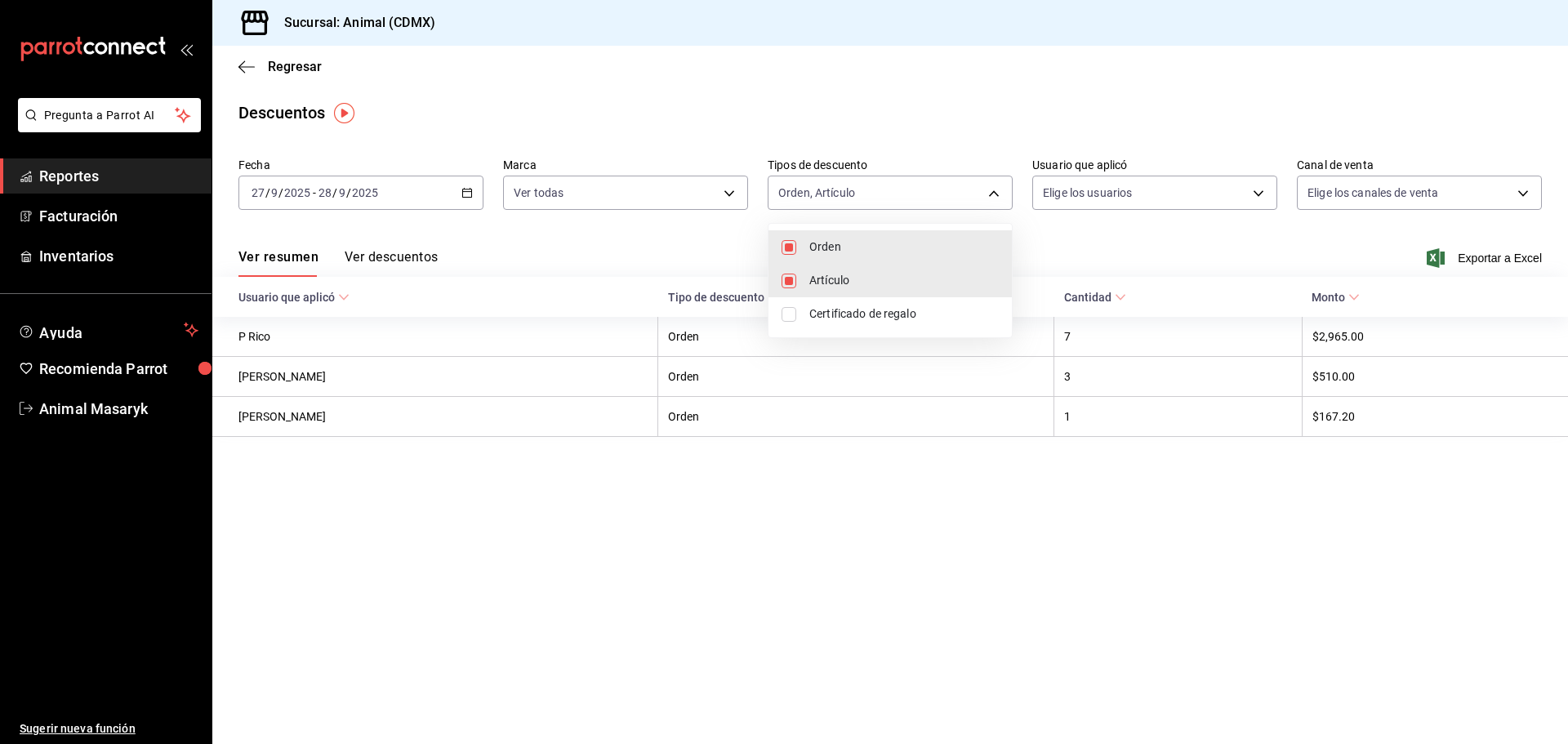
click at [869, 322] on li "Certificado de regalo" at bounding box center [890, 314] width 244 height 34
click at [1070, 253] on div at bounding box center [784, 372] width 1568 height 744
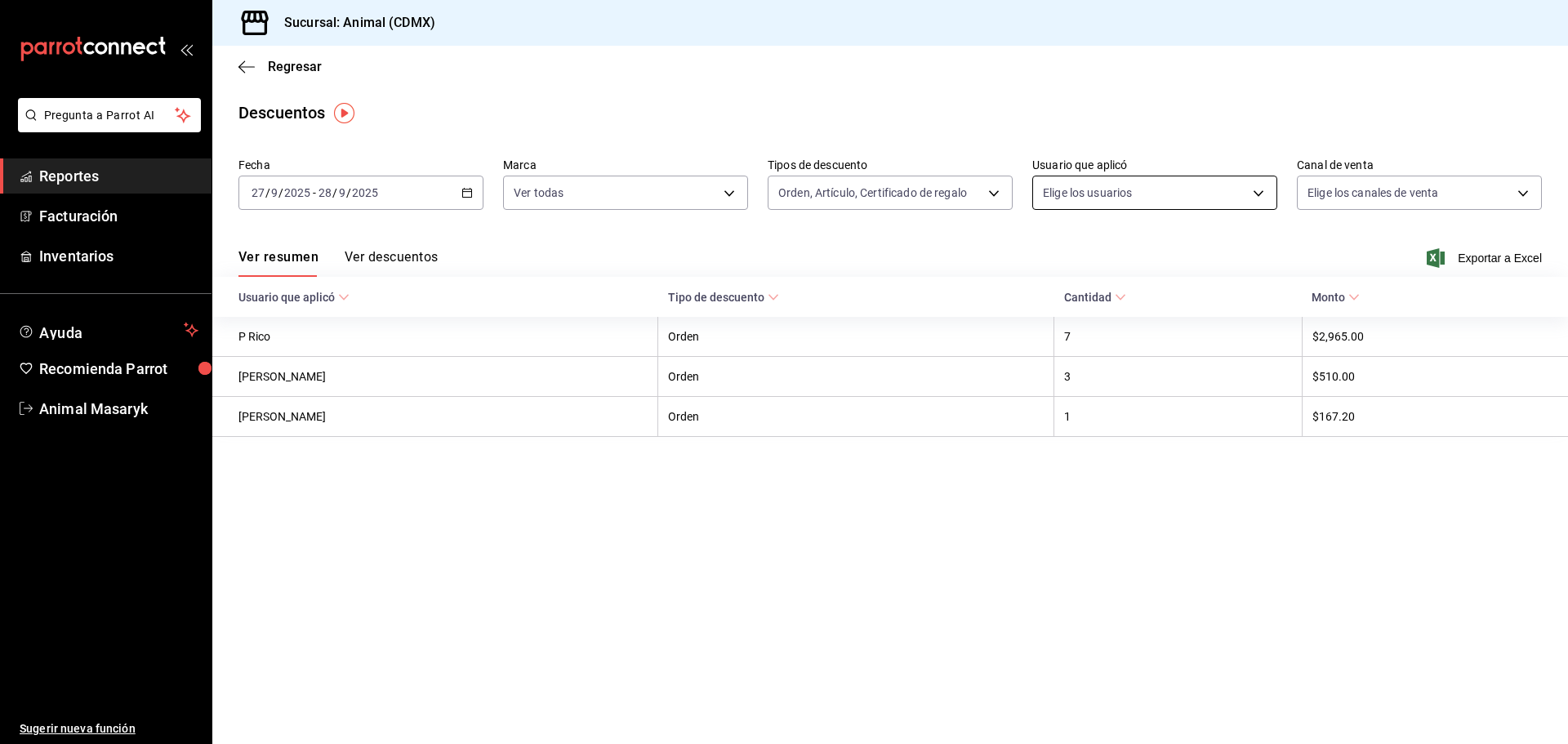
click at [1210, 199] on body "Pregunta a Parrot AI Reportes Facturación Inventarios Ayuda Recomienda Parrot A…" at bounding box center [784, 372] width 1568 height 744
click at [1500, 193] on body "Pregunta a Parrot AI Reportes Facturación Inventarios Ayuda Recomienda Parrot A…" at bounding box center [784, 372] width 1568 height 744
click at [1390, 237] on li "Ver todos" at bounding box center [1420, 254] width 244 height 48
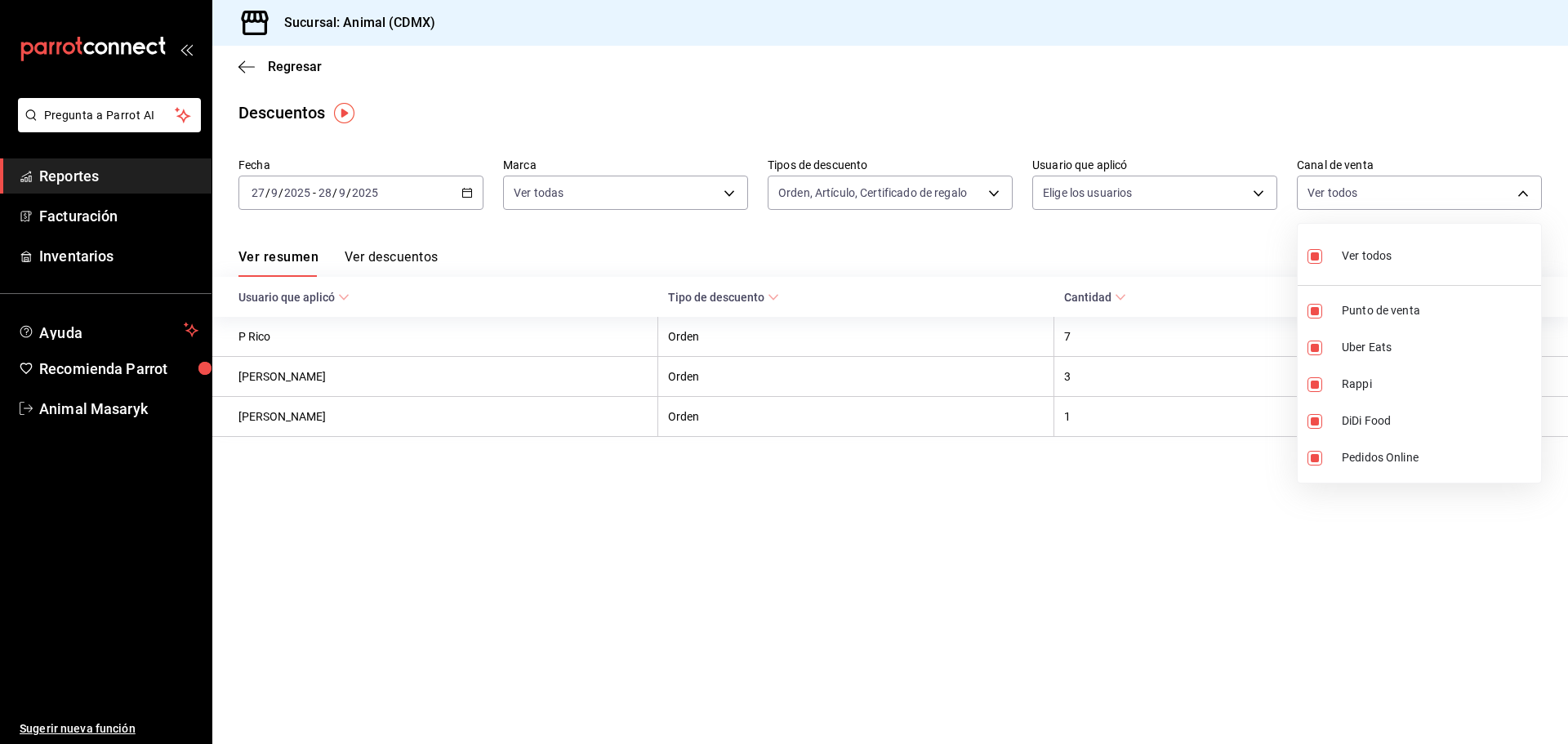
click at [1155, 237] on div at bounding box center [784, 372] width 1568 height 744
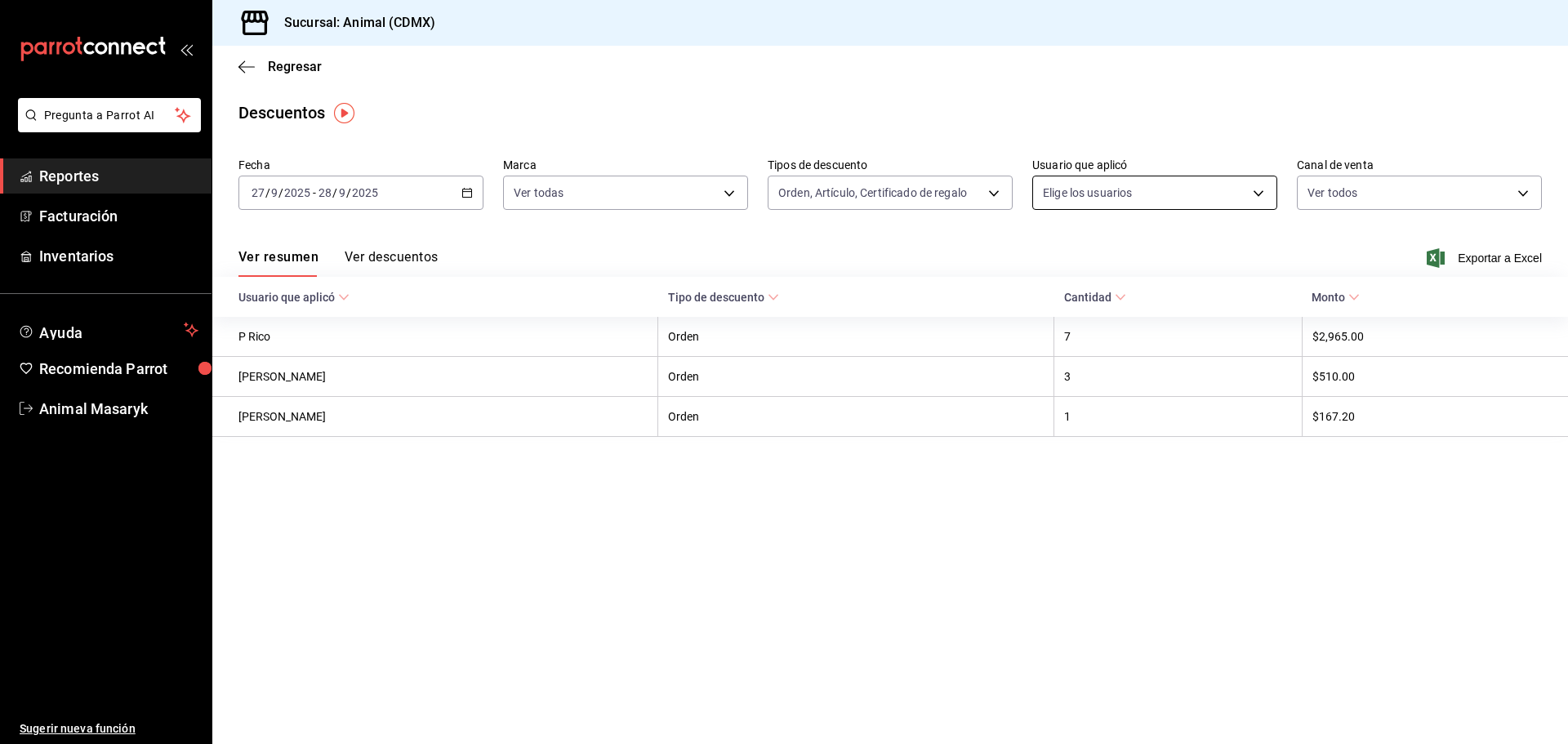
click at [1246, 181] on body "Pregunta a Parrot AI Reportes Facturación Inventarios Ayuda Recomienda Parrot A…" at bounding box center [784, 372] width 1568 height 744
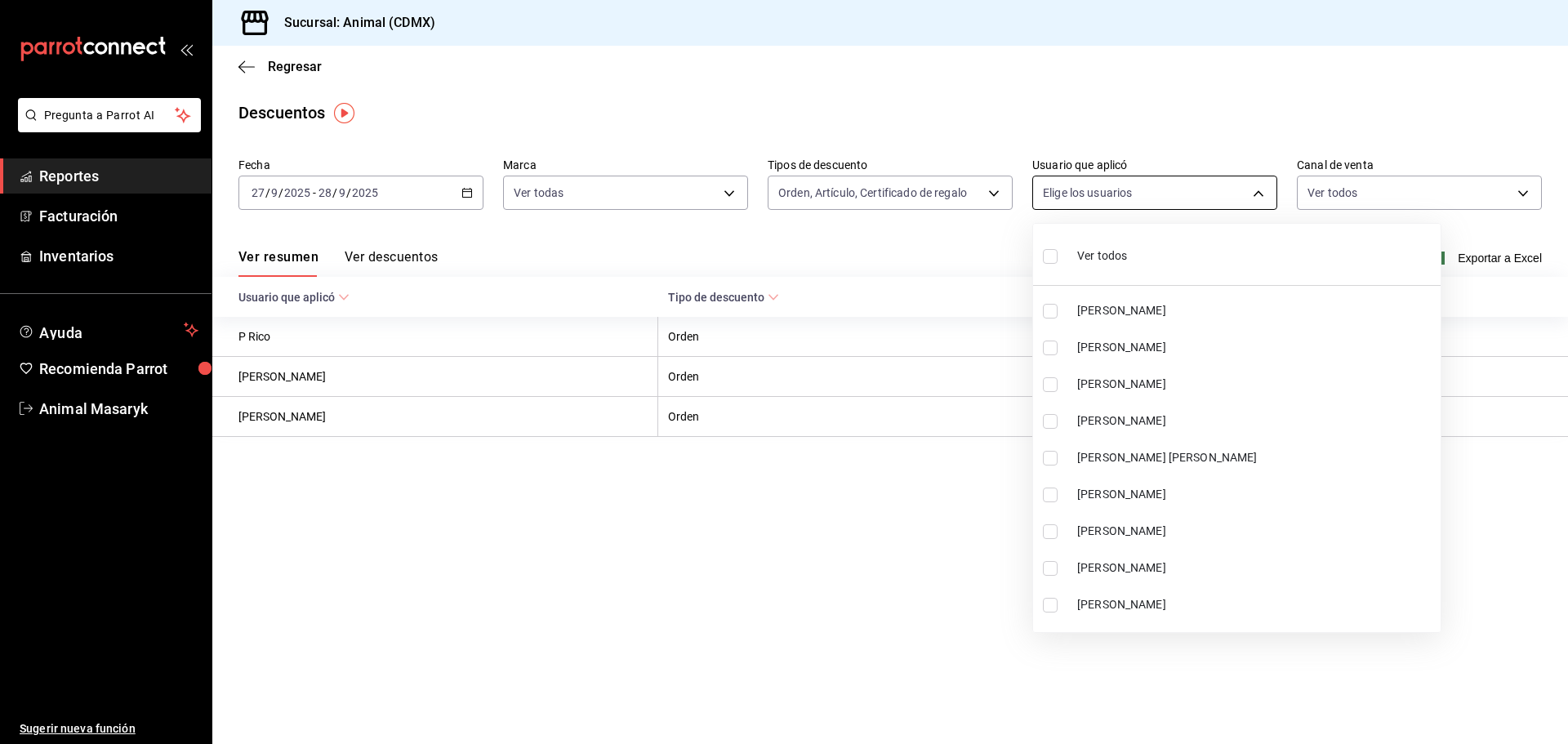
click at [1249, 191] on div at bounding box center [784, 372] width 1568 height 744
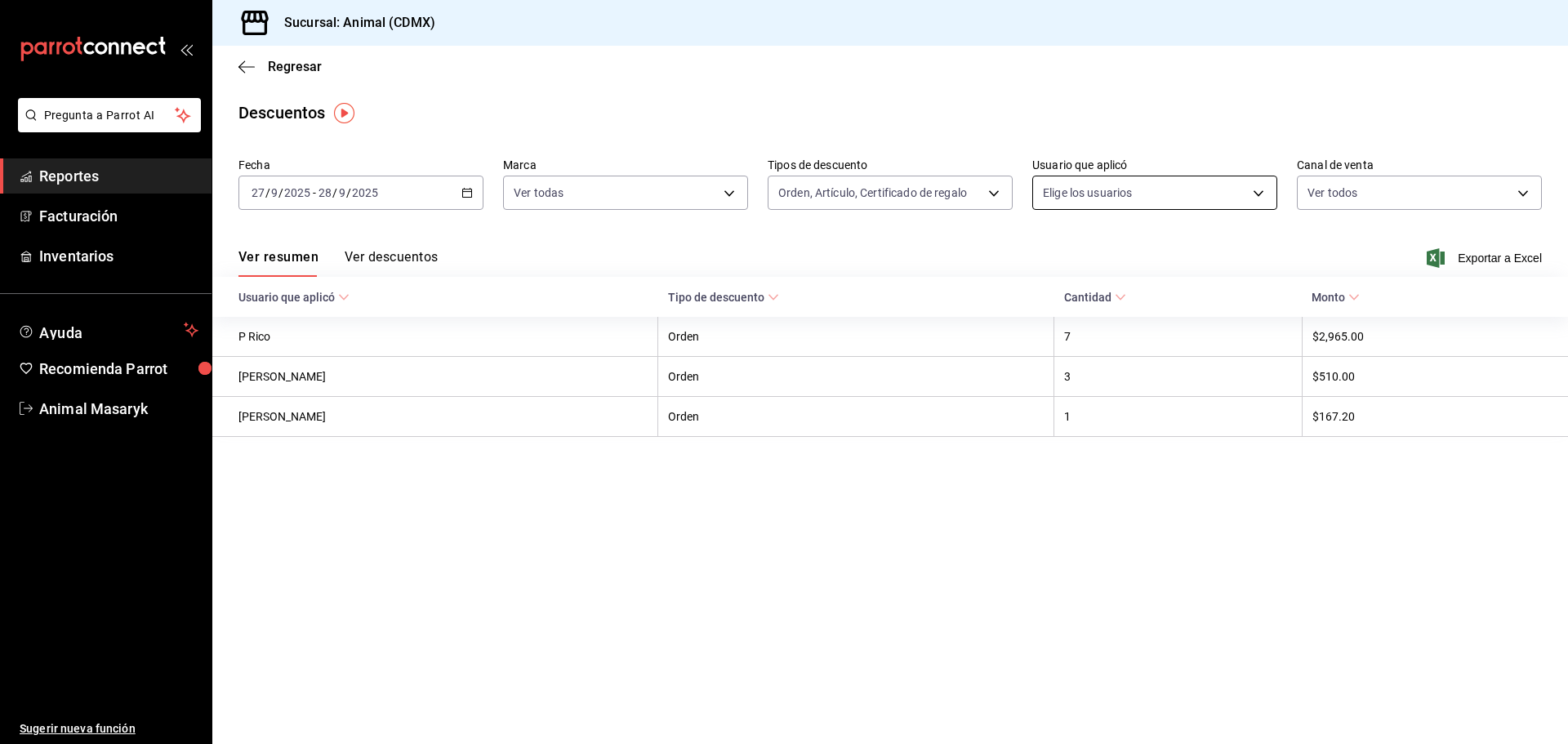
click at [1247, 196] on body "Pregunta a Parrot AI Reportes Facturación Inventarios Ayuda Recomienda Parrot A…" at bounding box center [784, 372] width 1568 height 744
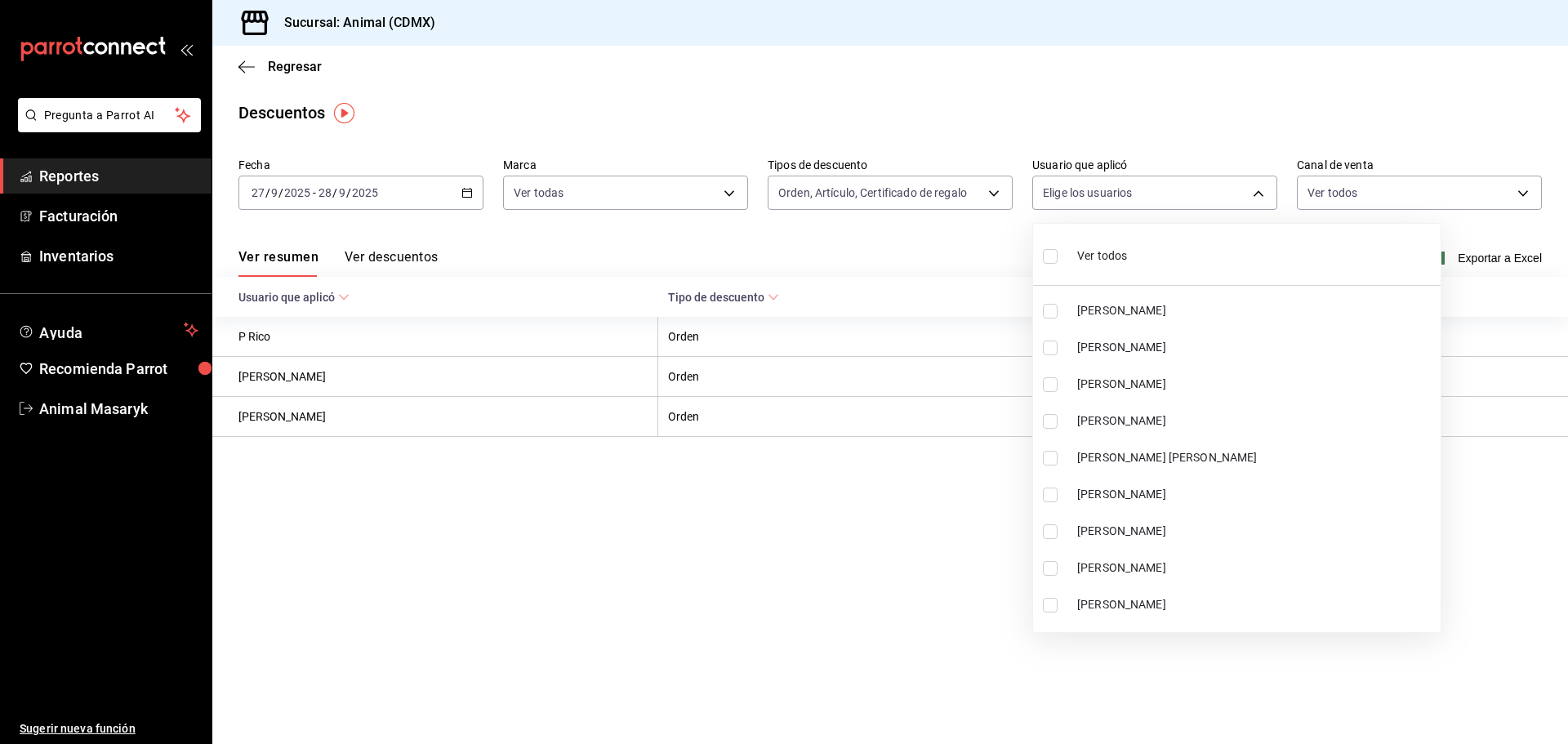
click at [1177, 242] on li "Ver todos" at bounding box center [1237, 254] width 408 height 48
click at [1055, 261] on ul "Ver todos [PERSON_NAME] [PERSON_NAME] [PERSON_NAME] [PERSON_NAME] [PERSON_NAME]…" at bounding box center [1237, 427] width 408 height 409
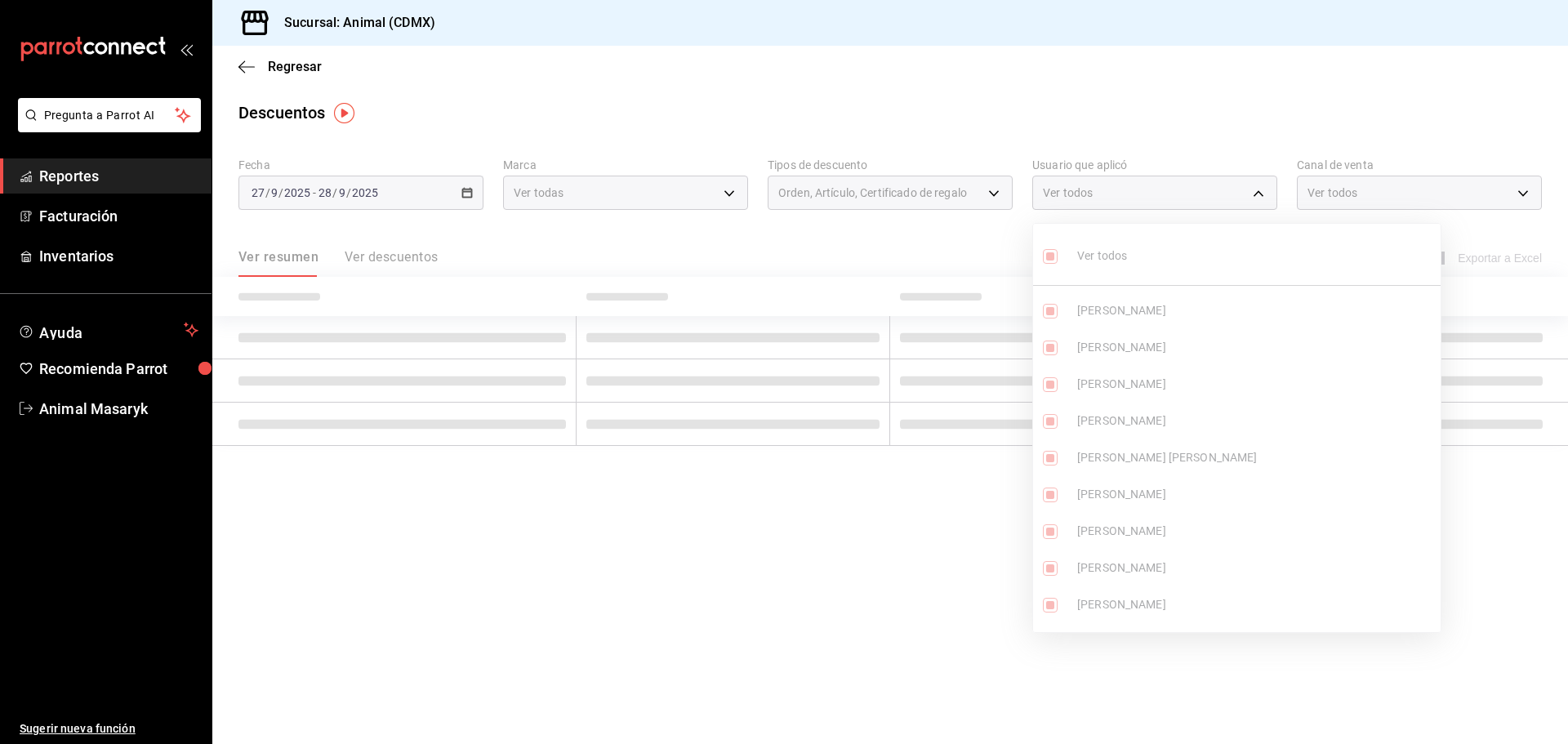
click at [1461, 58] on div at bounding box center [784, 372] width 1568 height 744
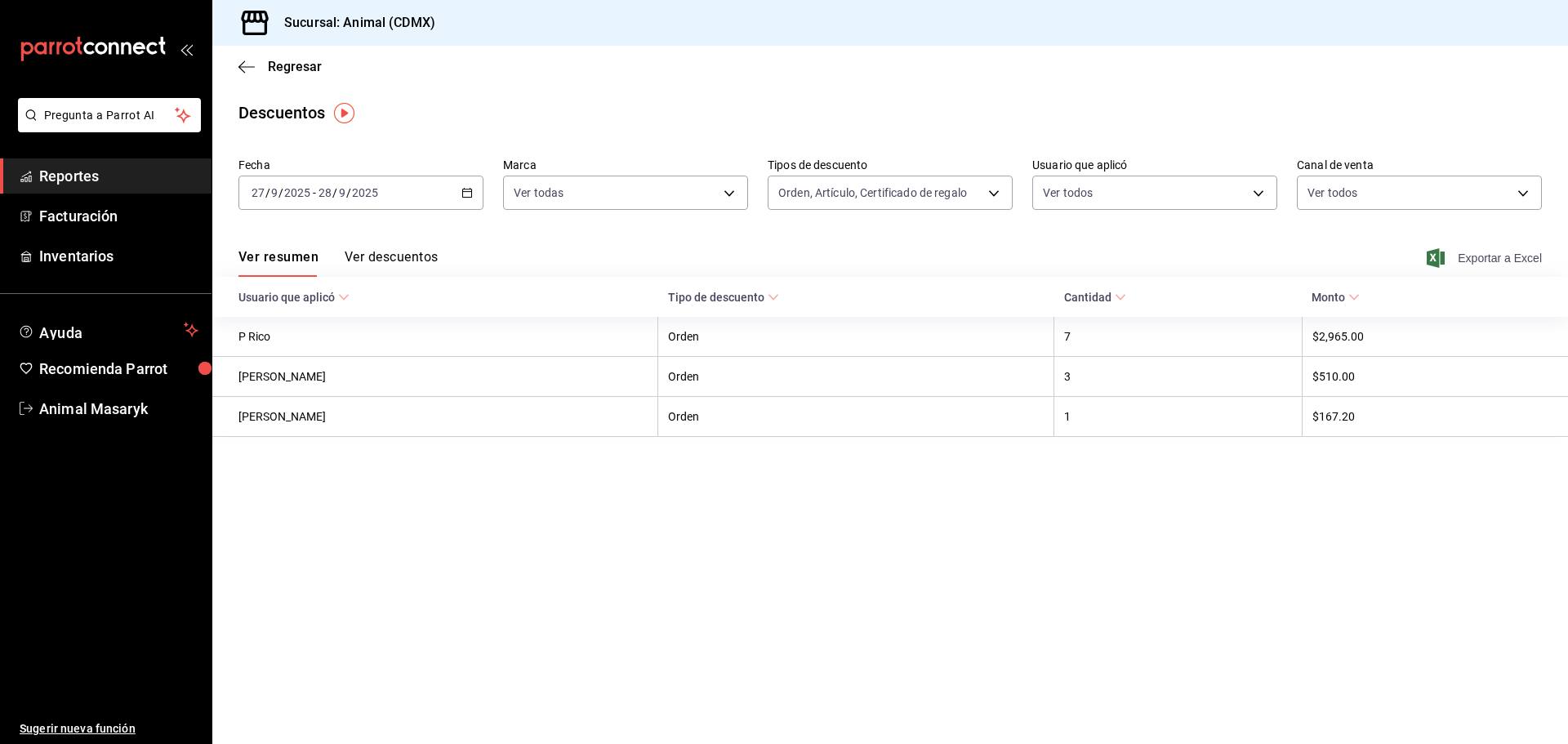
click at [1495, 259] on span "Exportar a Excel" at bounding box center [1486, 257] width 112 height 19
